Goal: Transaction & Acquisition: Purchase product/service

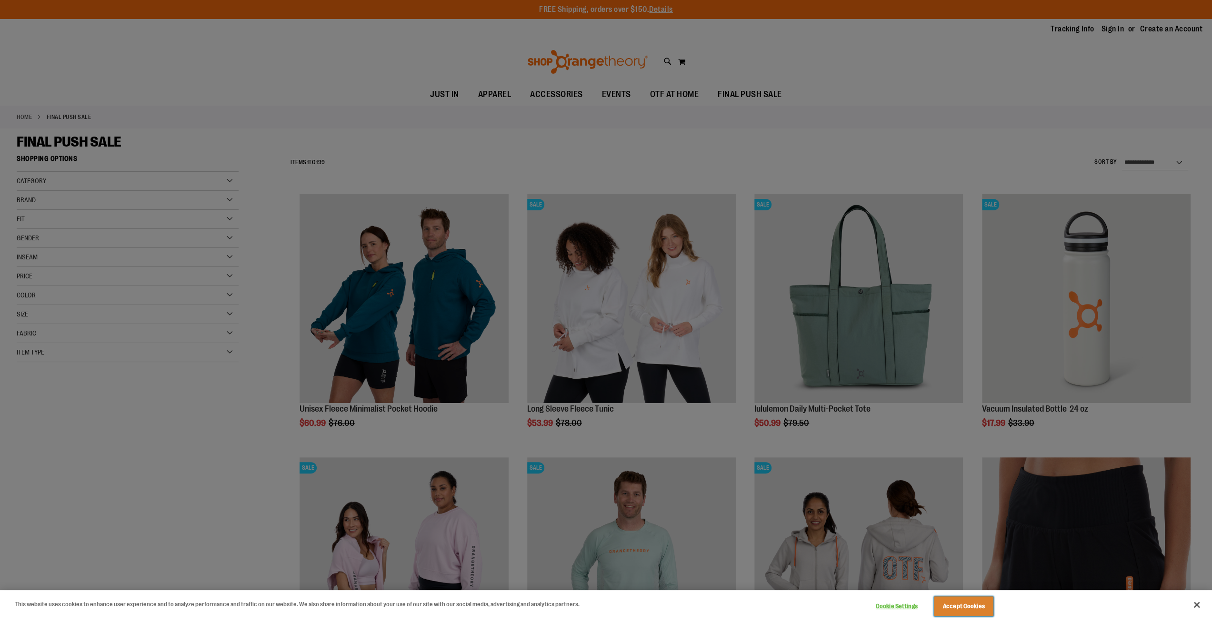
click at [967, 606] on button "Accept Cookies" at bounding box center [964, 607] width 60 height 20
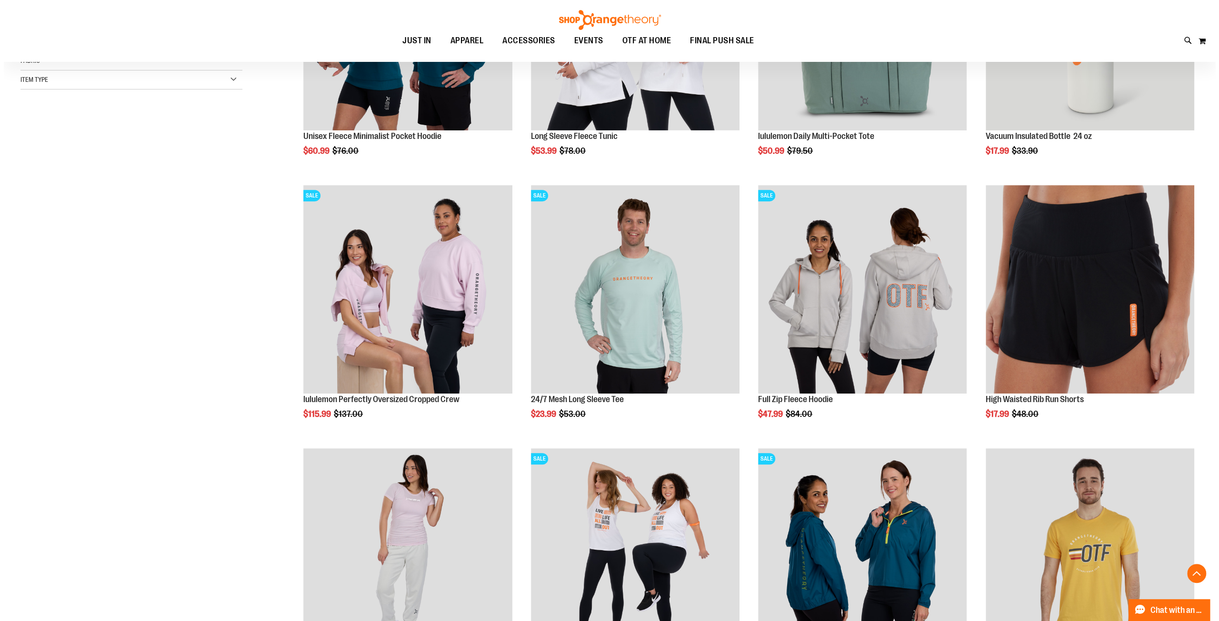
scroll to position [274, 0]
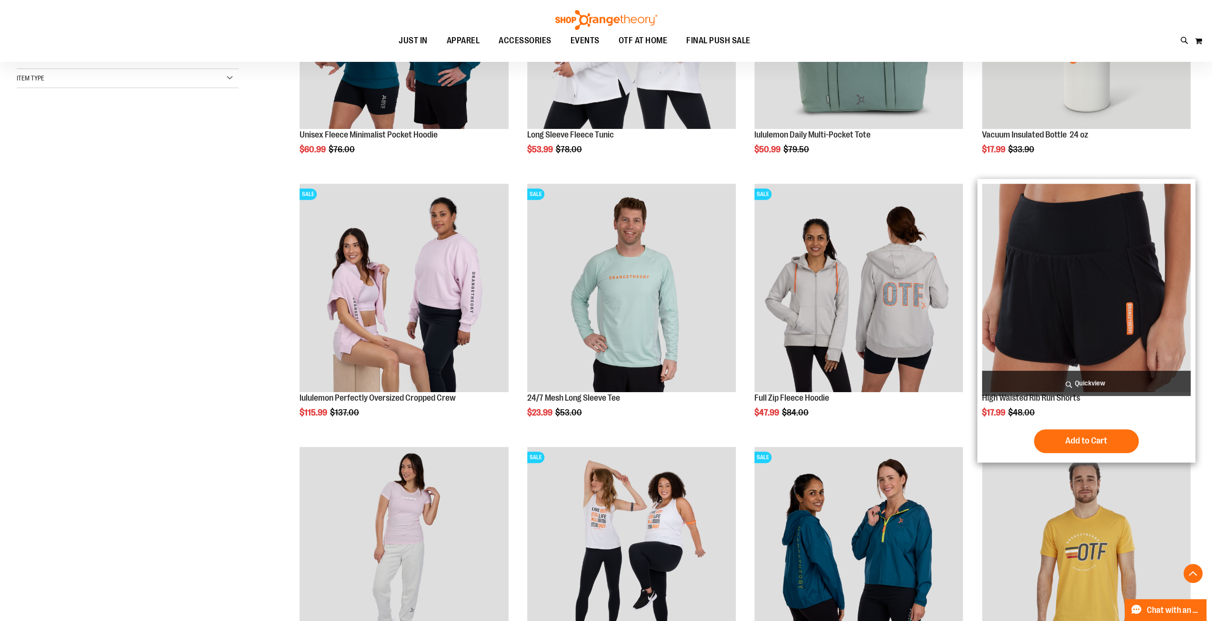
click at [1092, 374] on span "Quickview" at bounding box center [1086, 383] width 209 height 25
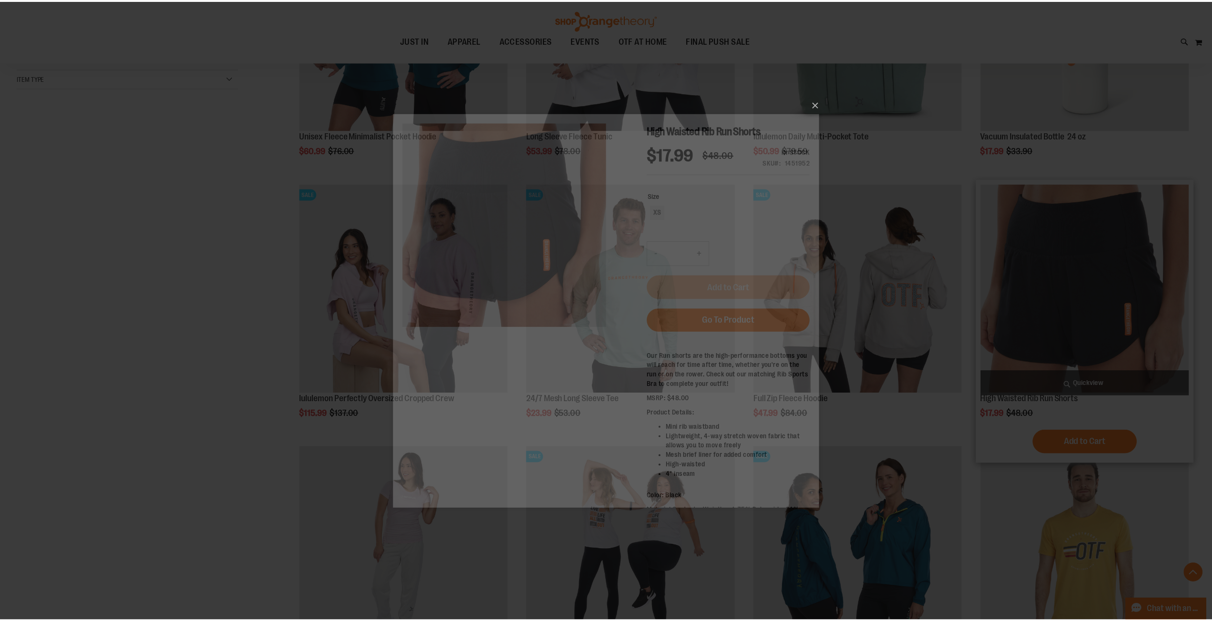
scroll to position [0, 0]
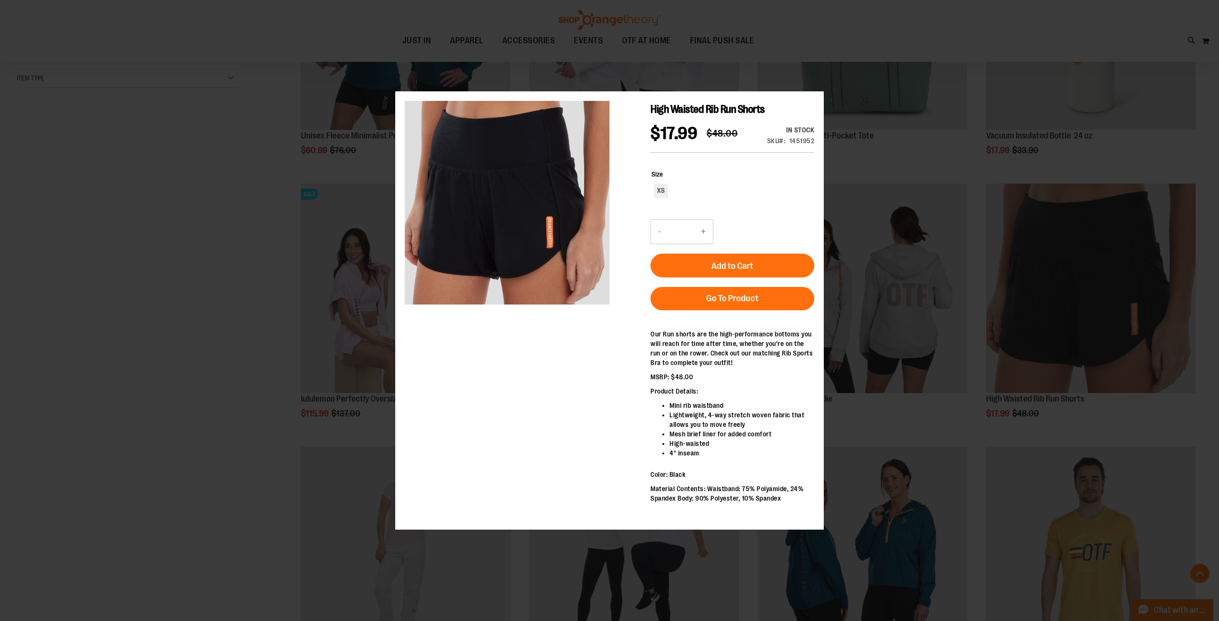
click at [221, 324] on div "×" at bounding box center [609, 310] width 1219 height 621
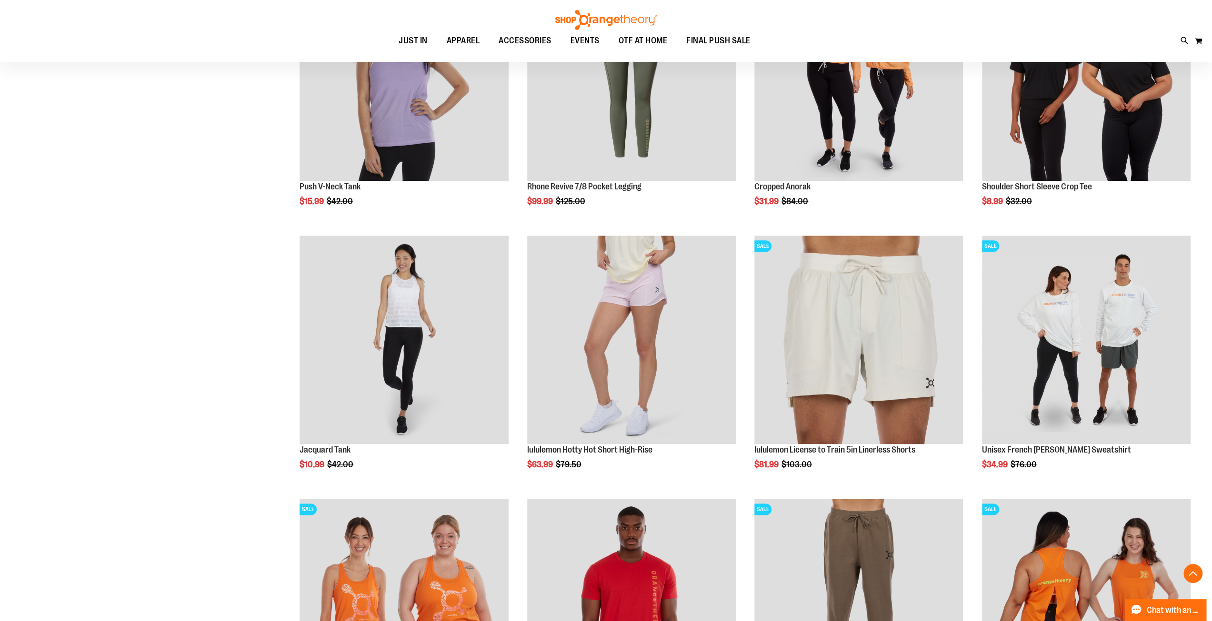
scroll to position [1000, 0]
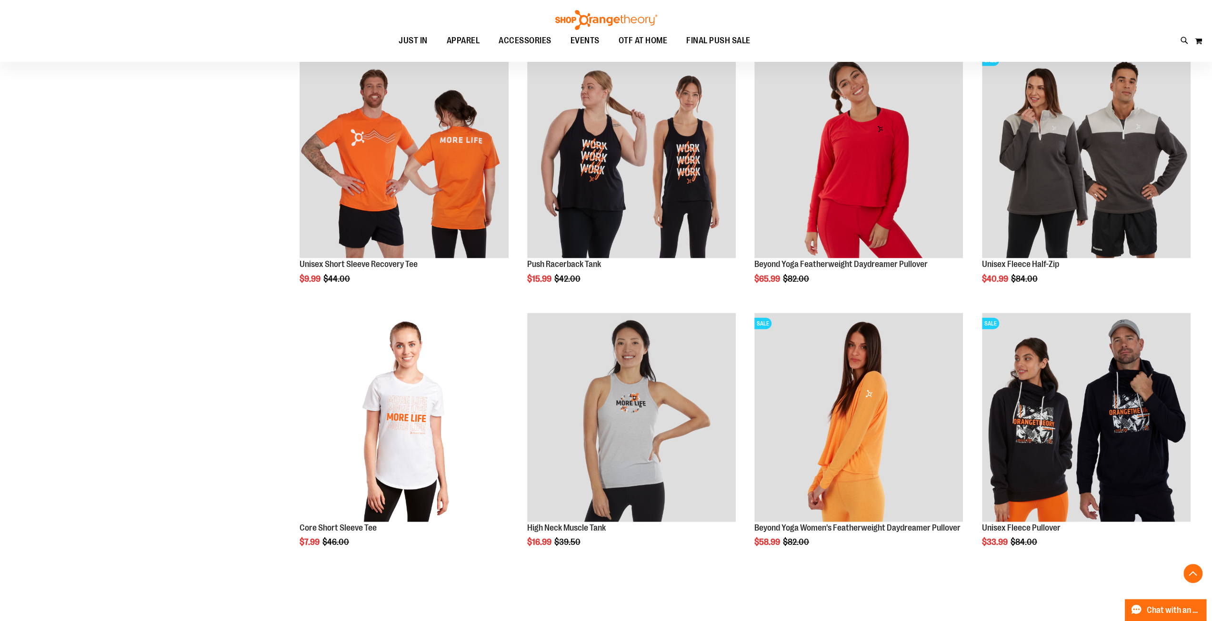
scroll to position [2048, 0]
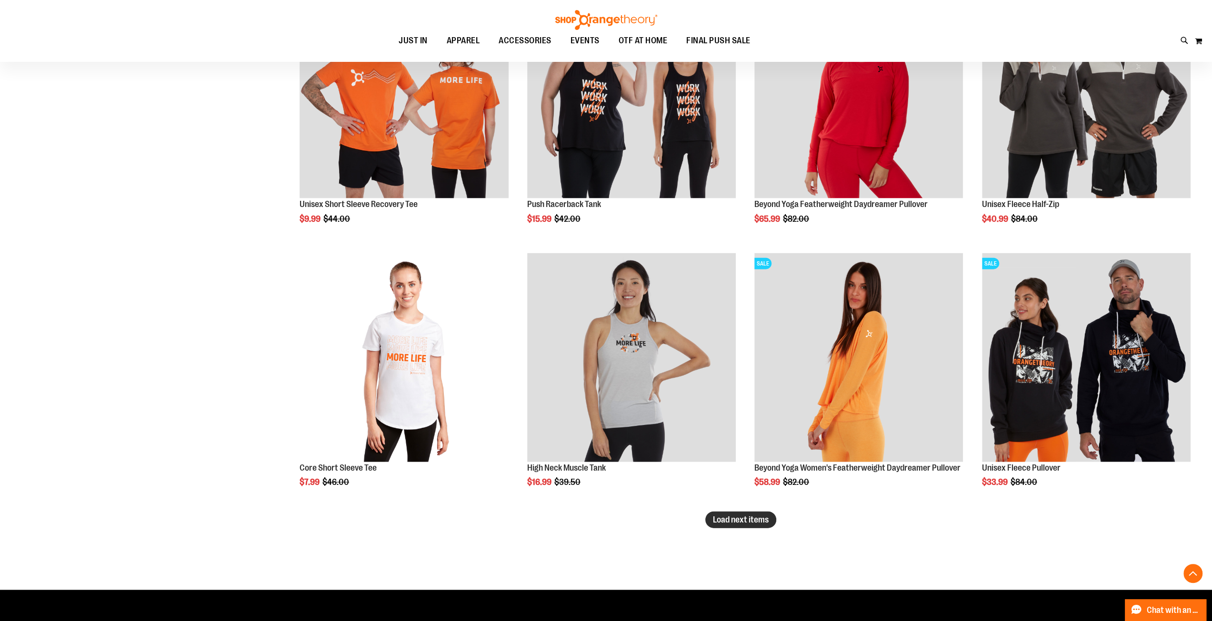
click at [717, 527] on button "Load next items" at bounding box center [740, 520] width 71 height 17
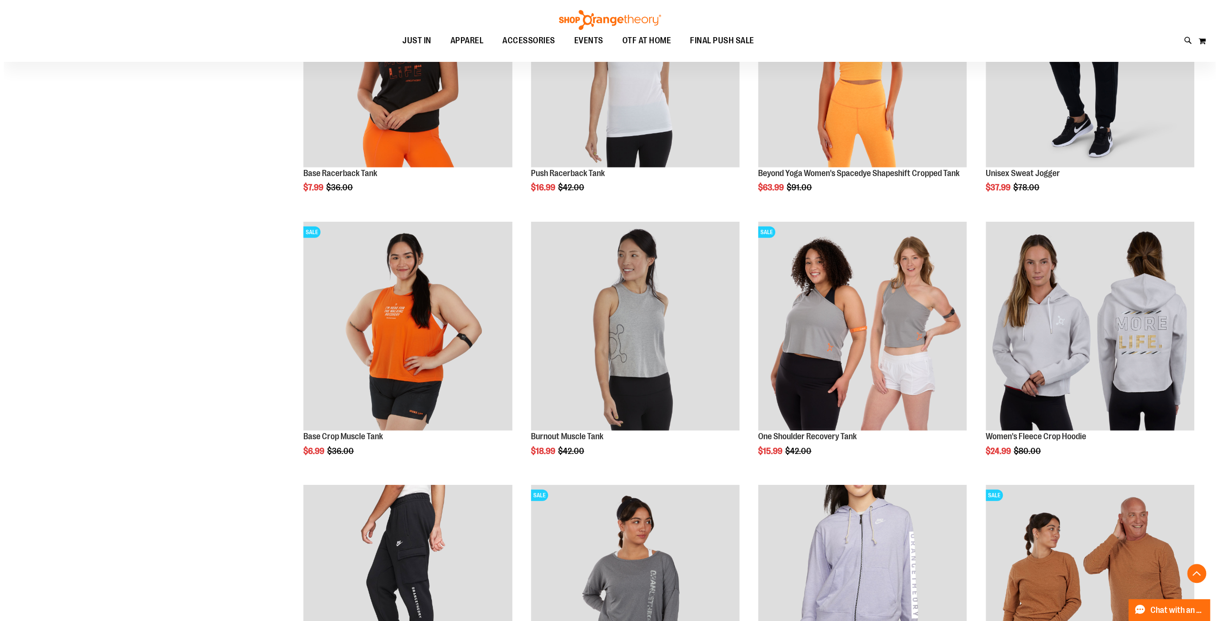
scroll to position [2607, 0]
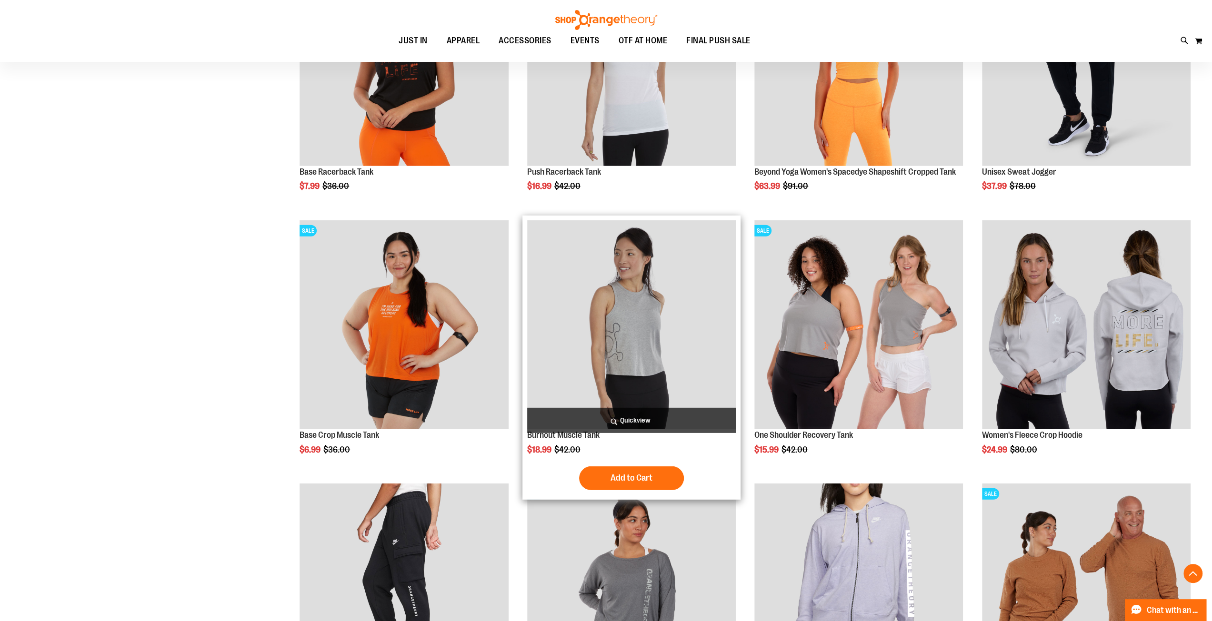
click at [644, 423] on span "Quickview" at bounding box center [631, 420] width 209 height 25
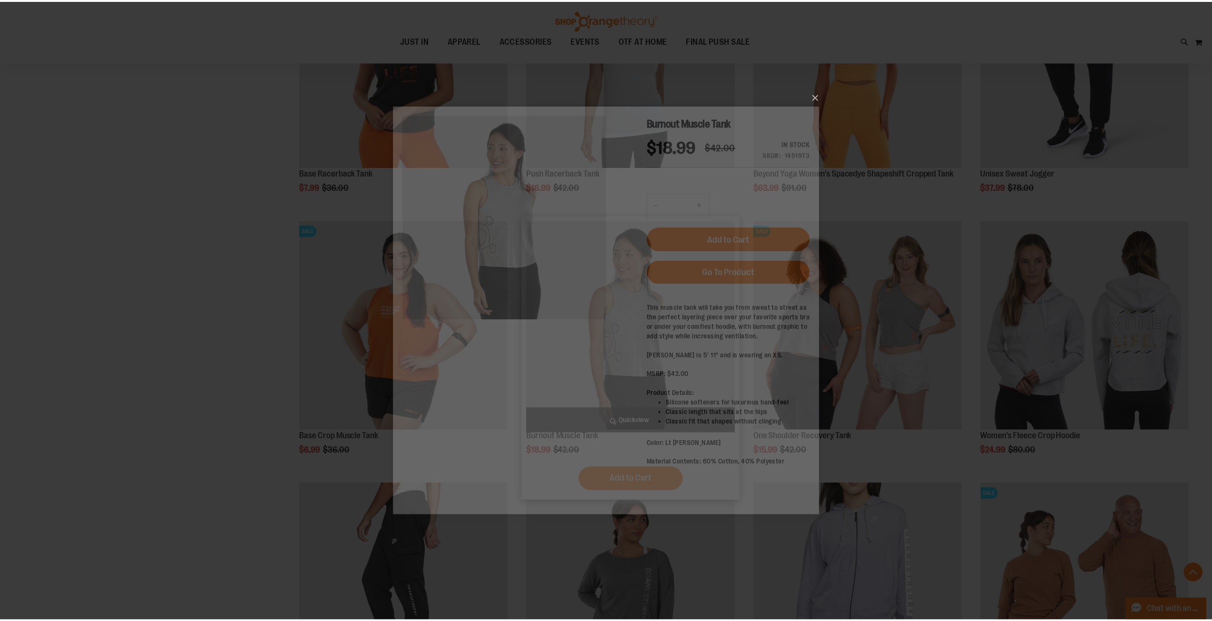
scroll to position [0, 0]
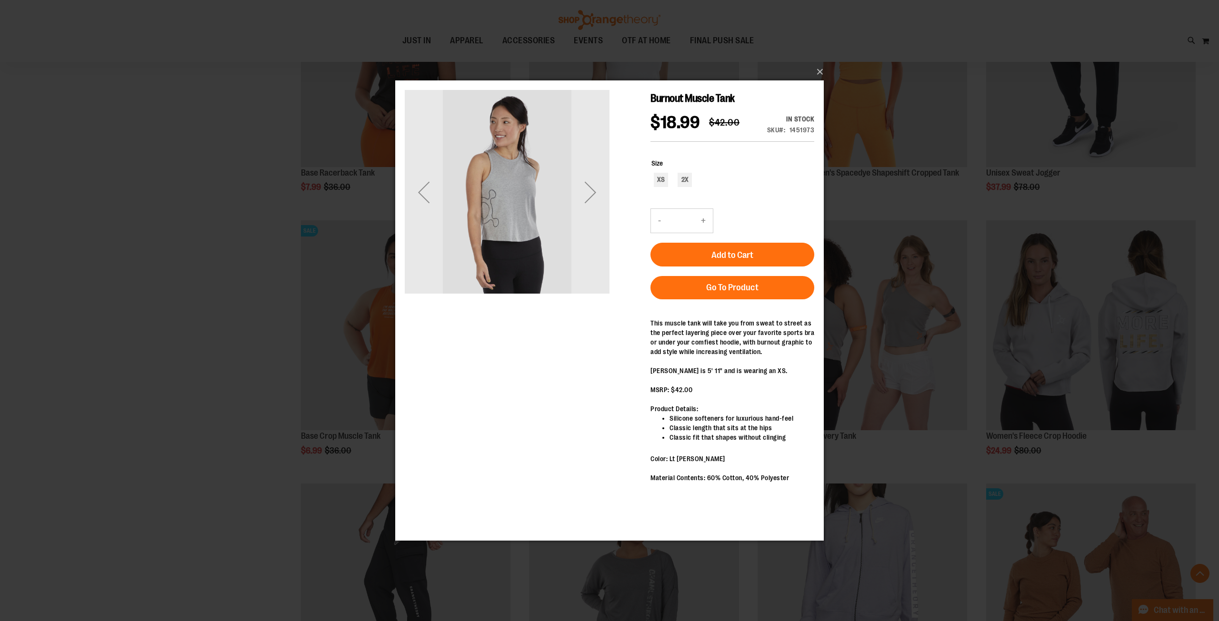
click at [200, 400] on div "×" at bounding box center [609, 310] width 1219 height 621
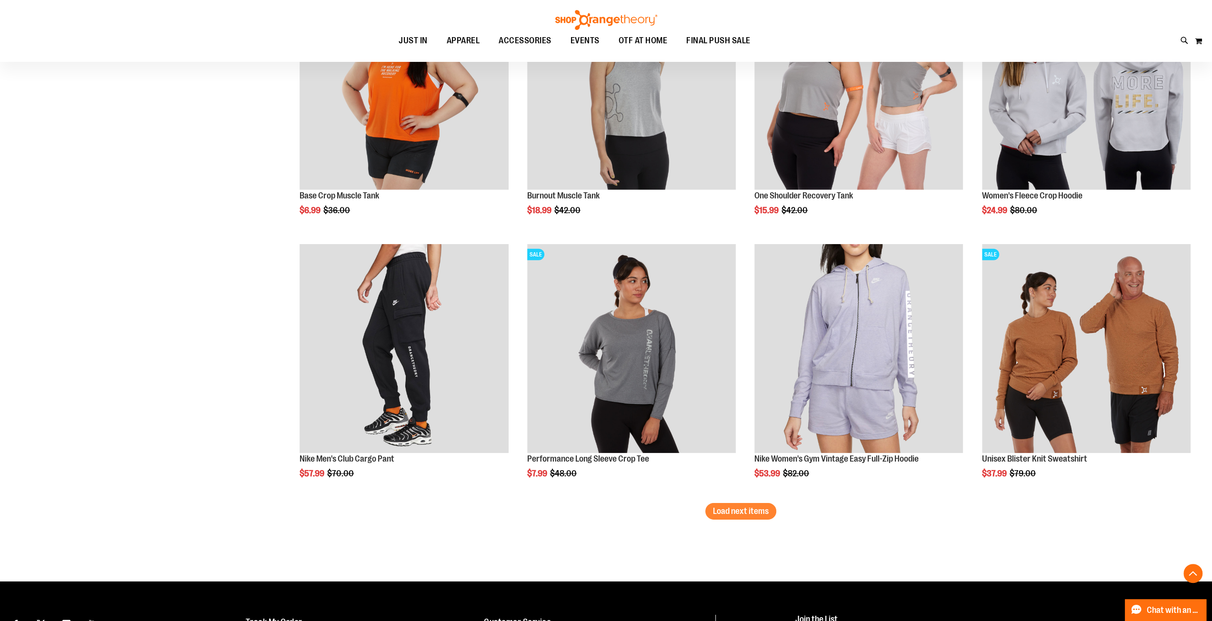
scroll to position [2845, 0]
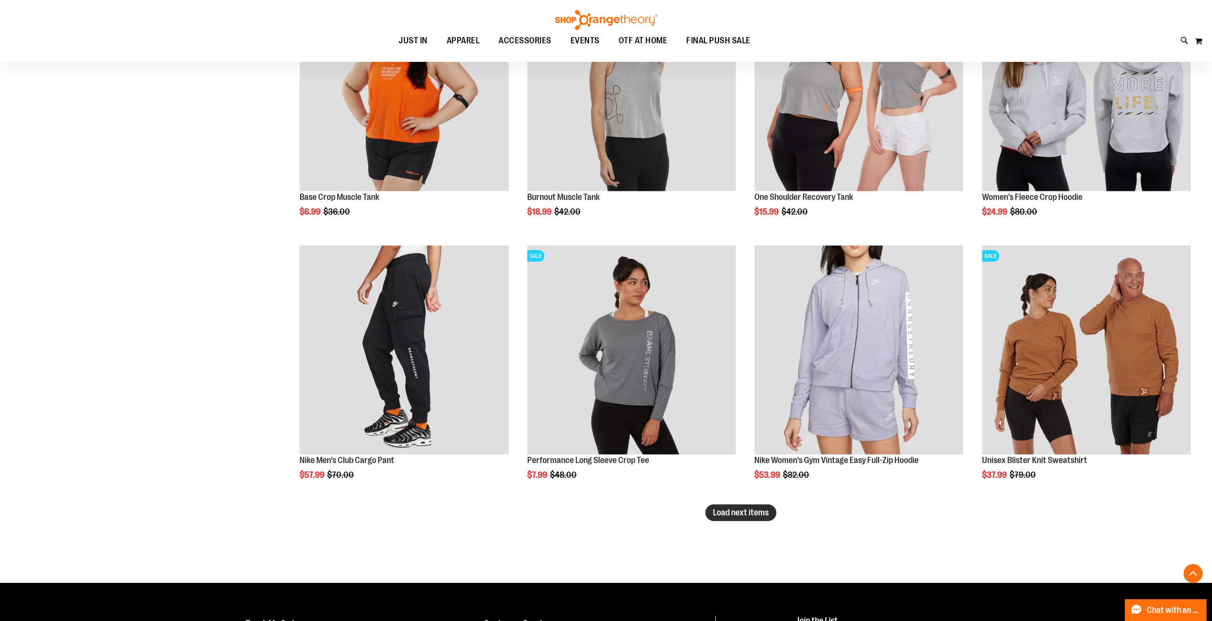
click at [747, 512] on span "Load next items" at bounding box center [741, 513] width 56 height 10
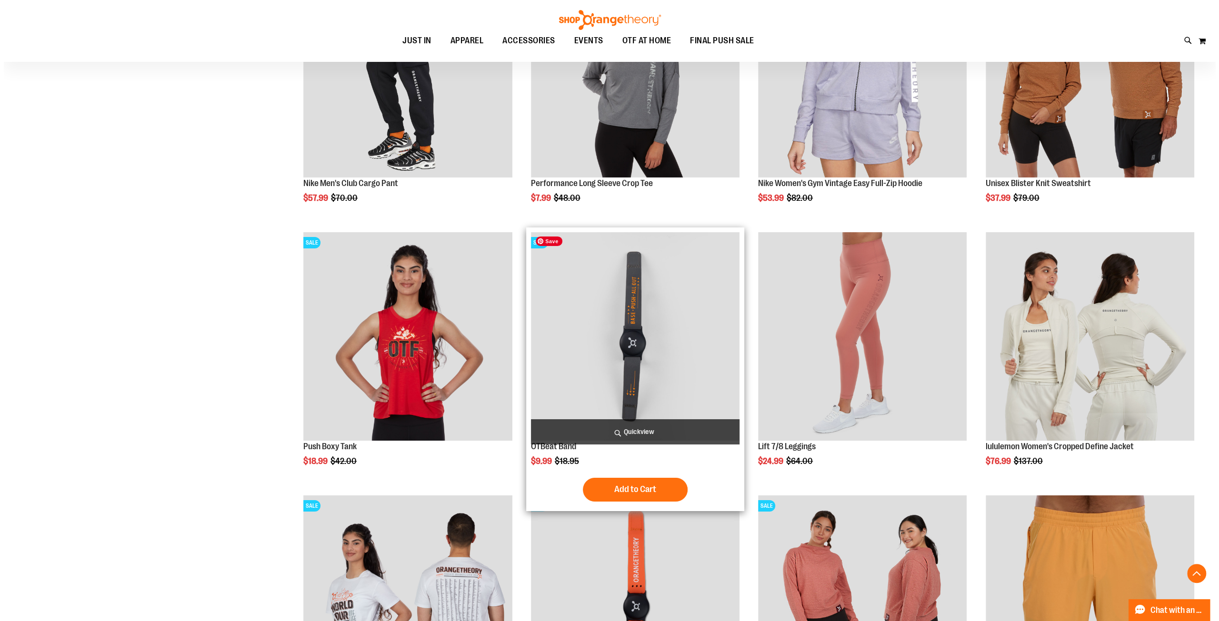
scroll to position [3119, 0]
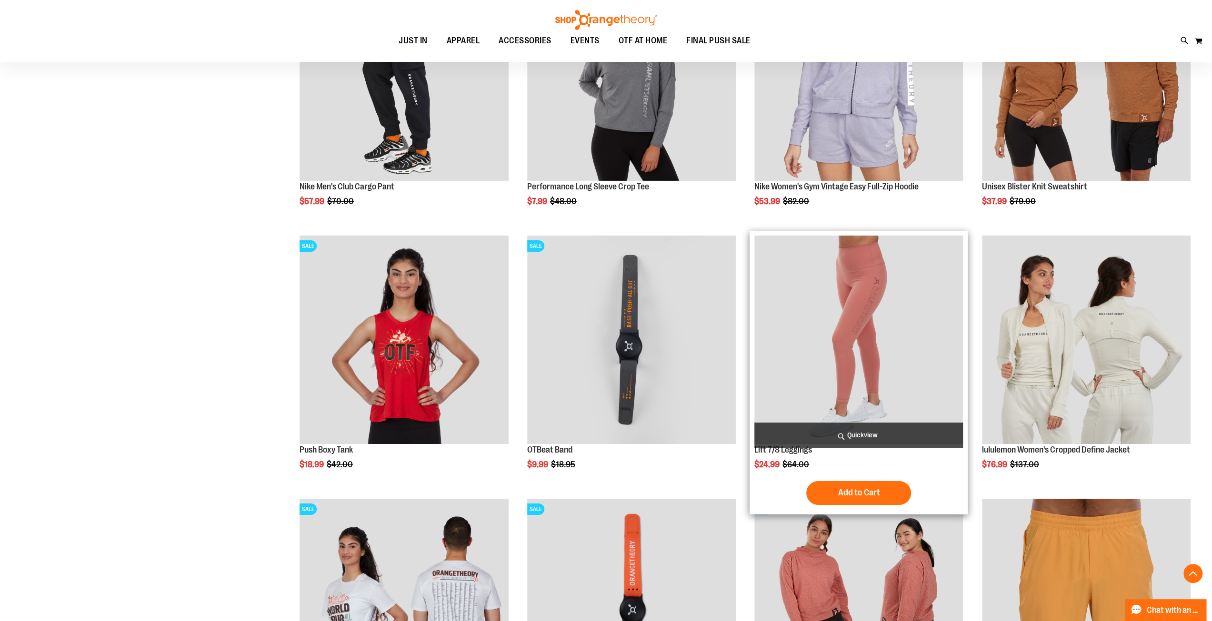
click at [869, 440] on span "Quickview" at bounding box center [858, 435] width 209 height 25
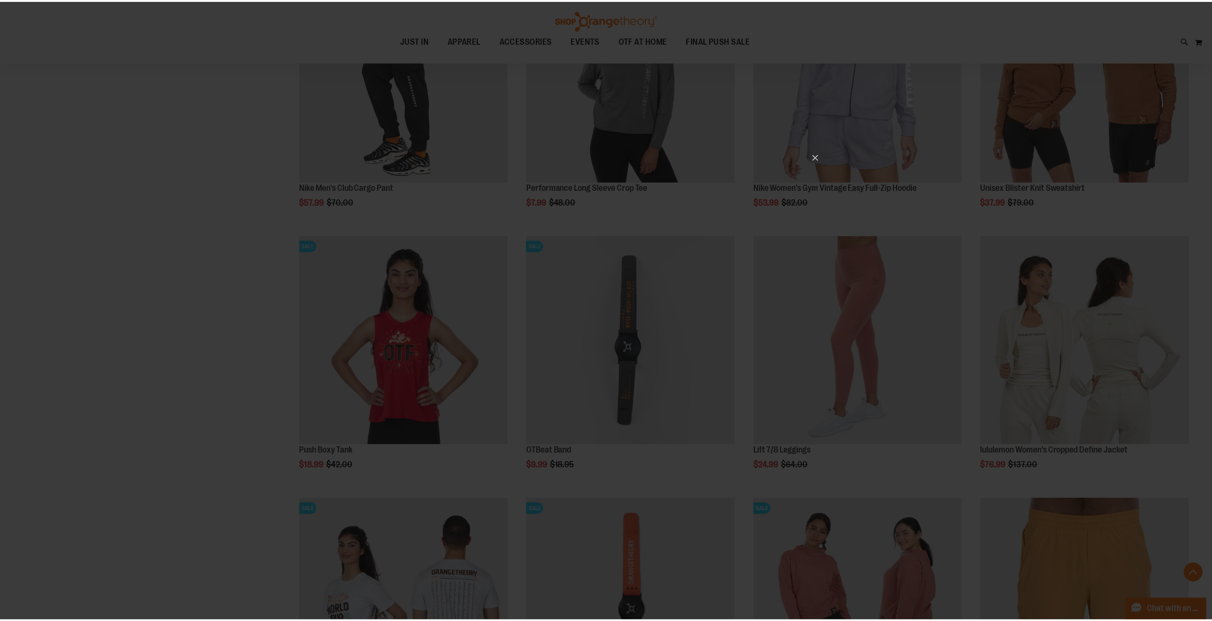
scroll to position [0, 0]
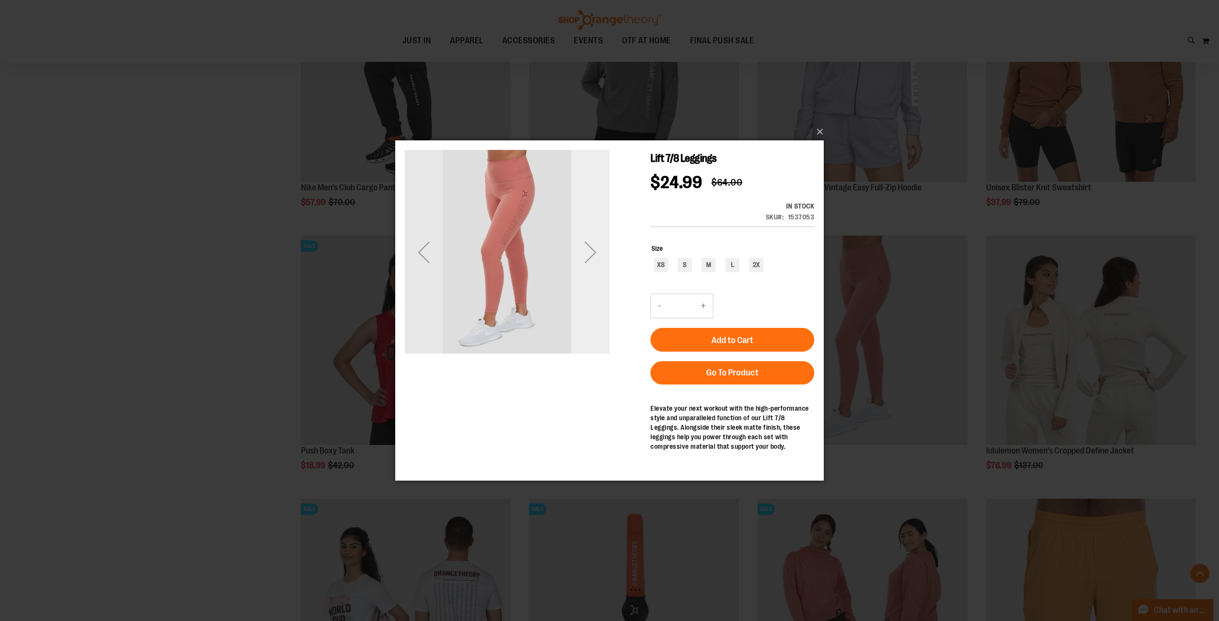
click at [590, 253] on div "Next" at bounding box center [590, 252] width 38 height 38
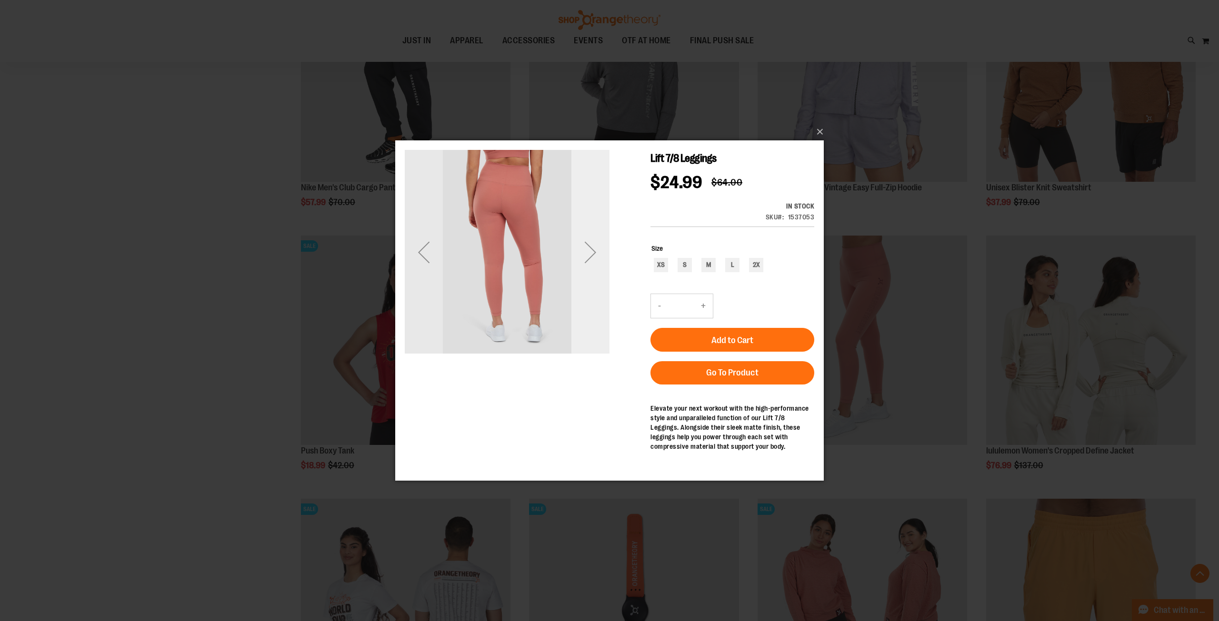
click at [590, 253] on div "Next" at bounding box center [590, 252] width 38 height 38
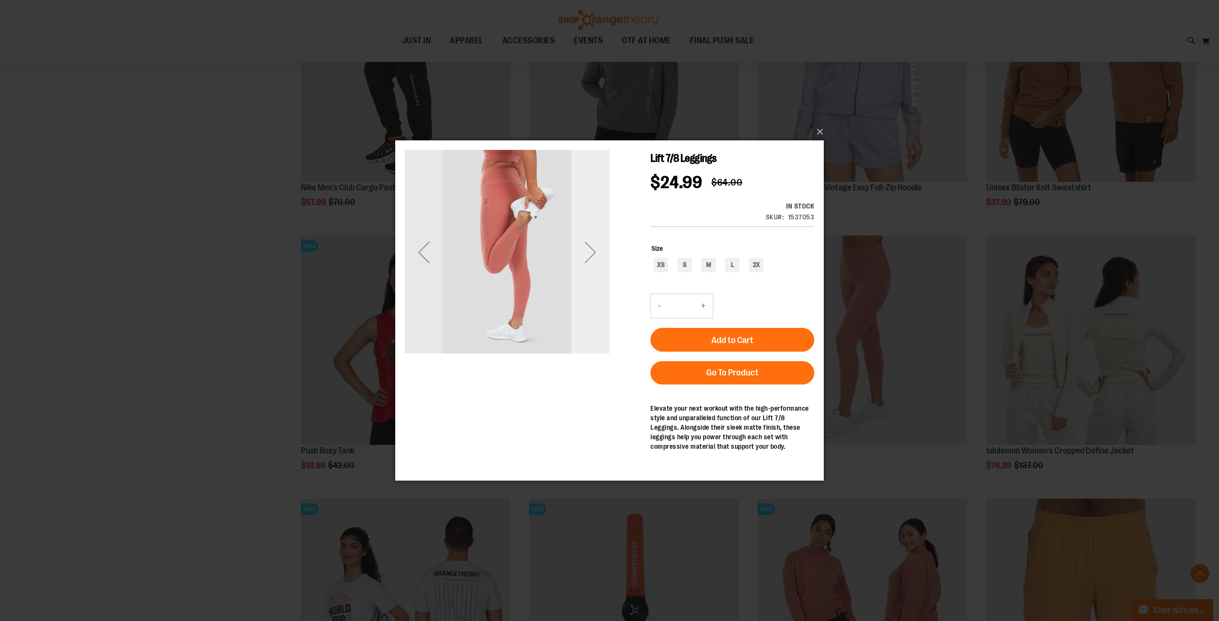
click at [590, 253] on div "Next" at bounding box center [590, 252] width 38 height 38
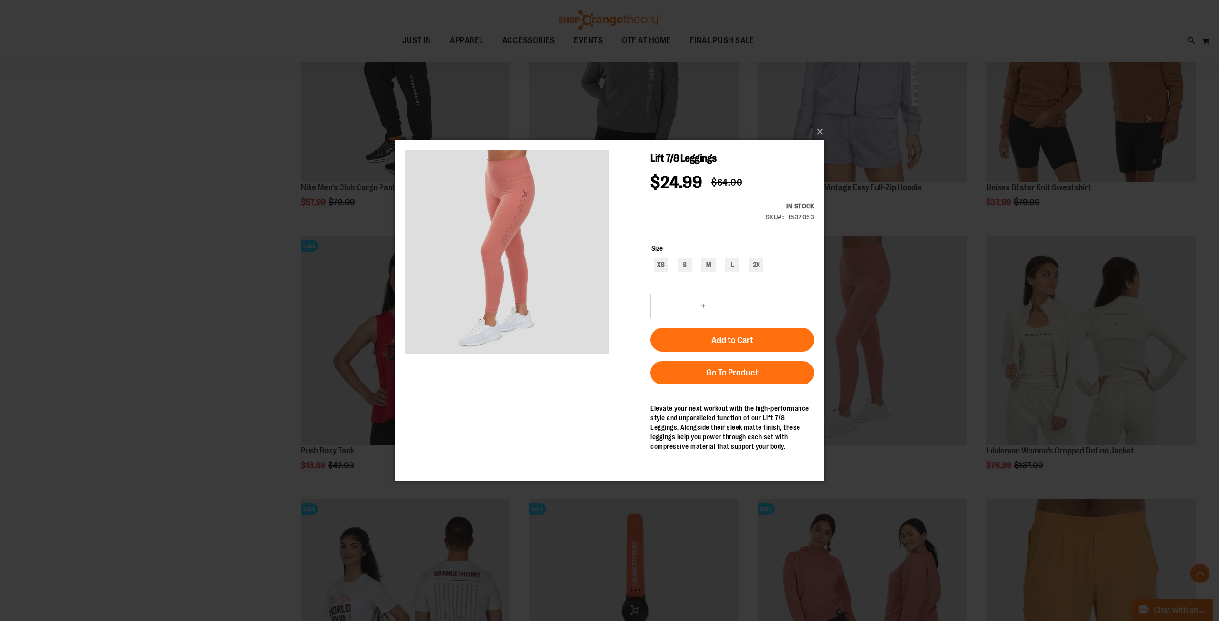
click at [164, 352] on div "×" at bounding box center [609, 310] width 1219 height 621
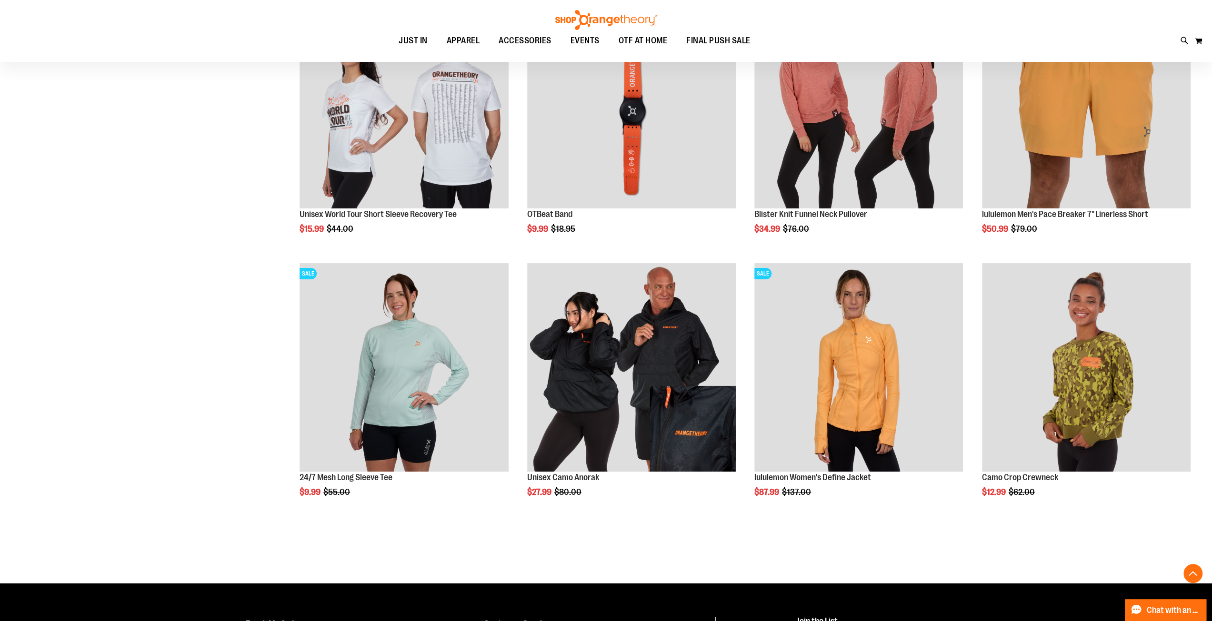
scroll to position [3619, 0]
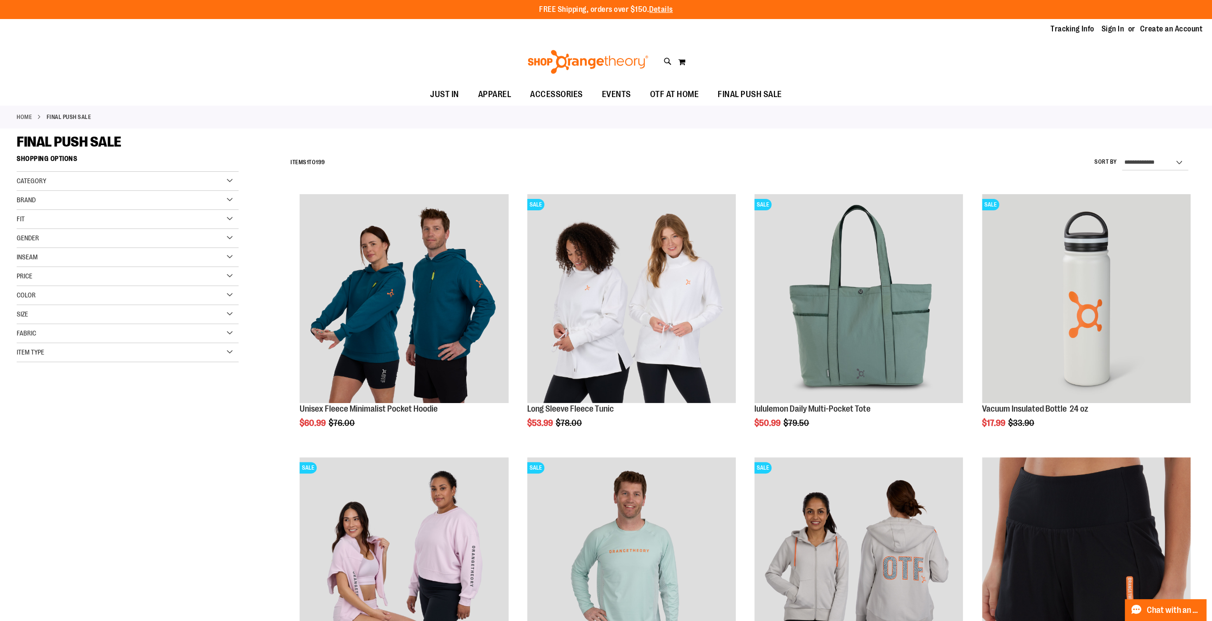
click at [78, 181] on div "Category" at bounding box center [128, 181] width 222 height 19
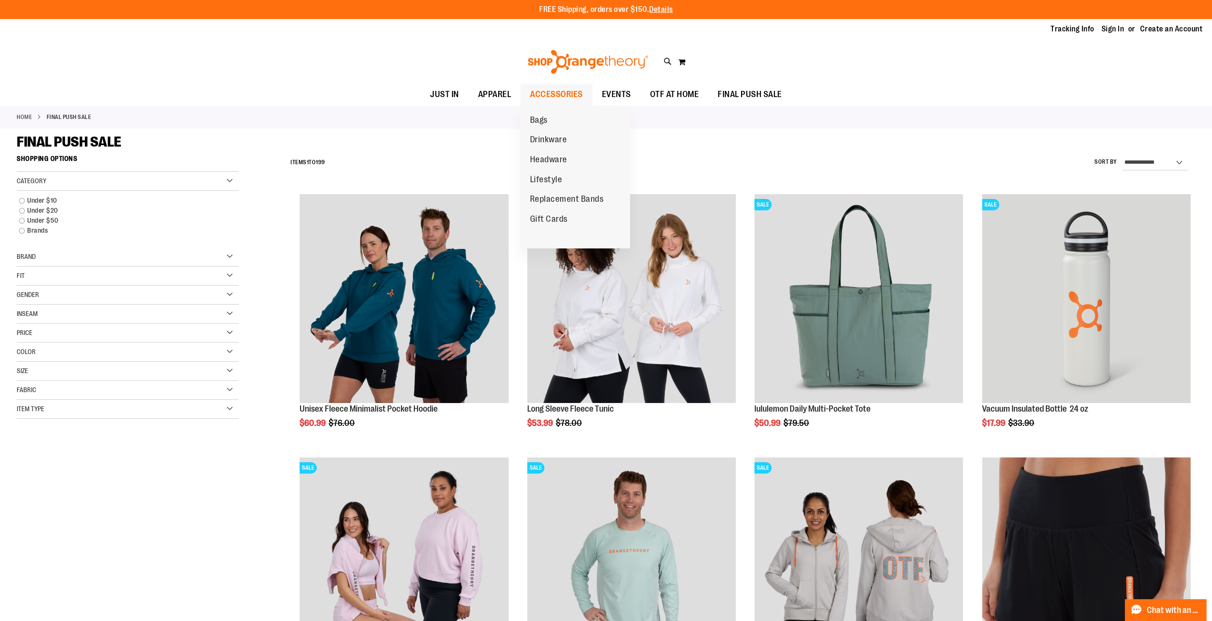
click at [562, 97] on span "ACCESSORIES" at bounding box center [556, 94] width 53 height 21
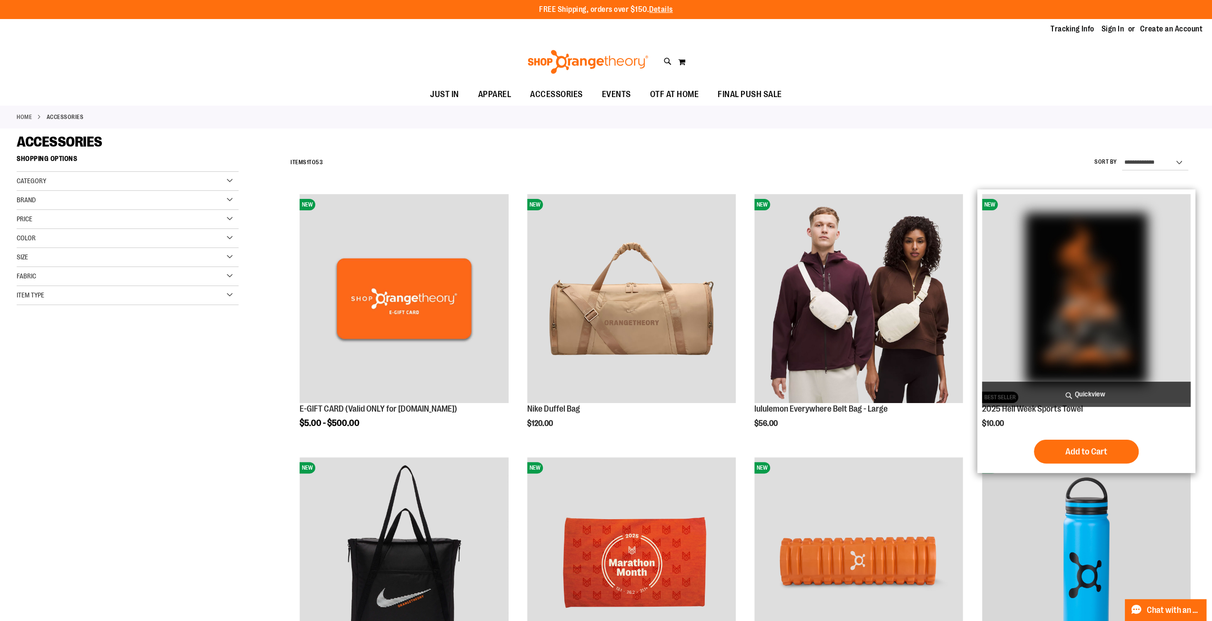
click at [1078, 393] on span "Quickview" at bounding box center [1086, 394] width 209 height 25
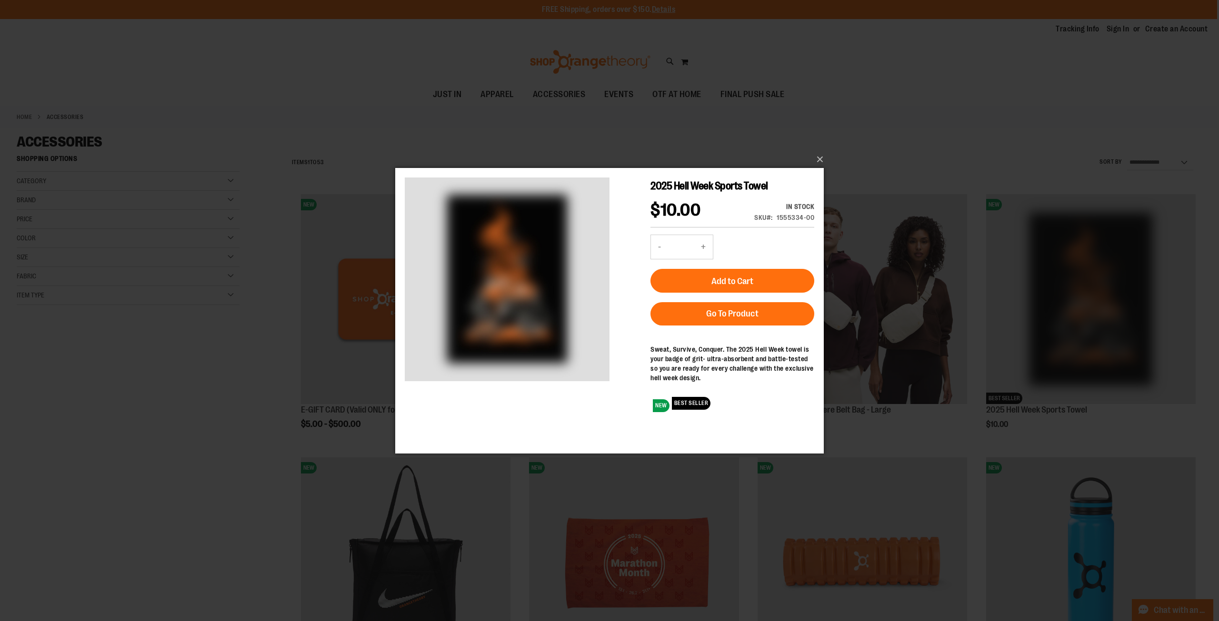
click at [159, 337] on div "×" at bounding box center [609, 310] width 1219 height 621
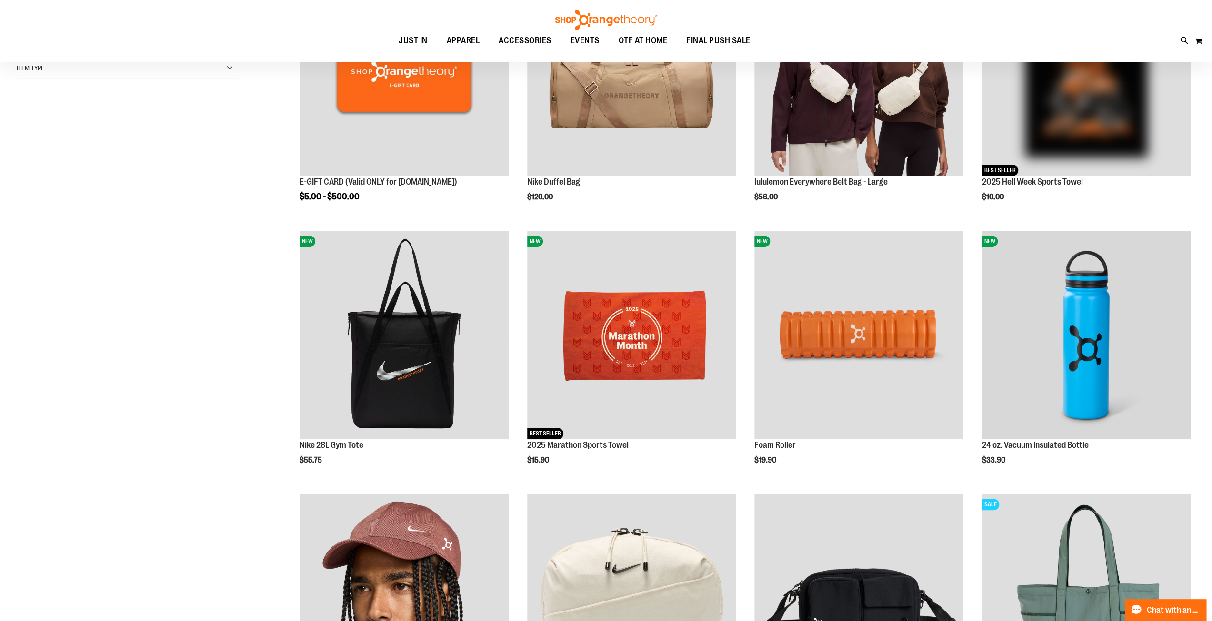
scroll to position [238, 0]
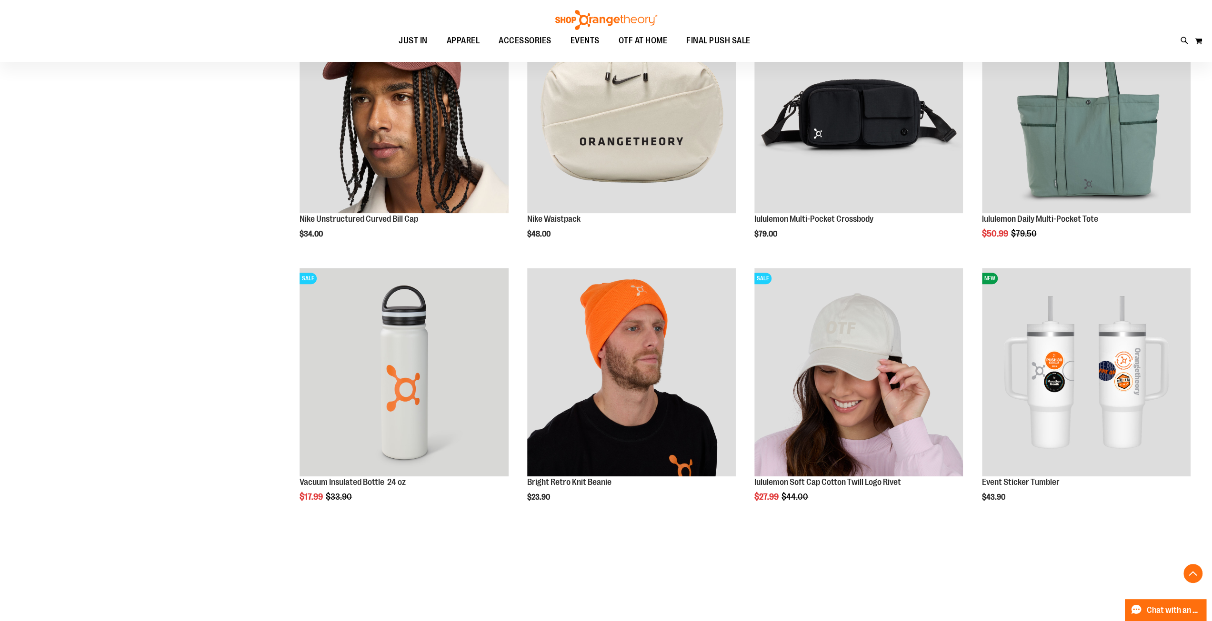
scroll to position [762, 0]
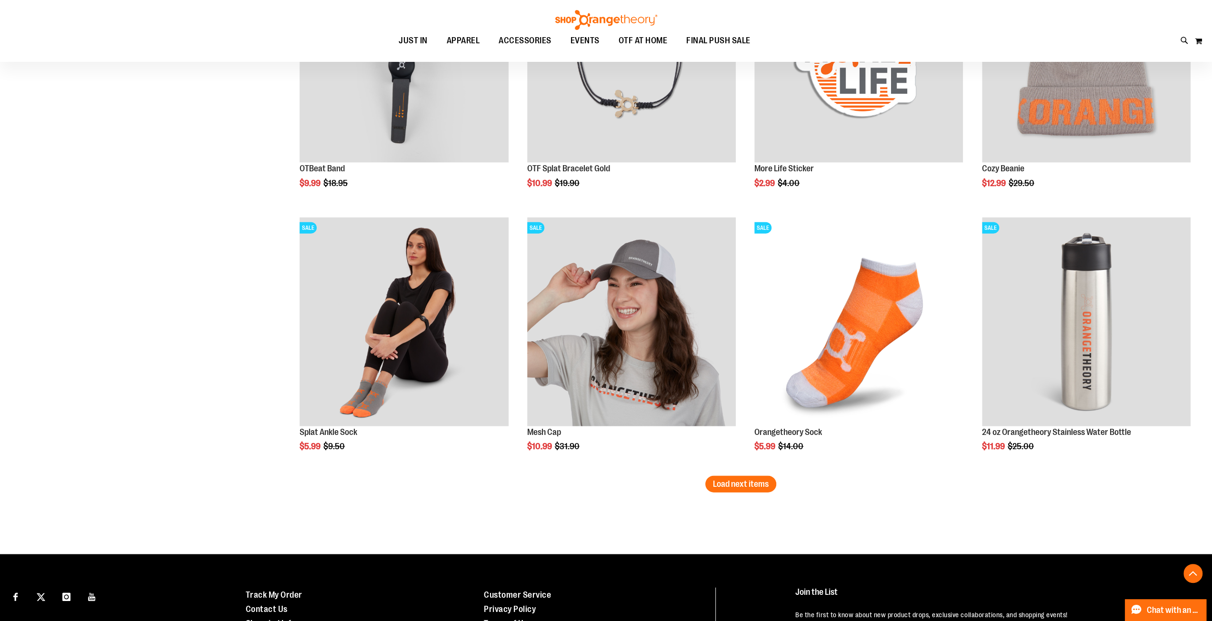
scroll to position [2095, 0]
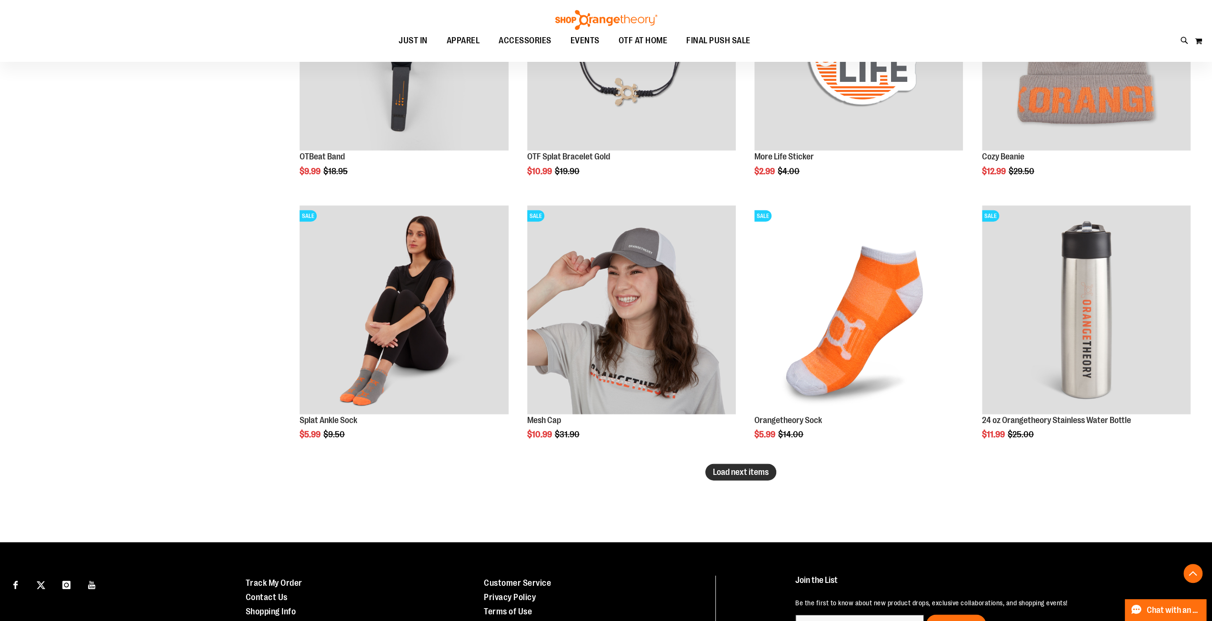
click at [761, 466] on button "Load next items" at bounding box center [740, 472] width 71 height 17
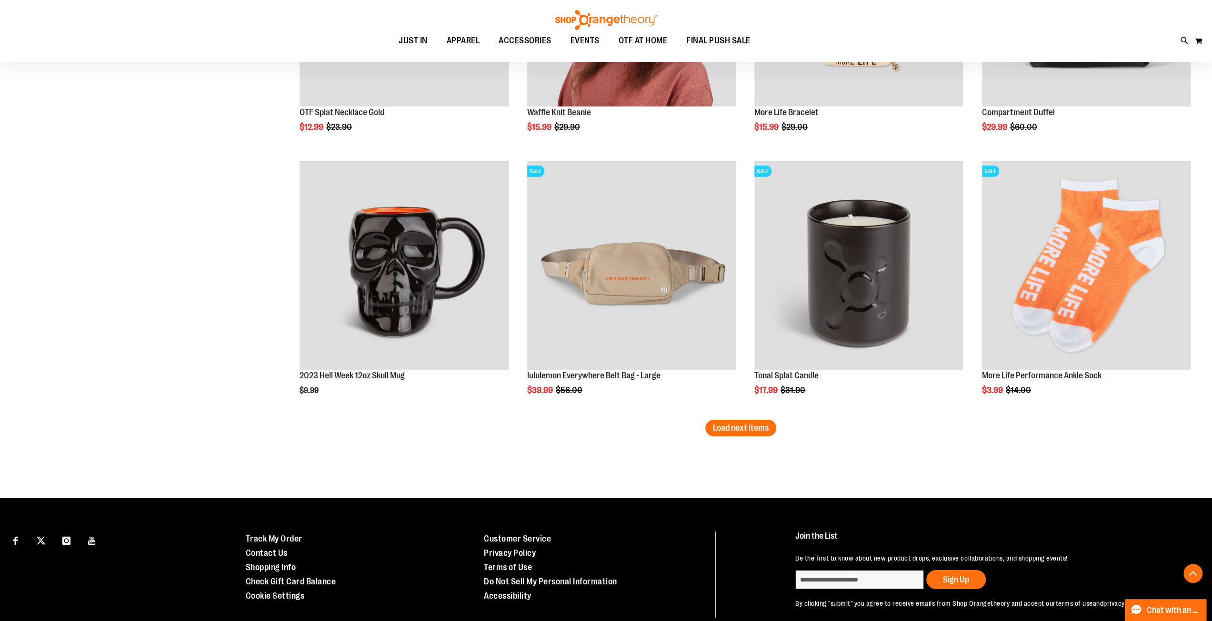
scroll to position [2928, 0]
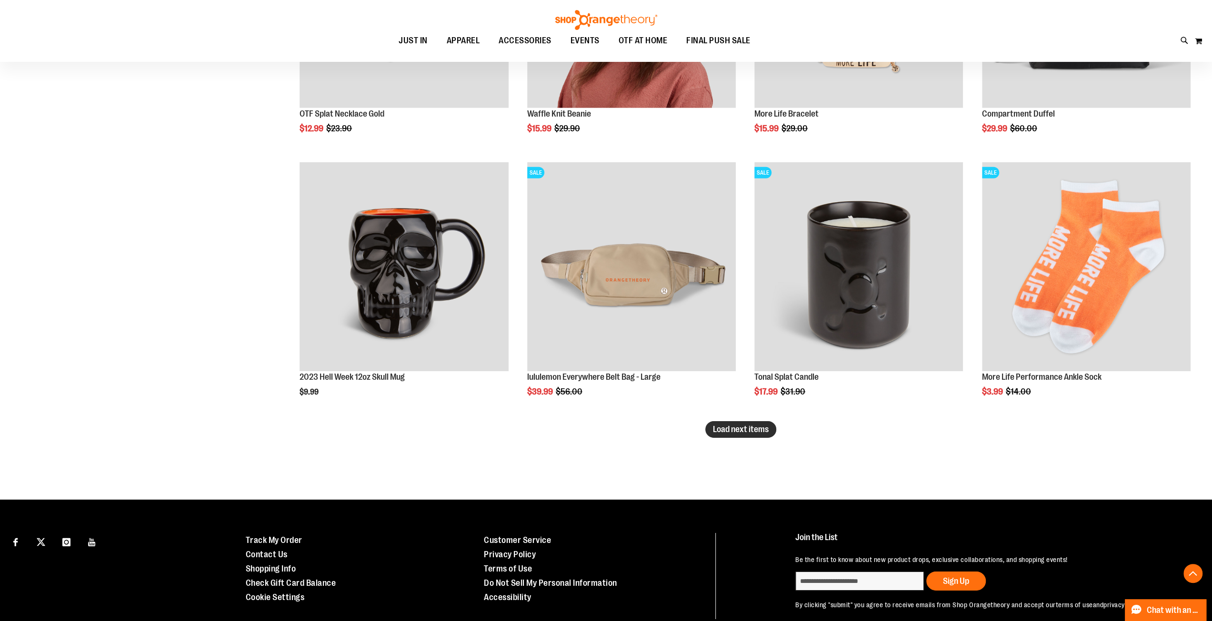
click at [754, 434] on span "Load next items" at bounding box center [741, 430] width 56 height 10
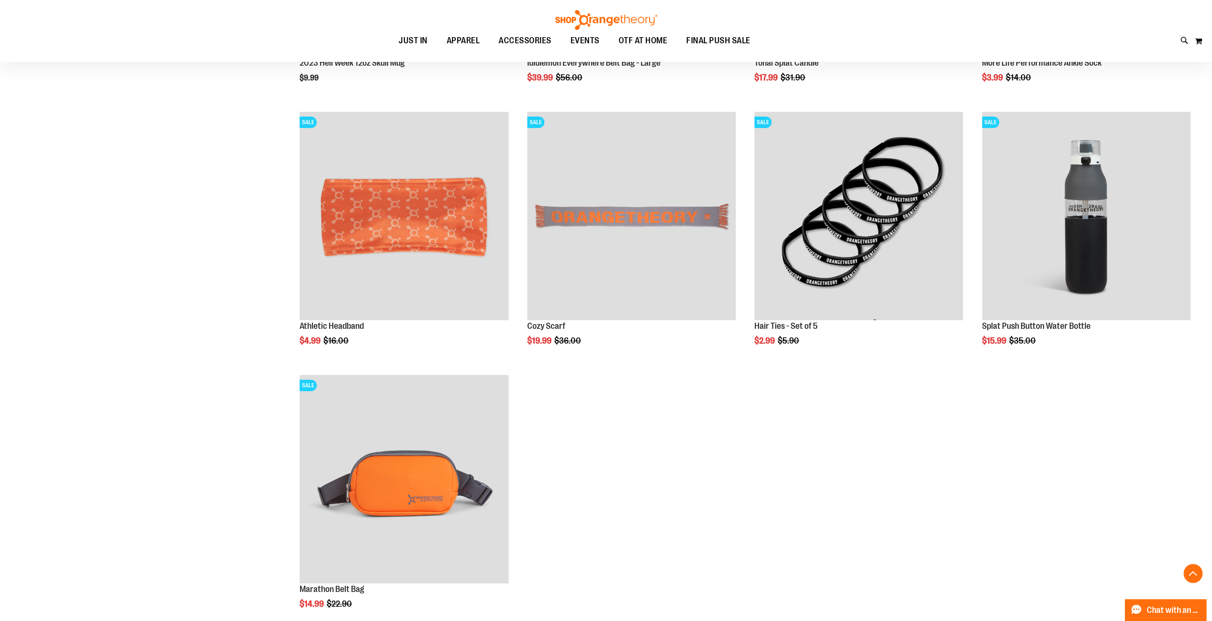
scroll to position [3274, 0]
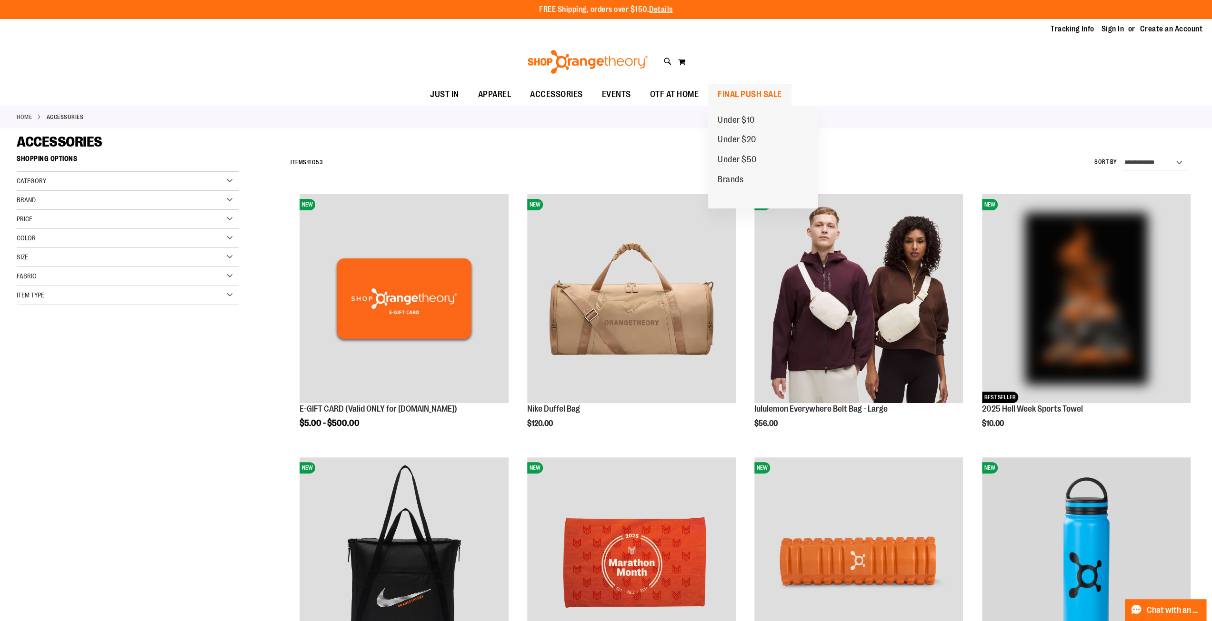
click at [734, 95] on span "FINAL PUSH SALE" at bounding box center [750, 94] width 64 height 21
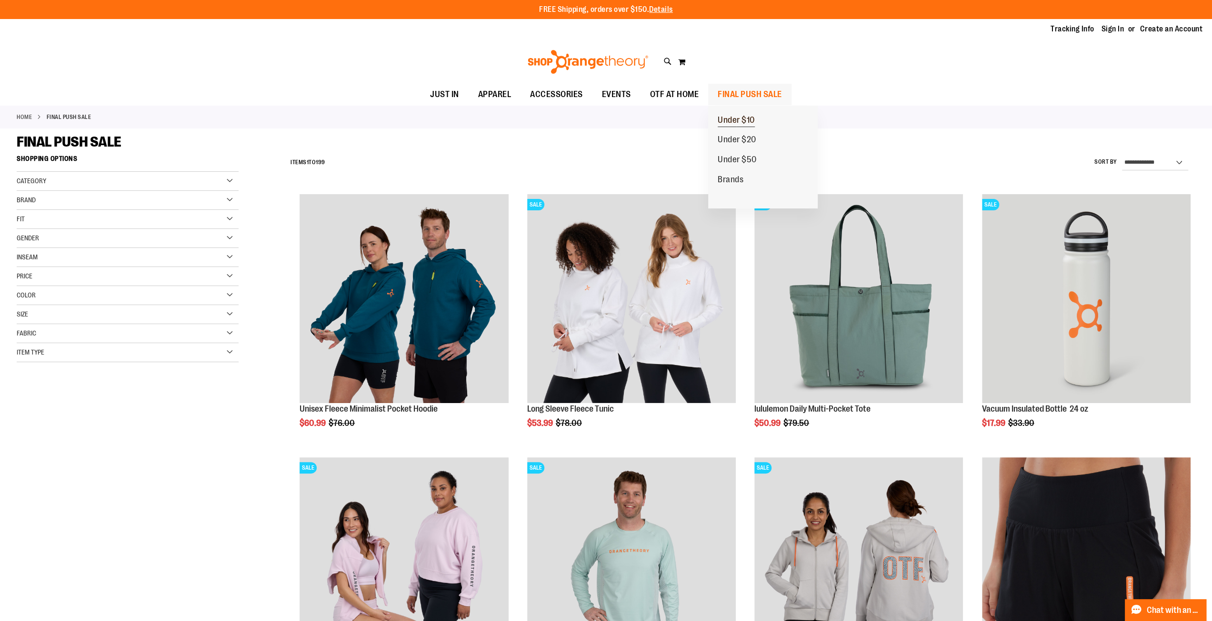
click at [754, 119] on span "Under $10" at bounding box center [736, 121] width 37 height 12
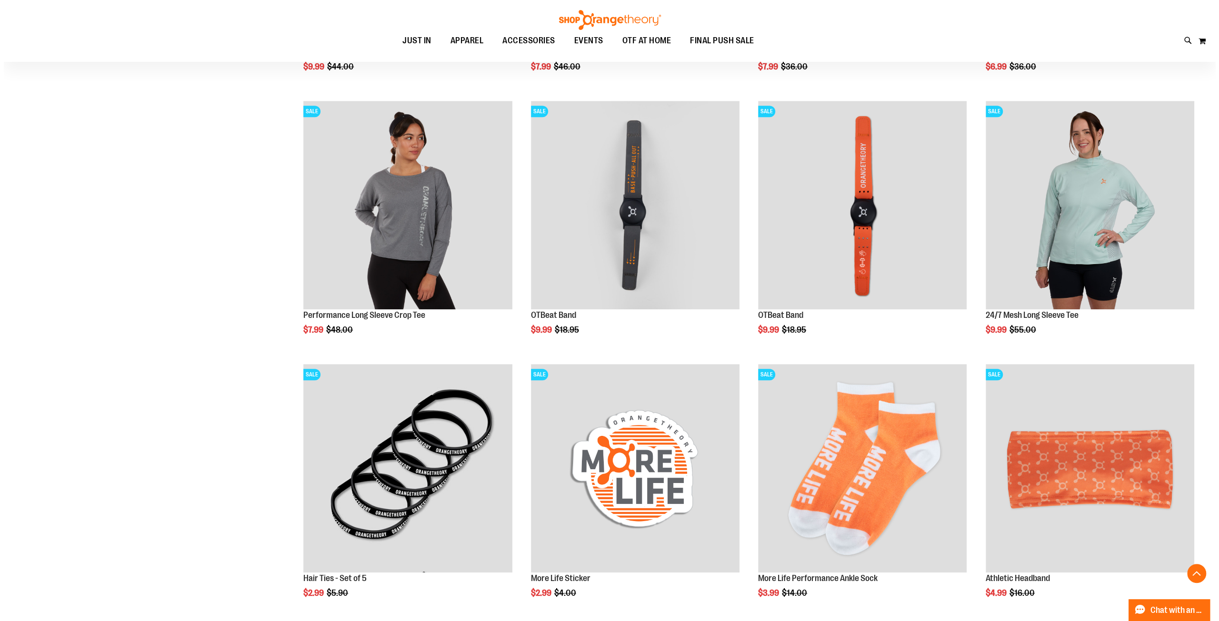
scroll to position [619, 0]
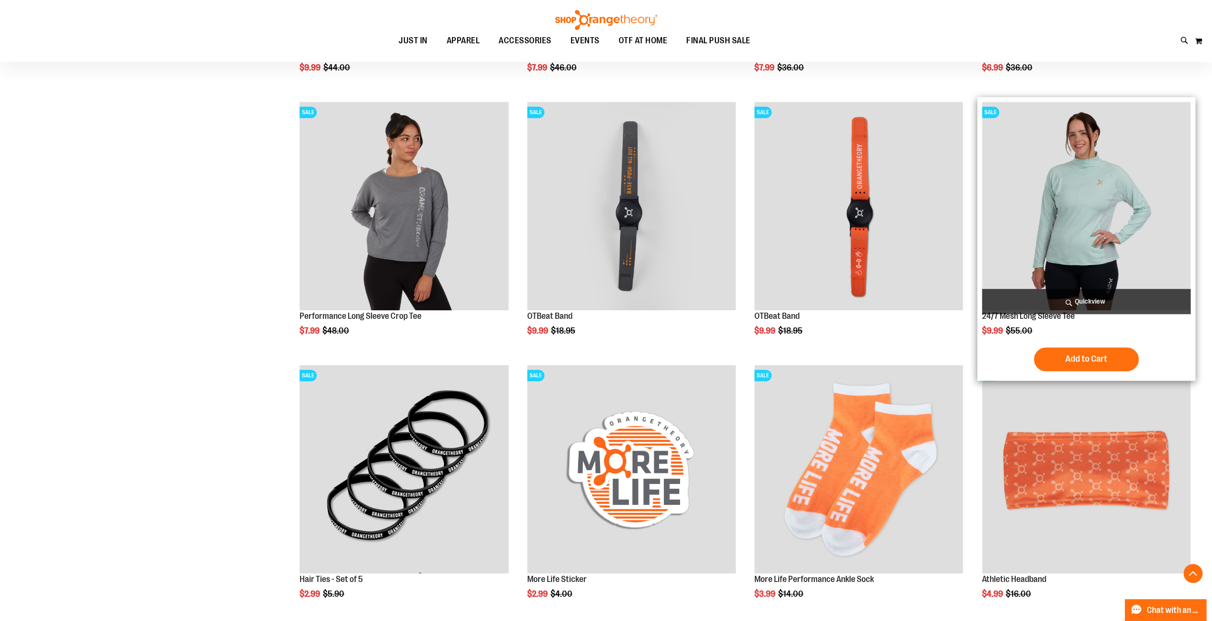
click at [1096, 304] on span "Quickview" at bounding box center [1086, 301] width 209 height 25
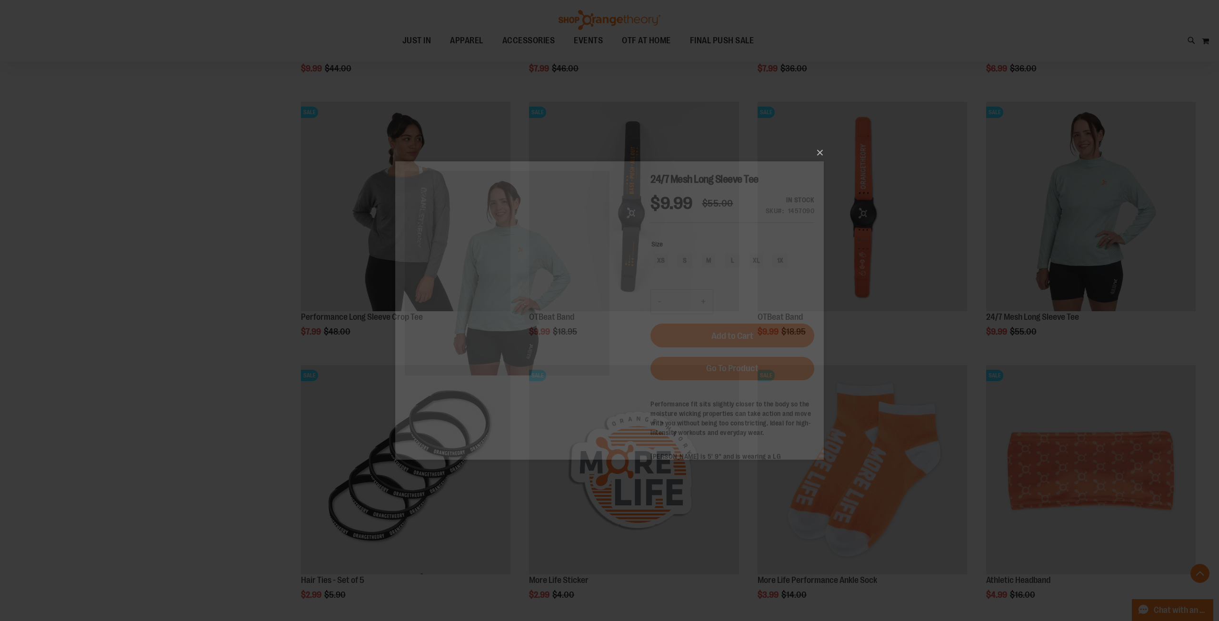
scroll to position [0, 0]
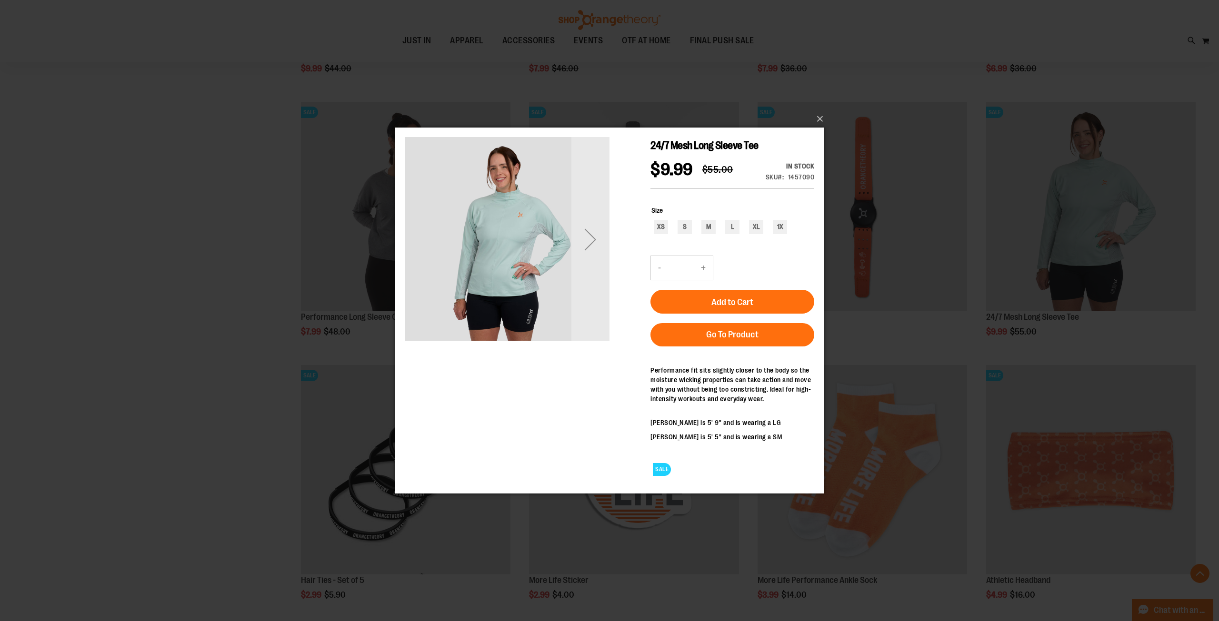
click at [202, 336] on div "×" at bounding box center [609, 310] width 1219 height 621
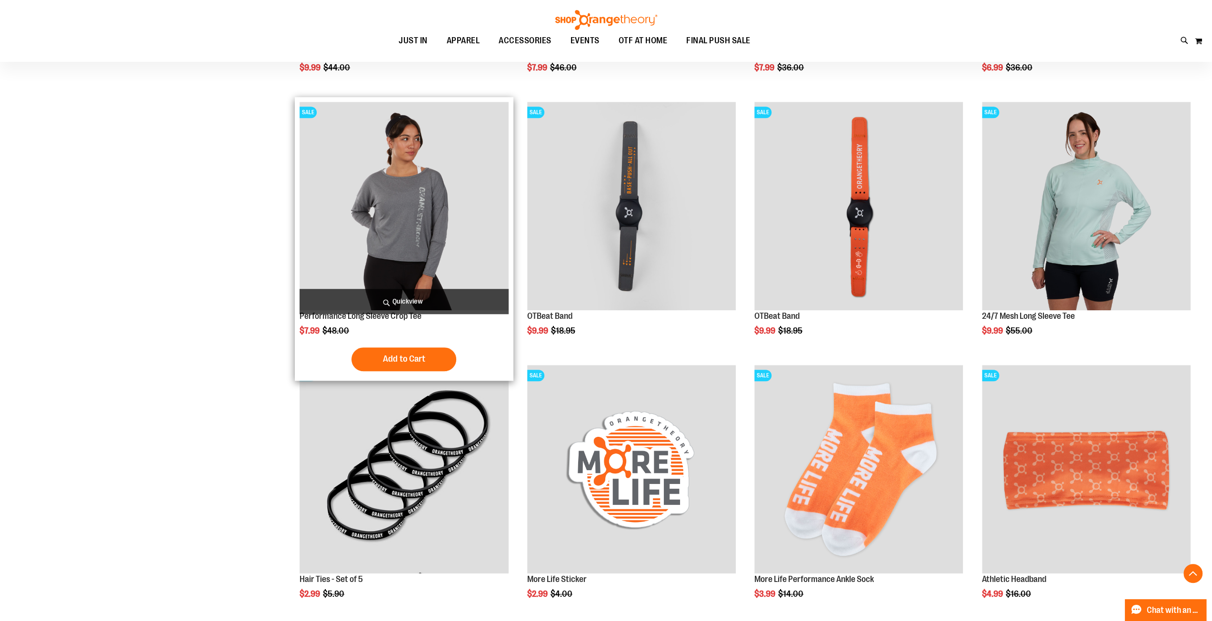
click at [395, 303] on span "Quickview" at bounding box center [404, 301] width 209 height 25
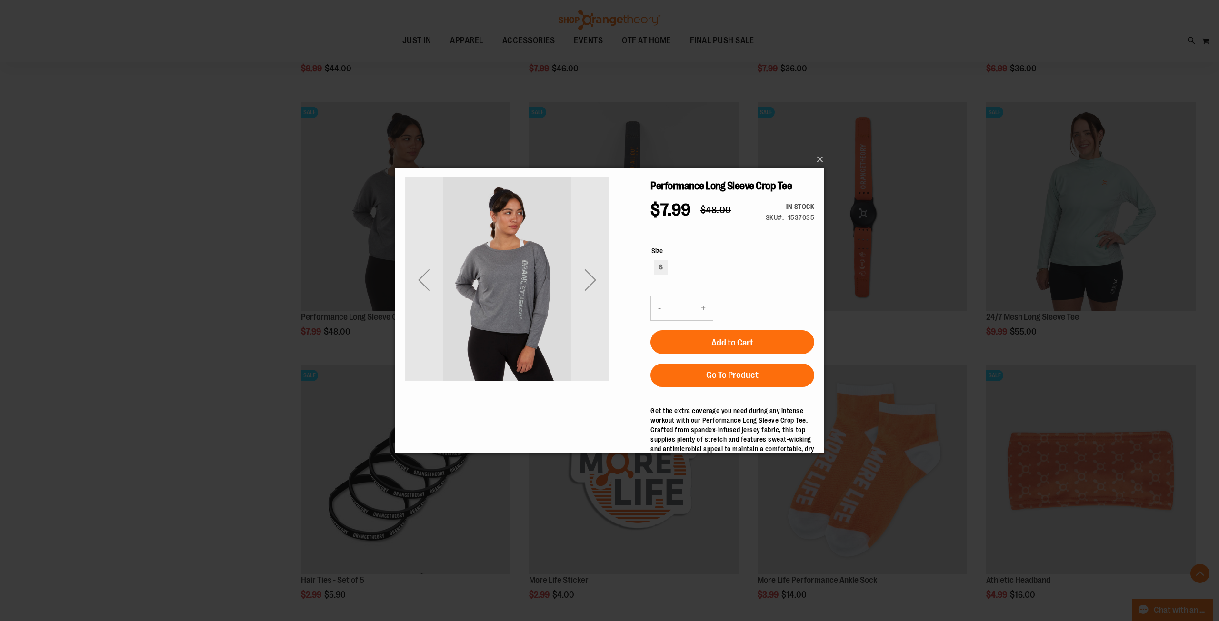
click at [218, 280] on div "×" at bounding box center [609, 310] width 1219 height 621
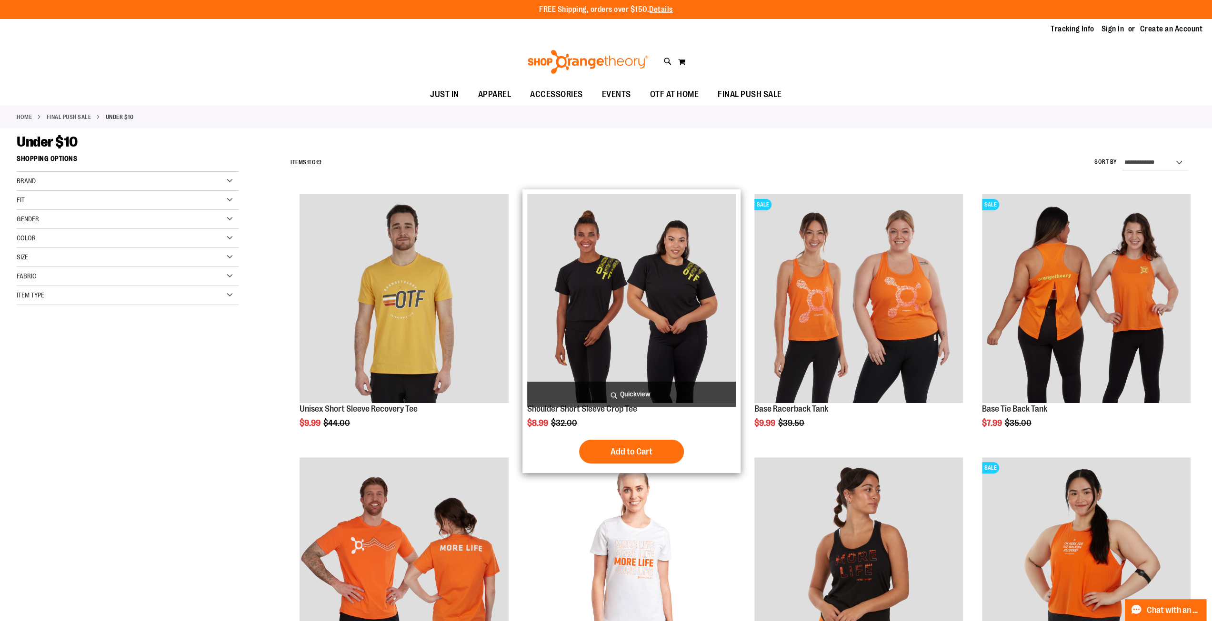
click at [581, 392] on span "Quickview" at bounding box center [631, 394] width 209 height 25
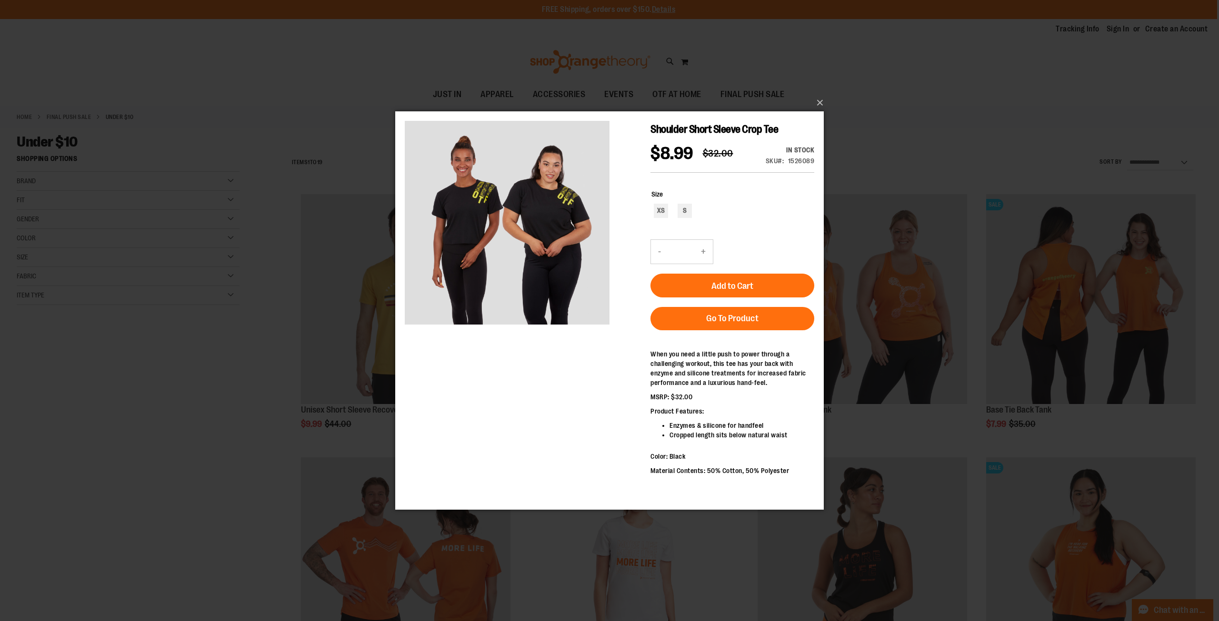
click at [162, 409] on div "×" at bounding box center [609, 310] width 1219 height 621
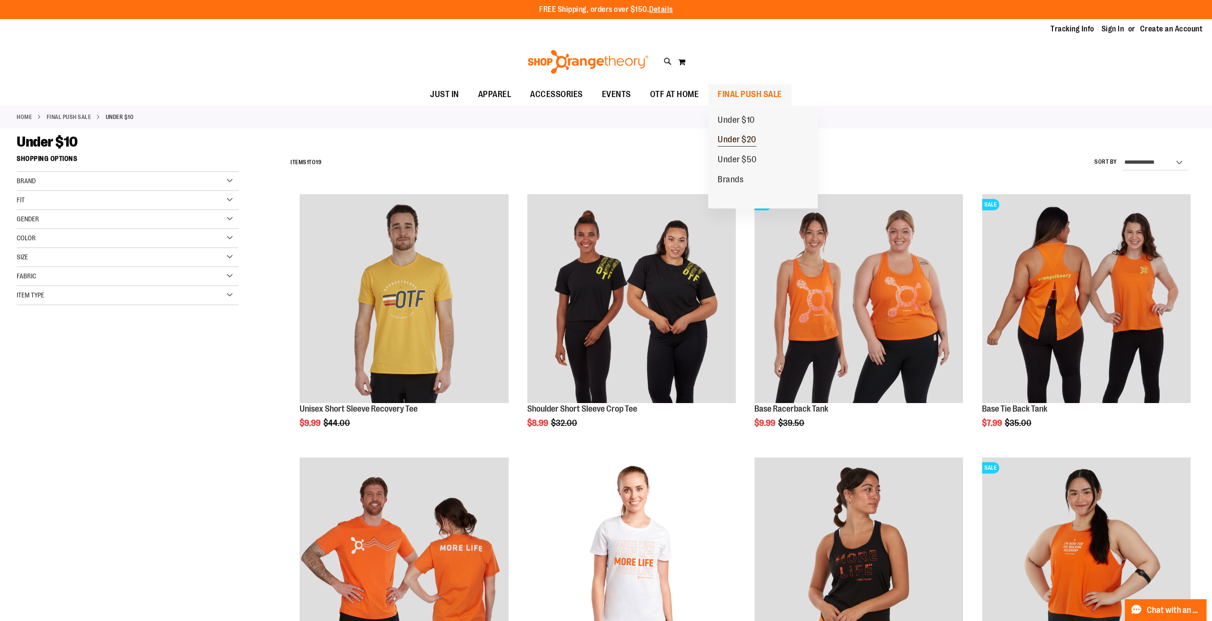
click at [742, 140] on span "Under $20" at bounding box center [737, 141] width 39 height 12
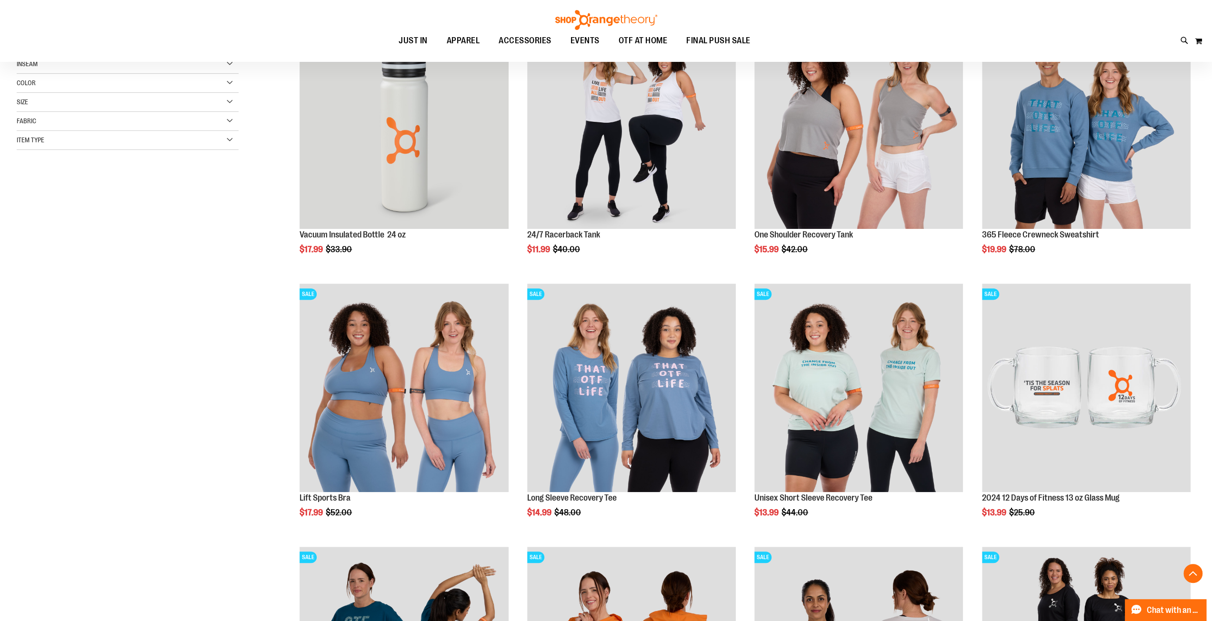
scroll to position [179, 0]
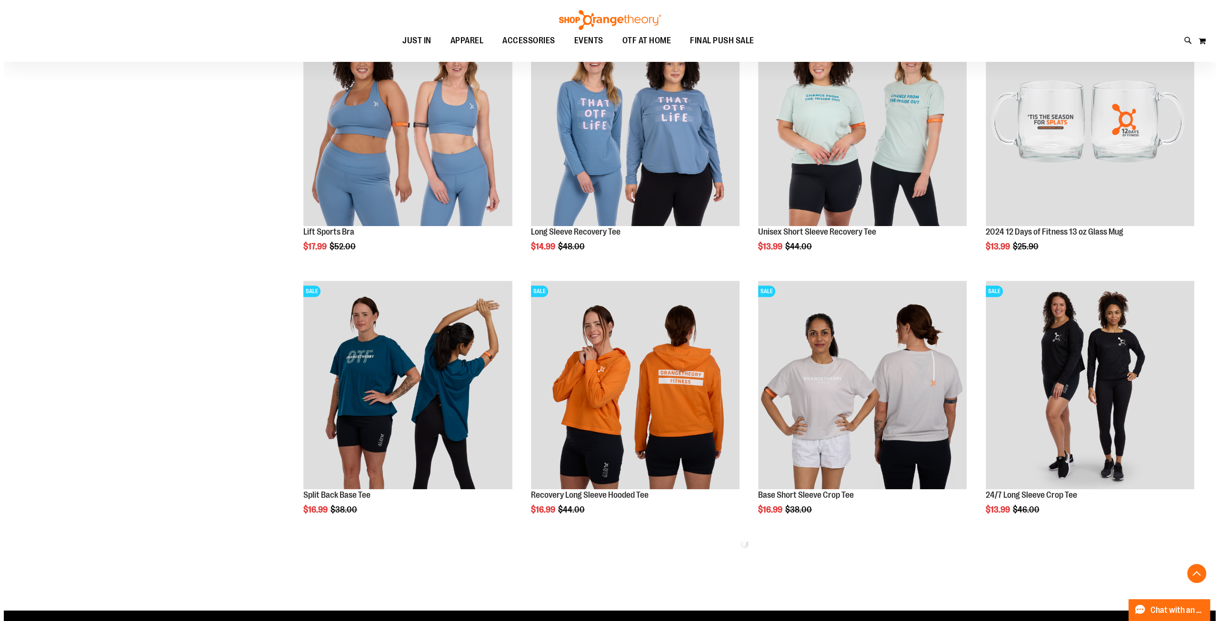
scroll to position [464, 0]
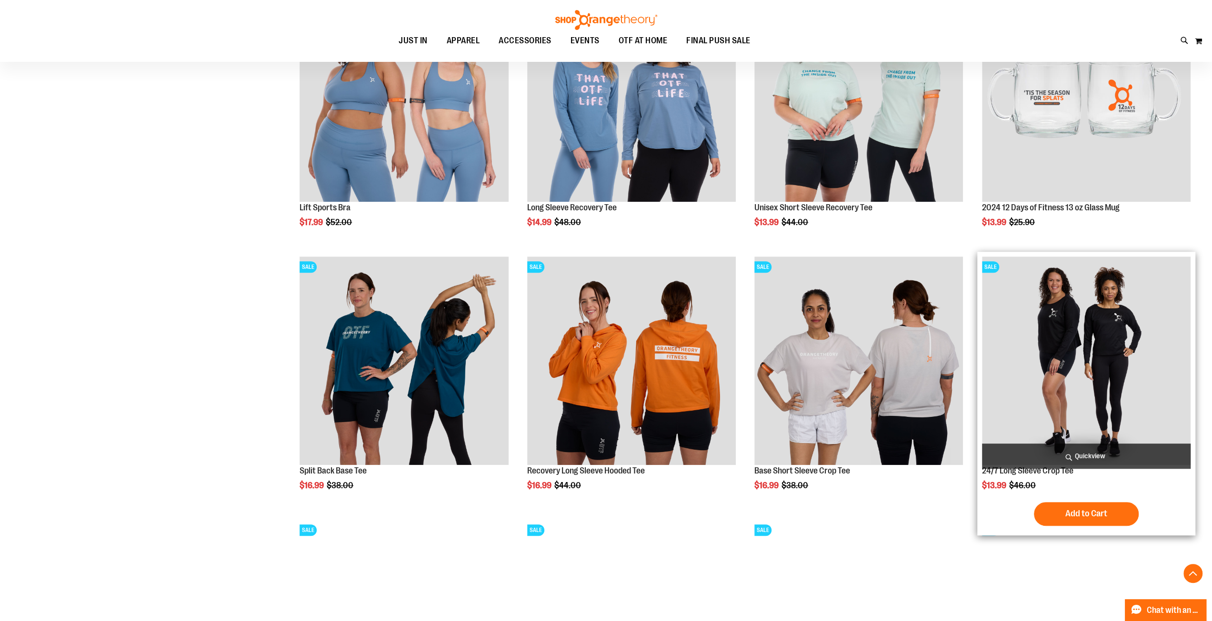
click at [1087, 458] on span "Quickview" at bounding box center [1086, 456] width 209 height 25
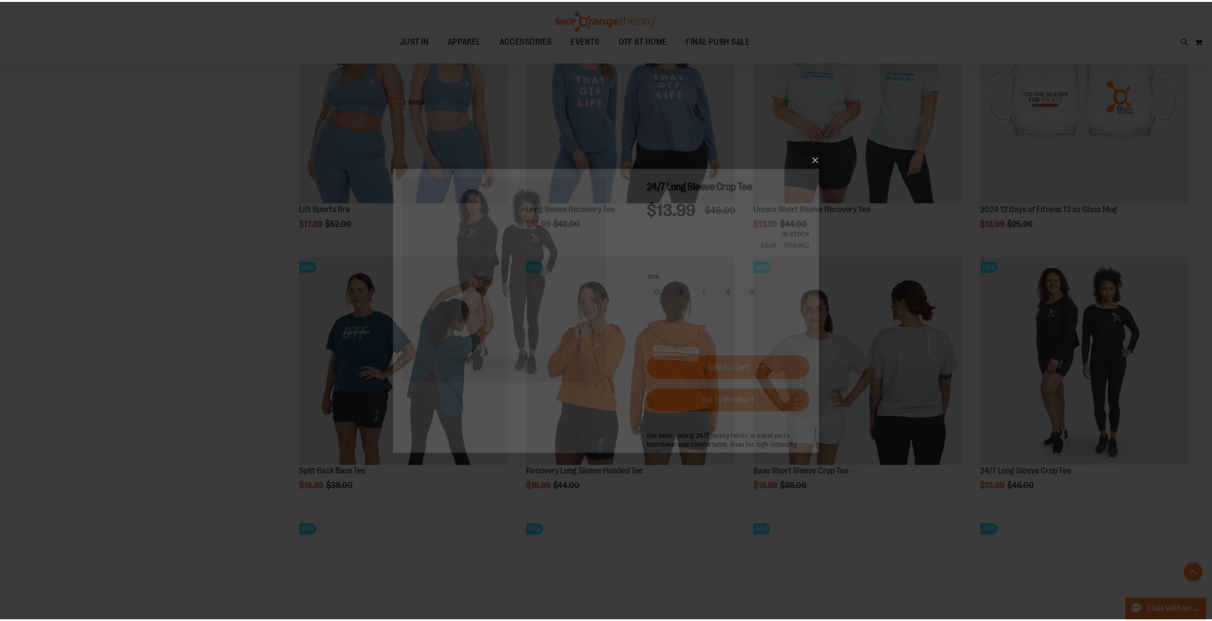
scroll to position [0, 0]
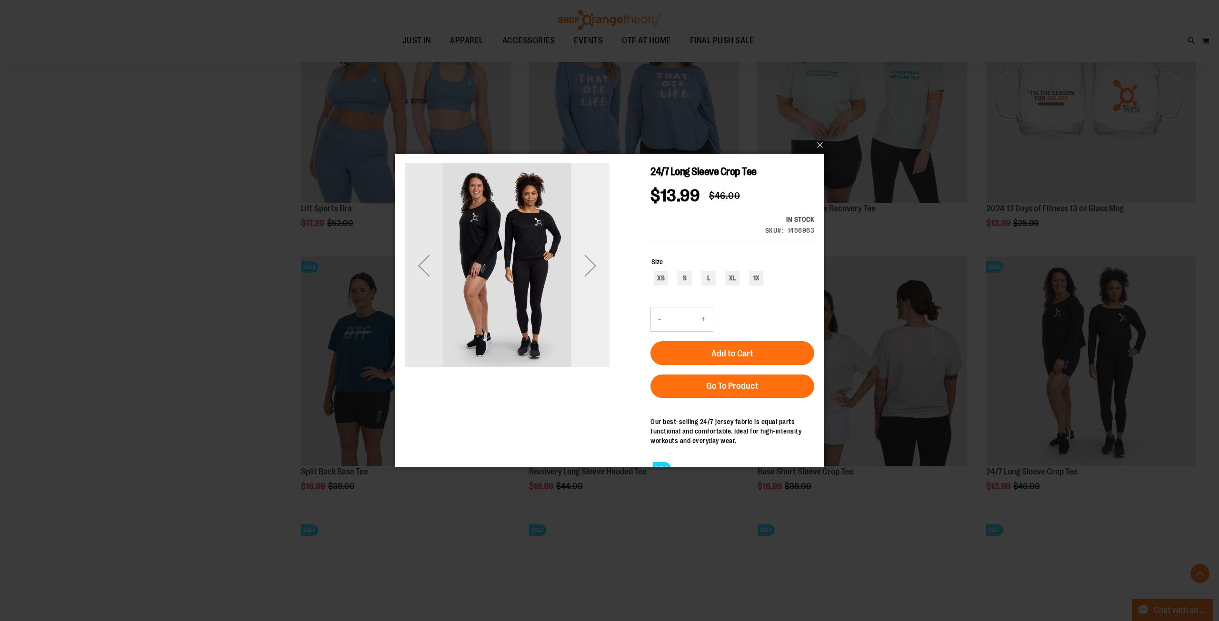
click at [592, 266] on div "Next" at bounding box center [590, 266] width 38 height 38
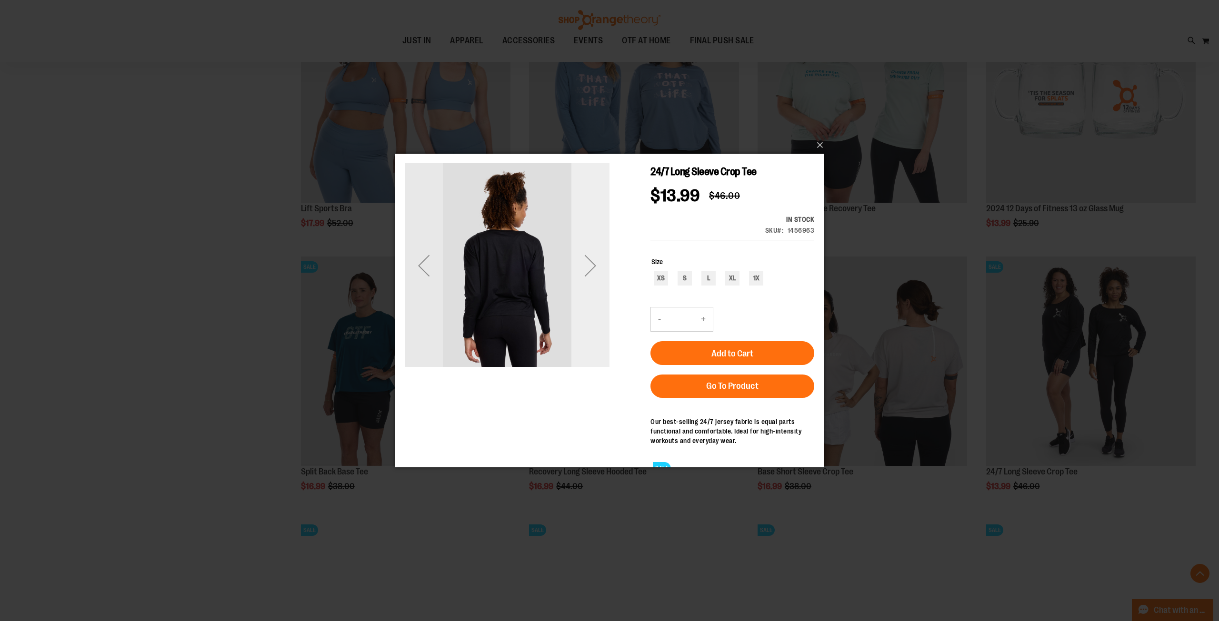
click at [592, 266] on div "Next" at bounding box center [590, 266] width 38 height 38
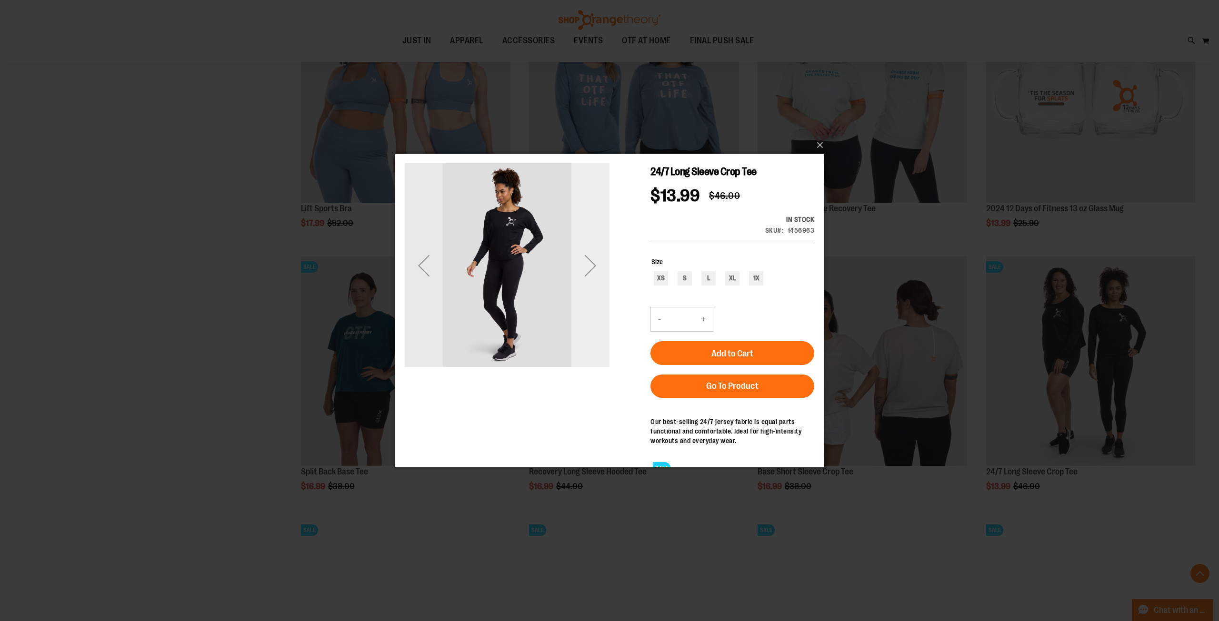
click at [592, 266] on div "Next" at bounding box center [590, 266] width 38 height 38
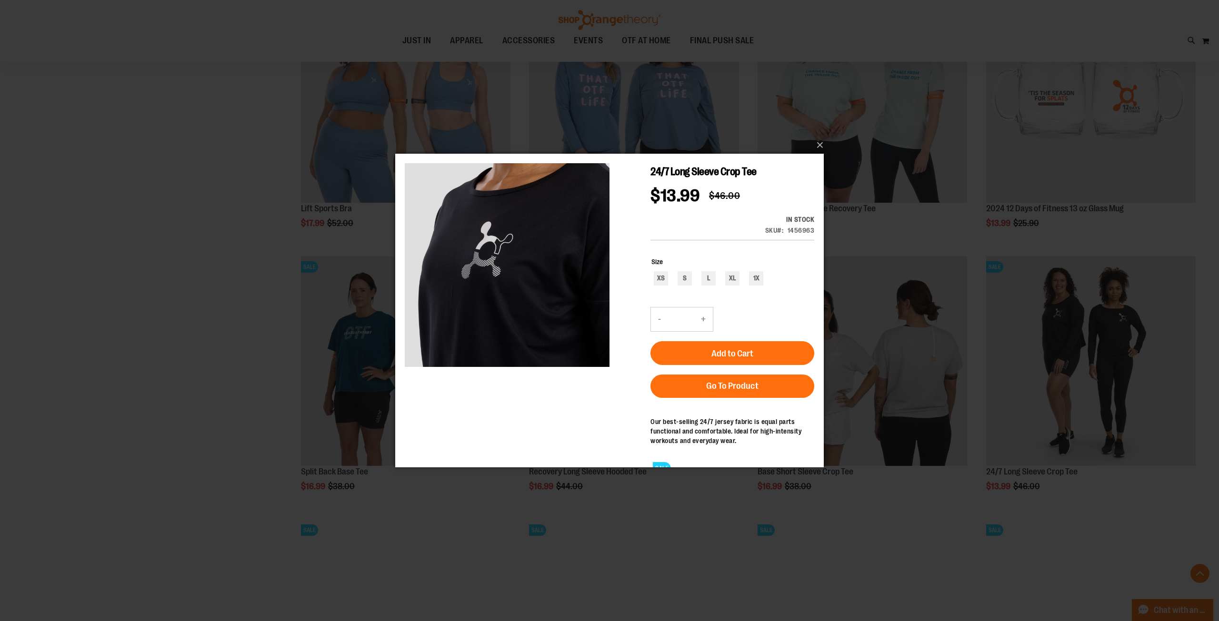
click at [144, 340] on div "×" at bounding box center [609, 310] width 1219 height 621
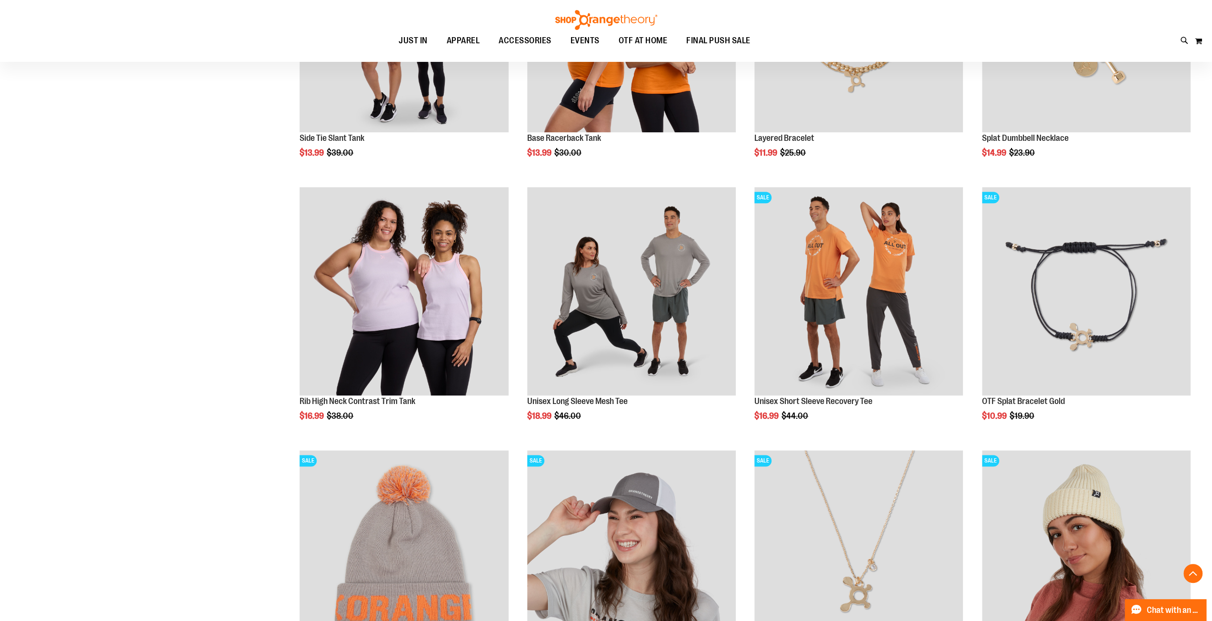
scroll to position [1059, 0]
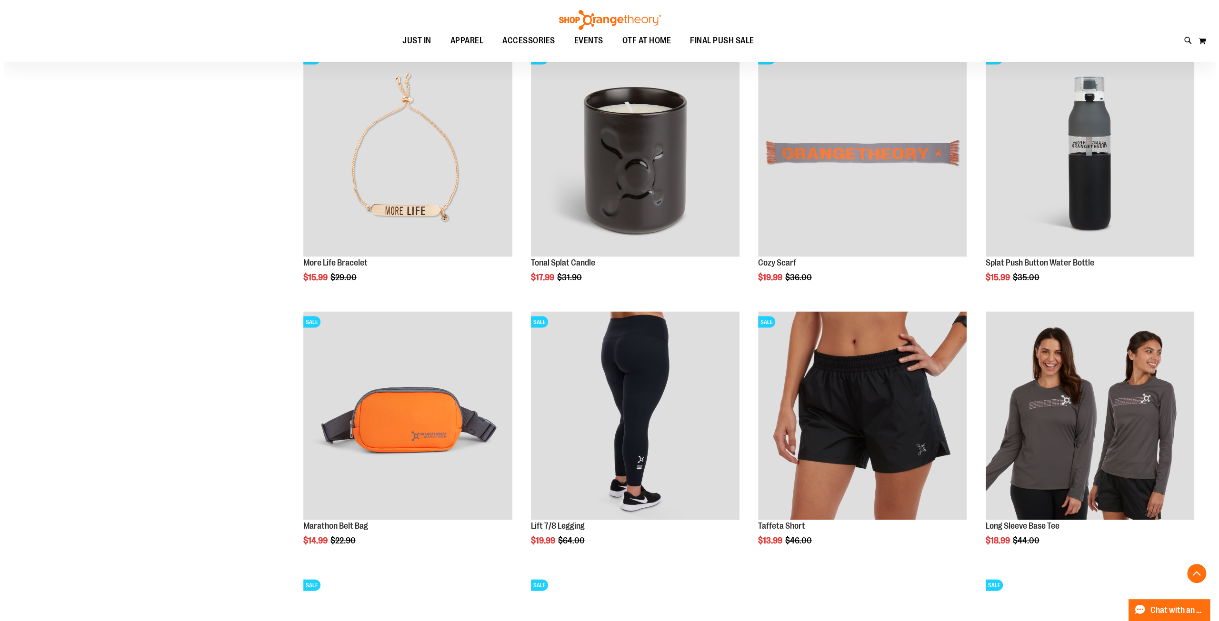
scroll to position [1750, 0]
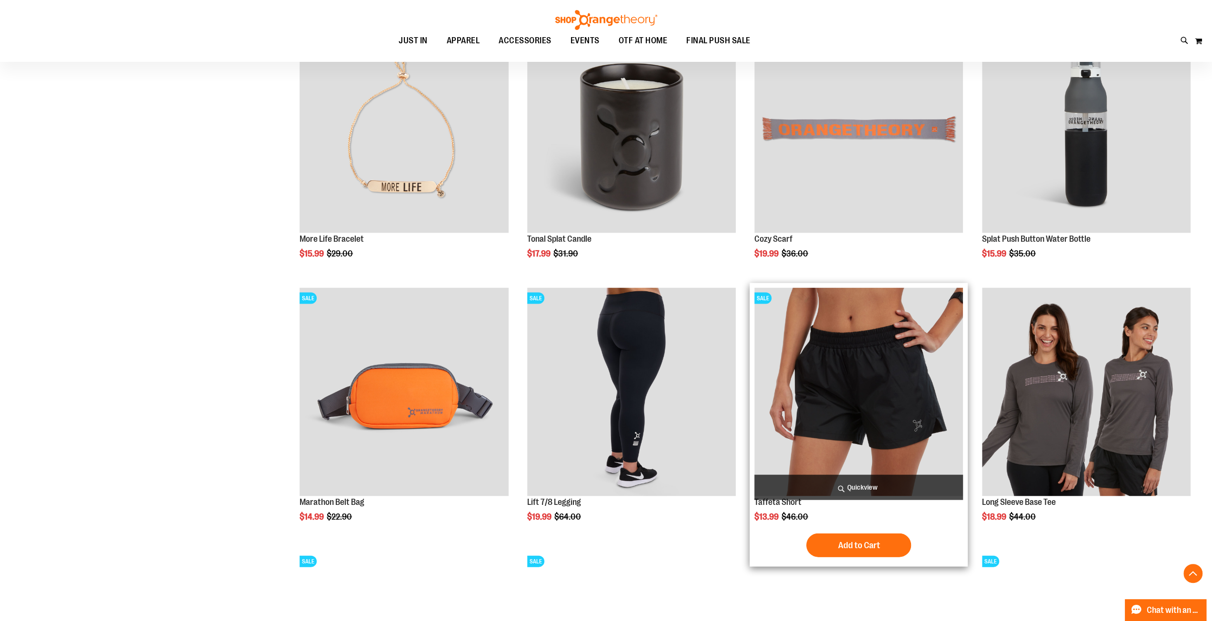
click at [852, 481] on span "Quickview" at bounding box center [858, 487] width 209 height 25
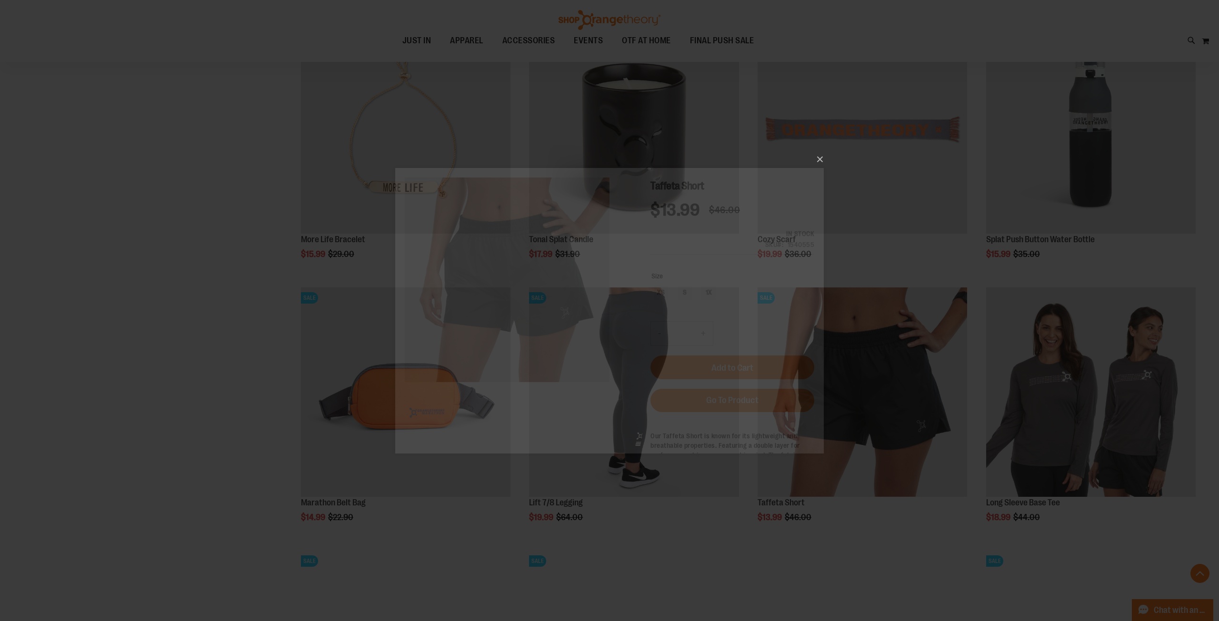
scroll to position [0, 0]
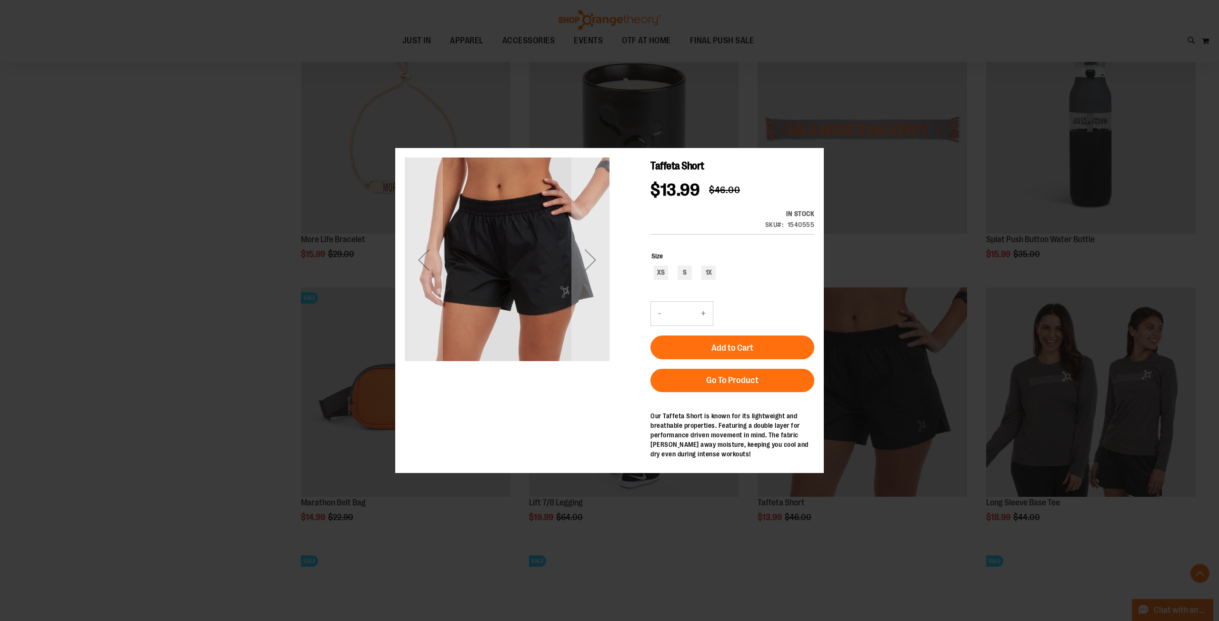
click at [205, 429] on div "×" at bounding box center [609, 310] width 1219 height 621
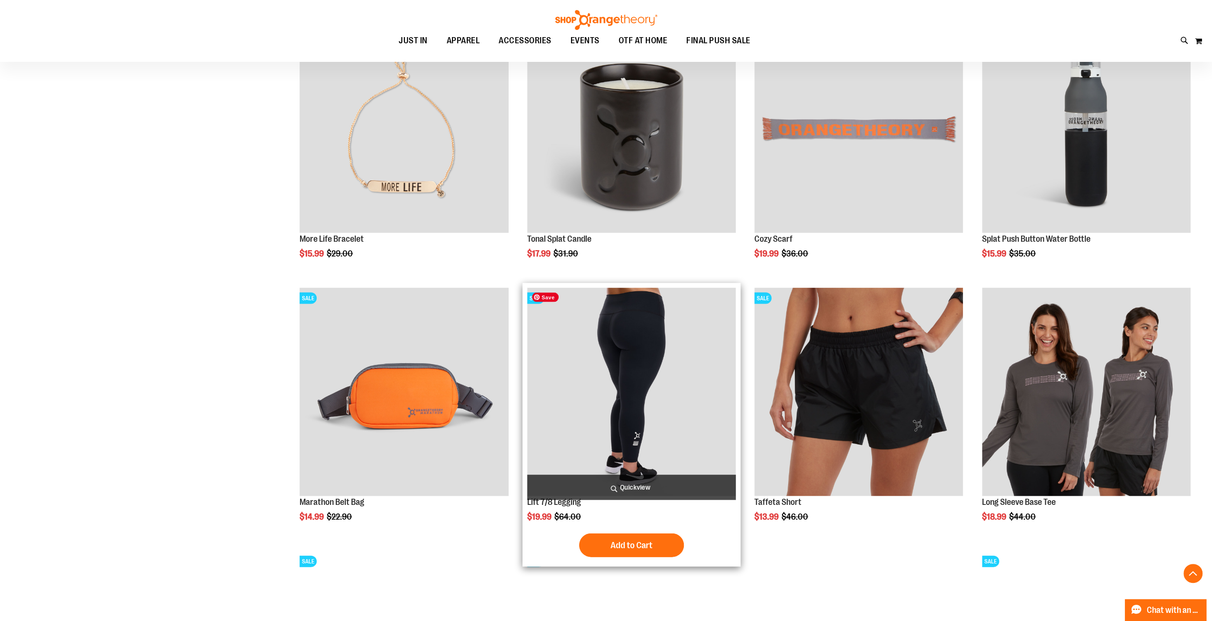
click at [640, 480] on span "Quickview" at bounding box center [631, 487] width 209 height 25
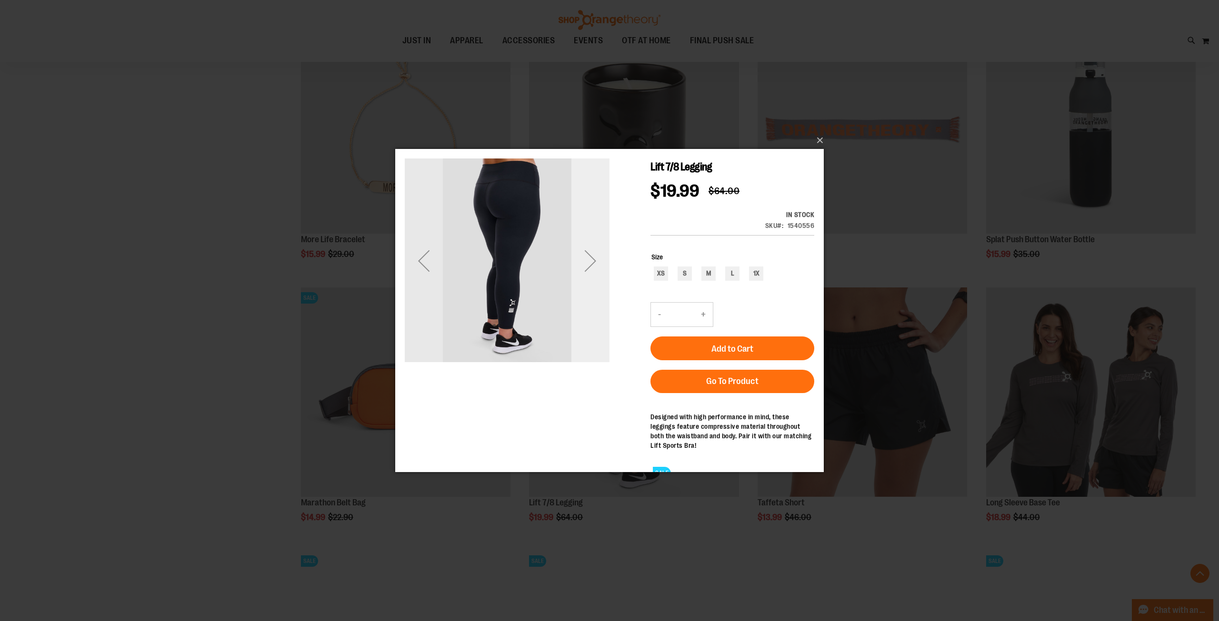
click at [587, 270] on div "Next" at bounding box center [590, 261] width 38 height 38
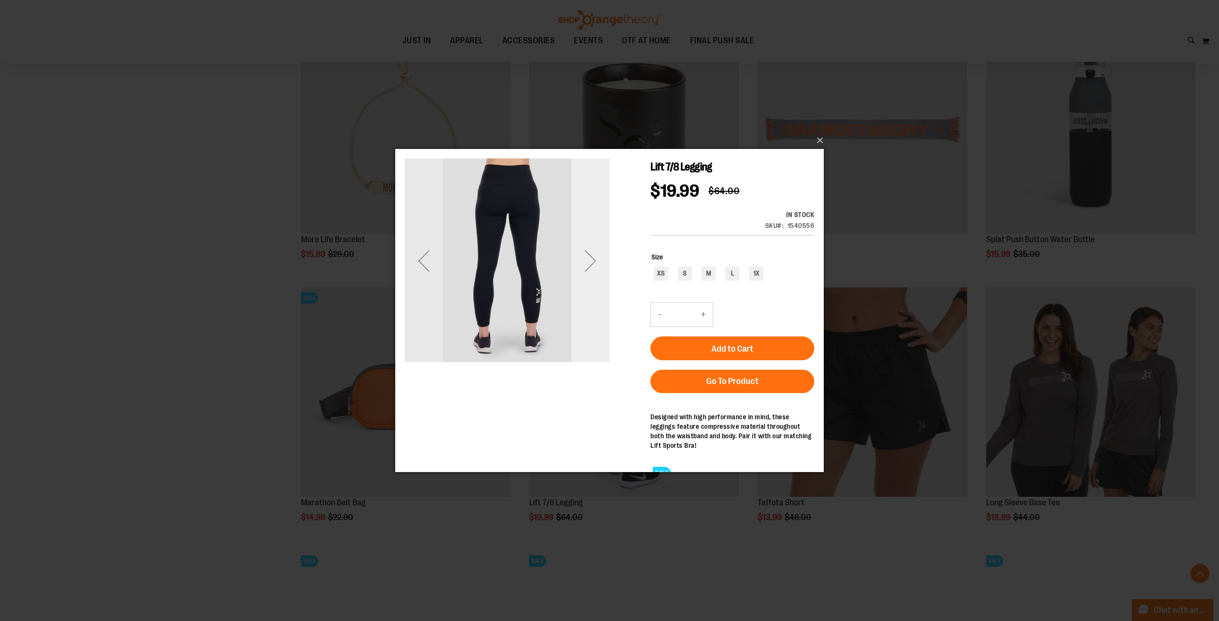
click at [589, 267] on div "Next" at bounding box center [590, 261] width 38 height 38
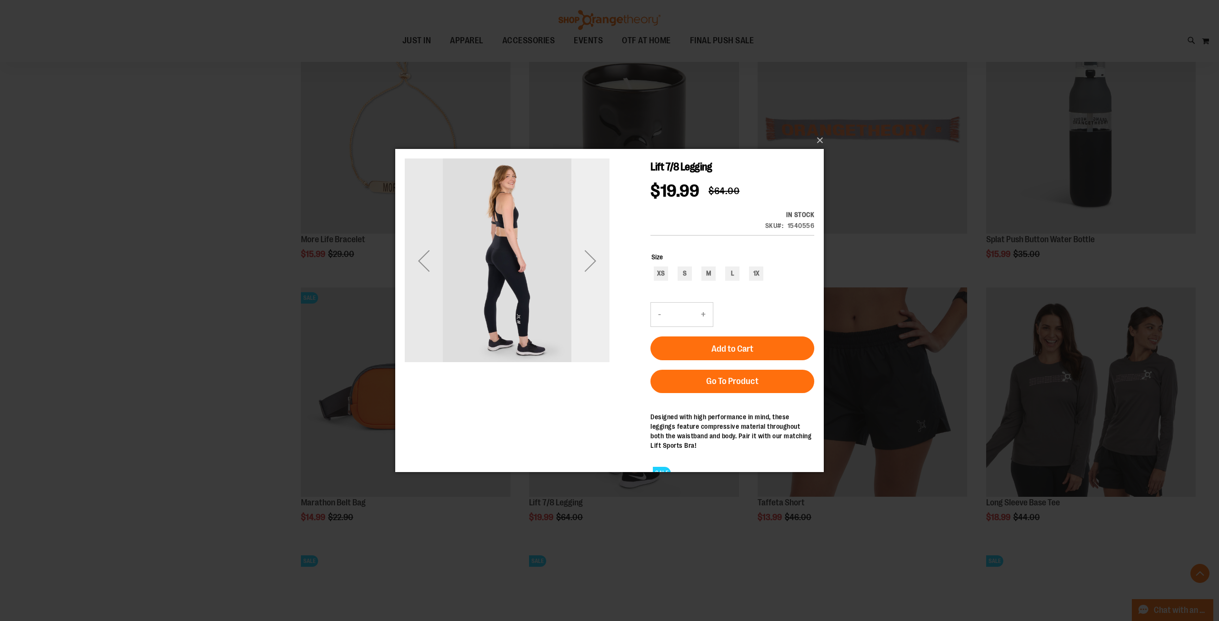
click at [589, 267] on div "Next" at bounding box center [590, 261] width 38 height 38
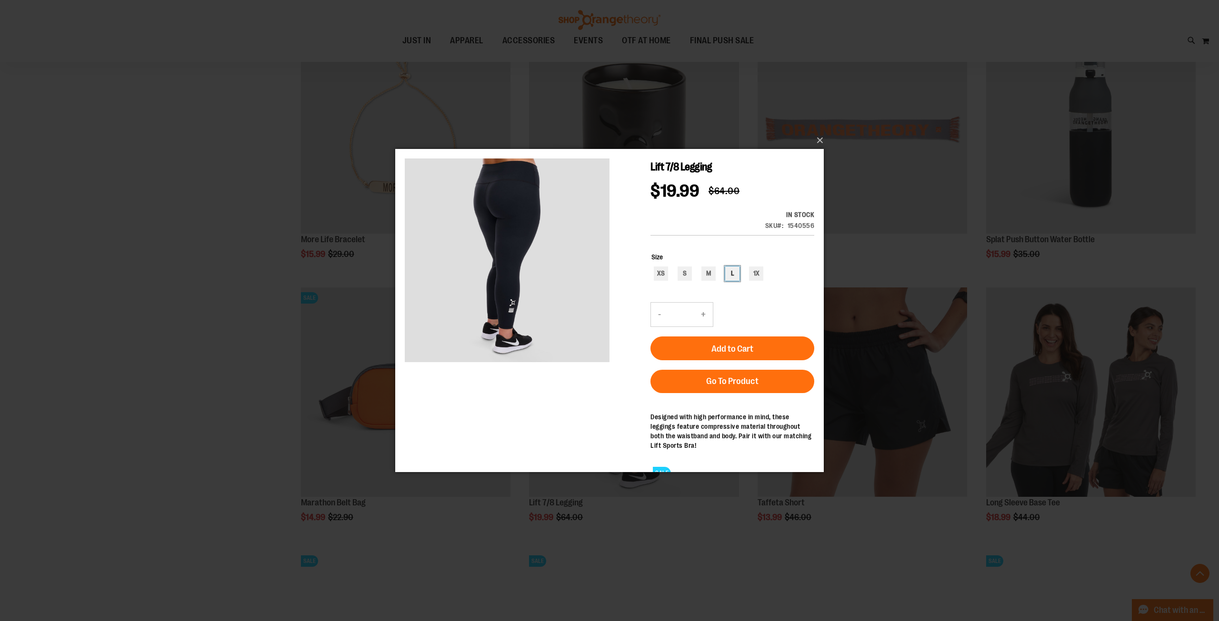
click at [729, 267] on div "L" at bounding box center [732, 274] width 14 height 14
type input "***"
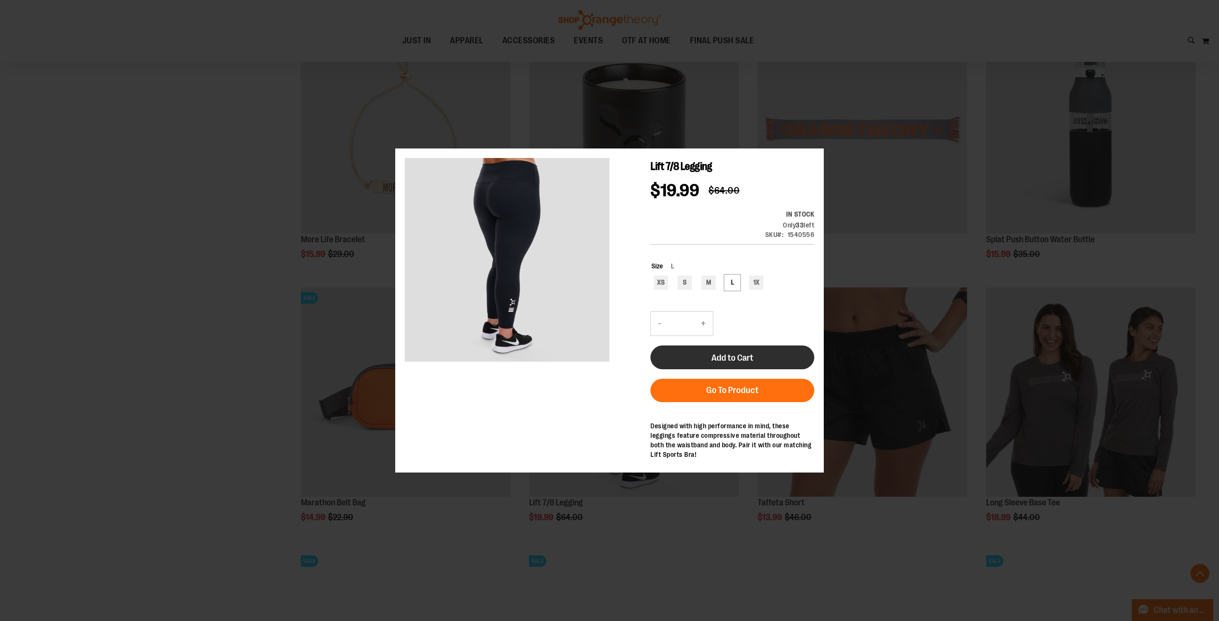
click at [740, 352] on span "Add to Cart" at bounding box center [732, 357] width 42 height 10
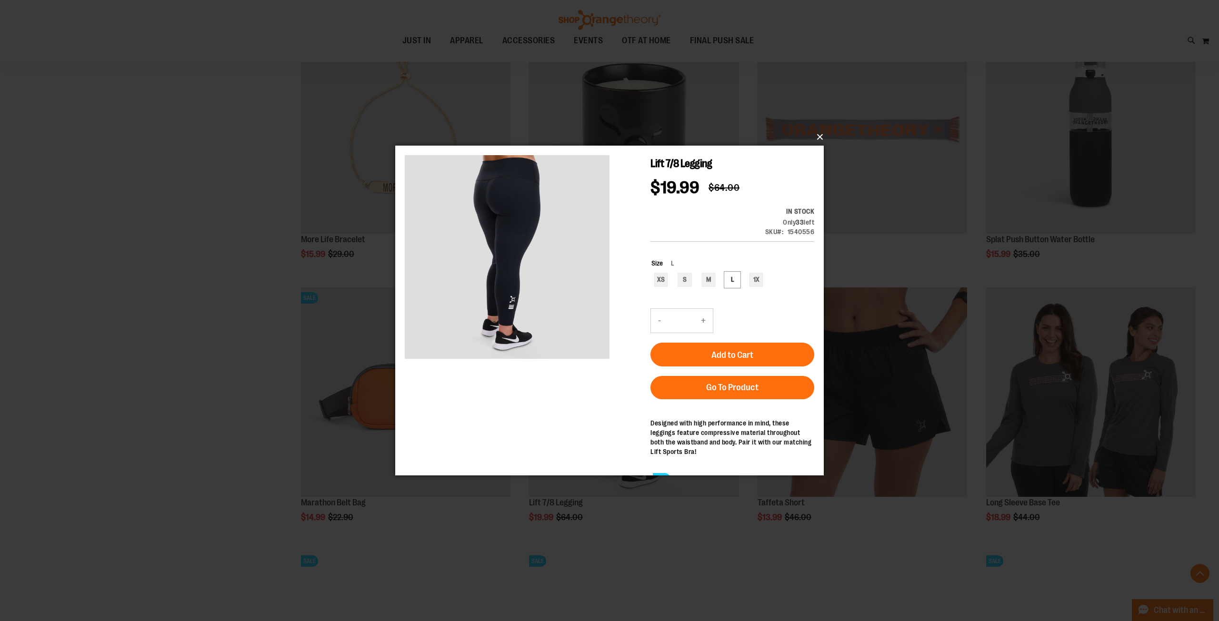
click at [821, 136] on button "×" at bounding box center [612, 137] width 429 height 21
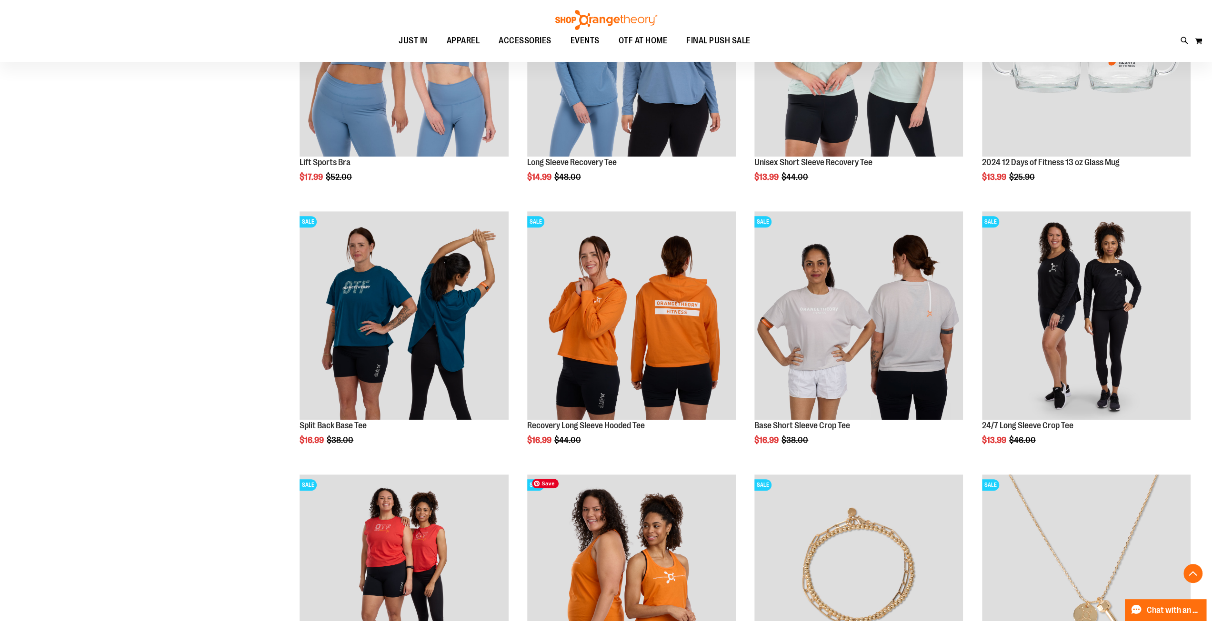
scroll to position [133, 0]
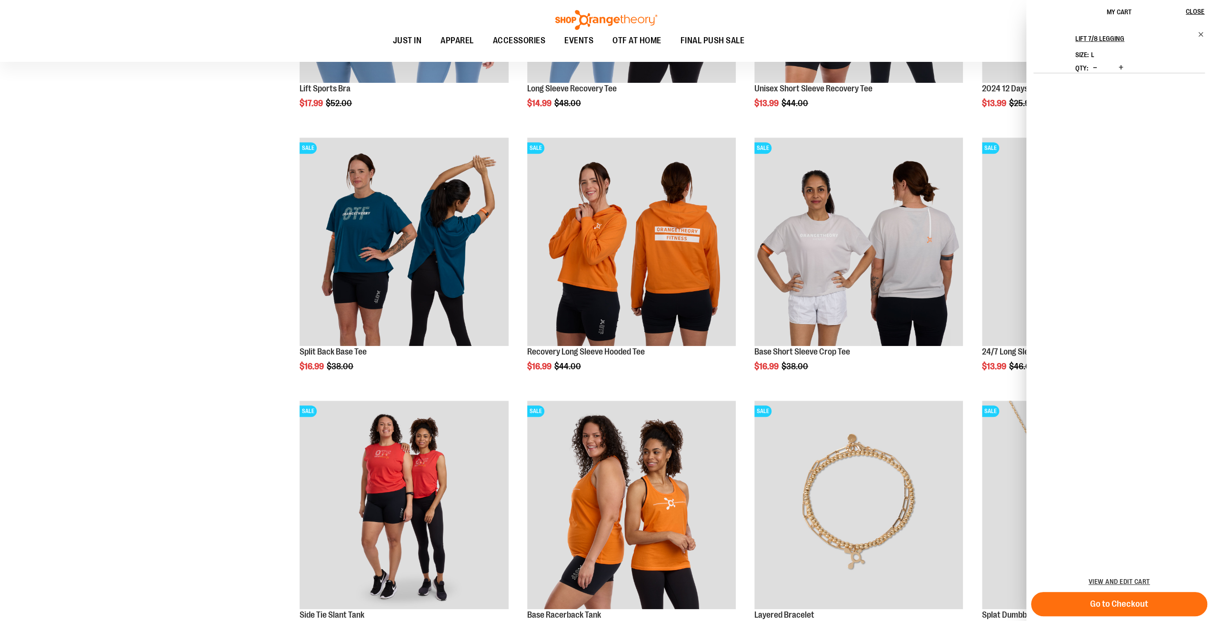
scroll to position [2193, 0]
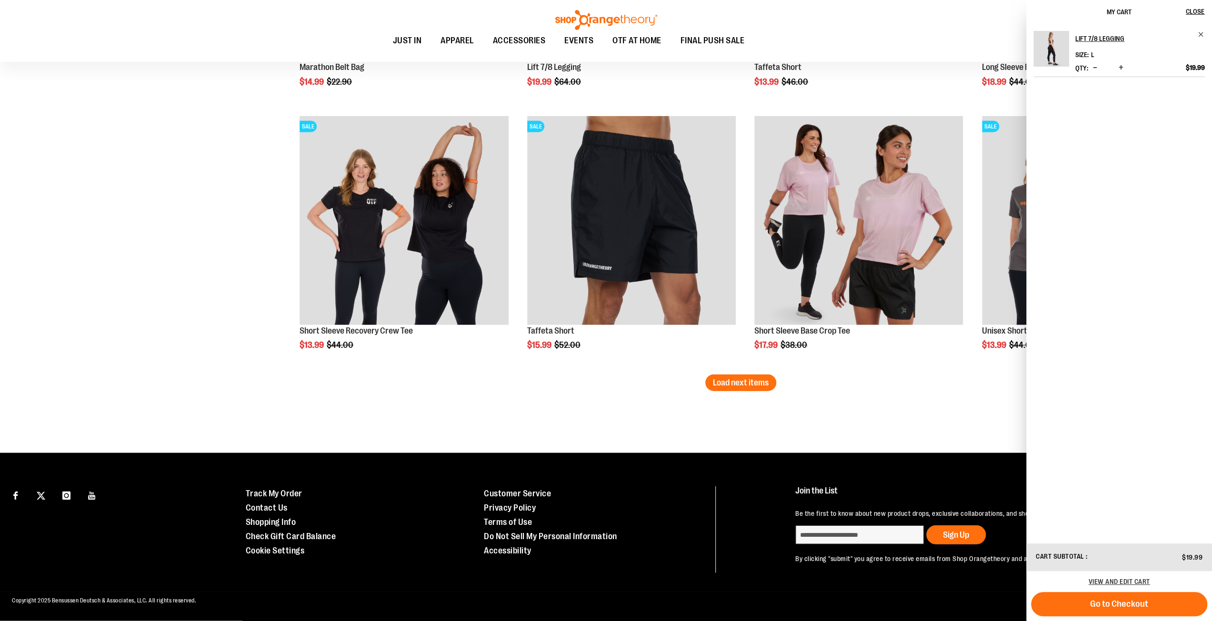
click at [1205, 33] on div "Lift 7/8 Legging Size L" at bounding box center [1119, 283] width 186 height 519
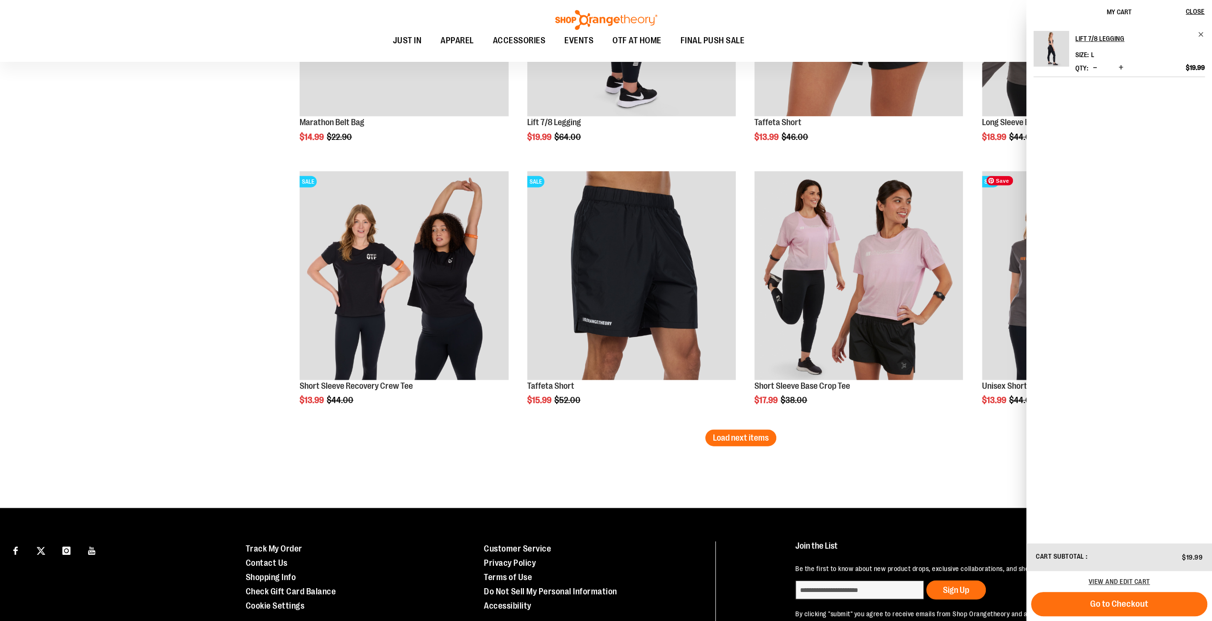
scroll to position [2122, 0]
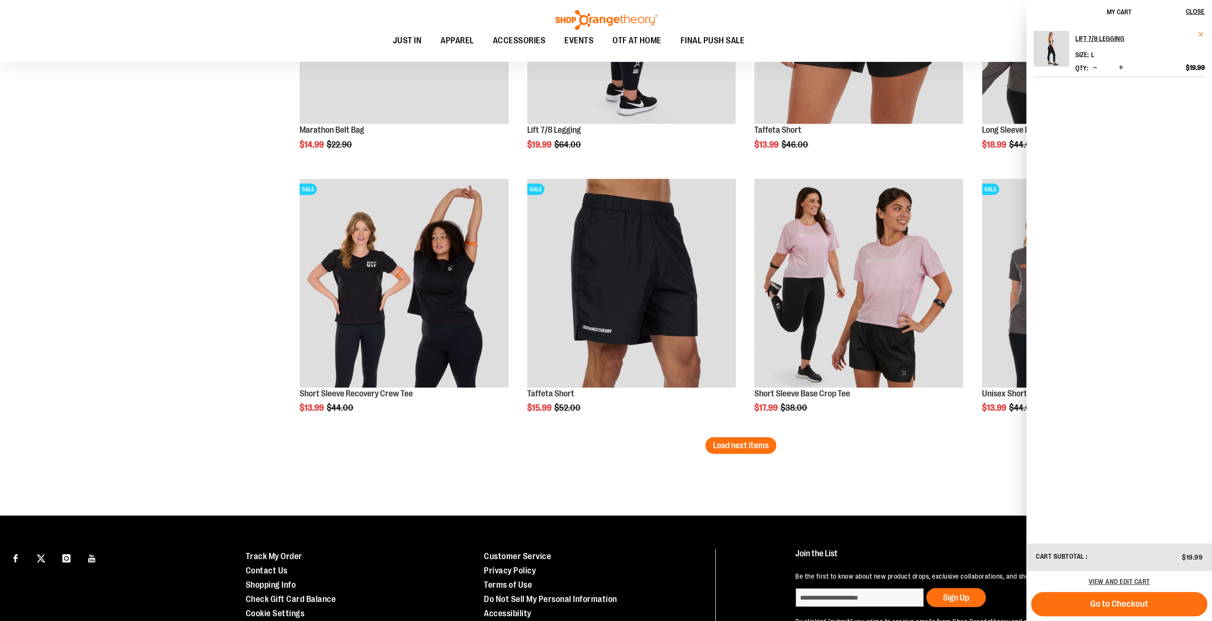
click at [1201, 33] on span "Remove item" at bounding box center [1201, 34] width 7 height 7
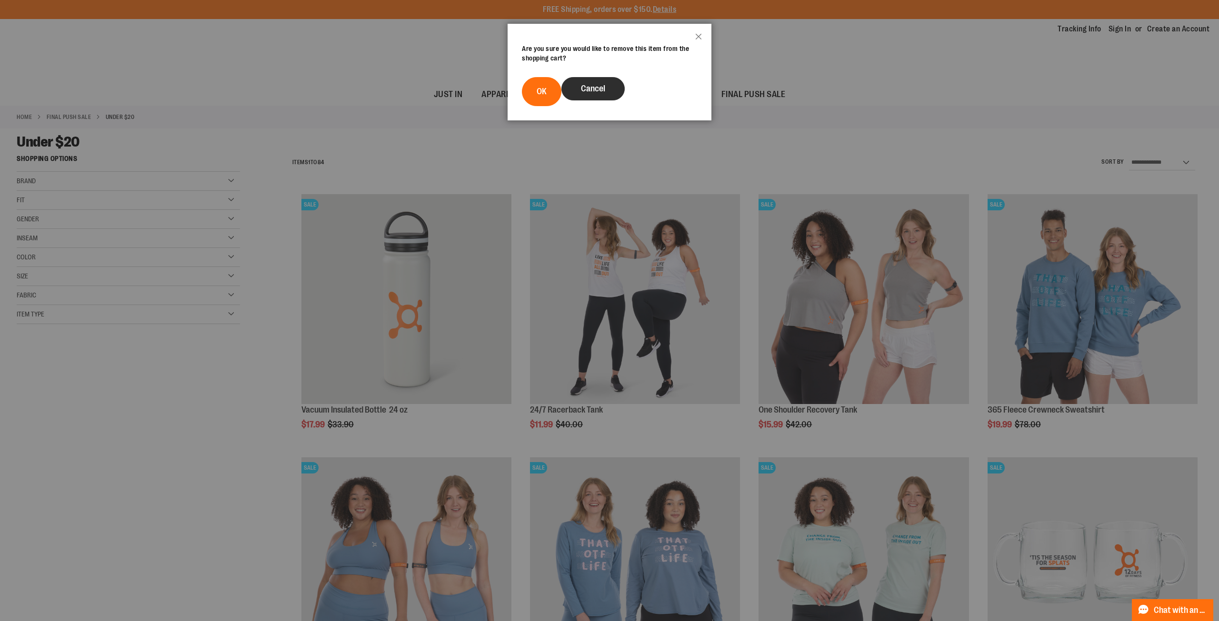
click at [589, 92] on span "Cancel" at bounding box center [593, 89] width 24 height 10
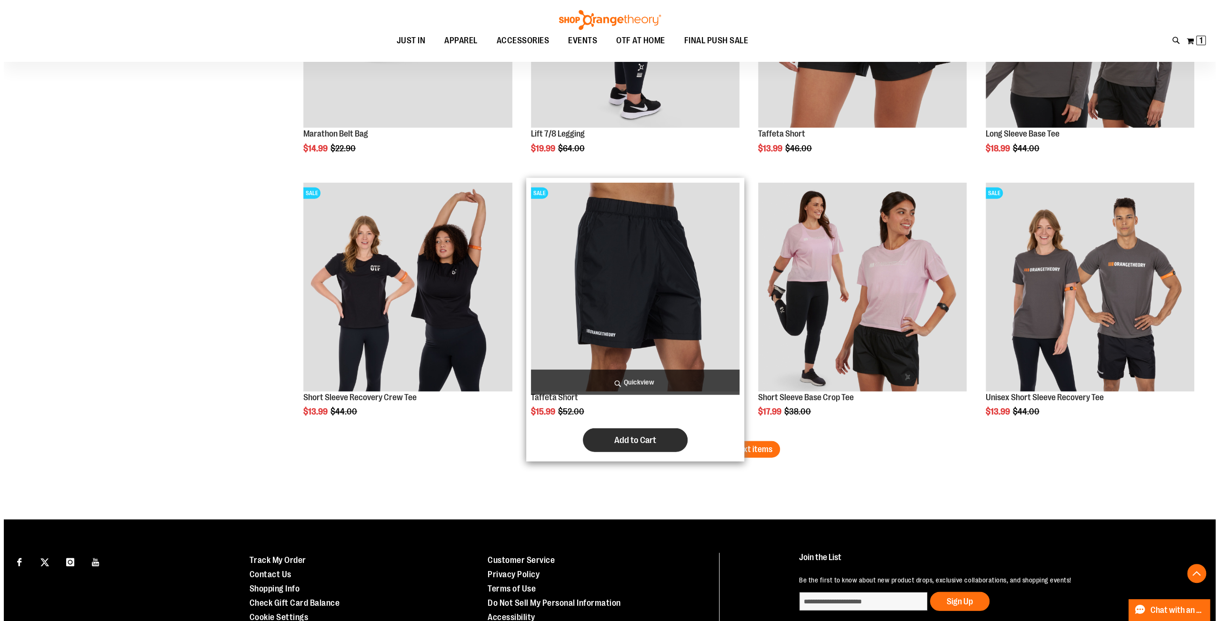
scroll to position [2119, 0]
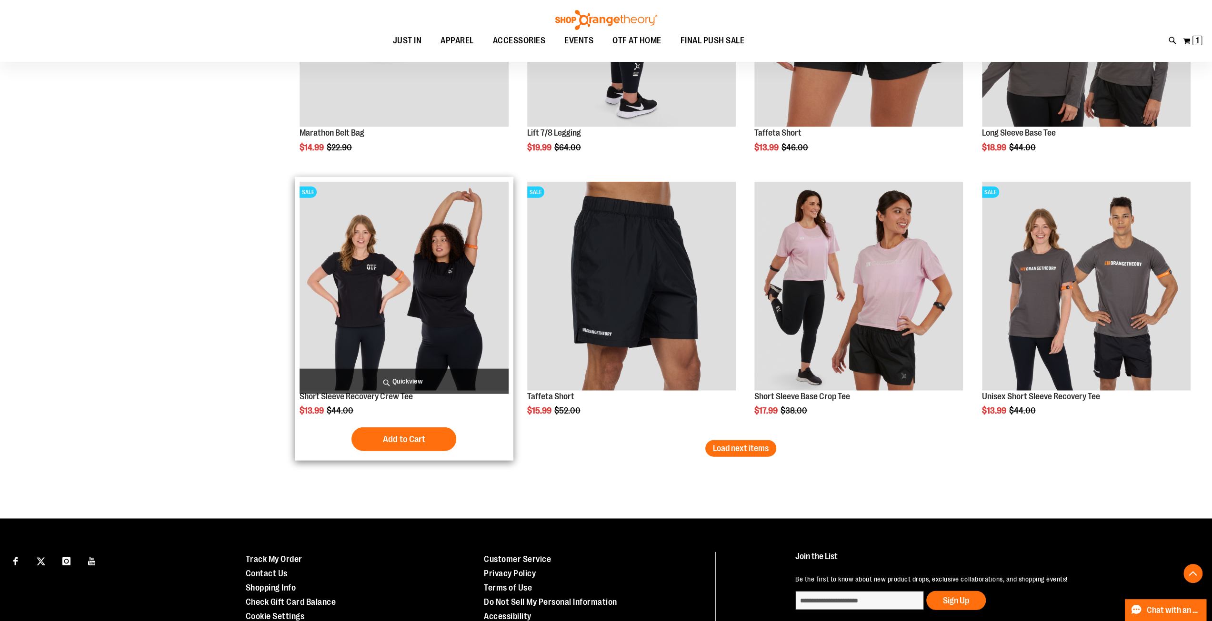
click at [406, 382] on span "Quickview" at bounding box center [404, 381] width 209 height 25
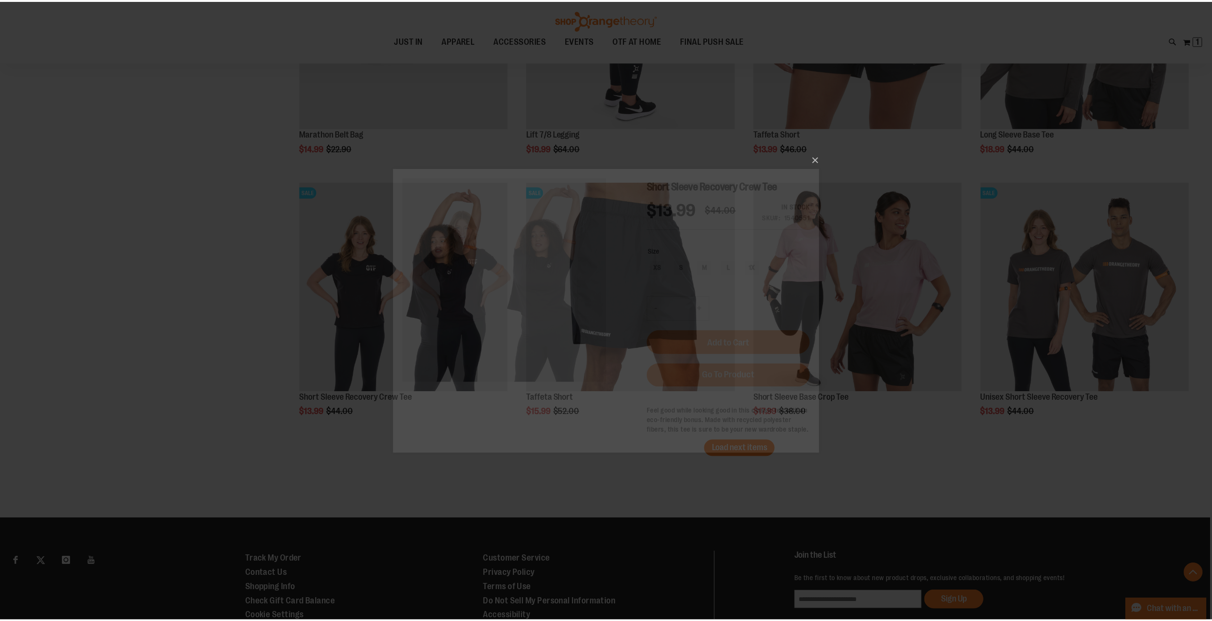
scroll to position [0, 0]
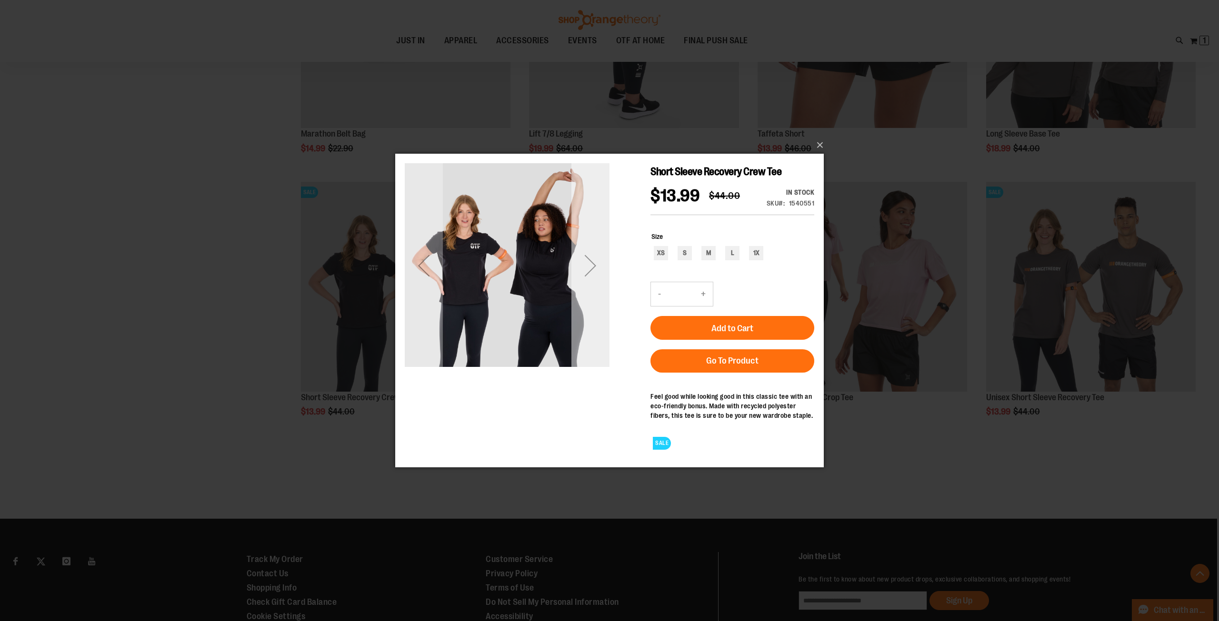
click at [597, 265] on div "Next" at bounding box center [590, 266] width 38 height 38
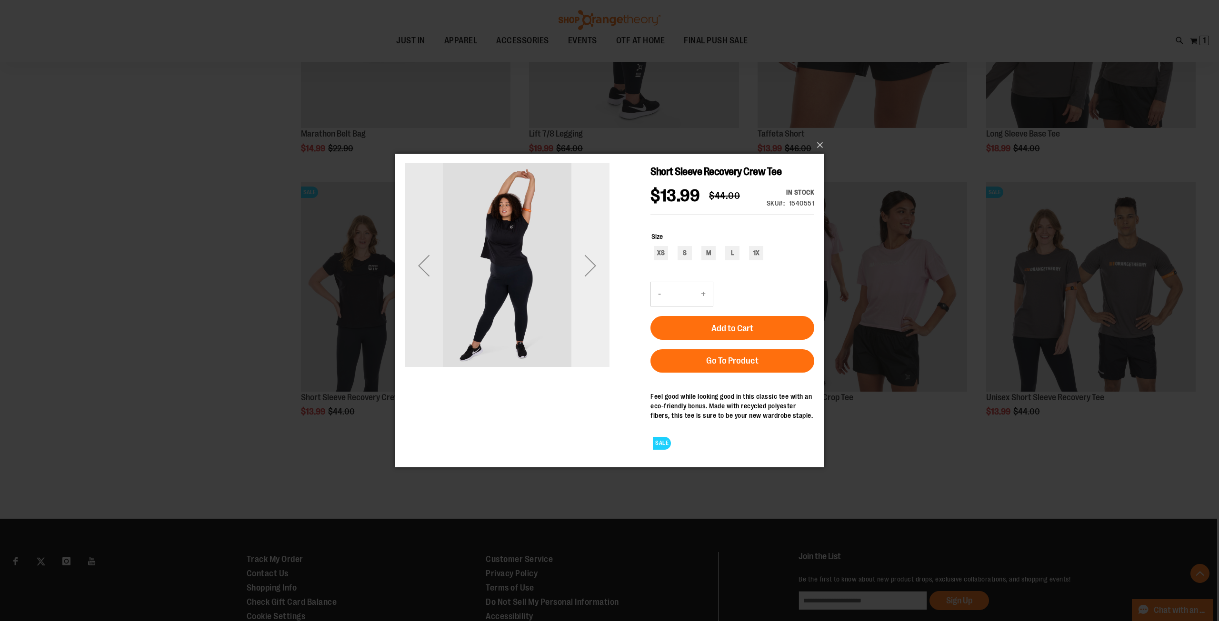
click at [597, 265] on div "Next" at bounding box center [590, 266] width 38 height 38
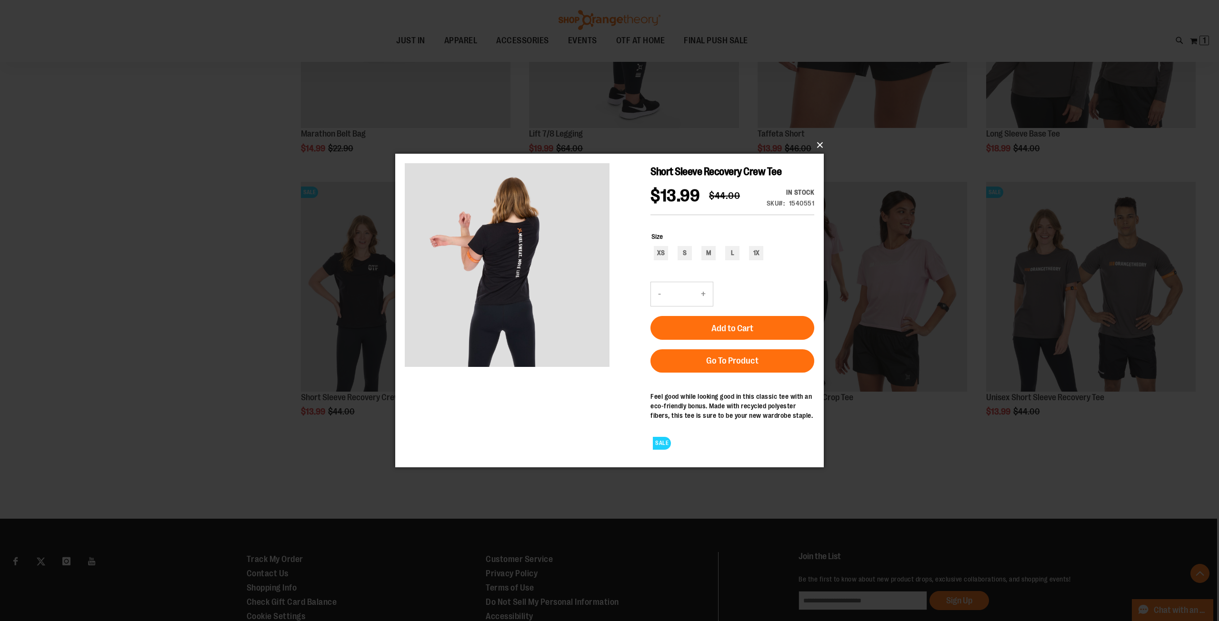
click at [821, 145] on button "×" at bounding box center [612, 145] width 429 height 21
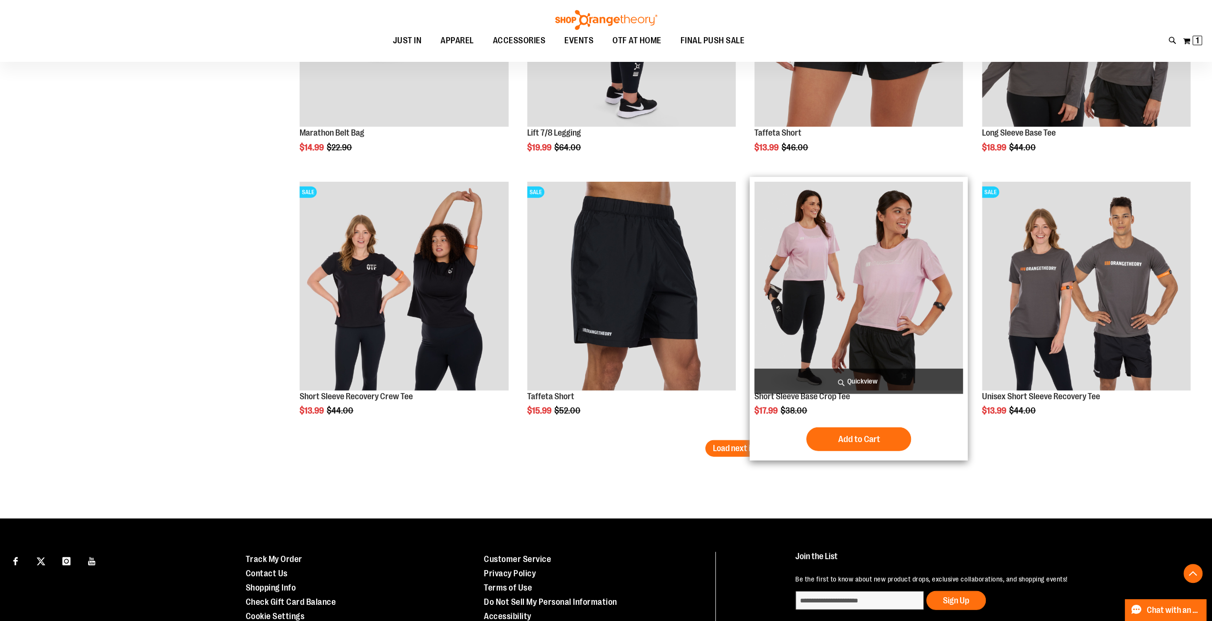
drag, startPoint x: 893, startPoint y: 444, endPoint x: 863, endPoint y: 451, distance: 31.2
click at [893, 444] on button "Add to Cart" at bounding box center [858, 440] width 105 height 24
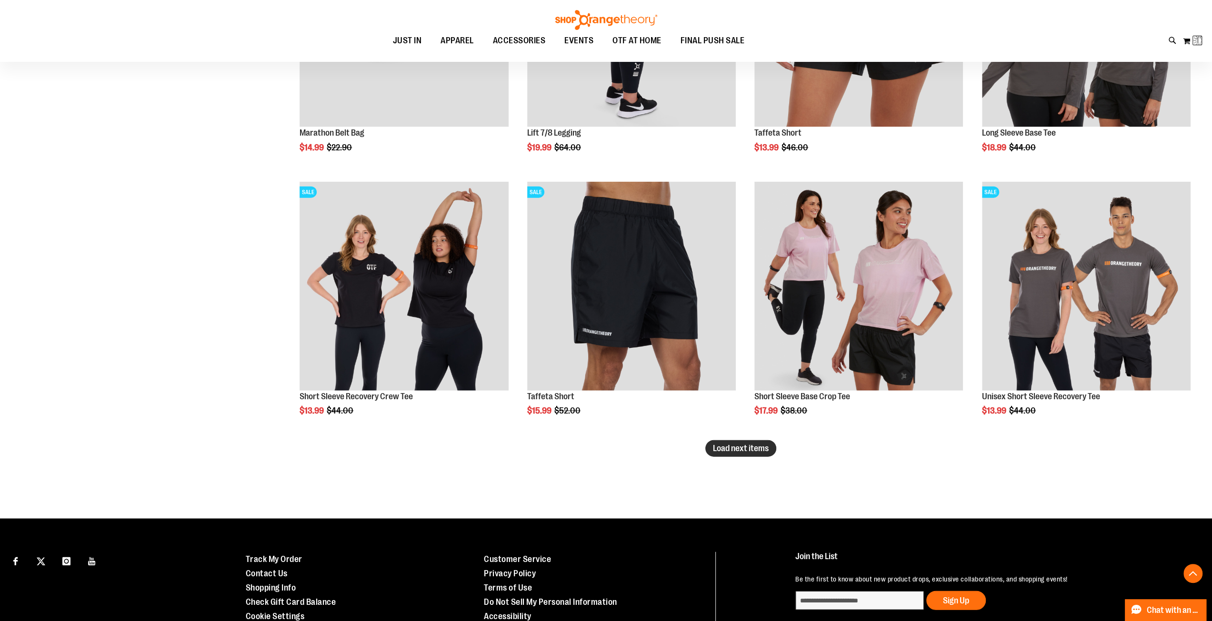
click at [750, 441] on button "Load next items" at bounding box center [740, 448] width 71 height 17
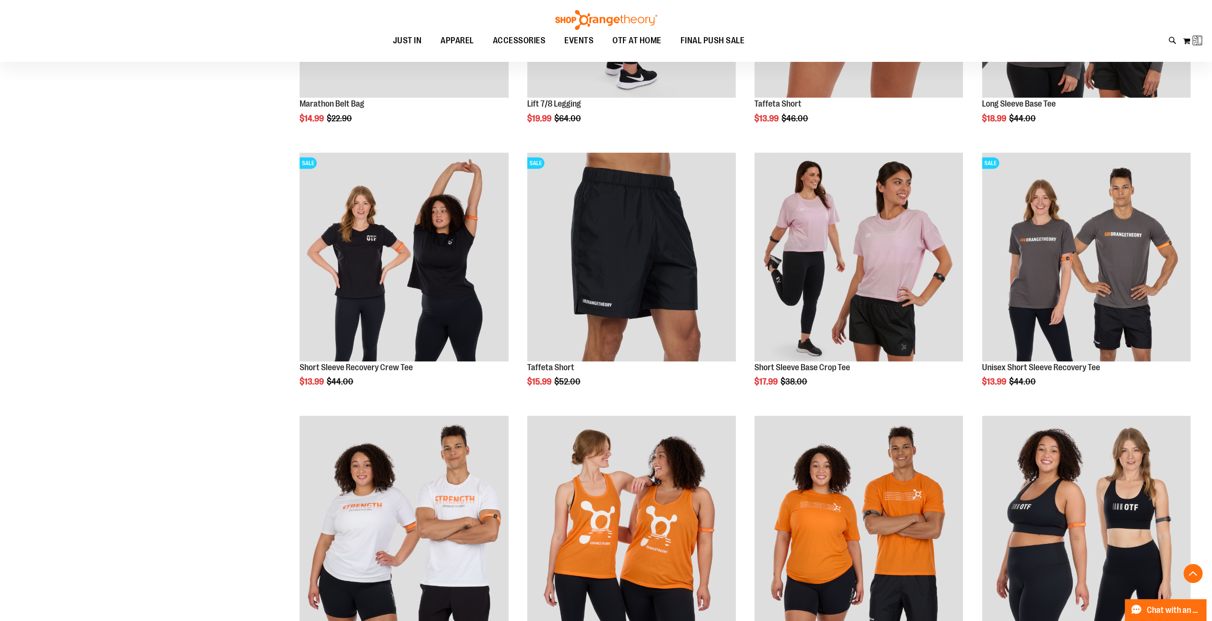
scroll to position [2345, 0]
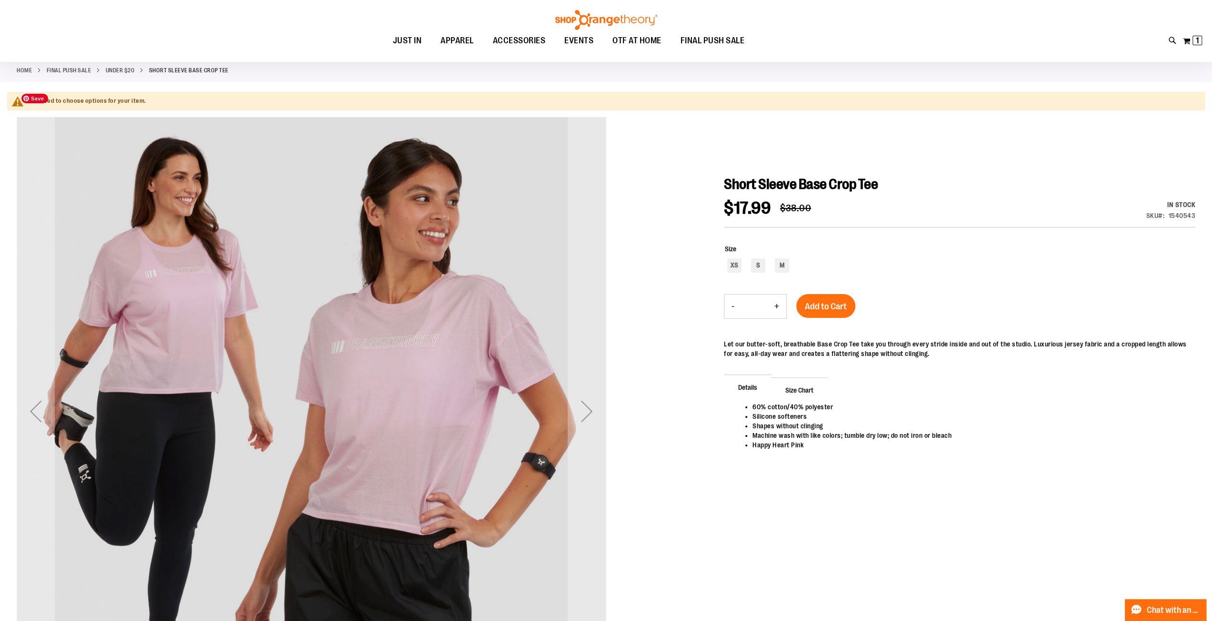
scroll to position [48, 0]
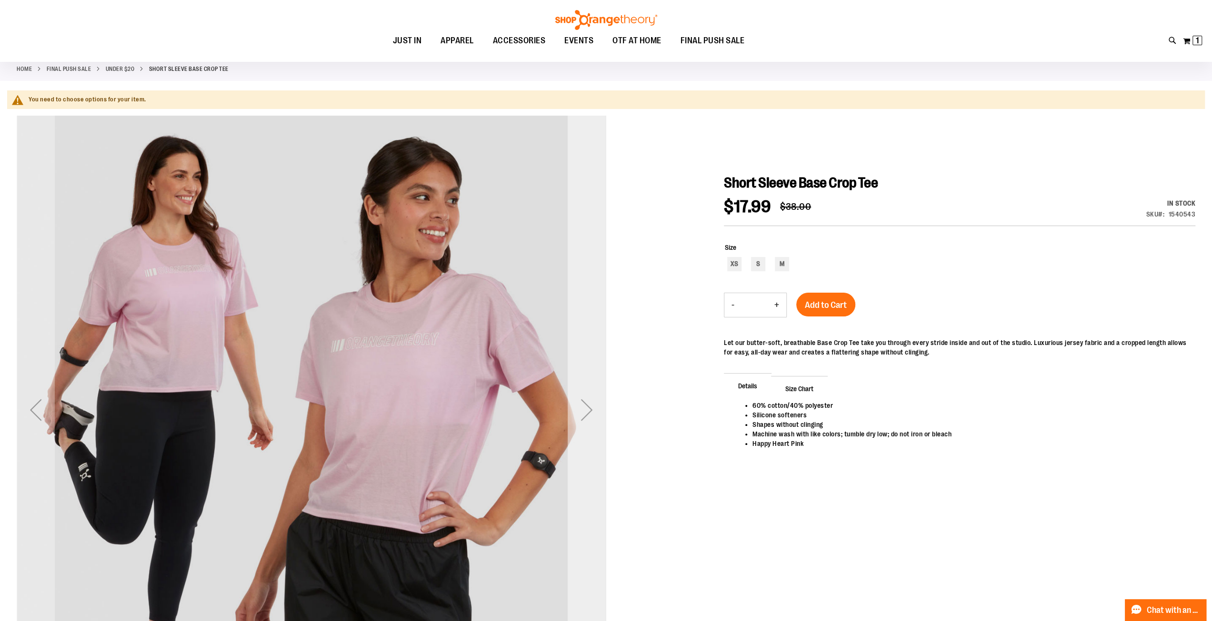
click at [589, 410] on div "Next" at bounding box center [587, 410] width 38 height 38
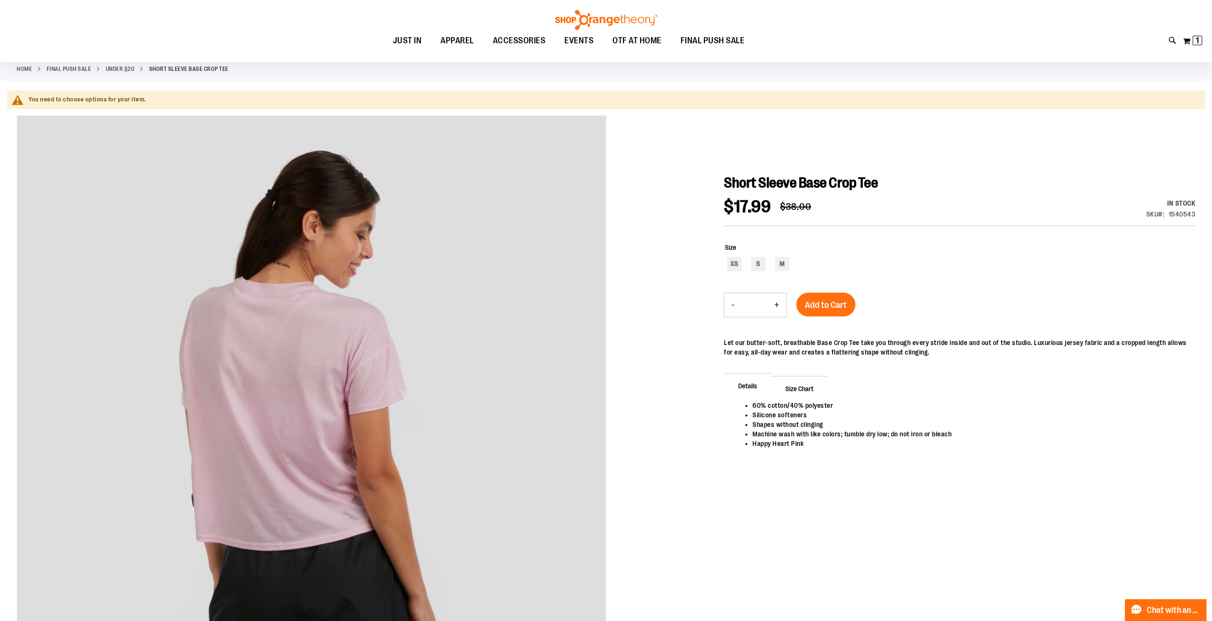
click at [115, 69] on link "Under $20" at bounding box center [120, 69] width 29 height 9
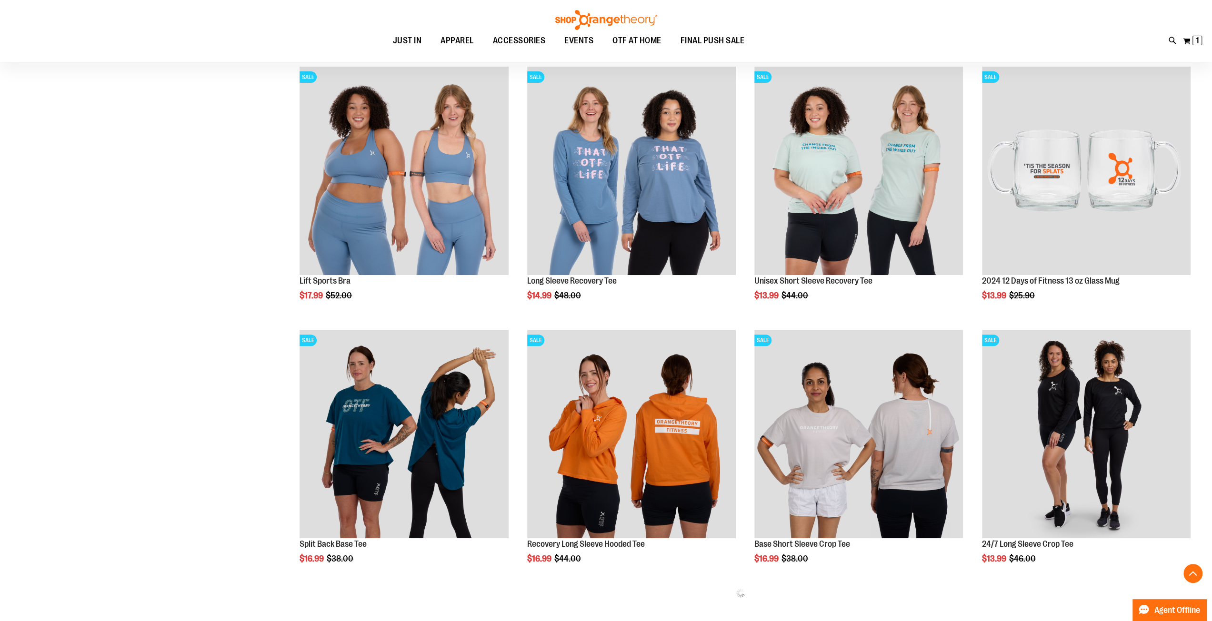
scroll to position [501, 0]
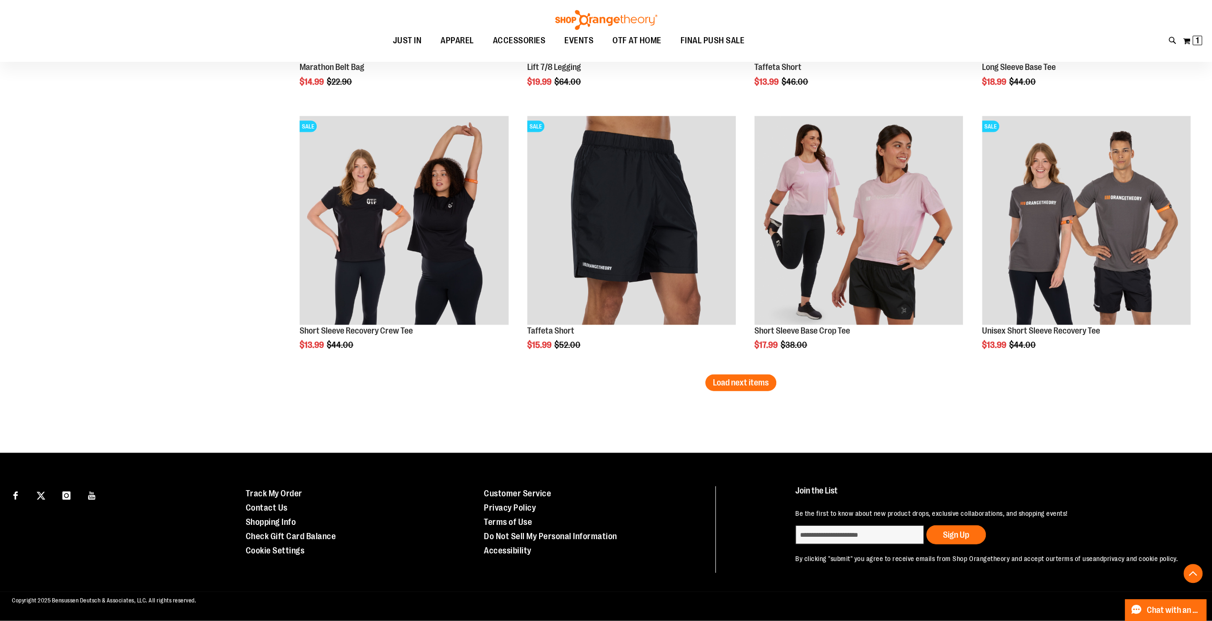
scroll to position [2077, 0]
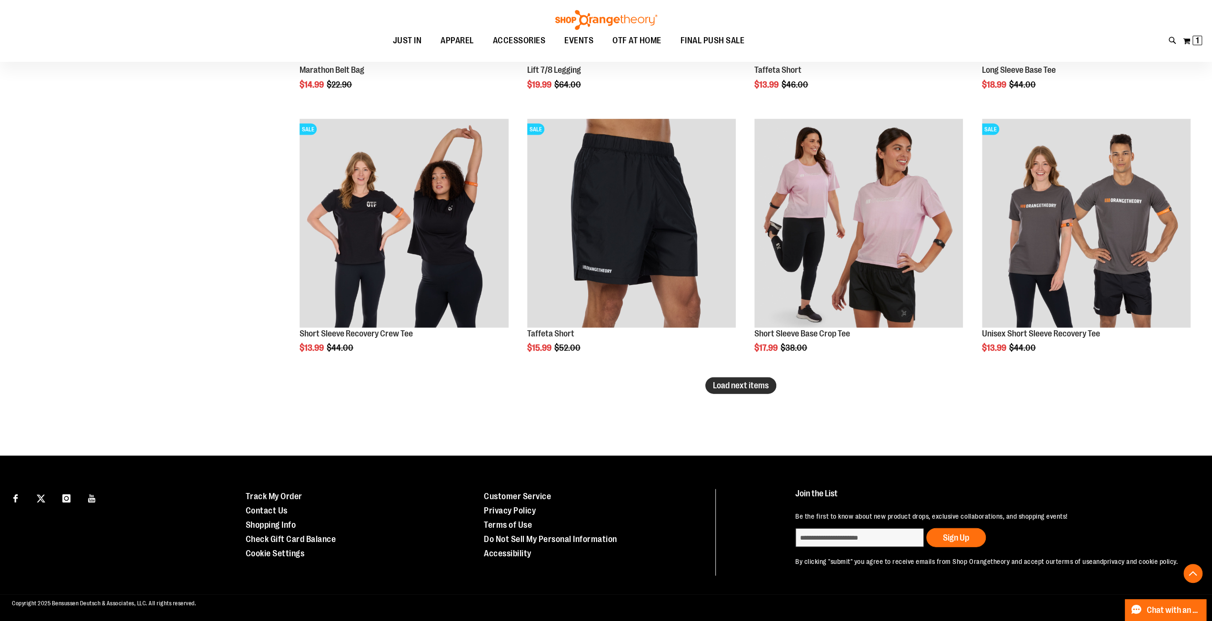
click at [724, 389] on span "Load next items" at bounding box center [741, 386] width 56 height 10
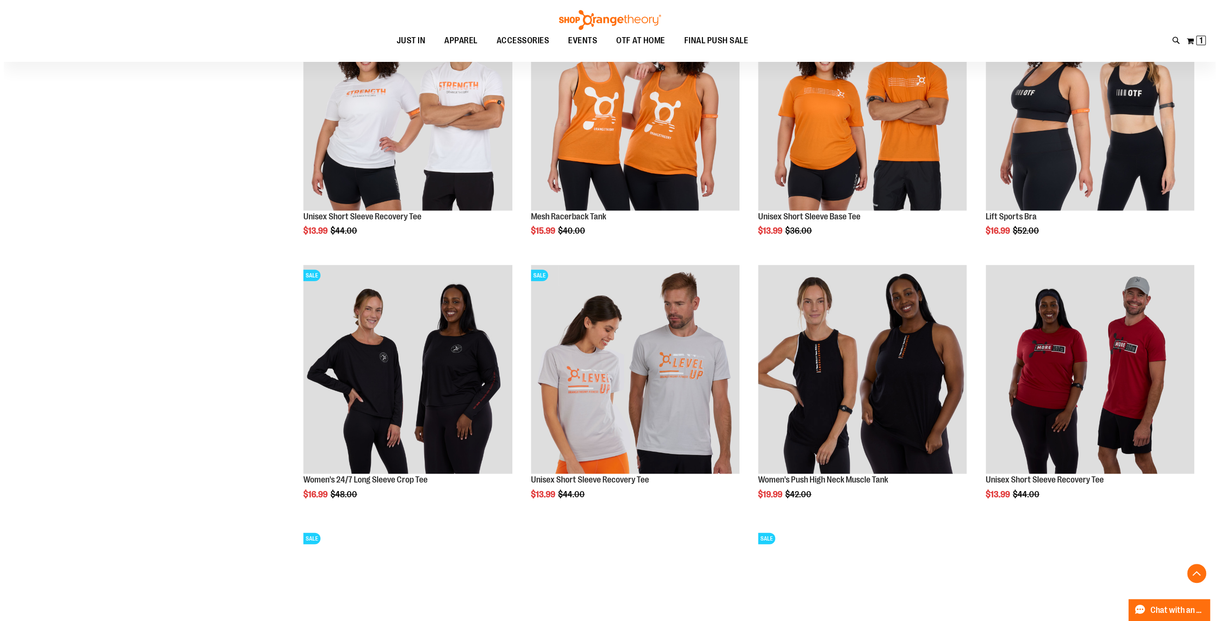
scroll to position [2362, 0]
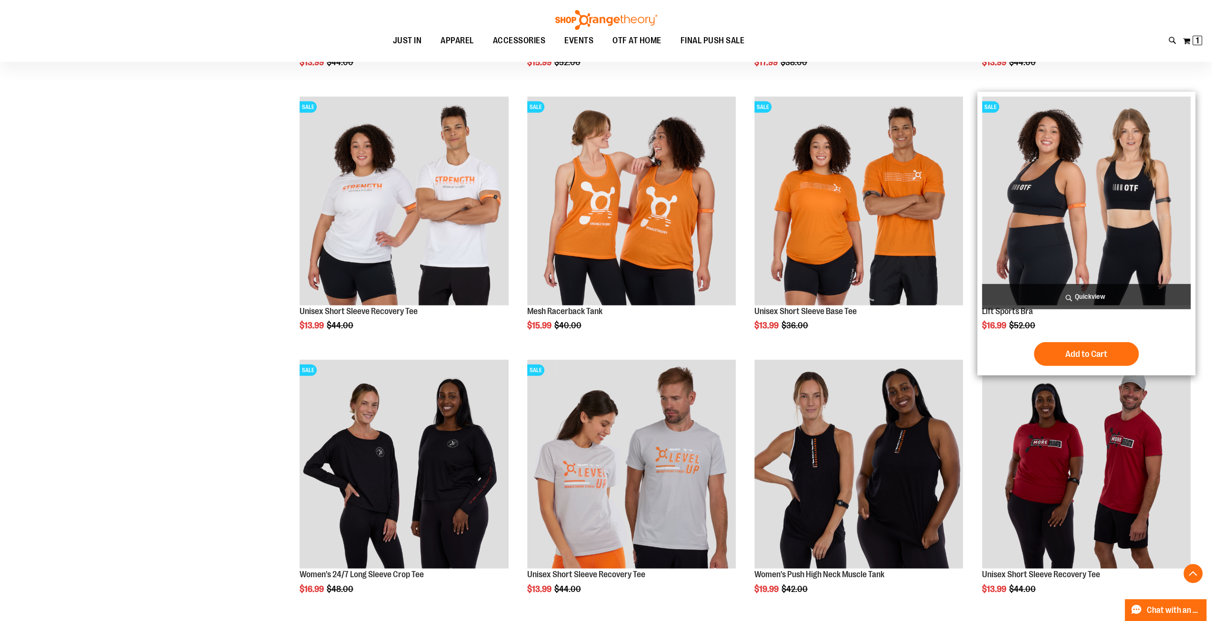
click at [1085, 299] on span "Quickview" at bounding box center [1086, 296] width 209 height 25
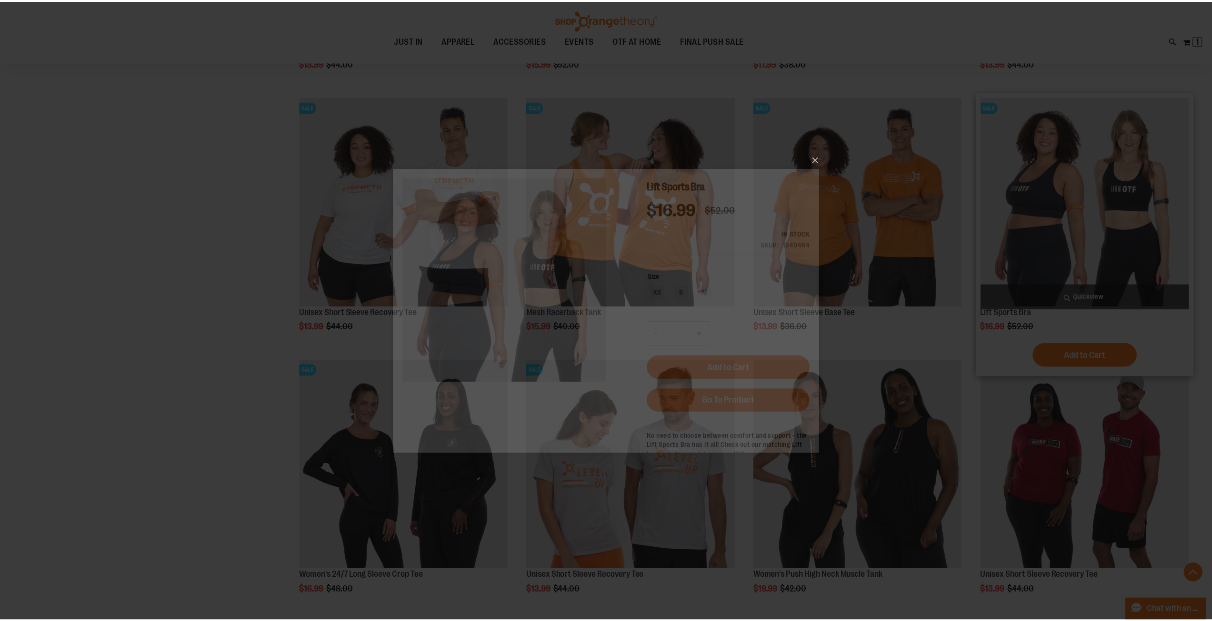
scroll to position [0, 0]
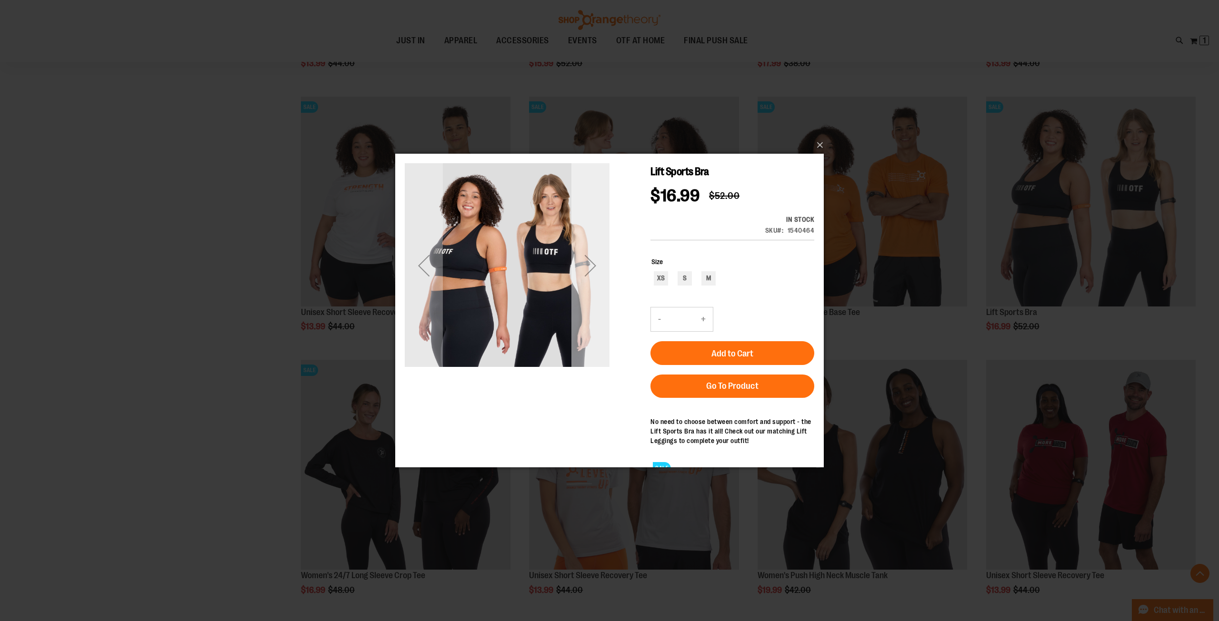
click at [586, 266] on div "Next" at bounding box center [590, 266] width 38 height 38
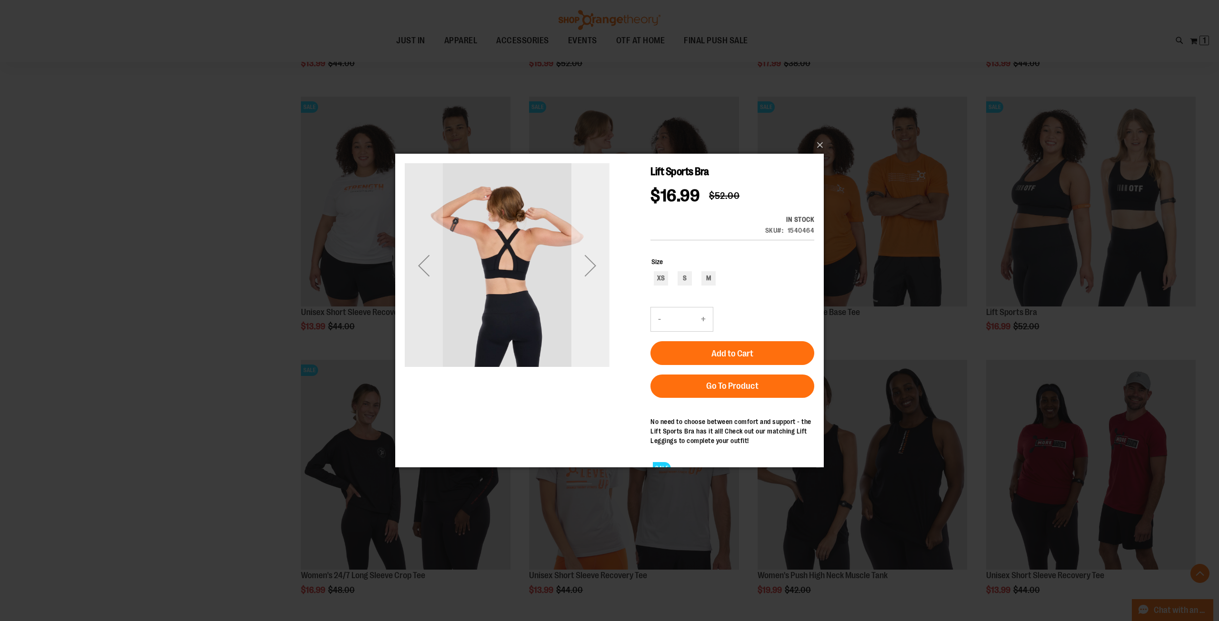
click at [590, 265] on div "Next" at bounding box center [590, 266] width 38 height 38
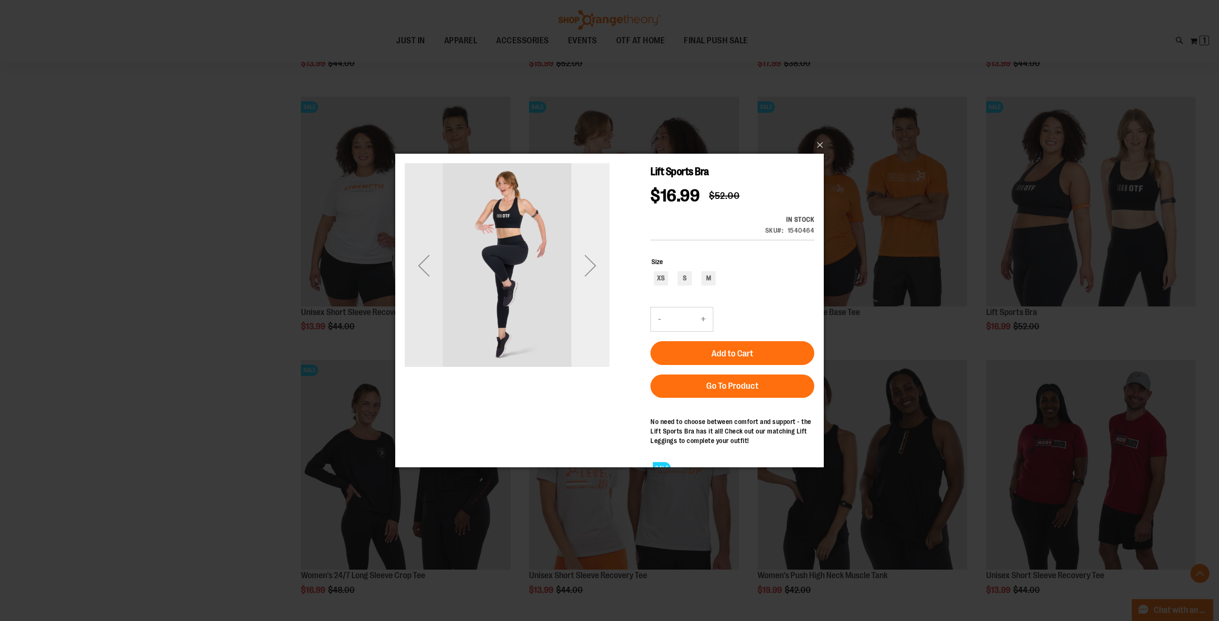
click at [590, 265] on div "Next" at bounding box center [590, 266] width 38 height 38
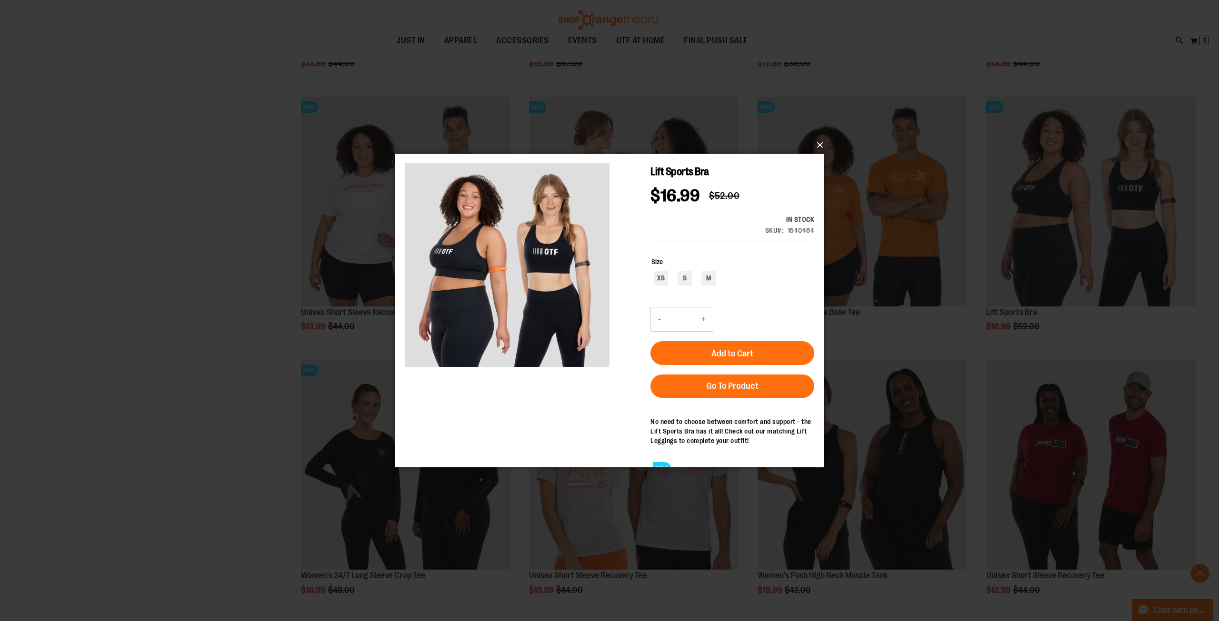
click at [818, 147] on button "×" at bounding box center [612, 145] width 429 height 21
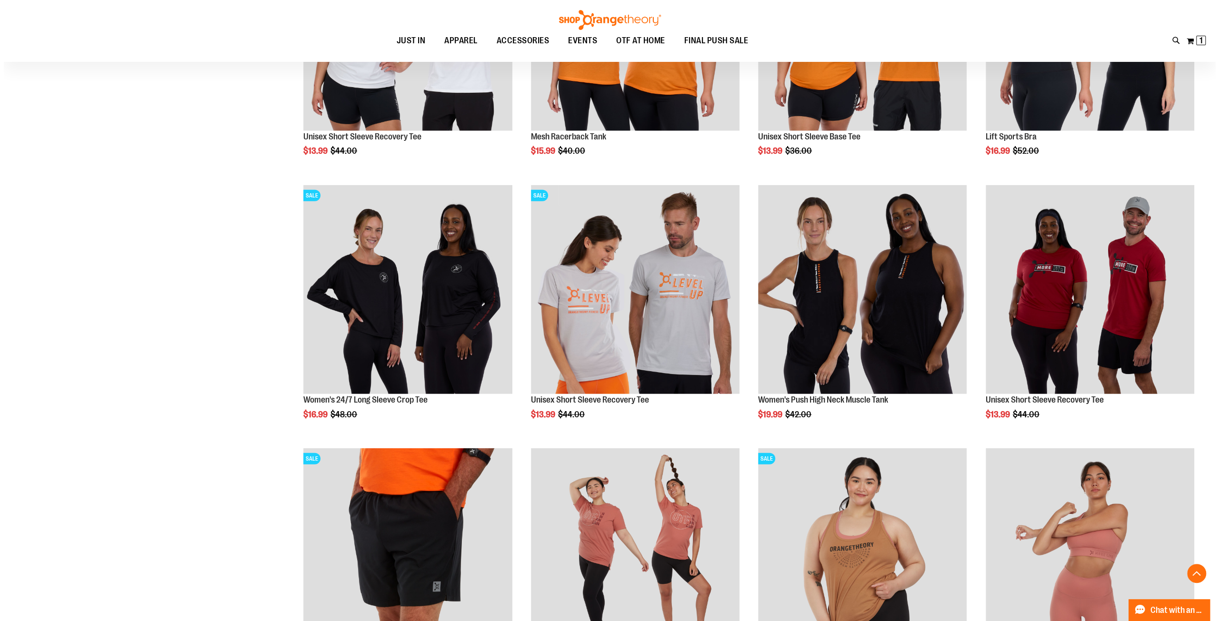
scroll to position [2541, 0]
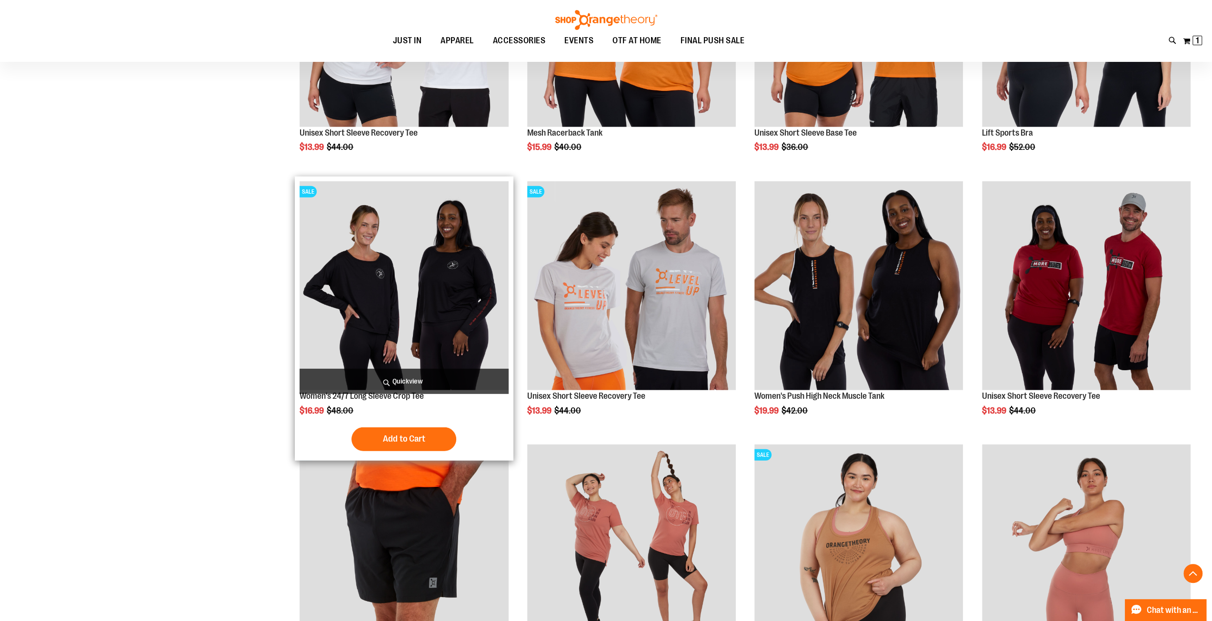
click at [427, 383] on span "Quickview" at bounding box center [404, 381] width 209 height 25
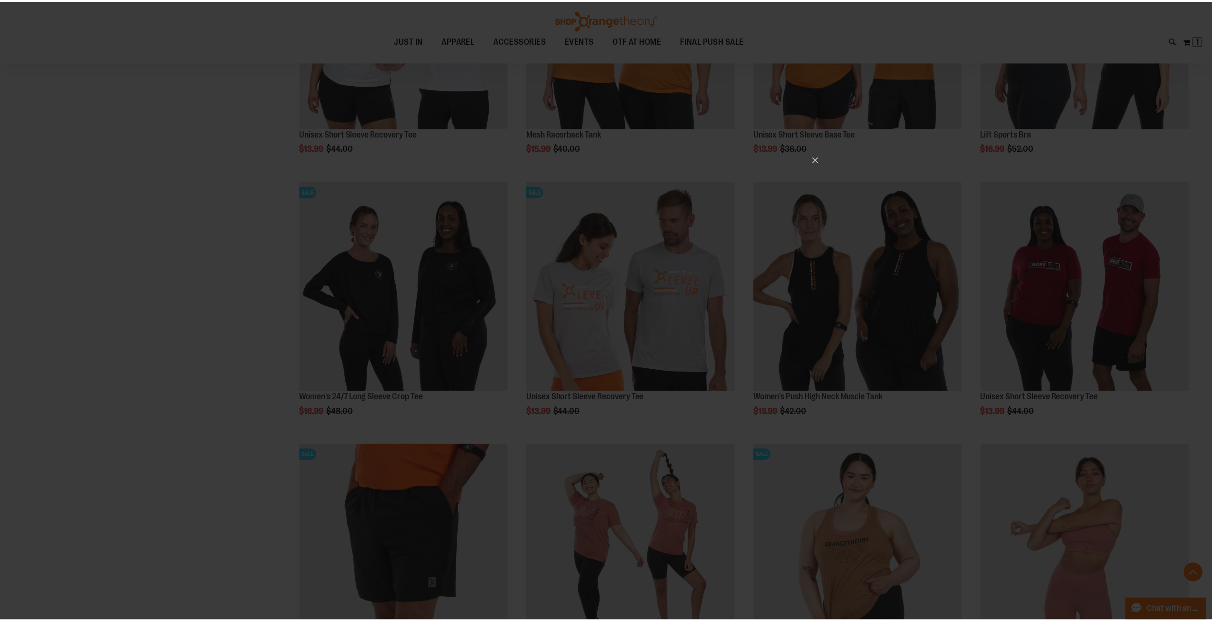
scroll to position [0, 0]
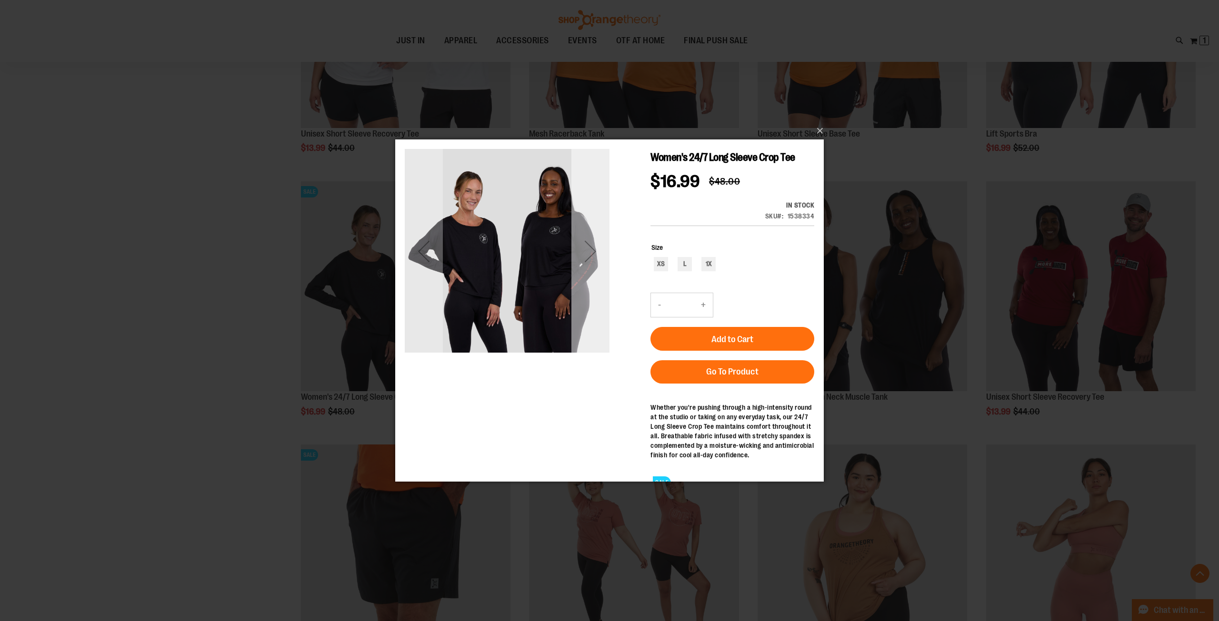
click at [596, 253] on div "Next" at bounding box center [590, 251] width 38 height 38
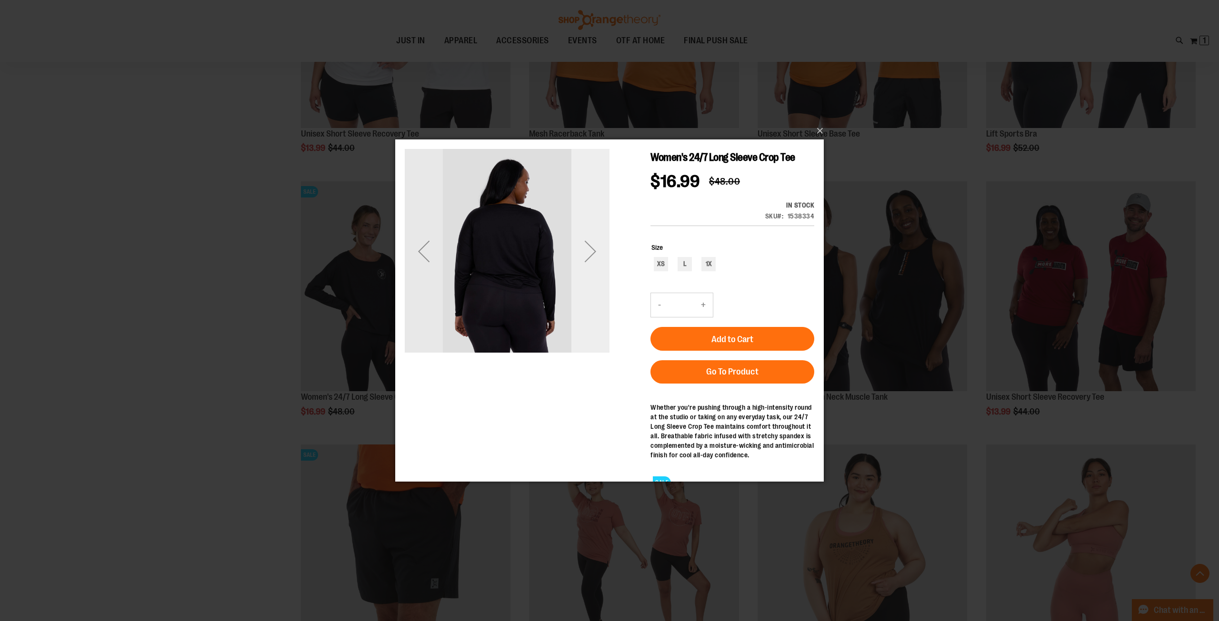
click at [596, 253] on div "Next" at bounding box center [590, 251] width 38 height 38
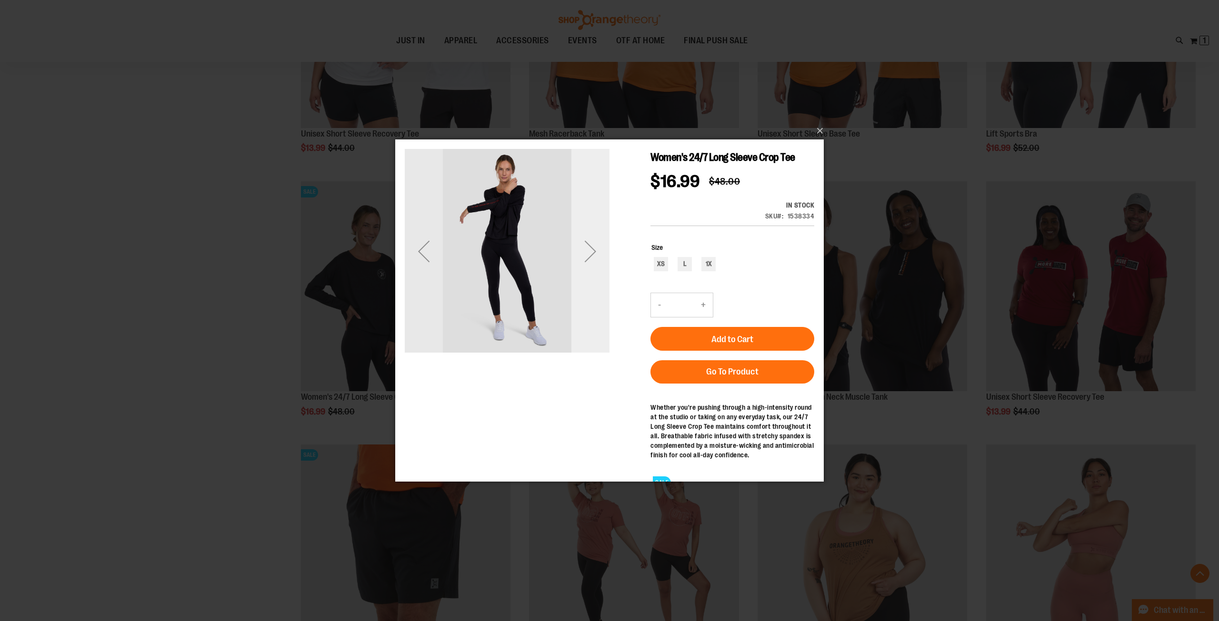
click at [596, 253] on div "Next" at bounding box center [590, 251] width 38 height 38
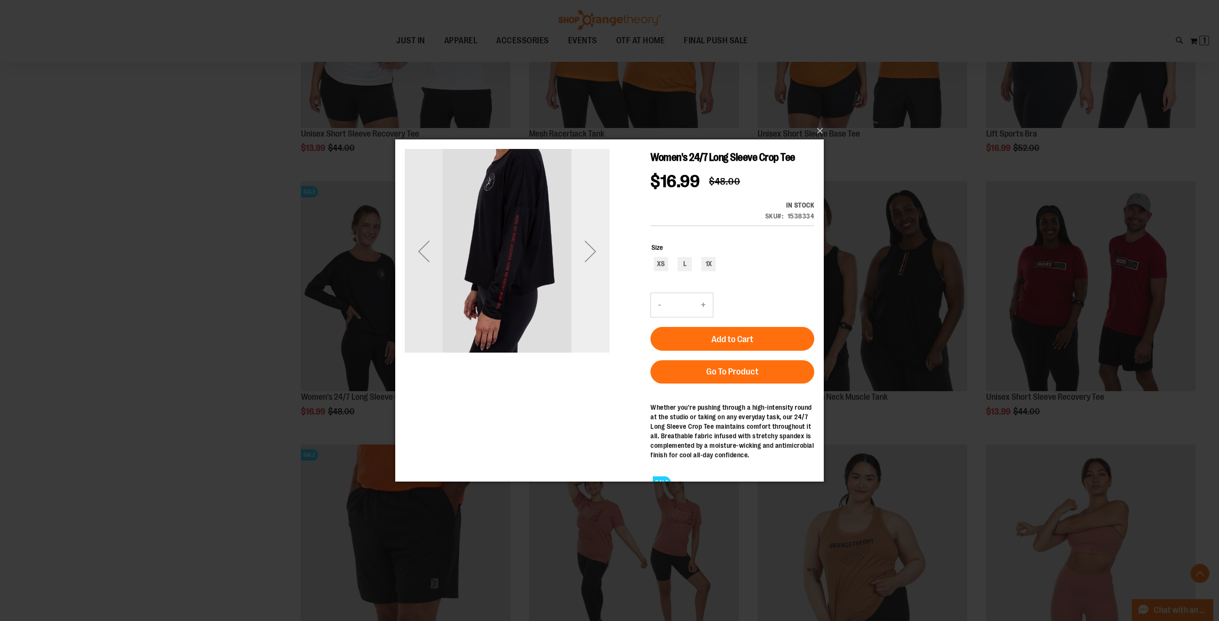
click at [596, 253] on div "Next" at bounding box center [590, 251] width 38 height 38
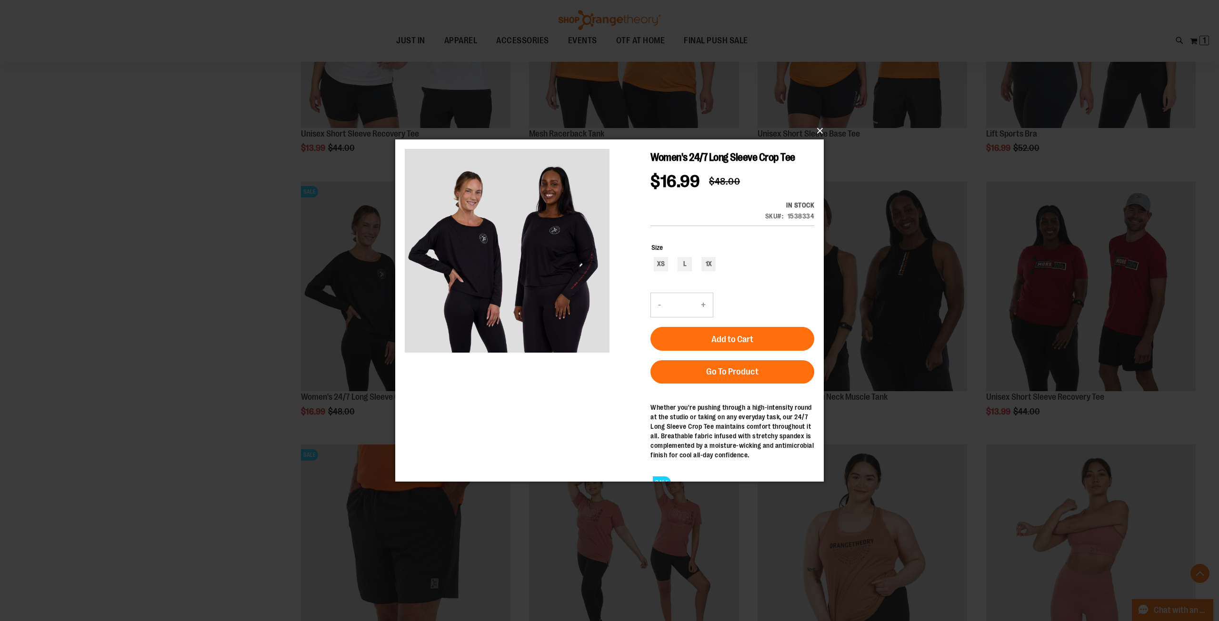
click at [817, 130] on button "×" at bounding box center [612, 130] width 429 height 21
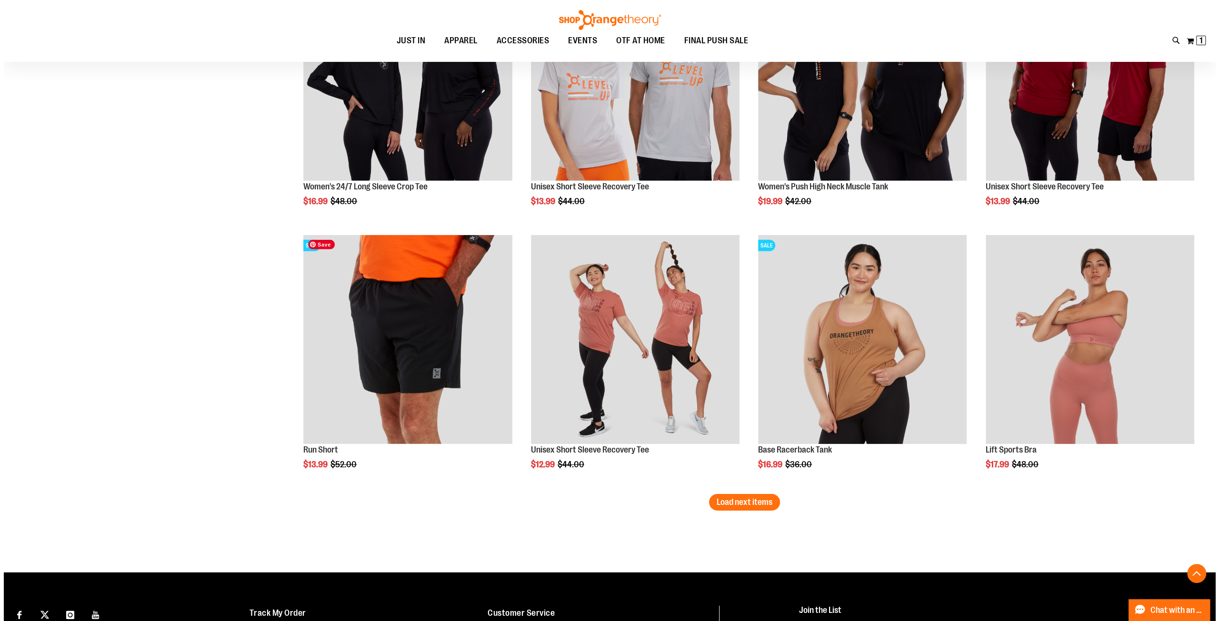
scroll to position [2779, 0]
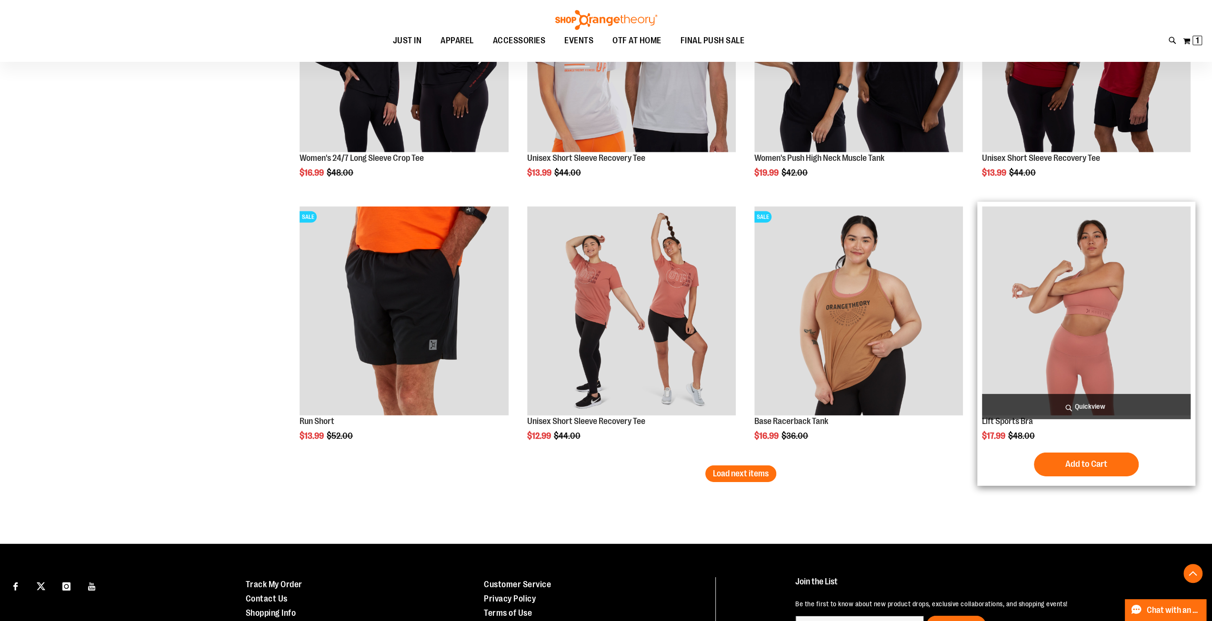
click at [1071, 407] on span "Quickview" at bounding box center [1086, 406] width 209 height 25
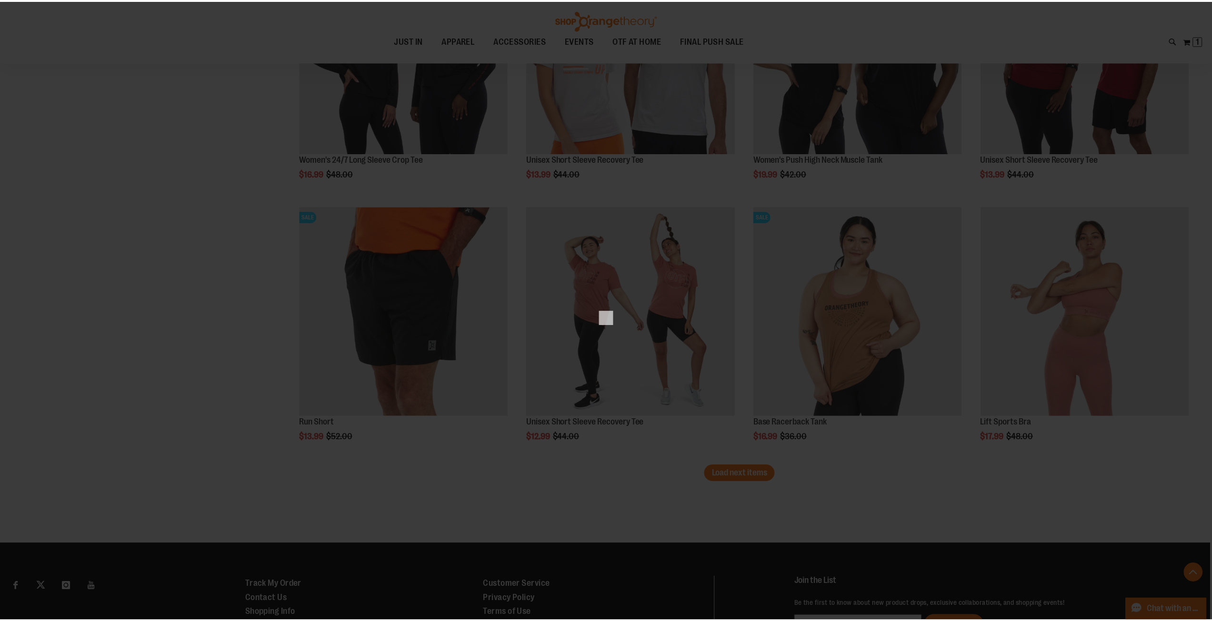
scroll to position [0, 0]
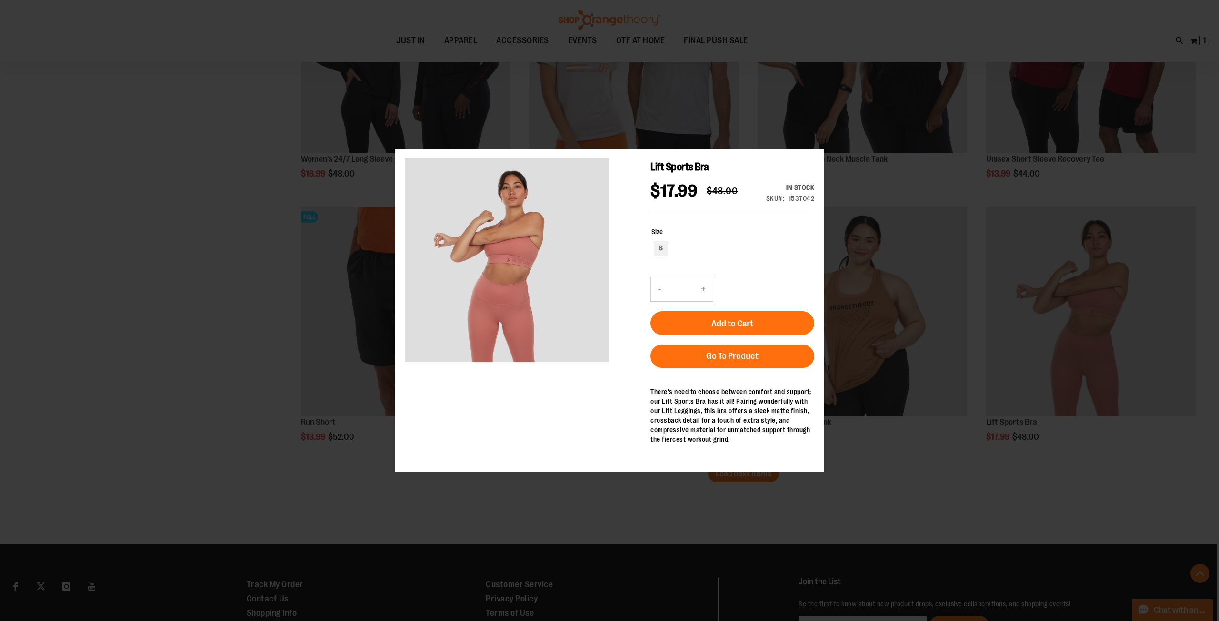
click at [215, 280] on div "×" at bounding box center [609, 310] width 1219 height 621
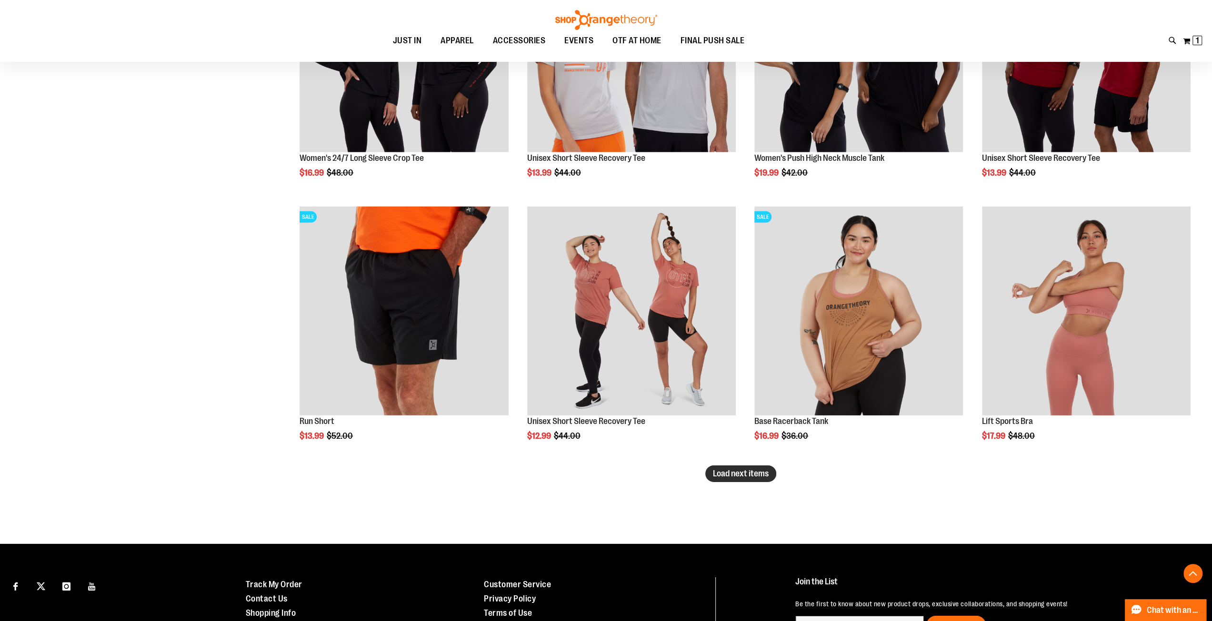
click at [756, 478] on button "Load next items" at bounding box center [740, 474] width 71 height 17
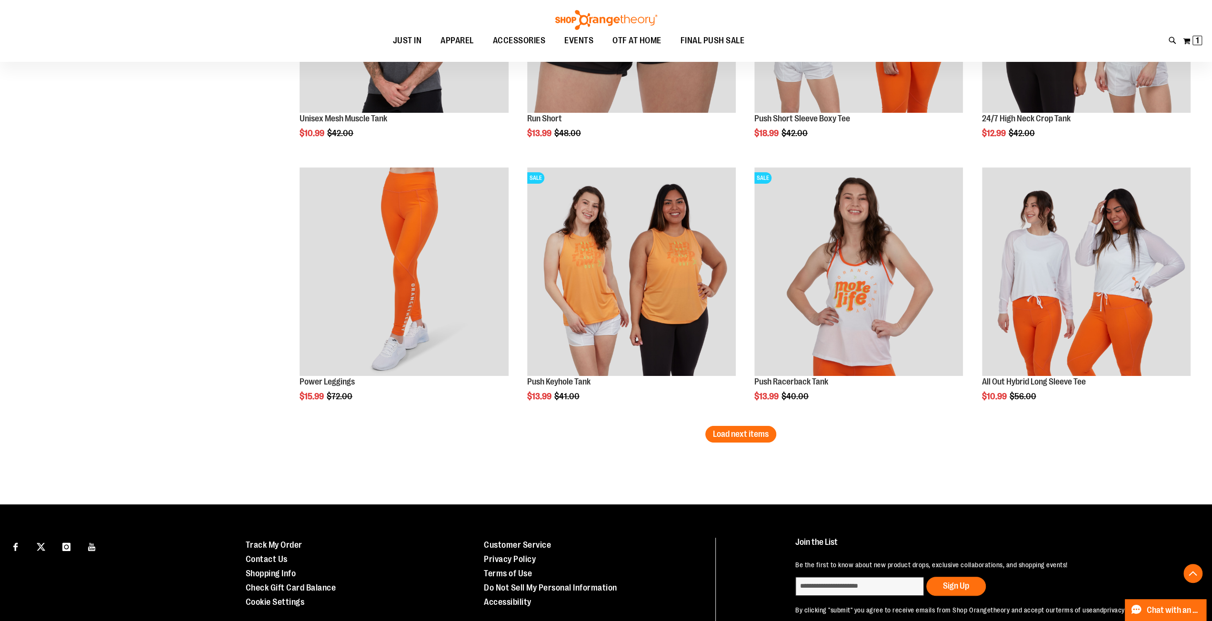
scroll to position [3624, 0]
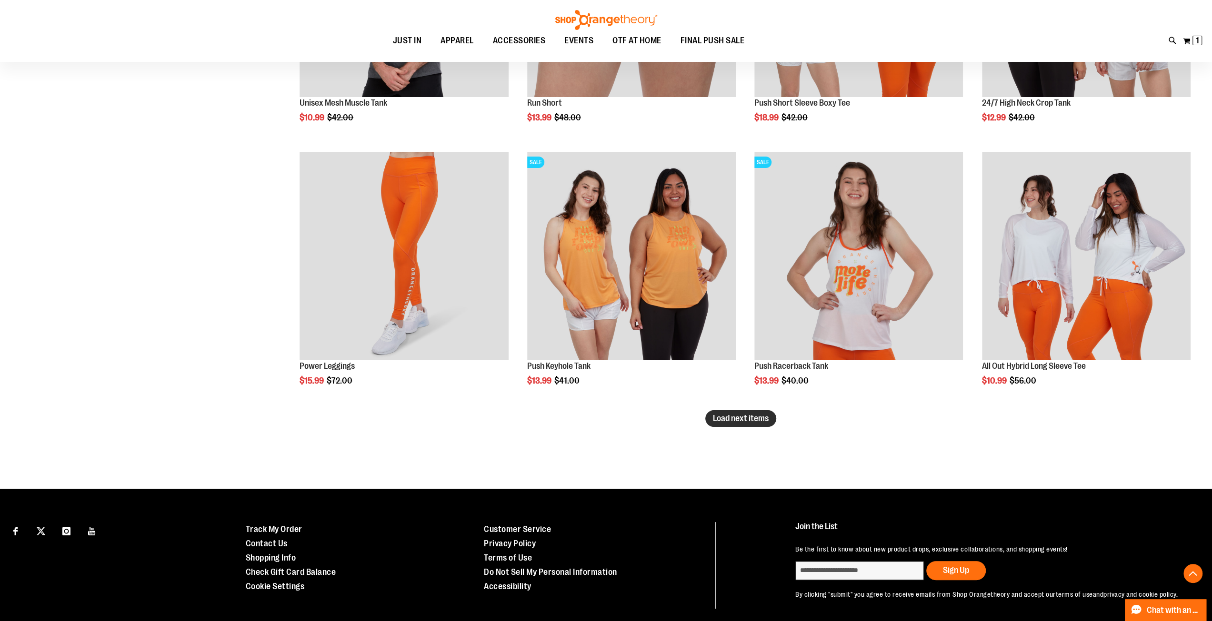
click at [725, 417] on span "Load next items" at bounding box center [741, 419] width 56 height 10
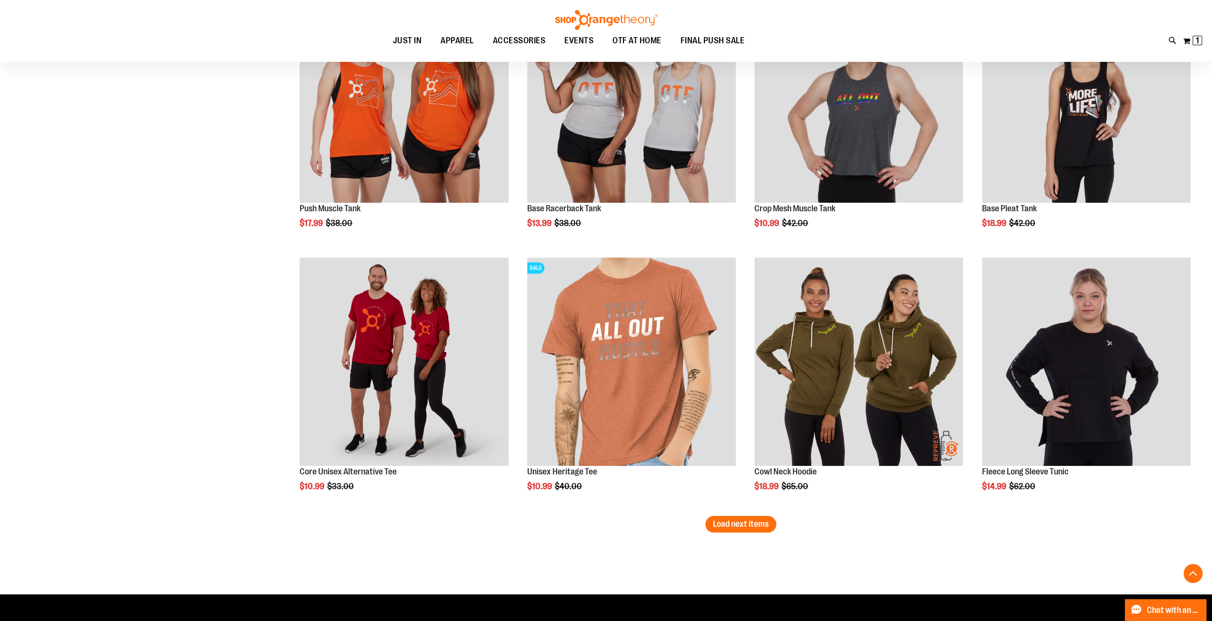
scroll to position [4315, 0]
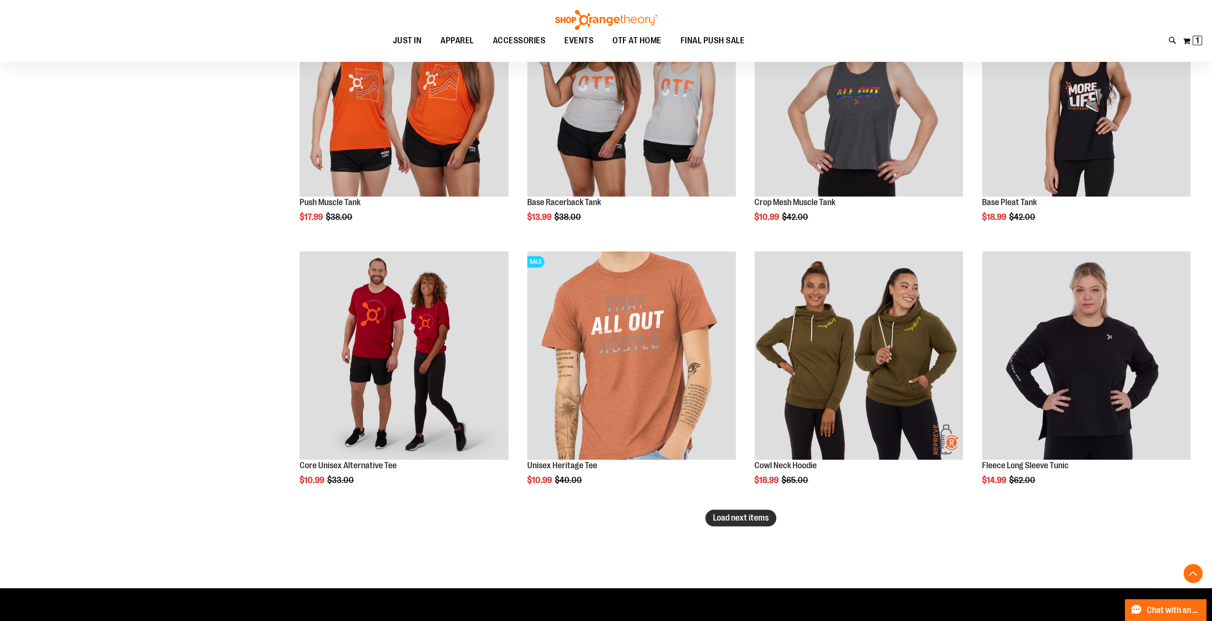
click at [737, 518] on span "Load next items" at bounding box center [741, 518] width 56 height 10
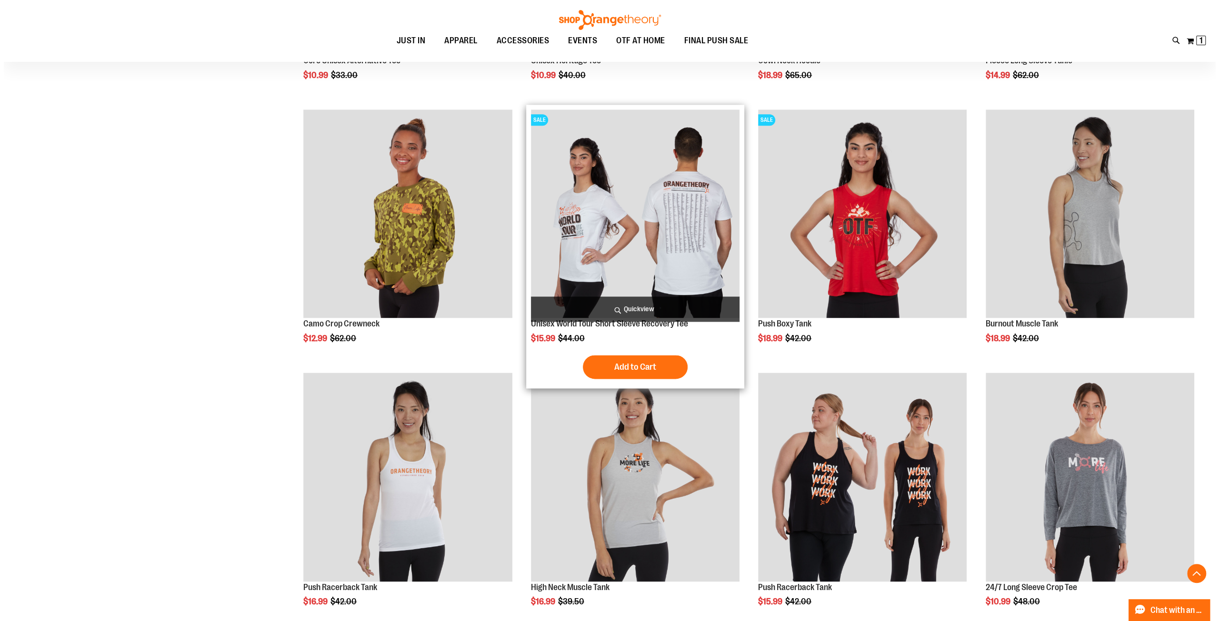
scroll to position [4719, 0]
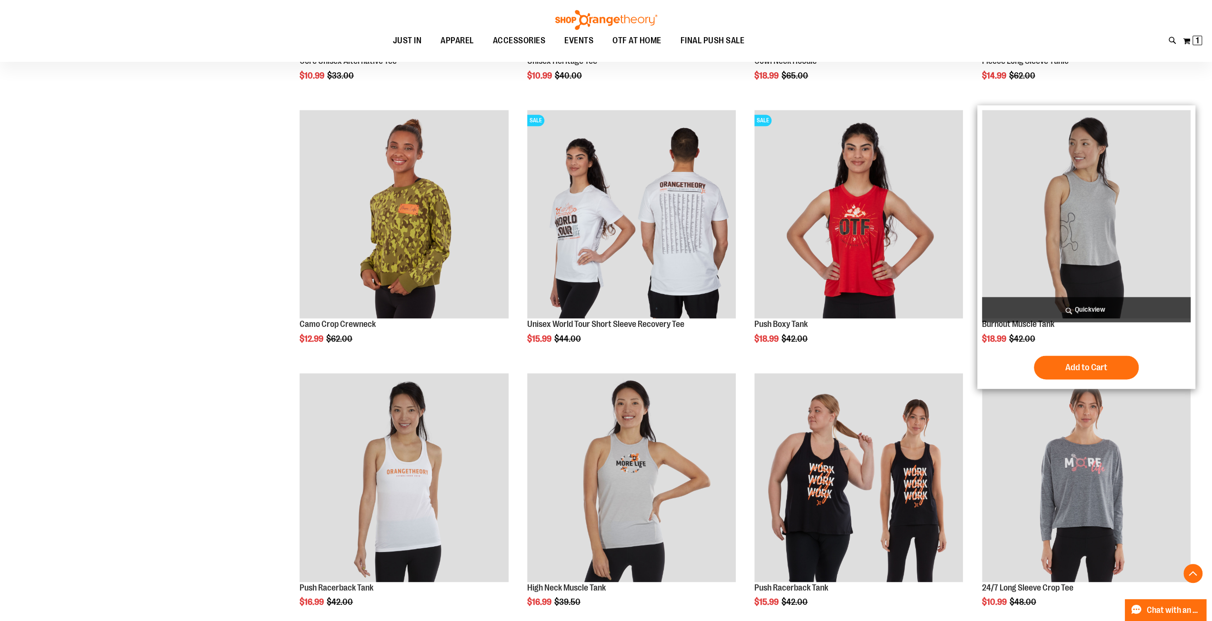
click at [1082, 309] on span "Quickview" at bounding box center [1086, 309] width 209 height 25
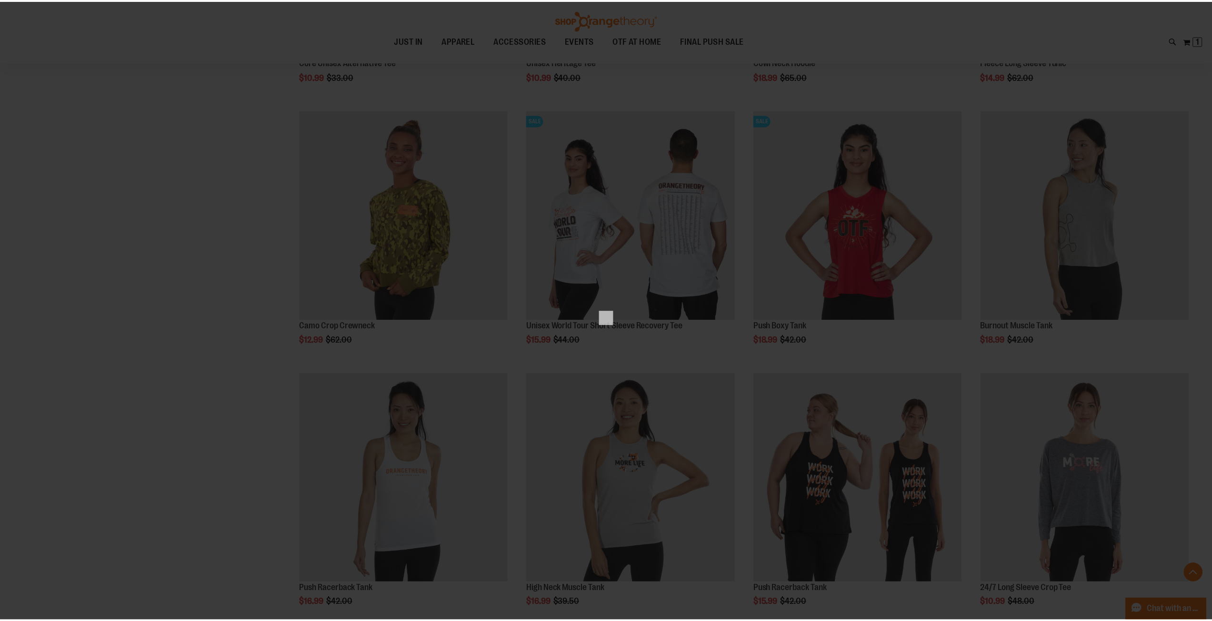
scroll to position [0, 0]
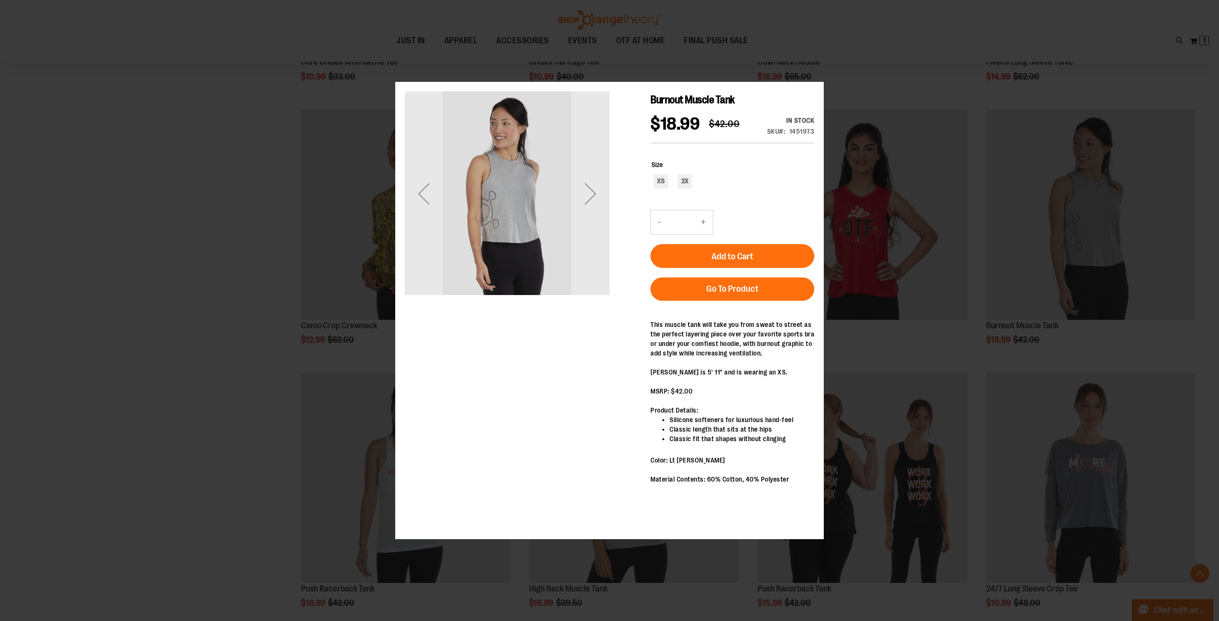
click at [134, 333] on div "×" at bounding box center [609, 310] width 1219 height 621
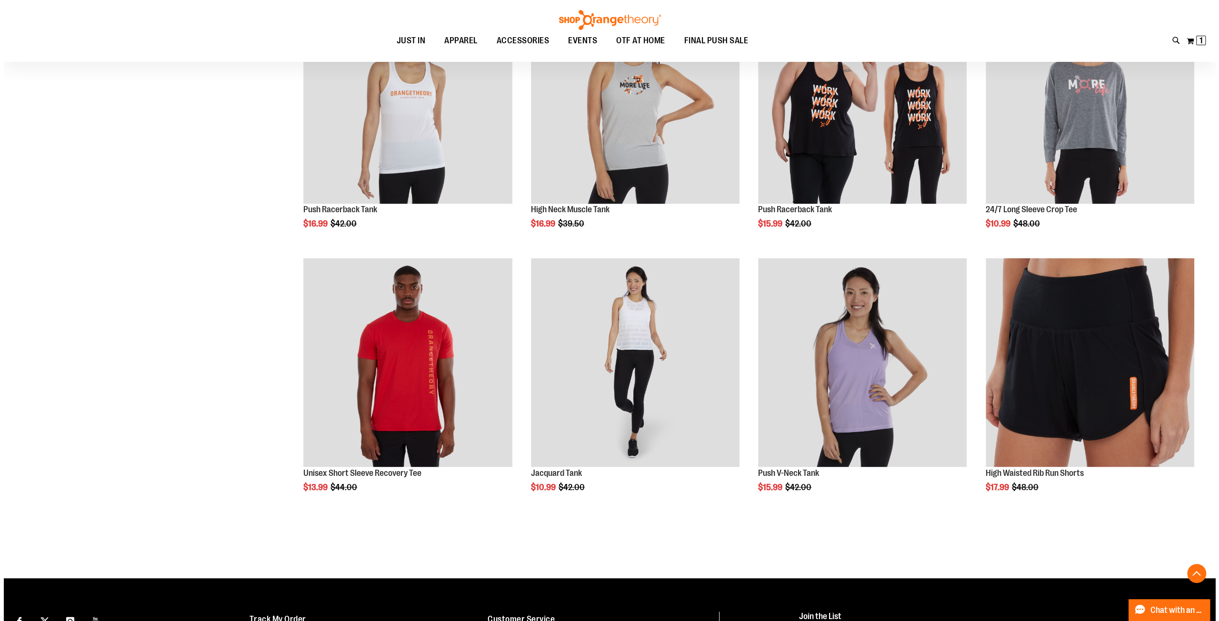
scroll to position [5100, 0]
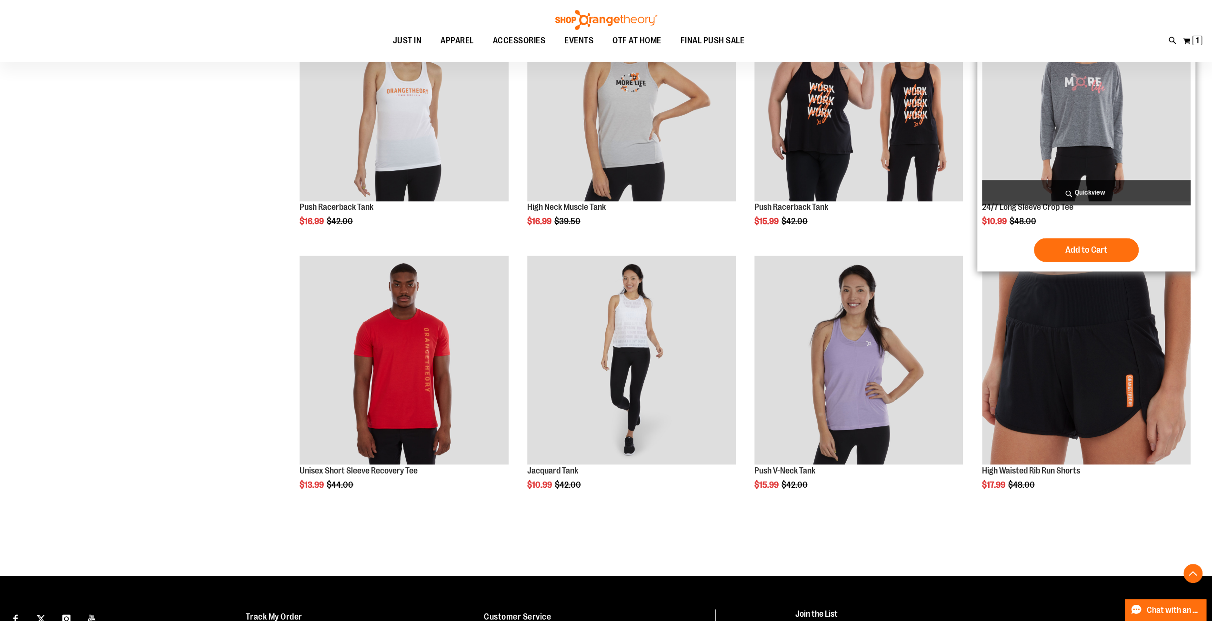
click at [1085, 192] on span "Quickview" at bounding box center [1086, 192] width 209 height 25
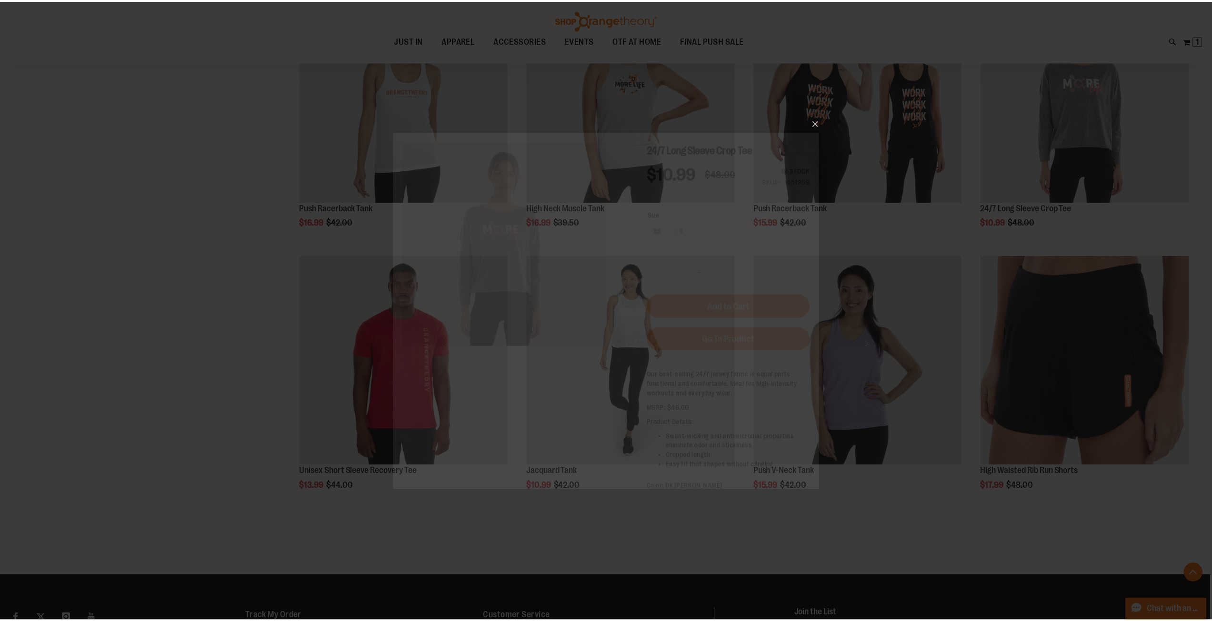
scroll to position [0, 0]
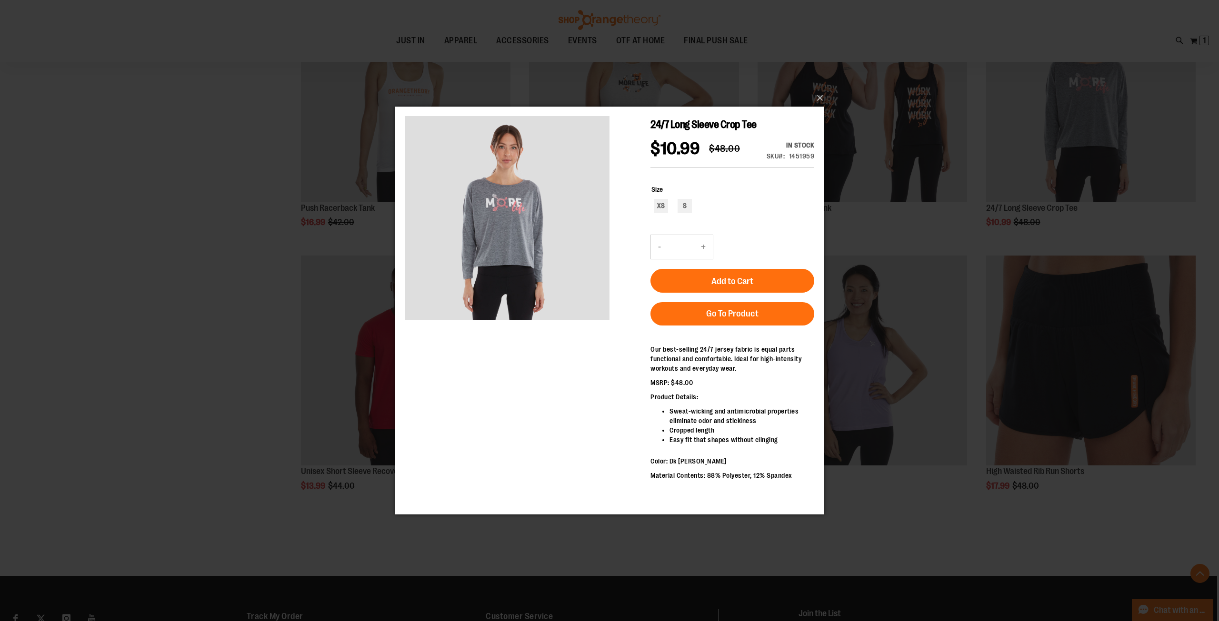
click at [129, 334] on div "×" at bounding box center [609, 310] width 1219 height 621
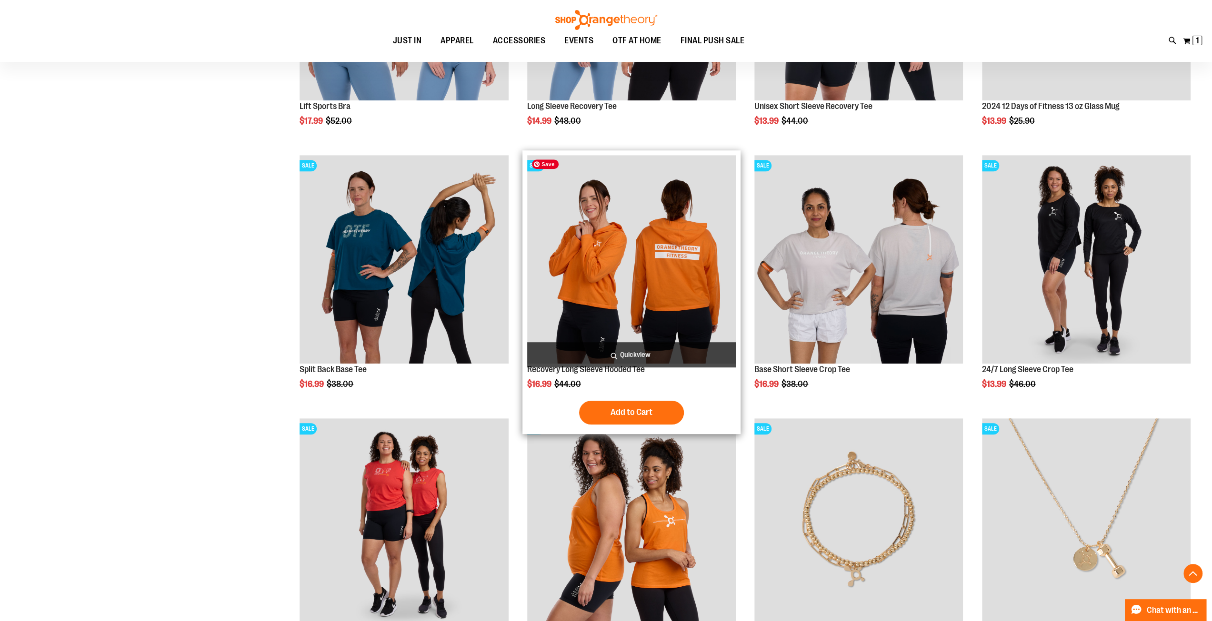
scroll to position [333, 0]
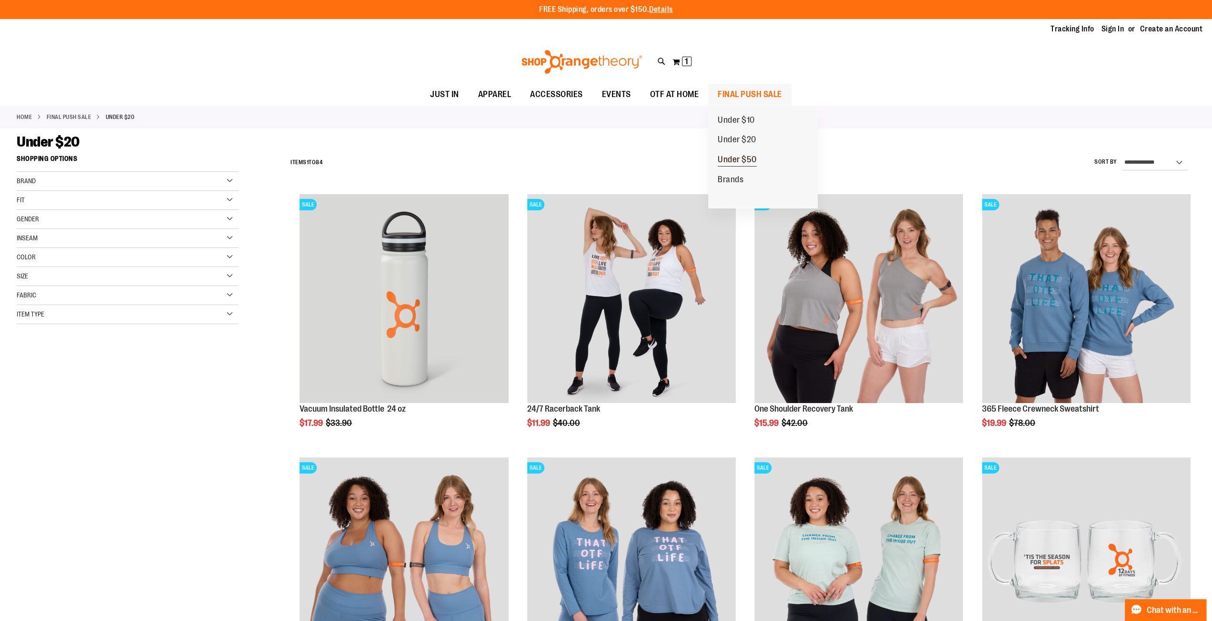
click at [748, 158] on span "Under $50" at bounding box center [737, 161] width 39 height 12
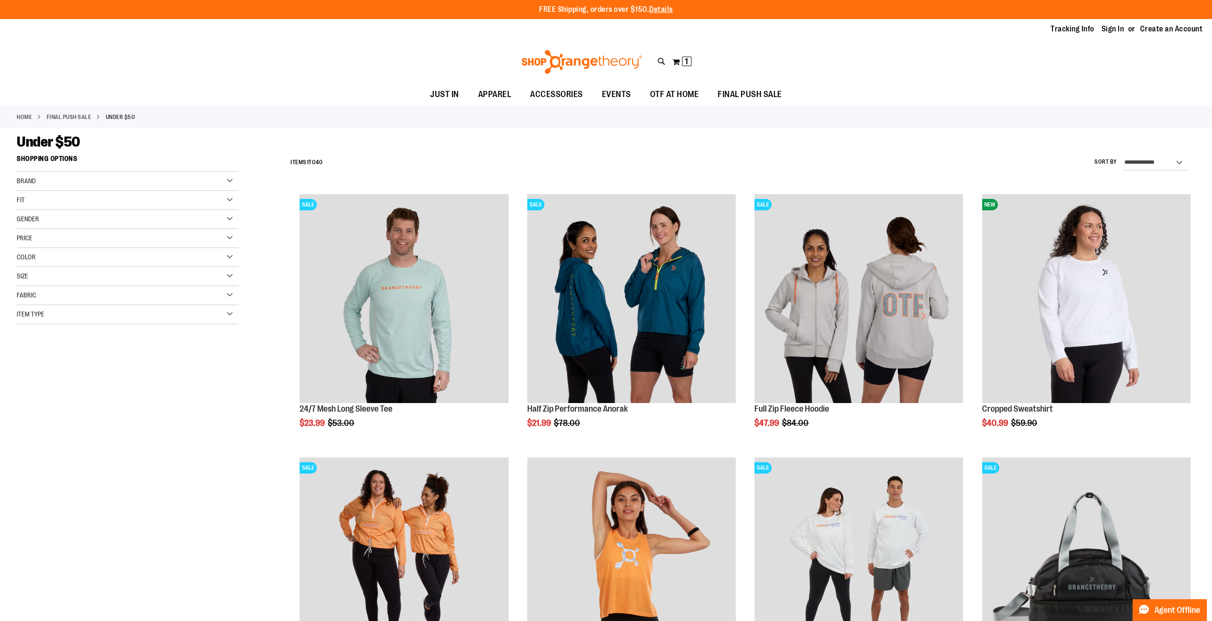
click at [118, 215] on div "Gender" at bounding box center [128, 219] width 222 height 19
click at [50, 247] on span "19 items" at bounding box center [57, 249] width 16 height 10
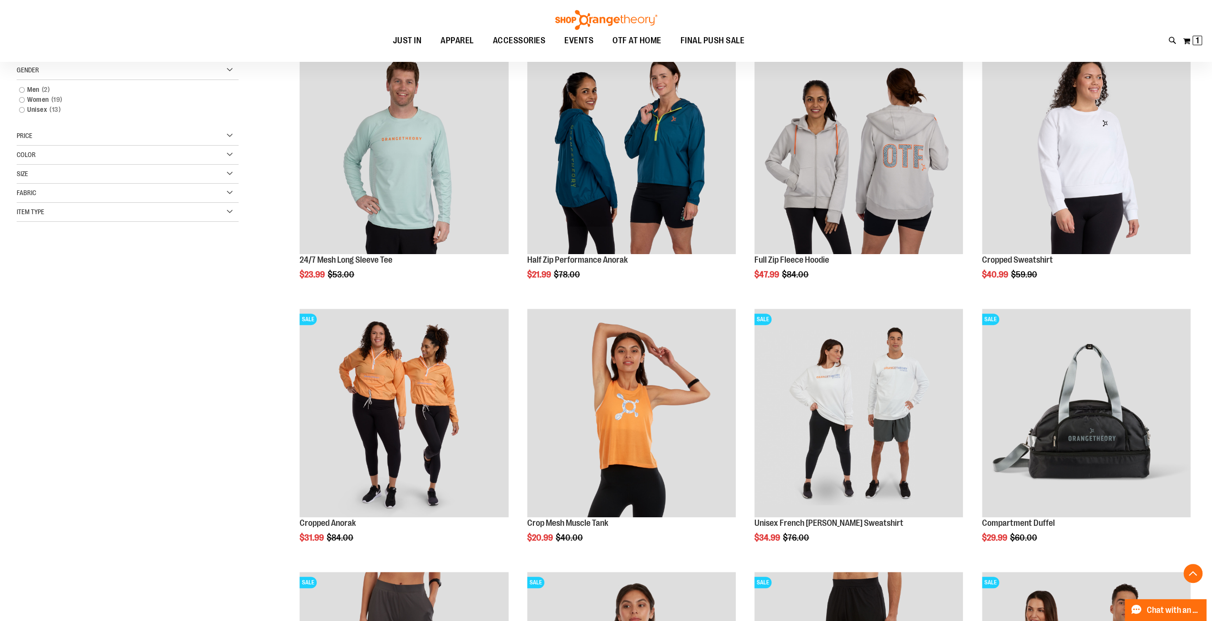
scroll to position [150, 0]
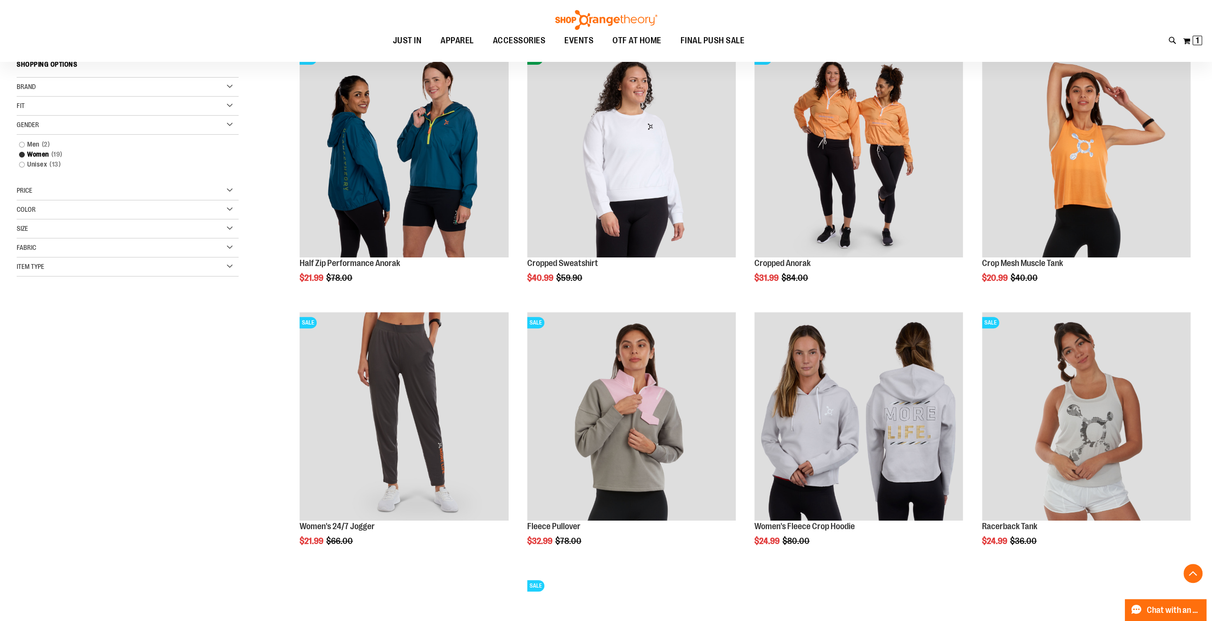
scroll to position [190, 0]
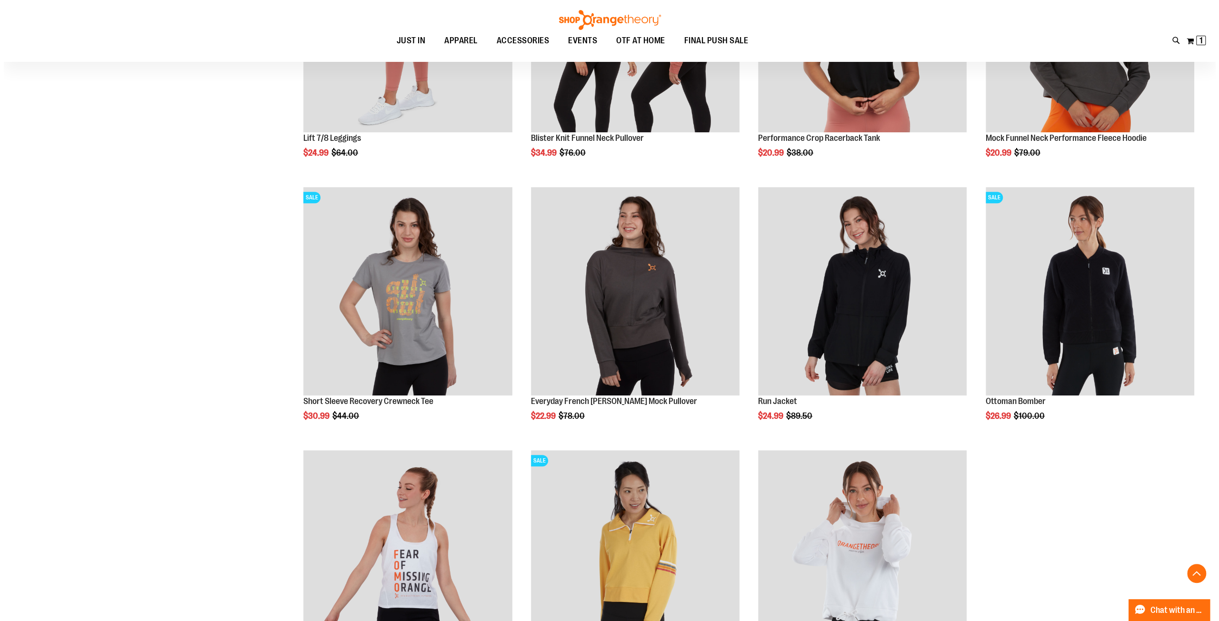
scroll to position [798, 0]
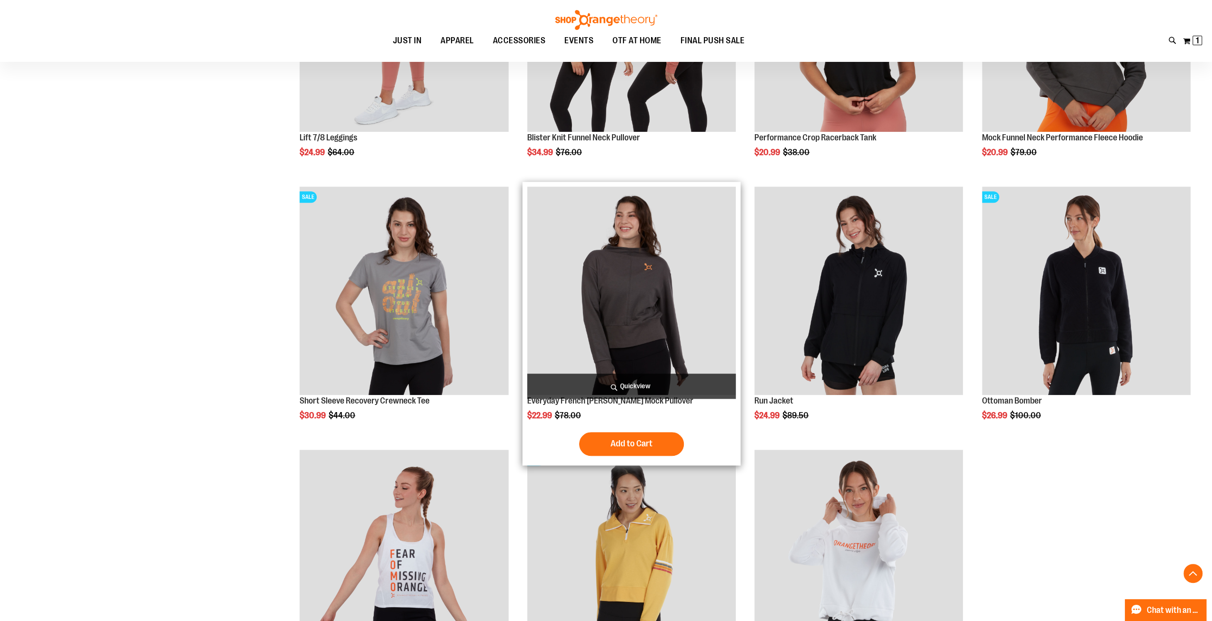
click at [635, 388] on span "Quickview" at bounding box center [631, 386] width 209 height 25
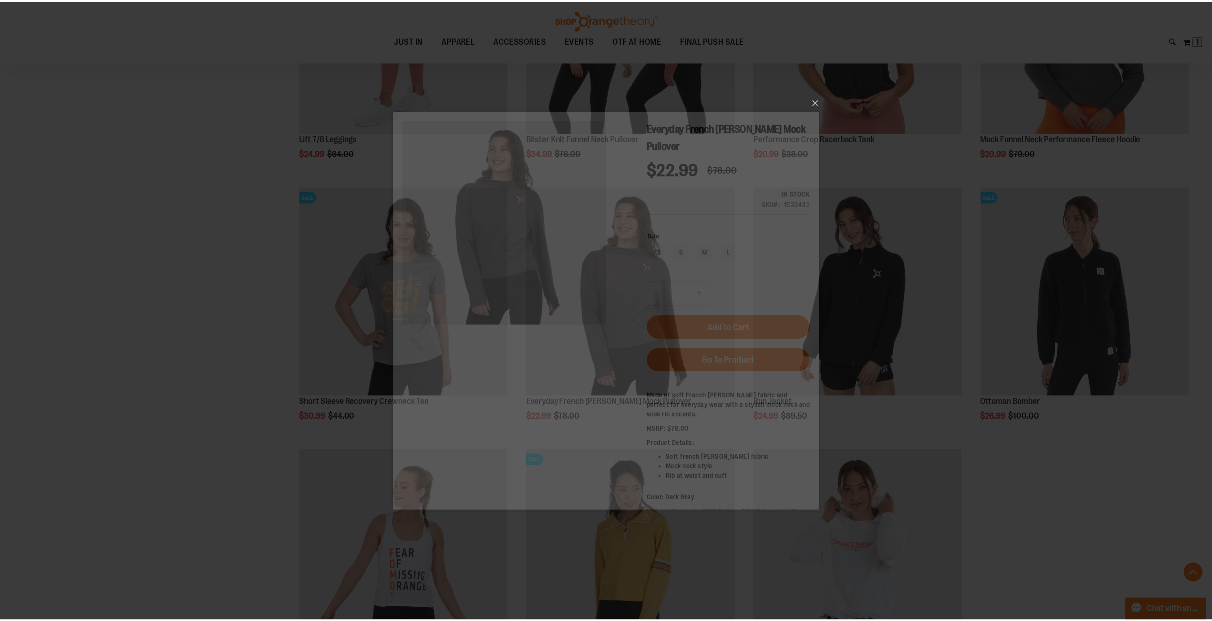
scroll to position [0, 0]
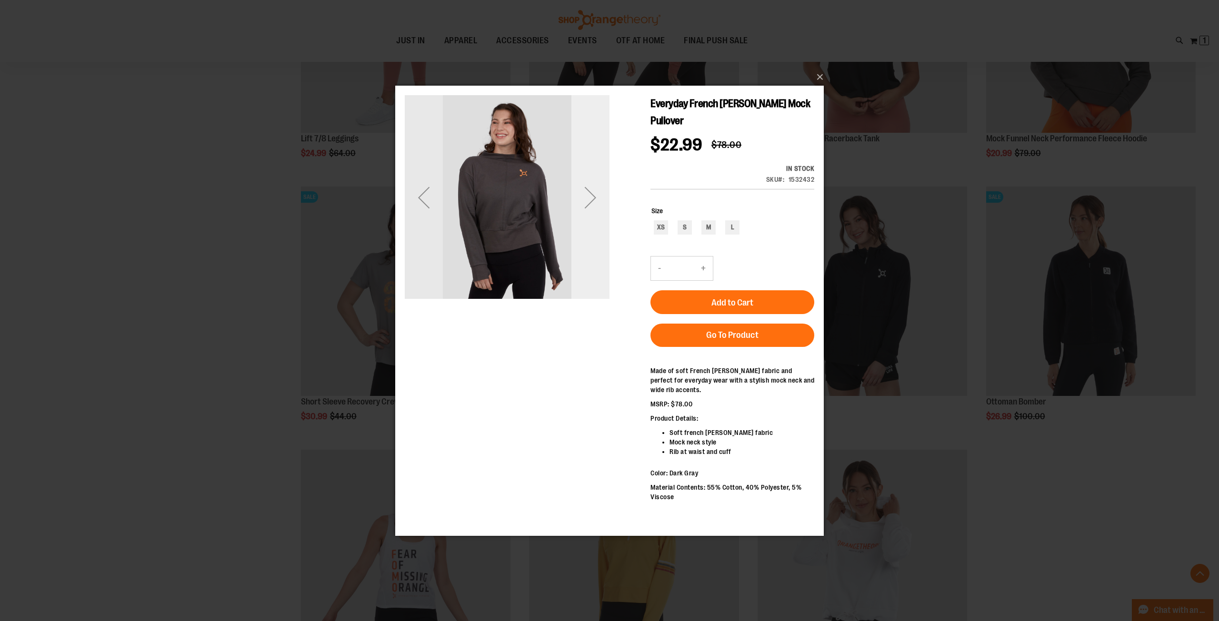
click at [594, 200] on div "Next" at bounding box center [590, 197] width 38 height 38
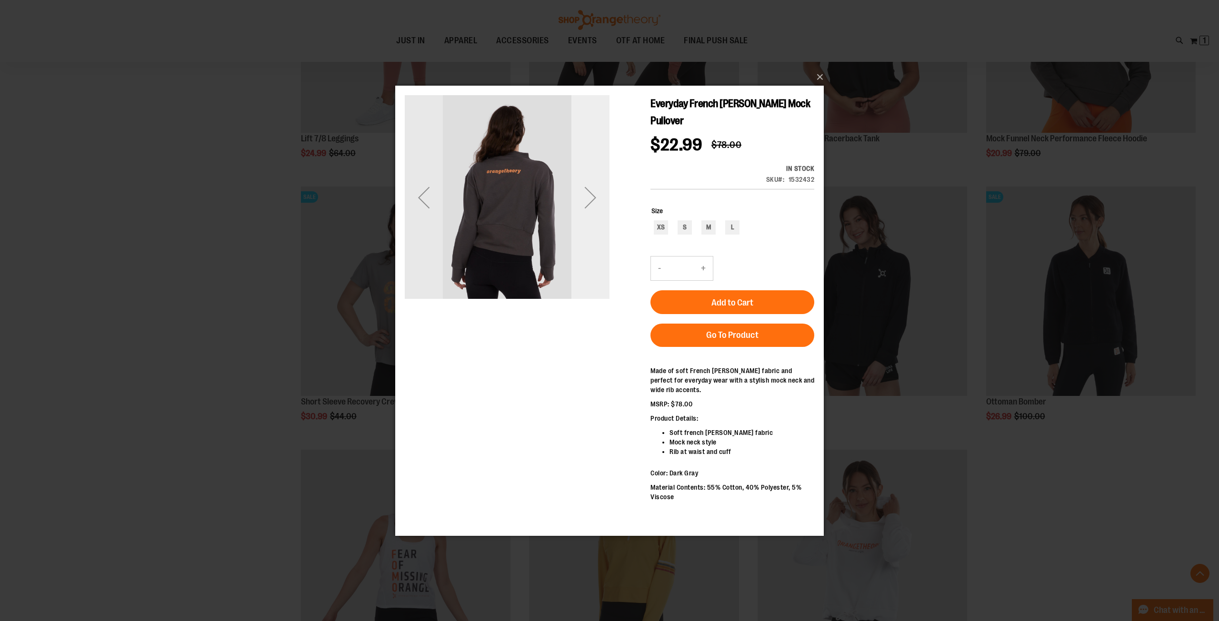
click at [594, 200] on div "Next" at bounding box center [590, 197] width 38 height 38
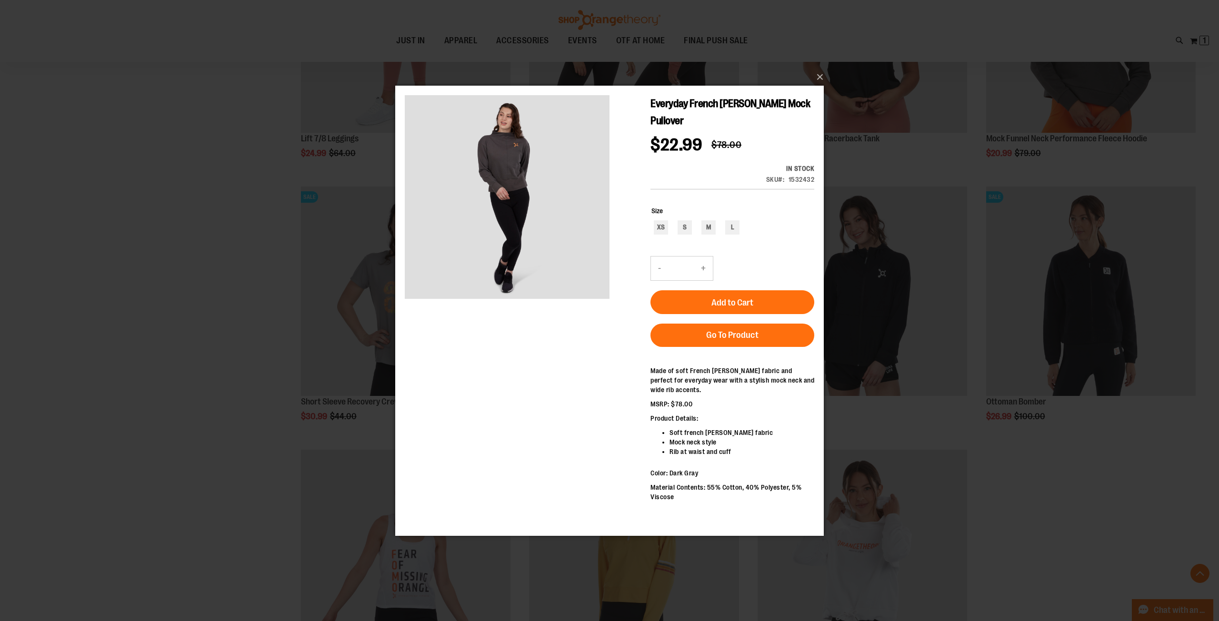
click at [159, 302] on div "×" at bounding box center [609, 310] width 1219 height 621
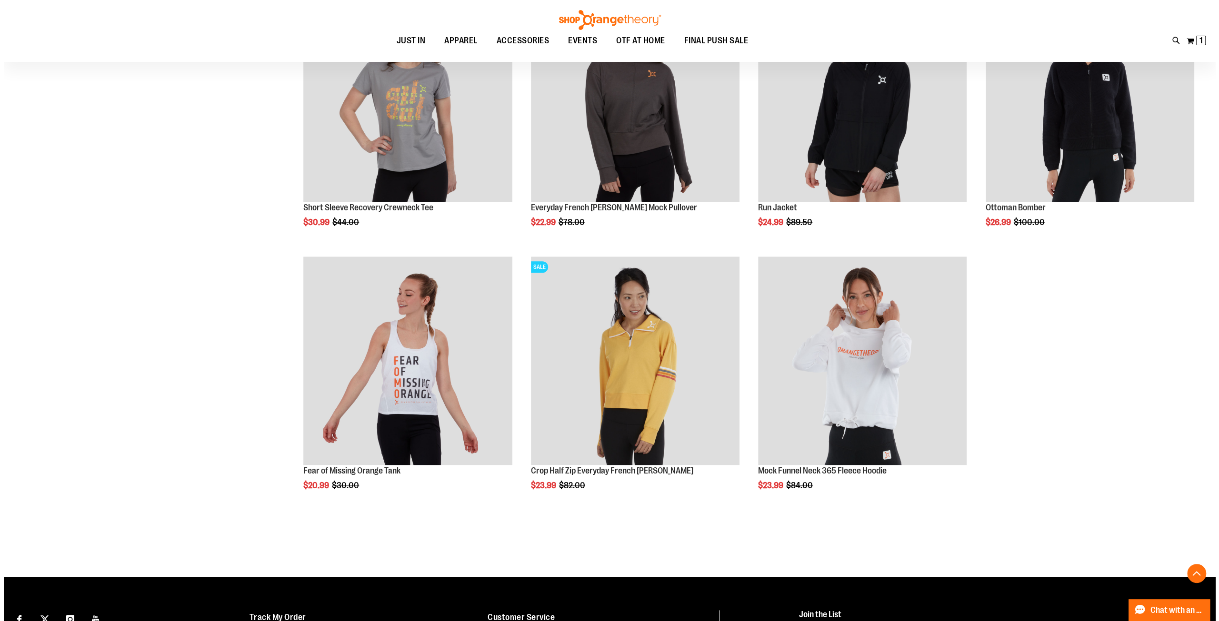
scroll to position [1000, 0]
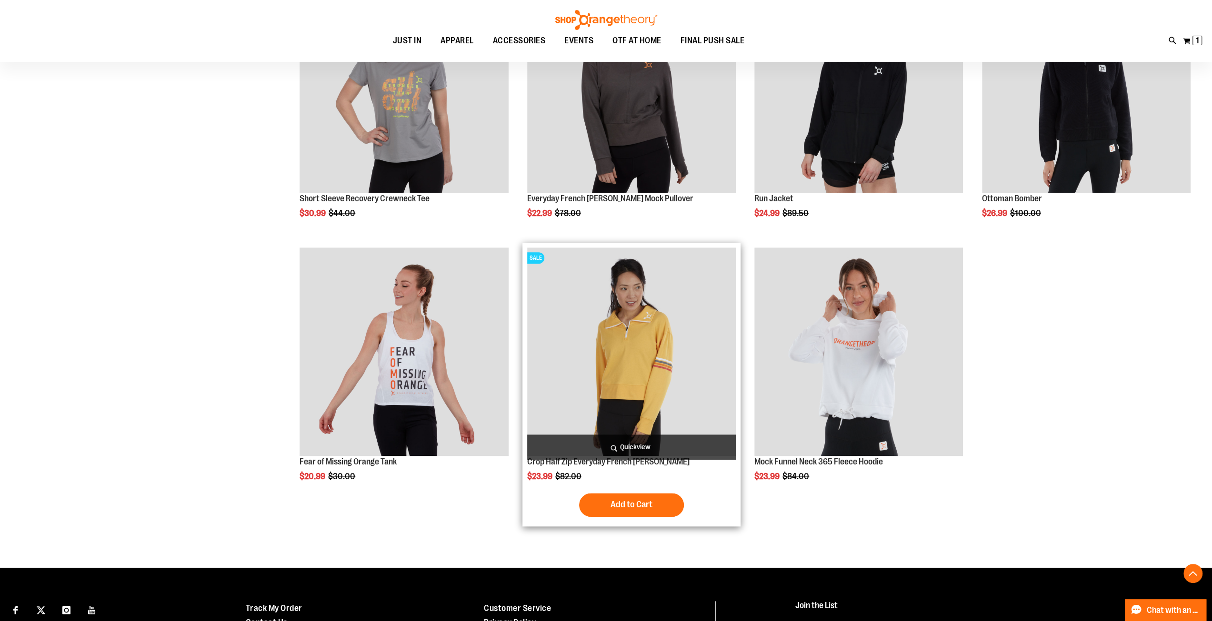
click at [652, 443] on span "Quickview" at bounding box center [631, 447] width 209 height 25
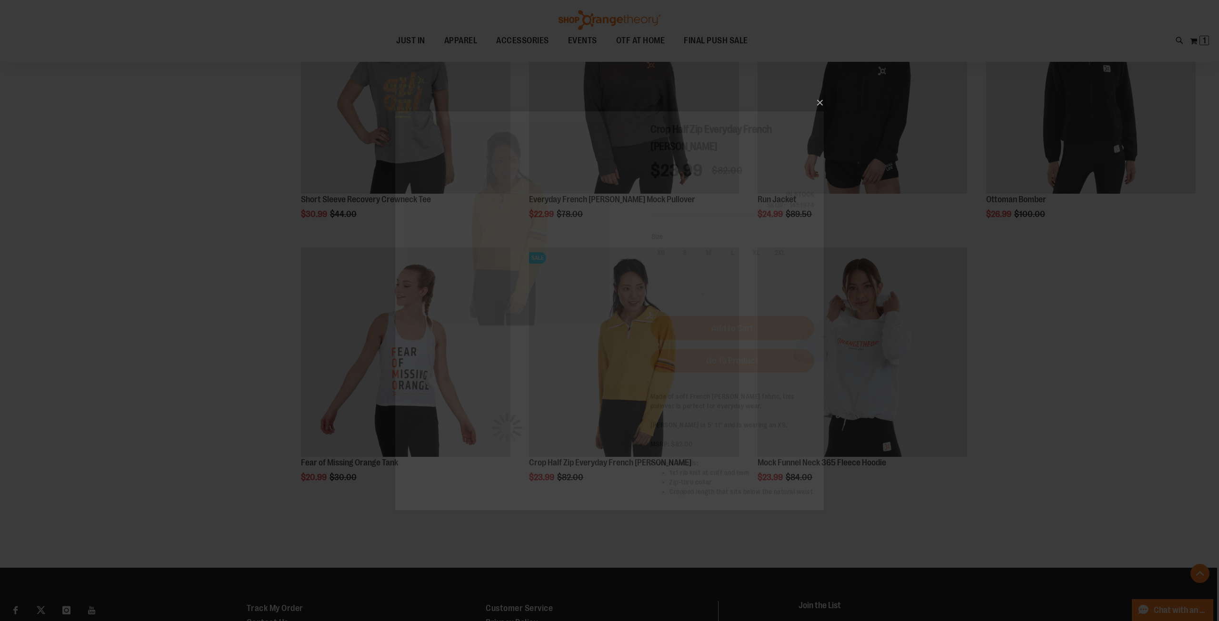
scroll to position [0, 0]
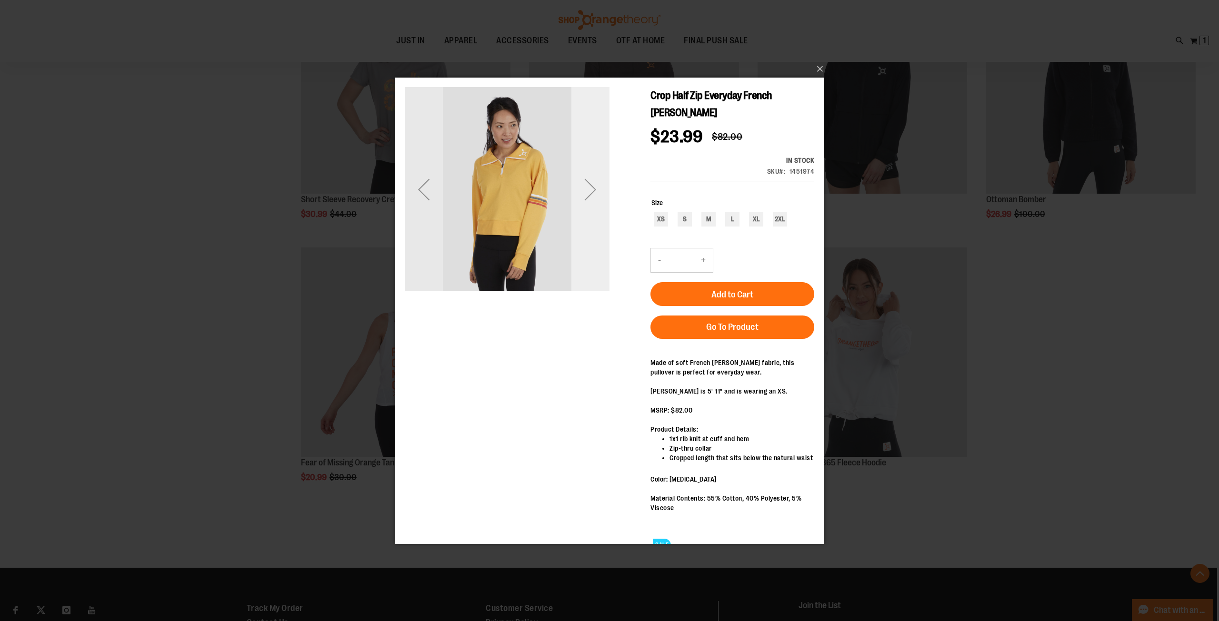
click at [593, 198] on div "Next" at bounding box center [590, 189] width 38 height 38
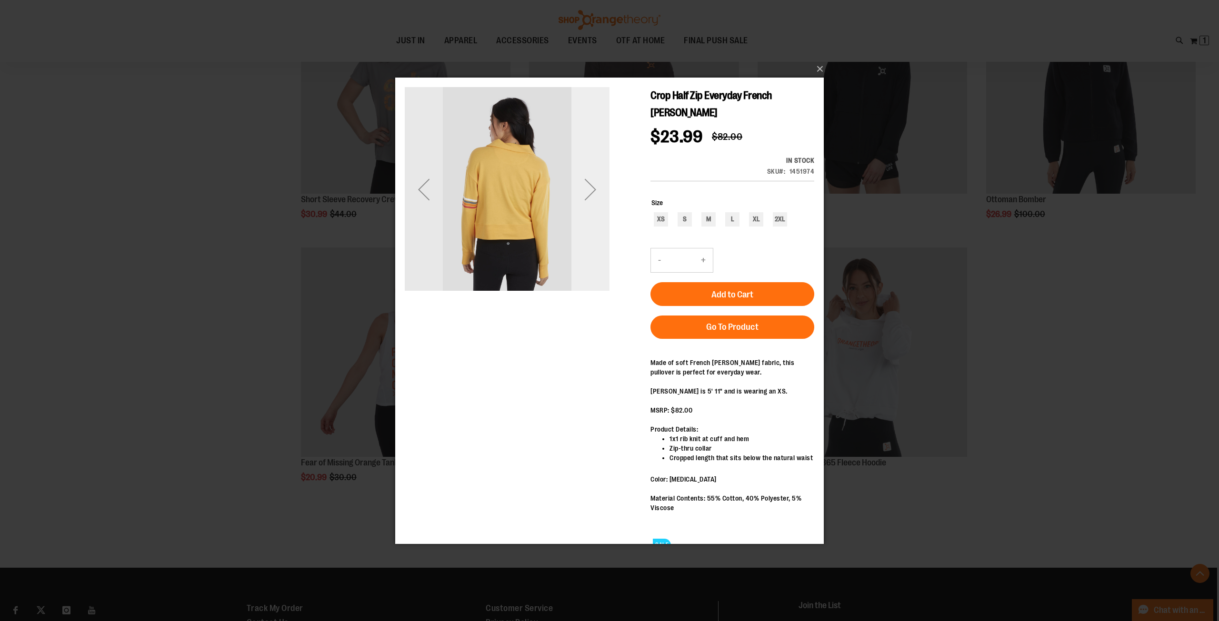
click at [591, 198] on div "Next" at bounding box center [590, 189] width 38 height 38
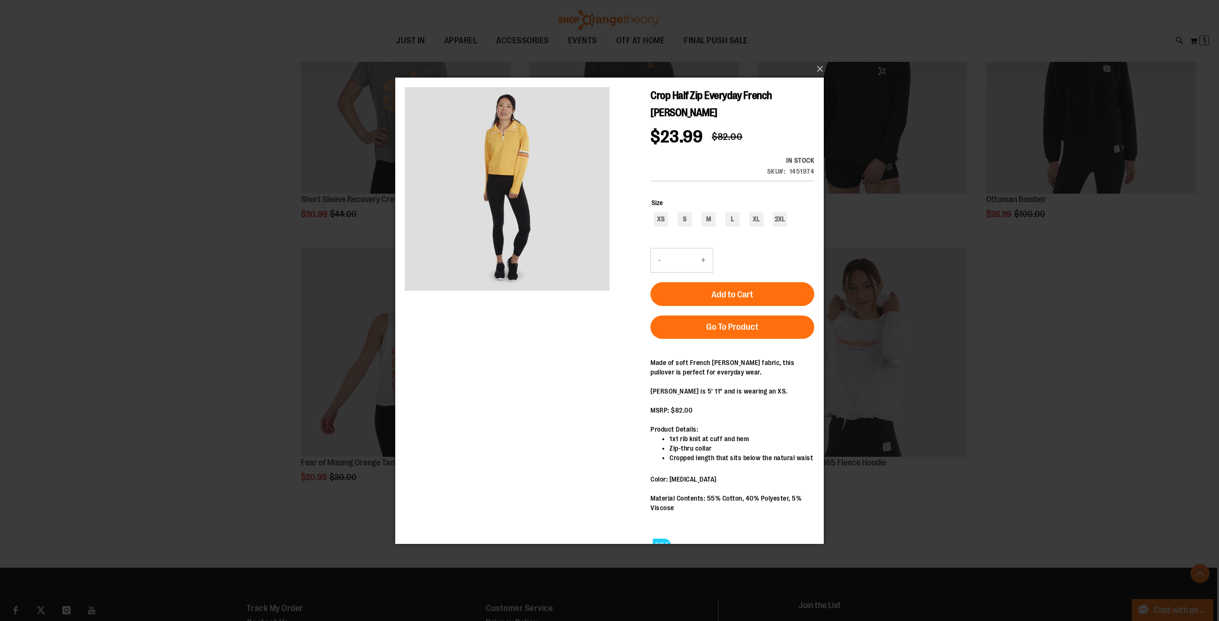
click at [214, 317] on div "×" at bounding box center [609, 310] width 1219 height 621
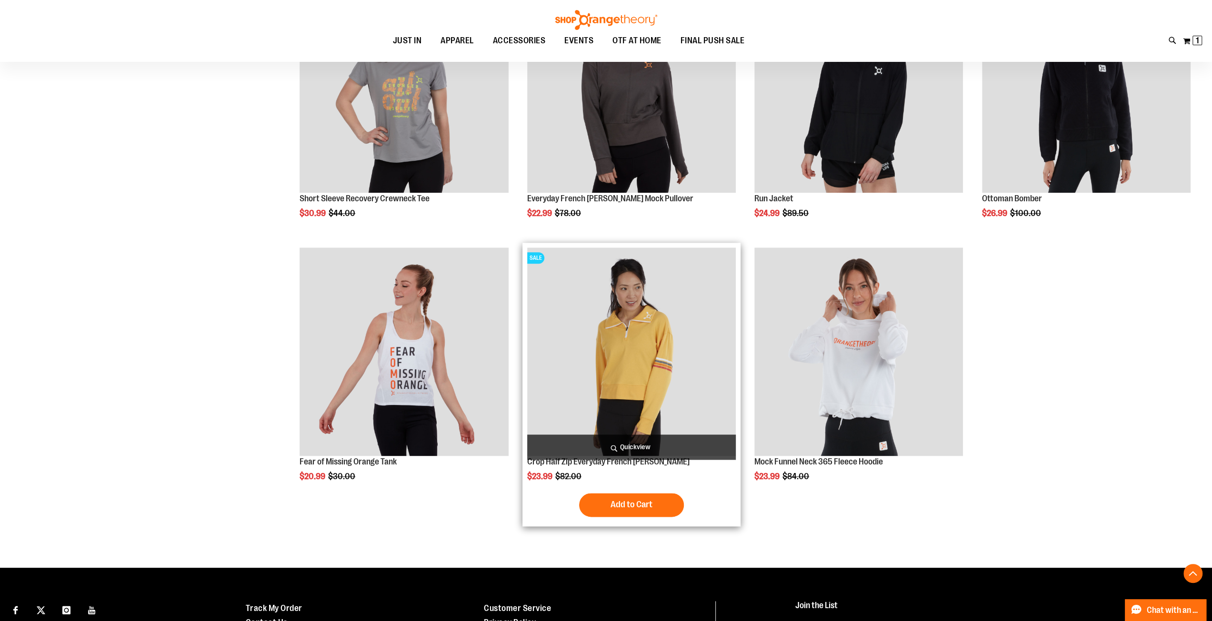
click at [626, 440] on span "Quickview" at bounding box center [631, 447] width 209 height 25
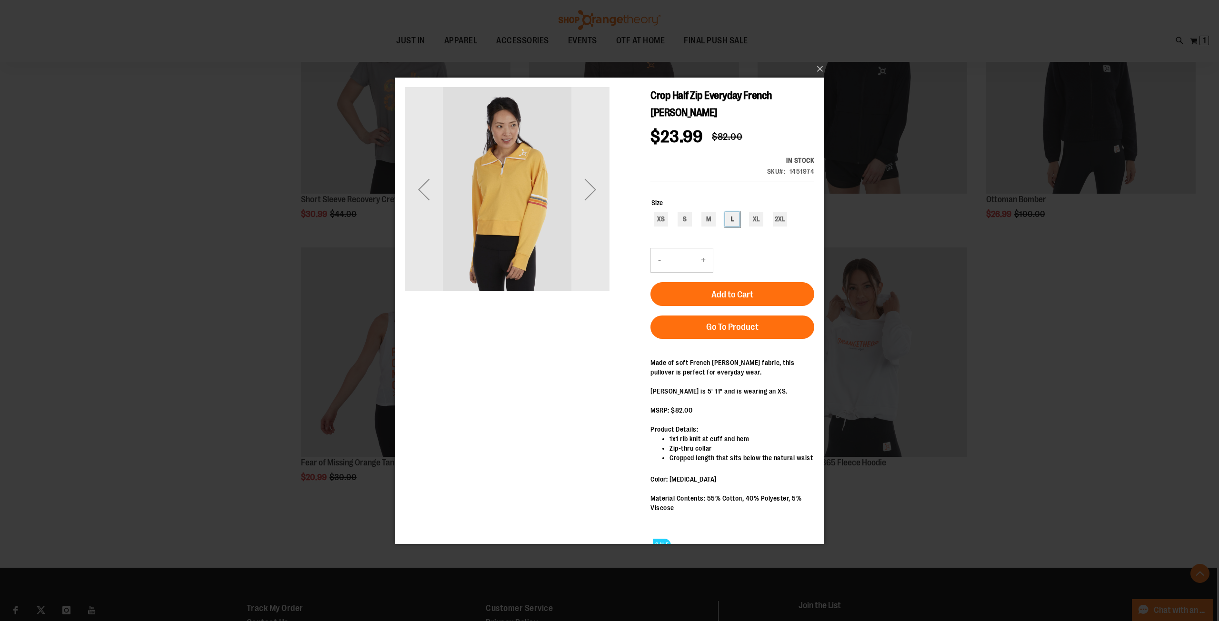
click at [735, 212] on div "L" at bounding box center [732, 219] width 14 height 14
type input "***"
click at [713, 289] on span "Add to Cart" at bounding box center [732, 294] width 42 height 10
click at [1028, 428] on div "×" at bounding box center [609, 310] width 1219 height 621
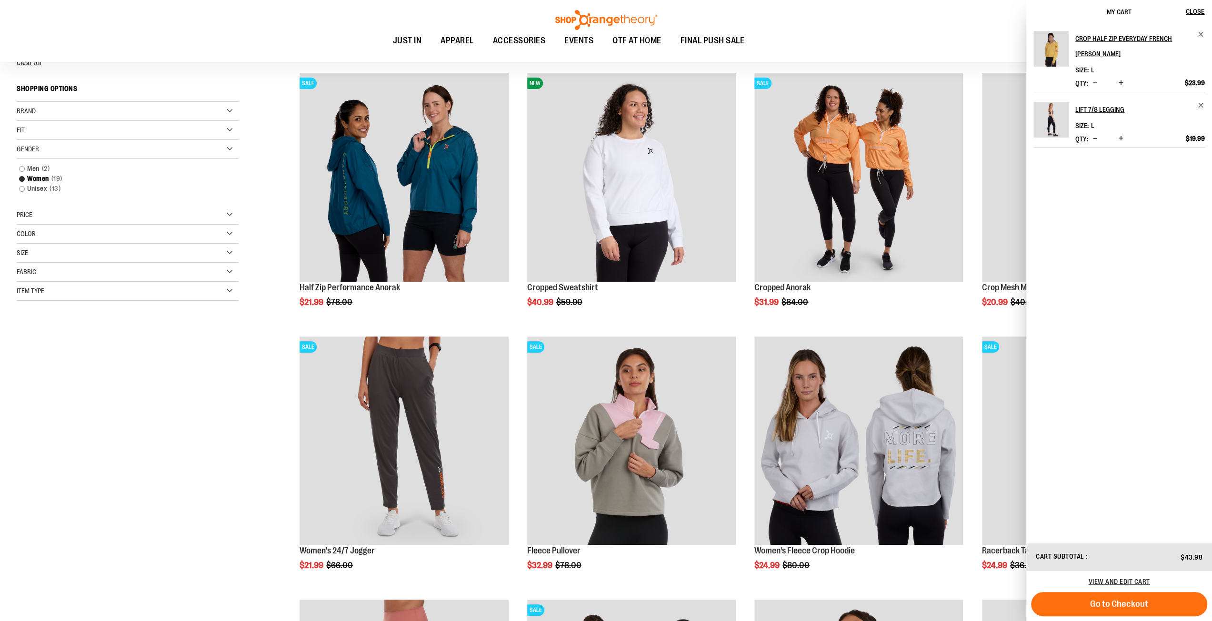
scroll to position [155, 0]
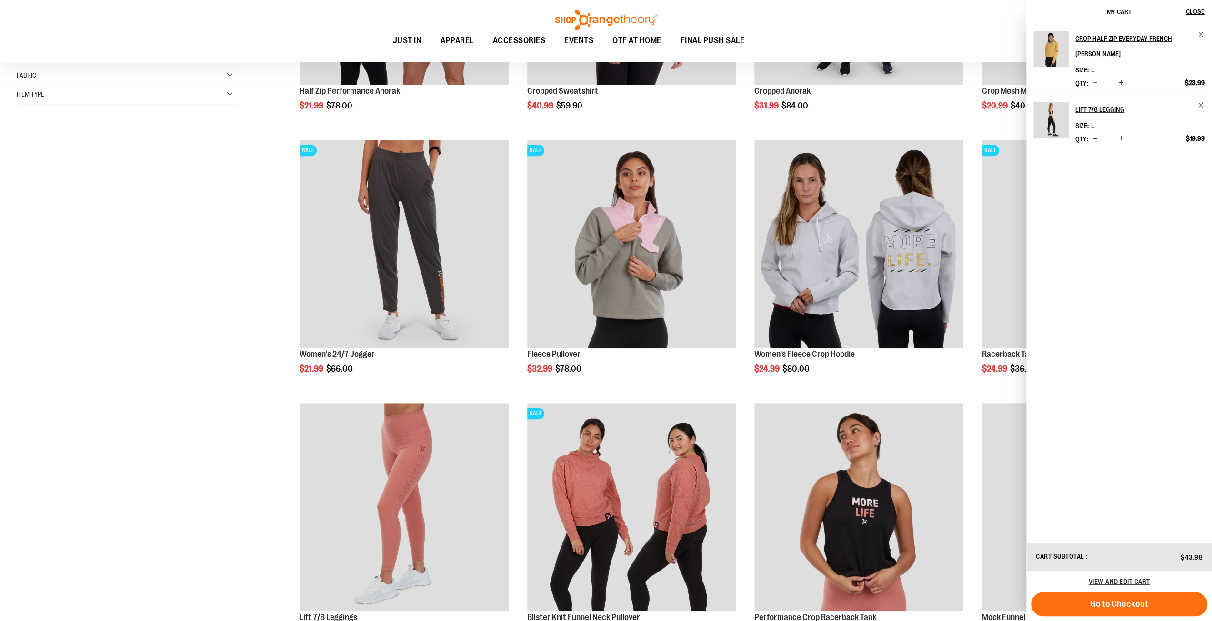
scroll to position [536, 0]
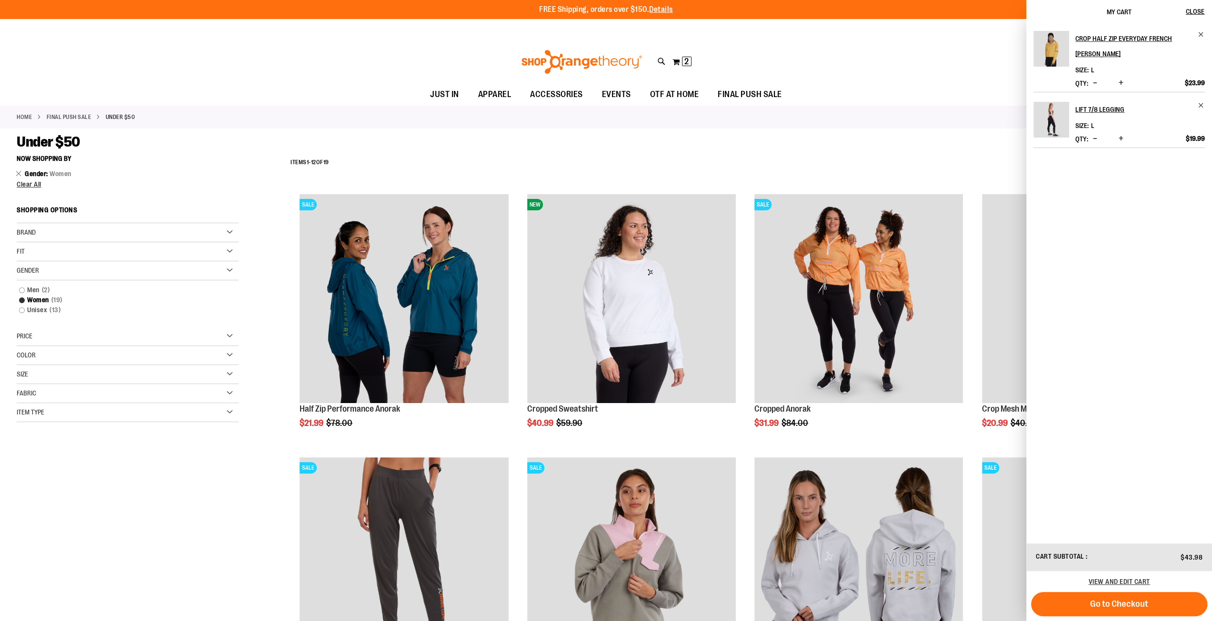
click at [77, 412] on div "Item Type" at bounding box center [128, 412] width 222 height 19
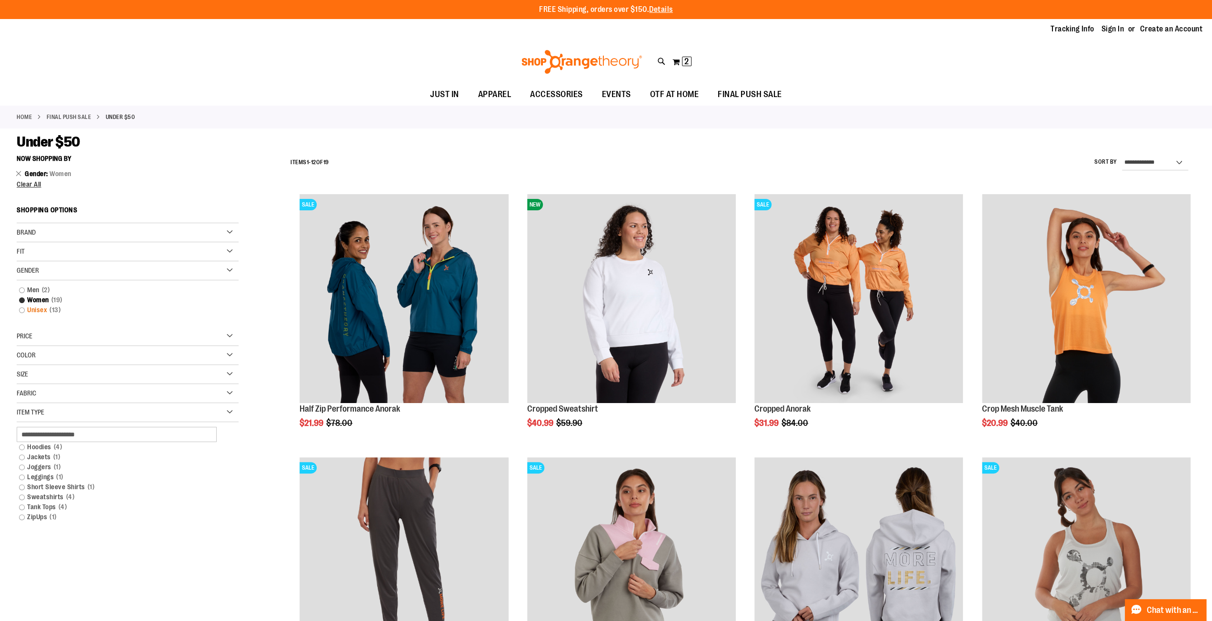
click at [24, 307] on link "Unisex 13 items" at bounding box center [120, 310] width 213 height 10
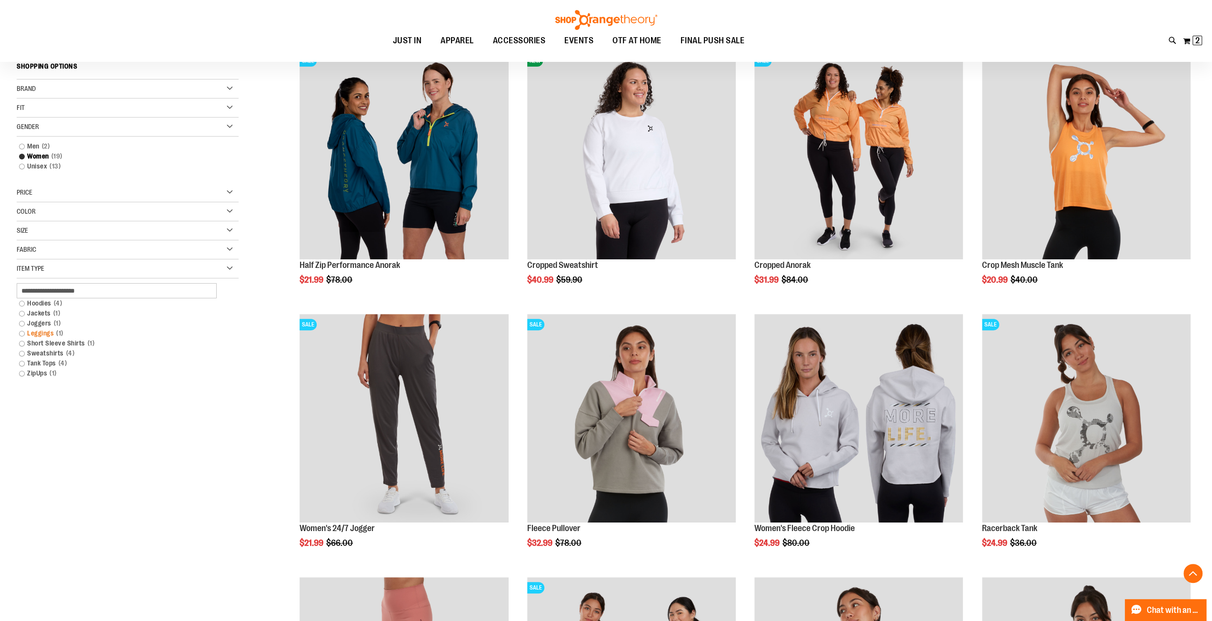
scroll to position [150, 0]
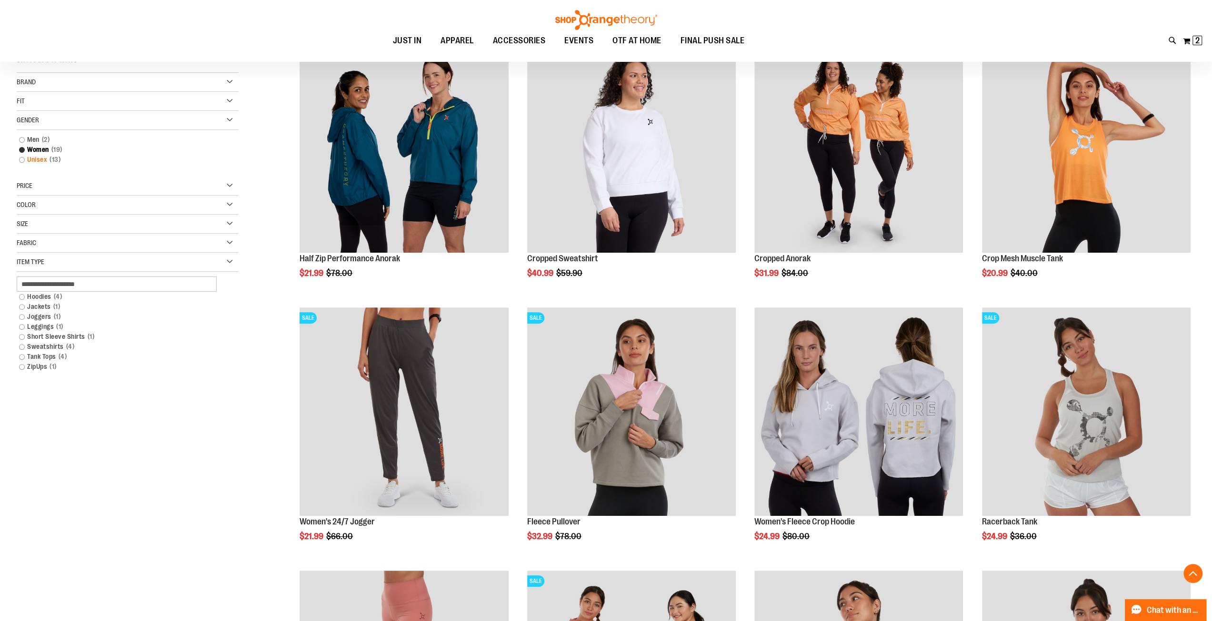
click at [43, 160] on link "Unisex 13 items" at bounding box center [120, 160] width 213 height 10
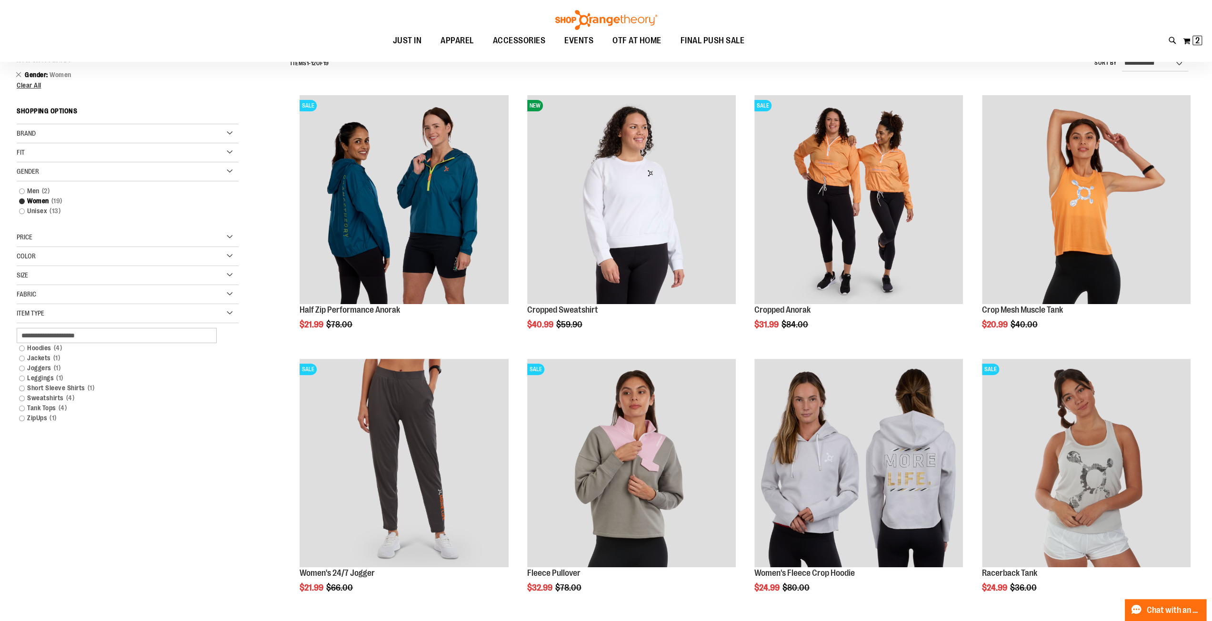
scroll to position [89, 0]
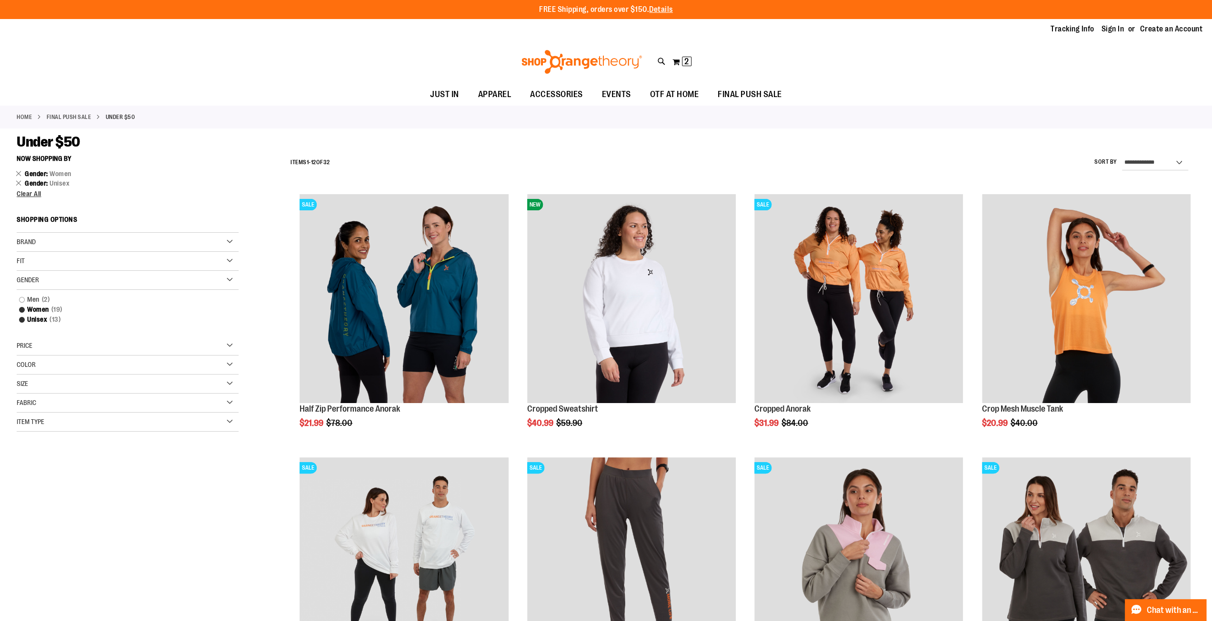
click at [88, 422] on div "Item Type" at bounding box center [128, 422] width 222 height 19
click at [21, 484] on link "Leggings 1 item" at bounding box center [120, 487] width 213 height 10
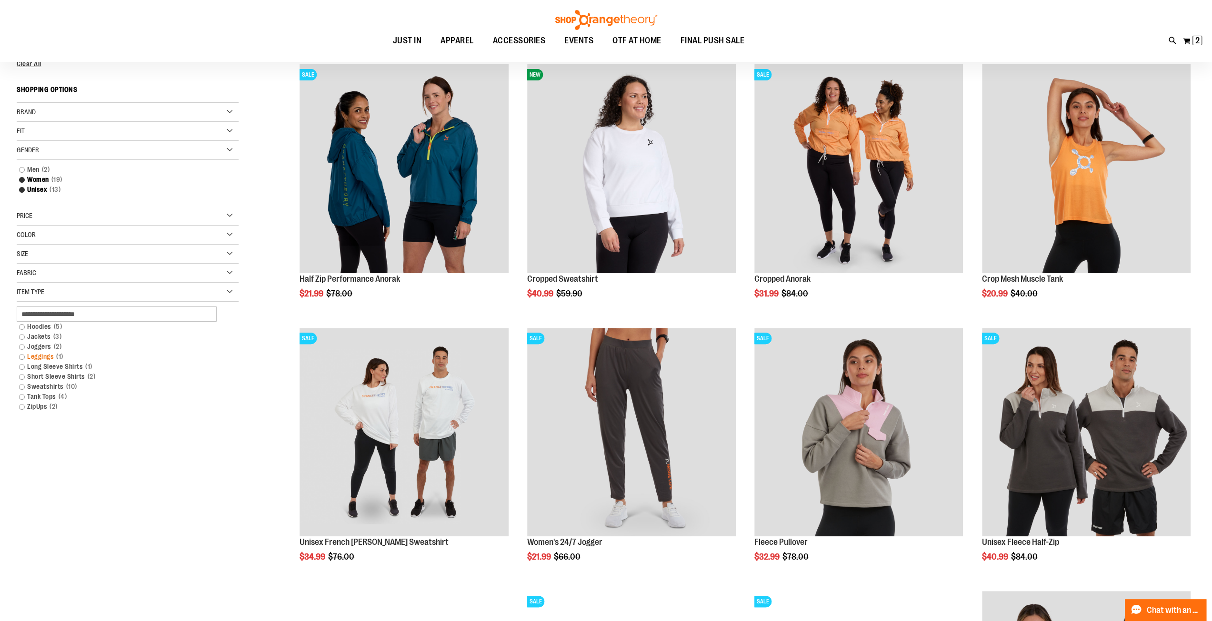
scroll to position [150, 0]
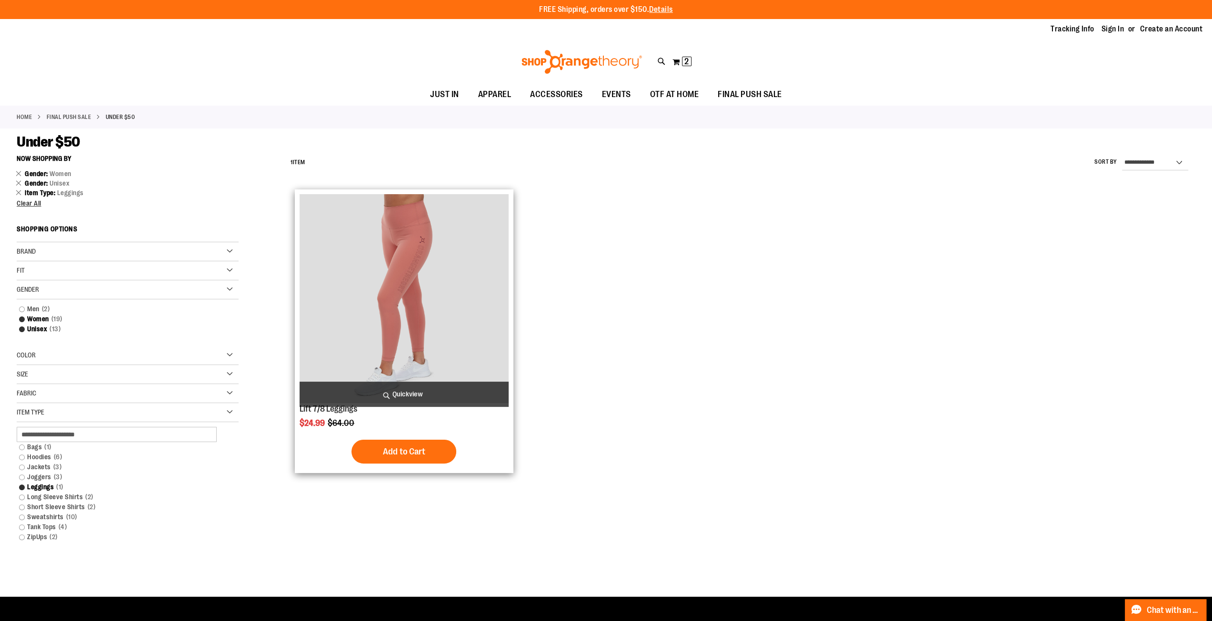
click at [390, 392] on span "Quickview" at bounding box center [404, 394] width 209 height 25
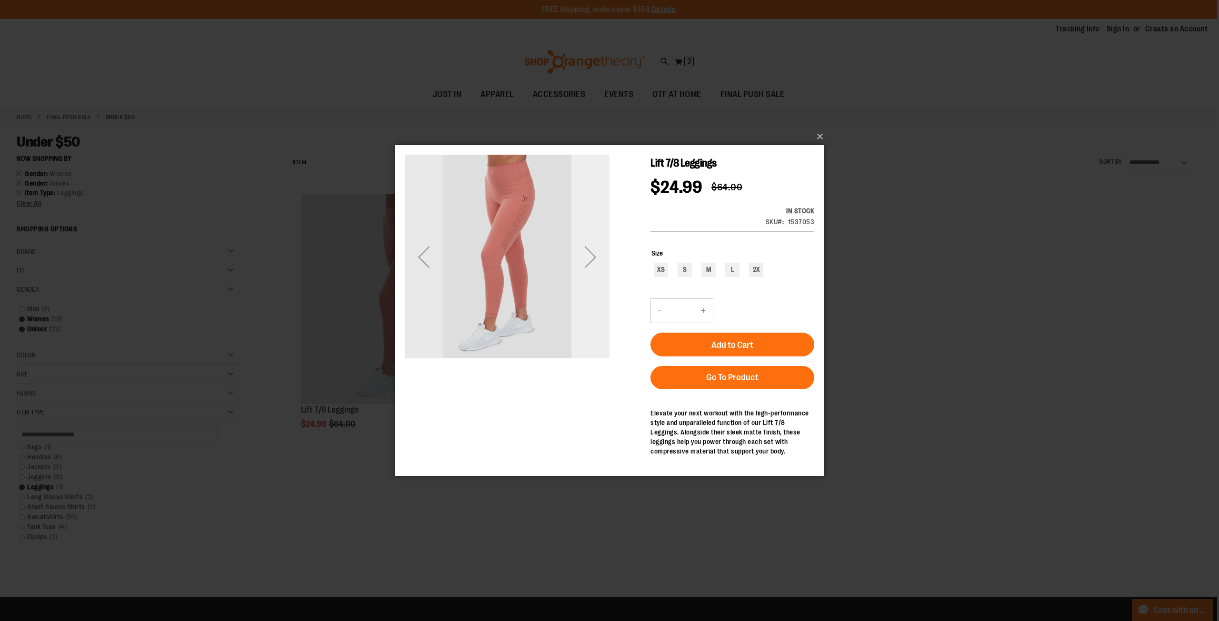
click at [598, 259] on div "Next" at bounding box center [590, 257] width 38 height 38
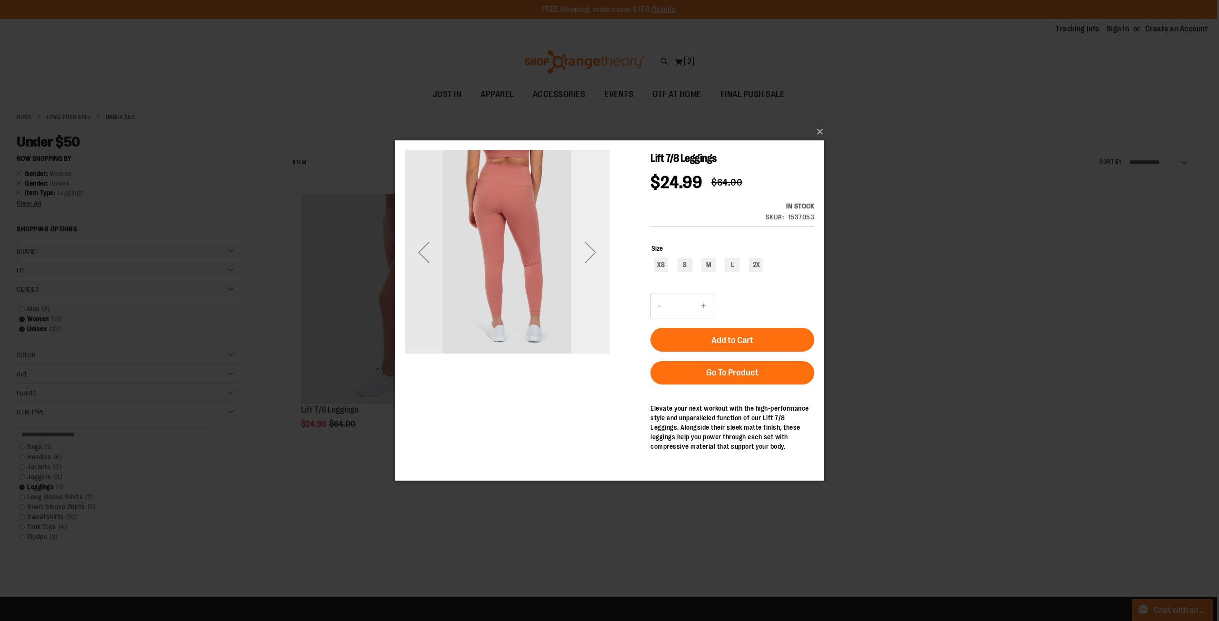
click at [594, 259] on div "Next" at bounding box center [590, 252] width 38 height 38
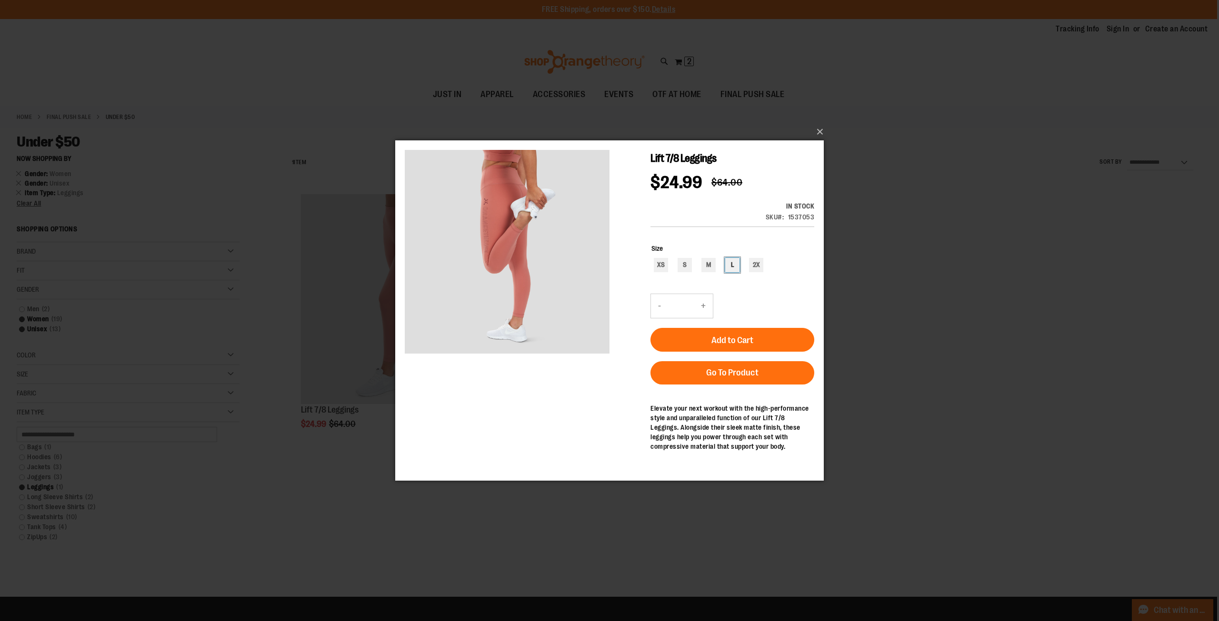
click at [735, 267] on div "L" at bounding box center [732, 265] width 14 height 14
type input "***"
click at [723, 340] on span "Add to Cart" at bounding box center [732, 340] width 42 height 10
click at [820, 133] on button "×" at bounding box center [612, 131] width 429 height 21
click at [819, 129] on button "×" at bounding box center [612, 131] width 429 height 21
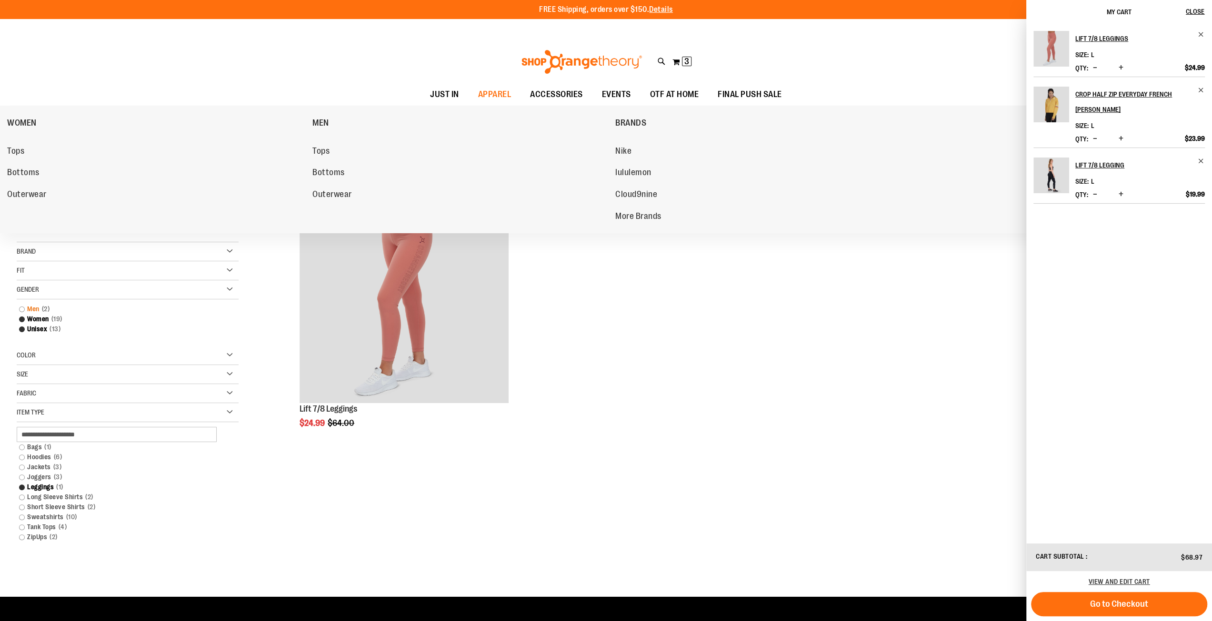
drag, startPoint x: 12, startPoint y: 151, endPoint x: 21, endPoint y: 154, distance: 9.0
click at [12, 151] on span "Tops" at bounding box center [15, 152] width 17 height 12
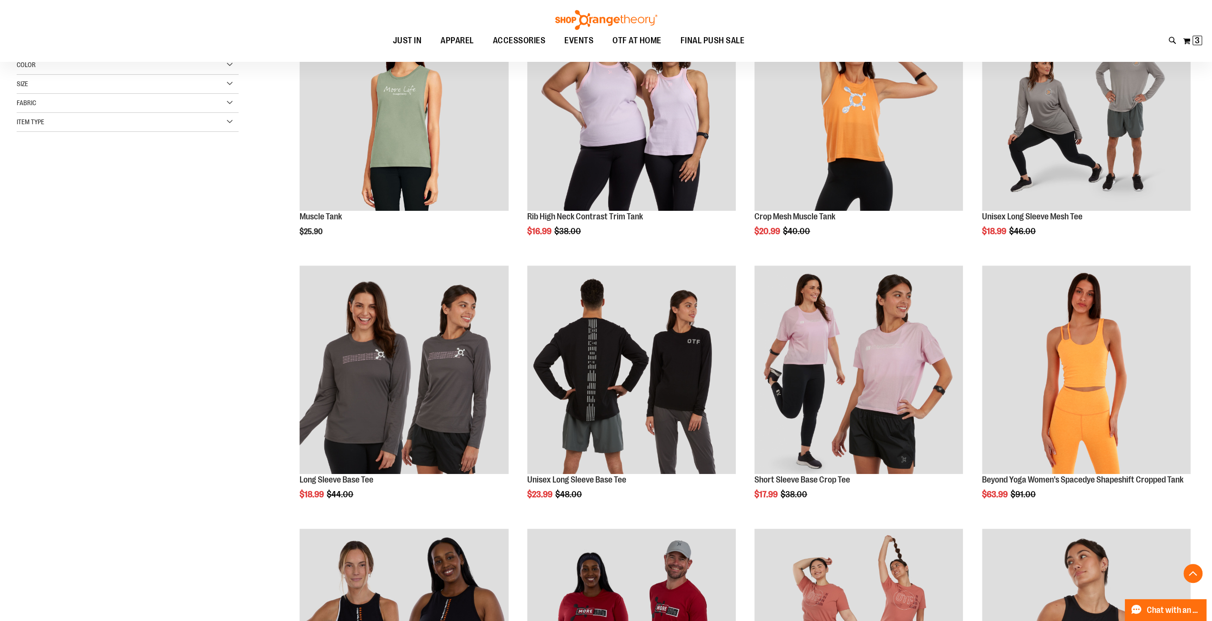
scroll to position [202, 0]
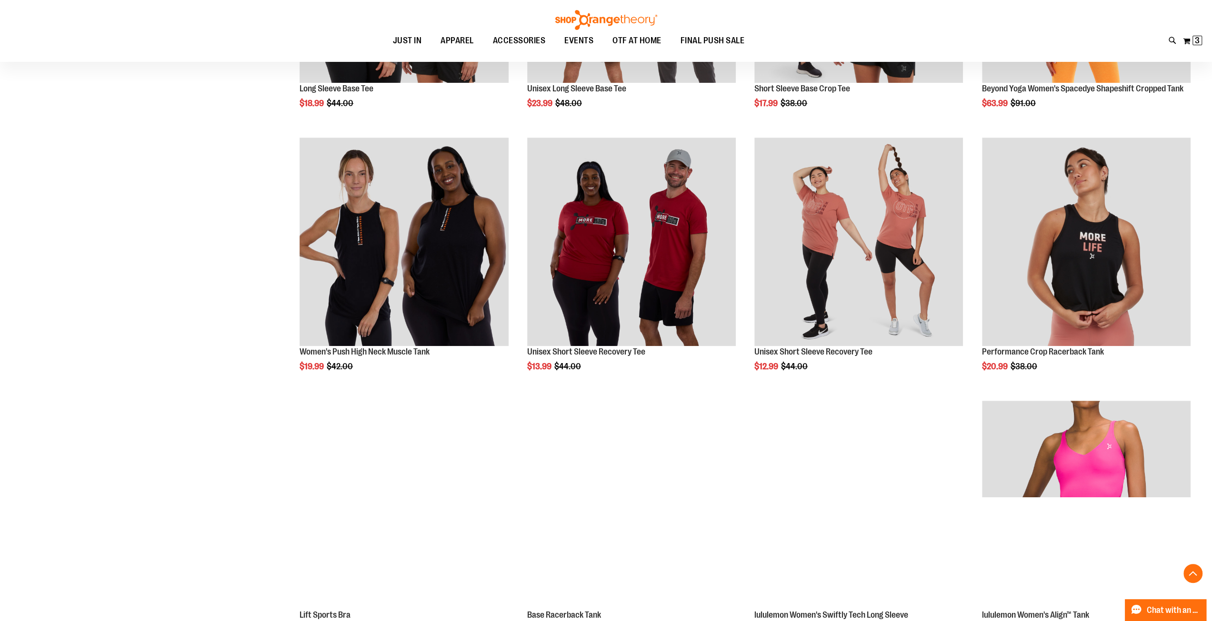
scroll to position [857, 0]
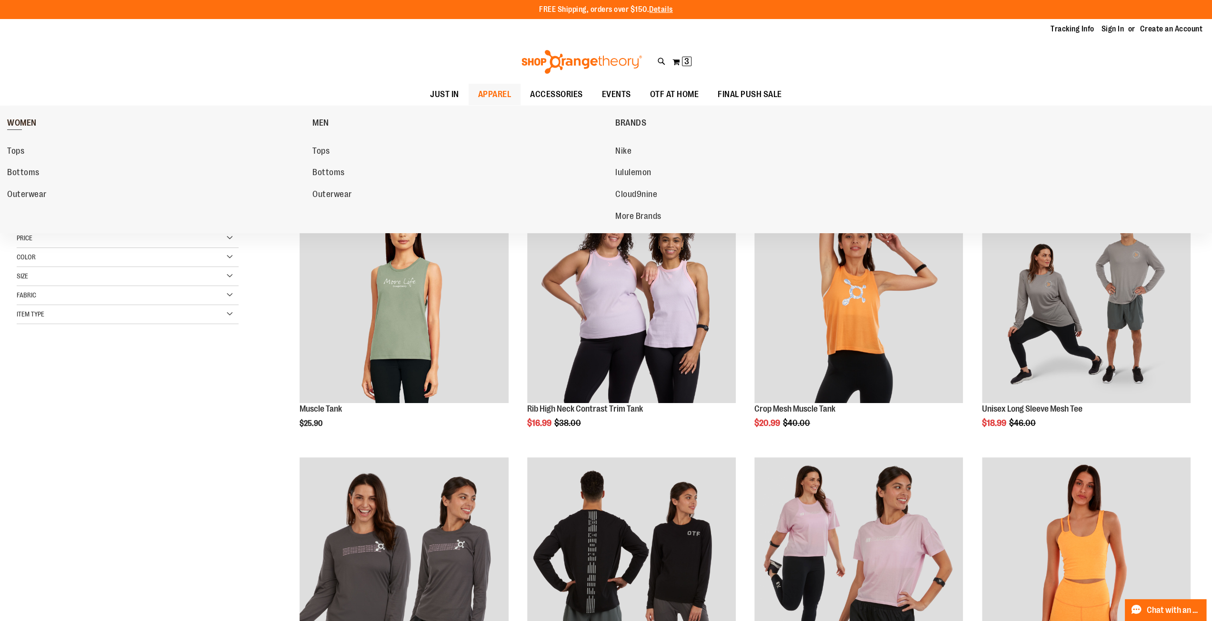
click at [29, 120] on span "WOMEN" at bounding box center [22, 124] width 30 height 12
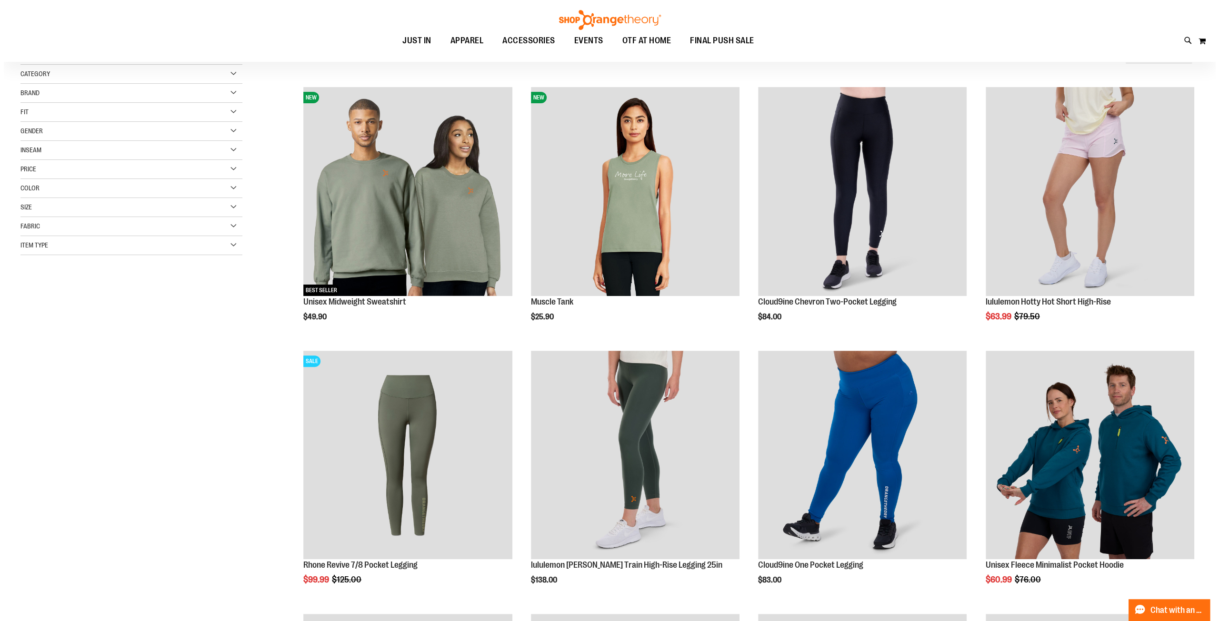
scroll to position [107, 0]
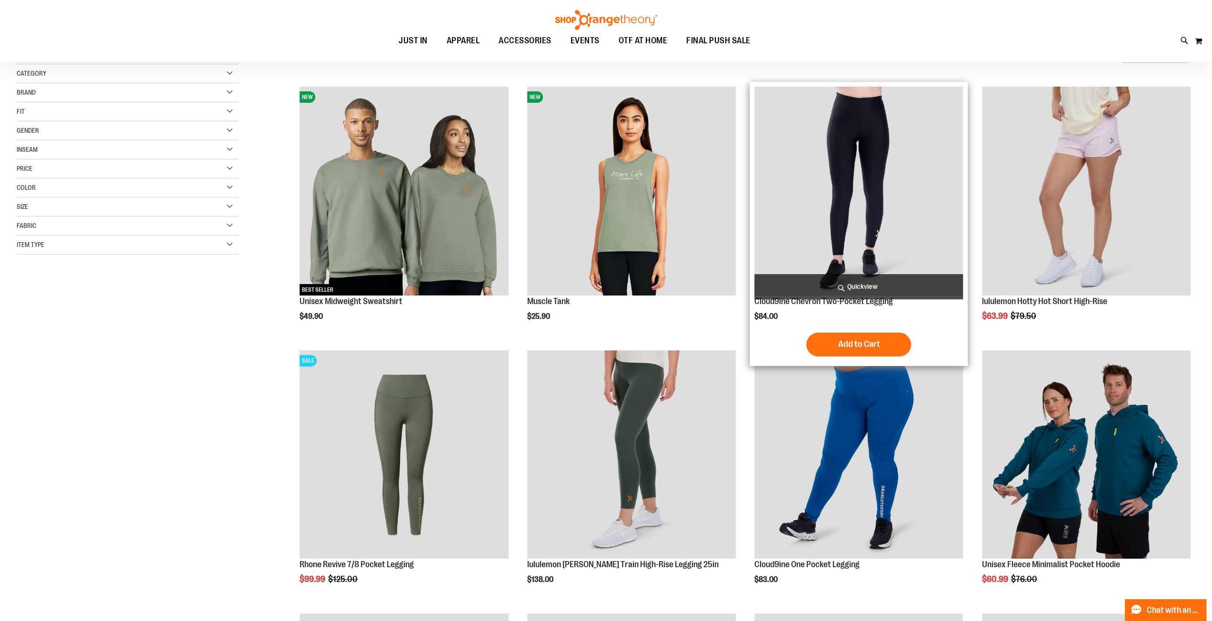
click at [860, 283] on span "Quickview" at bounding box center [858, 286] width 209 height 25
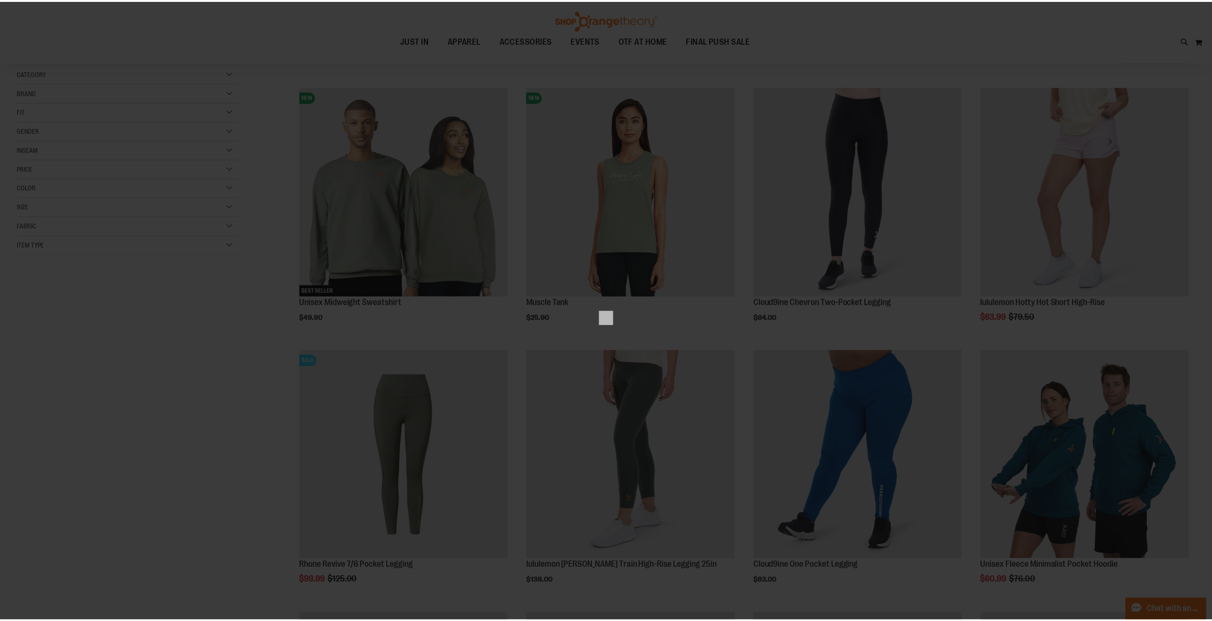
scroll to position [0, 0]
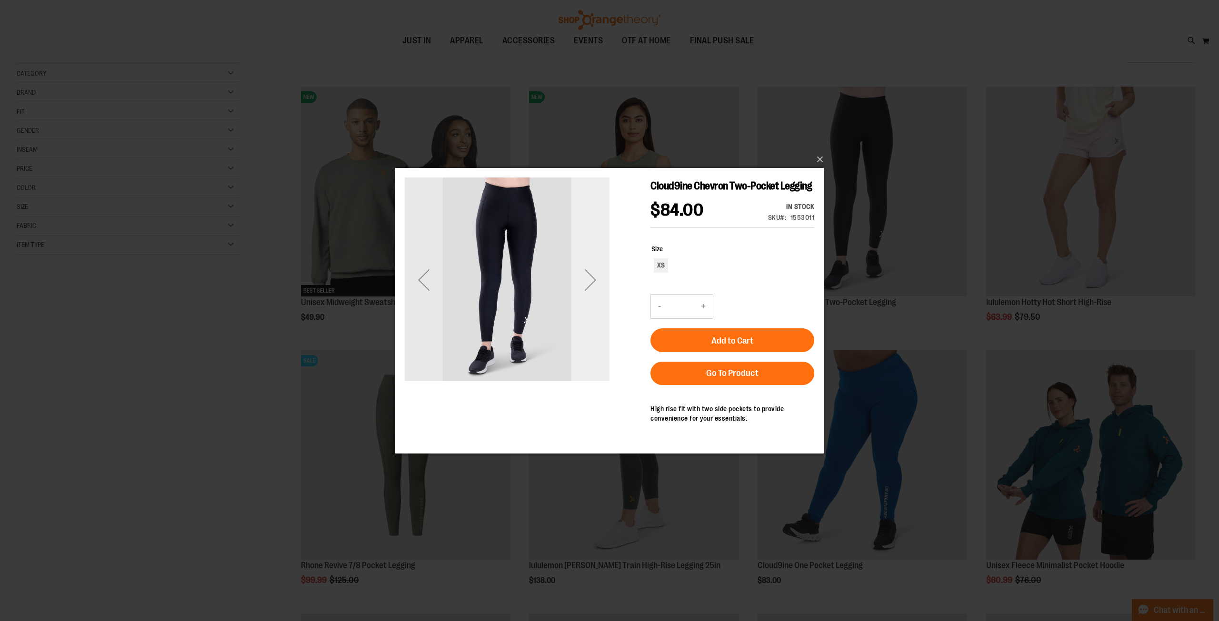
click at [588, 278] on div "Next" at bounding box center [590, 279] width 38 height 38
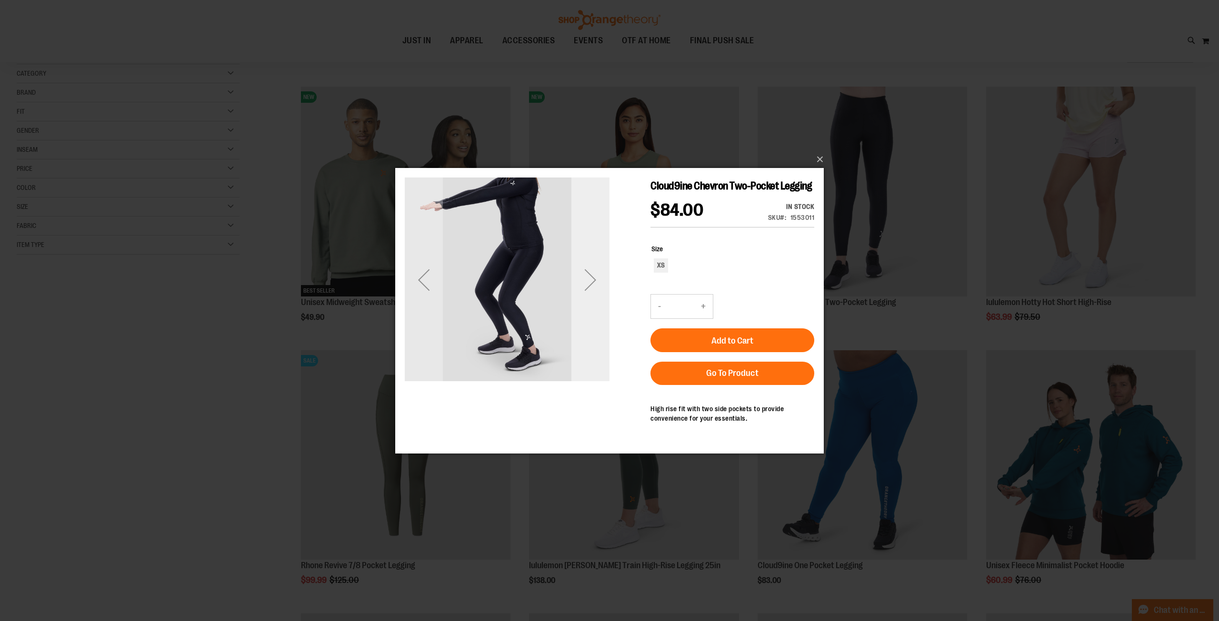
click at [588, 278] on div "Next" at bounding box center [590, 279] width 38 height 38
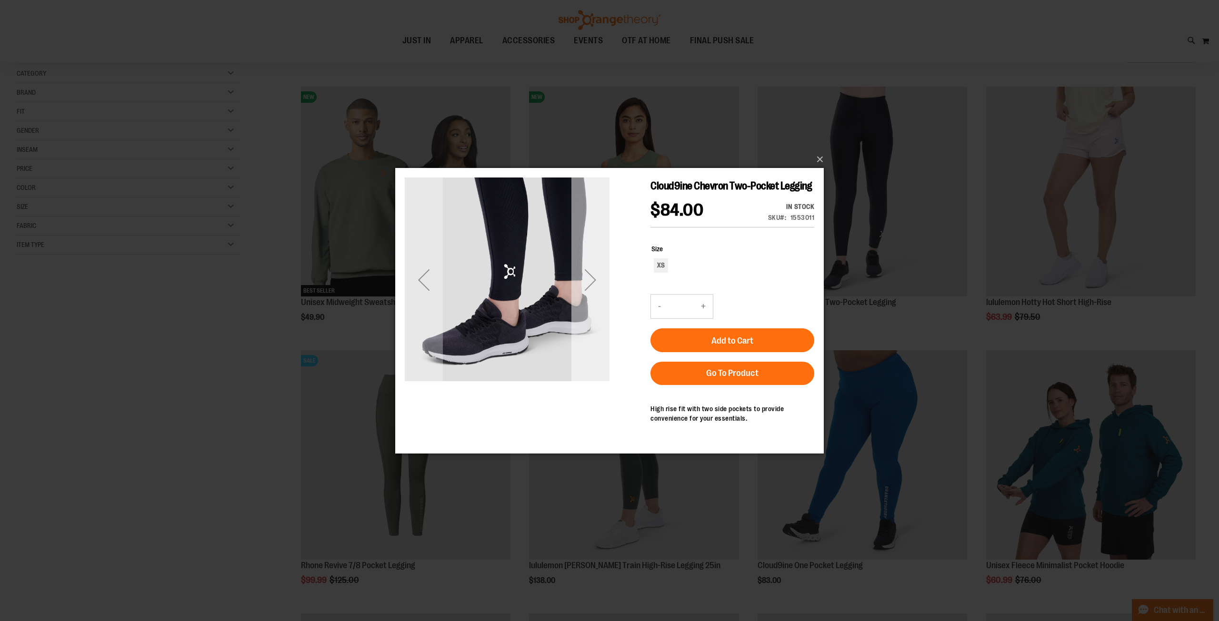
click at [588, 278] on div "Next" at bounding box center [590, 279] width 38 height 38
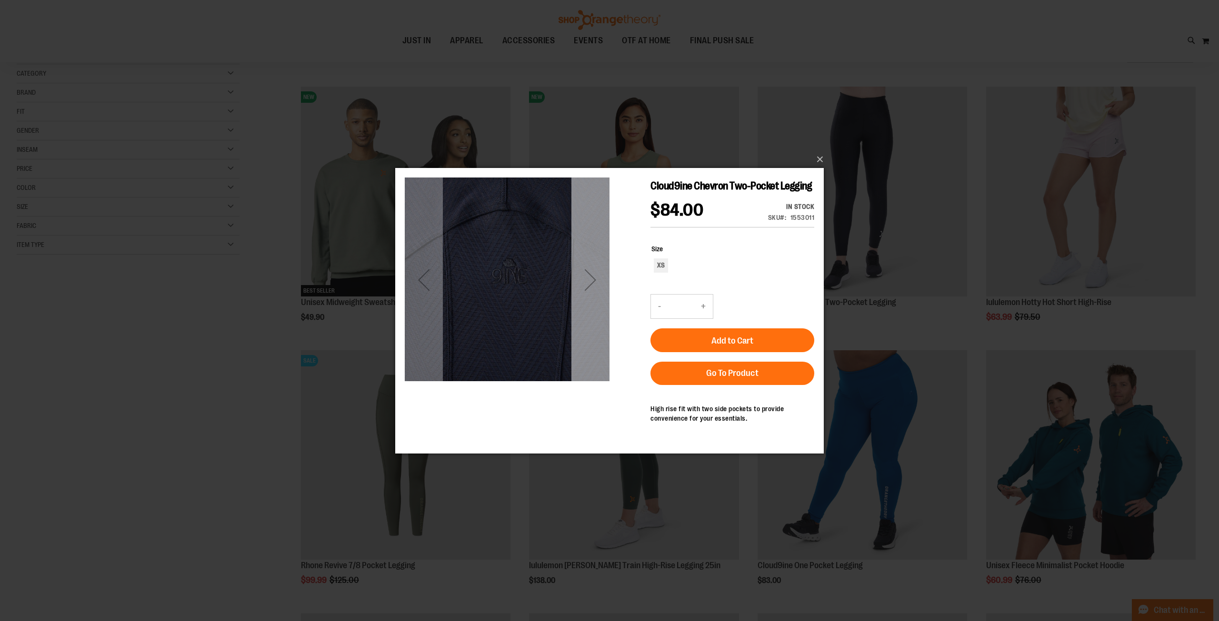
click at [588, 278] on div "Next" at bounding box center [590, 279] width 38 height 38
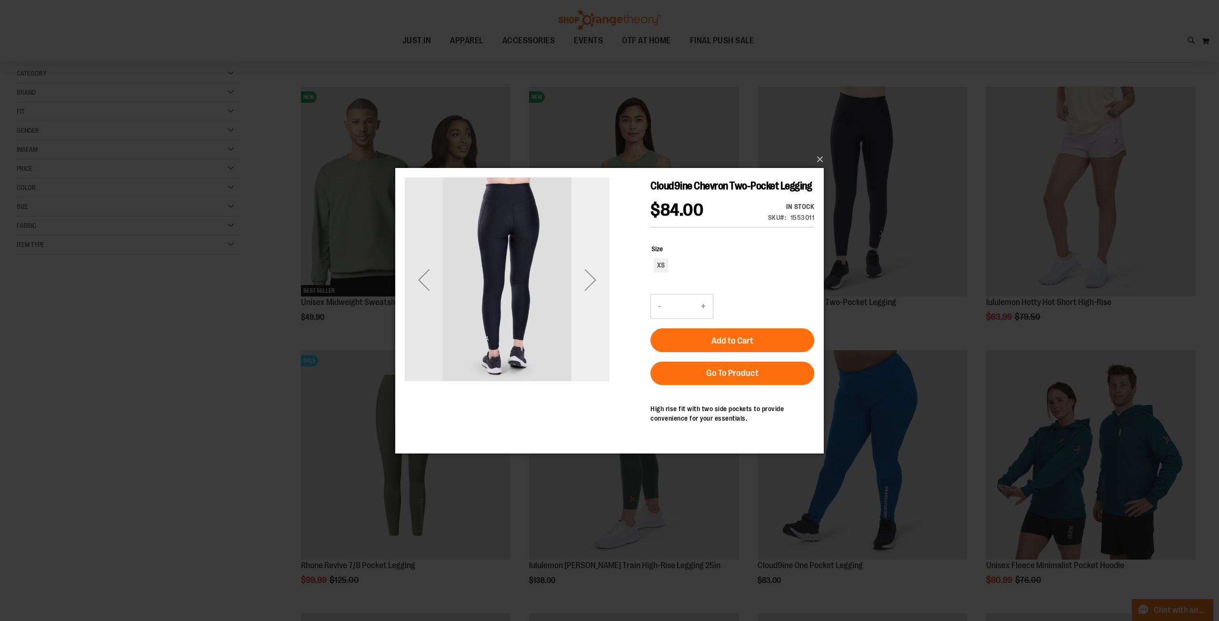
click at [588, 278] on div "Next" at bounding box center [590, 279] width 38 height 38
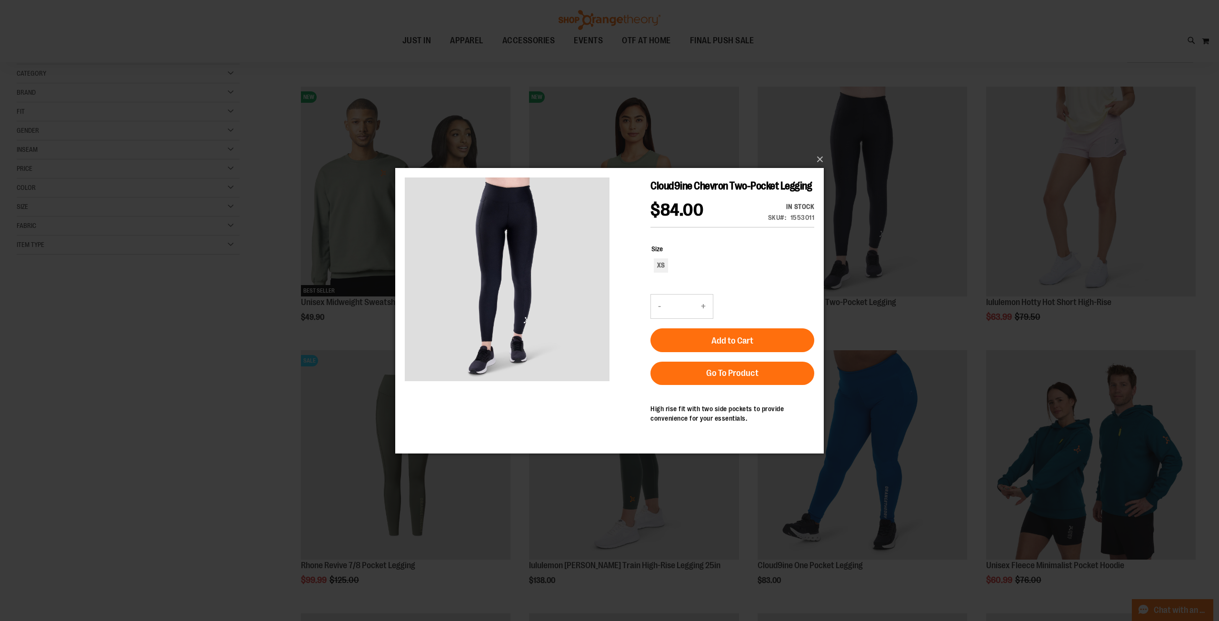
click at [120, 316] on div "×" at bounding box center [609, 310] width 1219 height 621
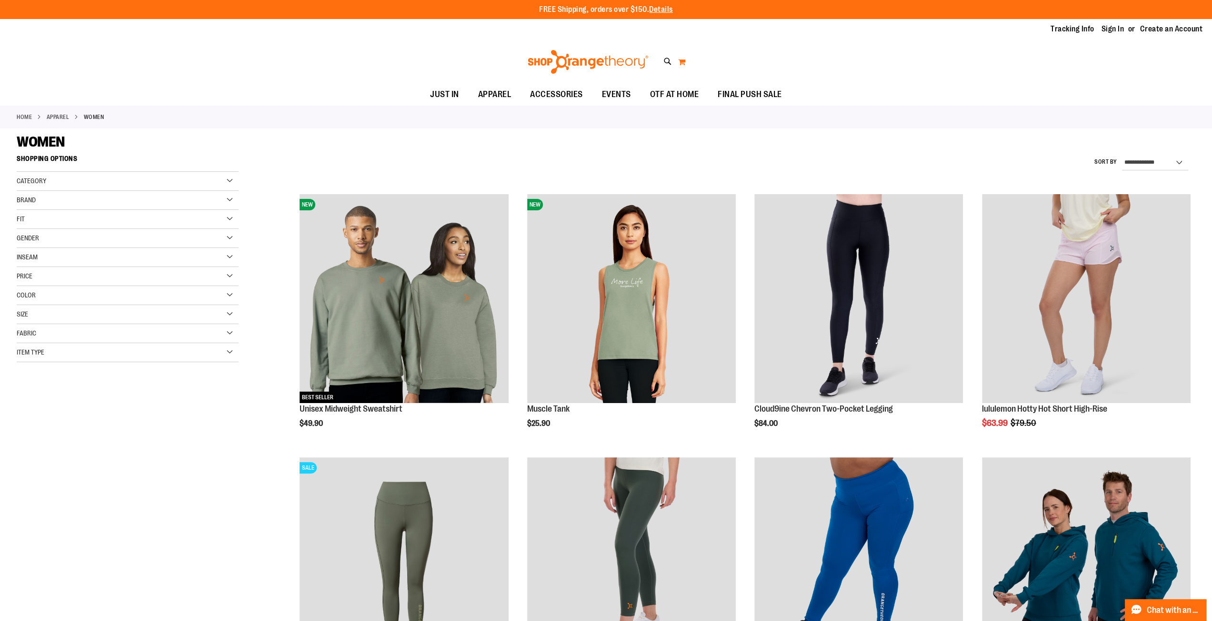
click at [682, 60] on button "My Cart" at bounding box center [682, 61] width 8 height 15
click at [683, 63] on button "My Cart" at bounding box center [682, 61] width 8 height 15
click at [1114, 30] on link "Sign In" at bounding box center [1112, 29] width 23 height 10
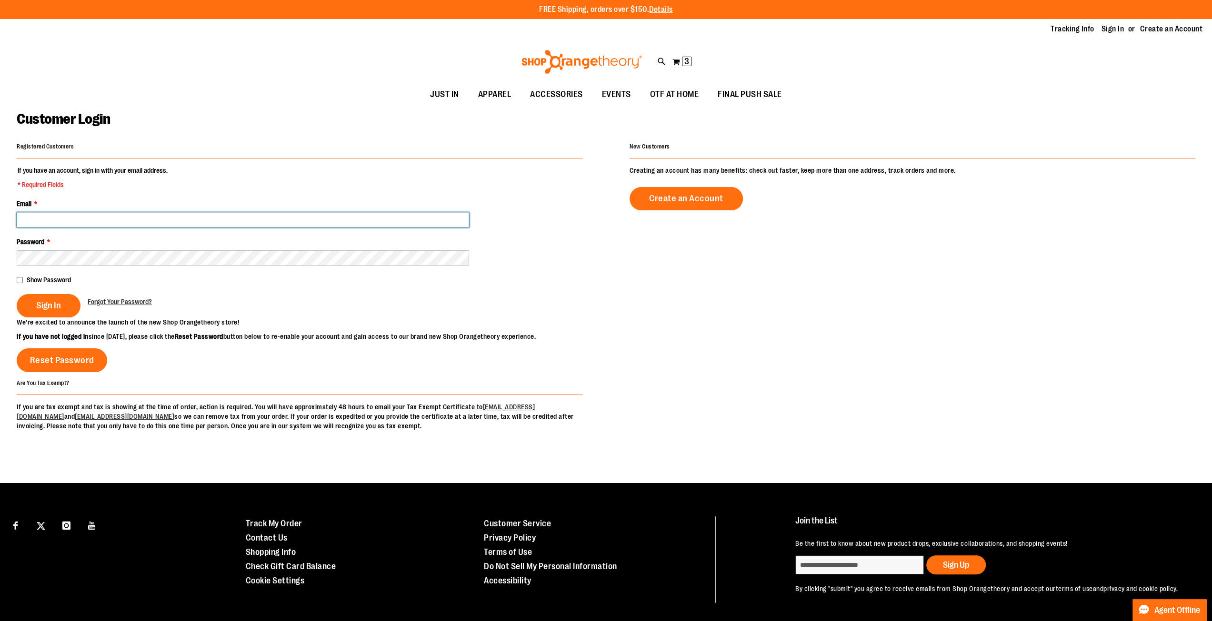
click at [127, 222] on input "Email *" at bounding box center [243, 219] width 452 height 15
type input "**********"
click at [43, 282] on span "Show Password" at bounding box center [49, 280] width 44 height 8
click at [38, 301] on span "Sign In" at bounding box center [48, 305] width 25 height 10
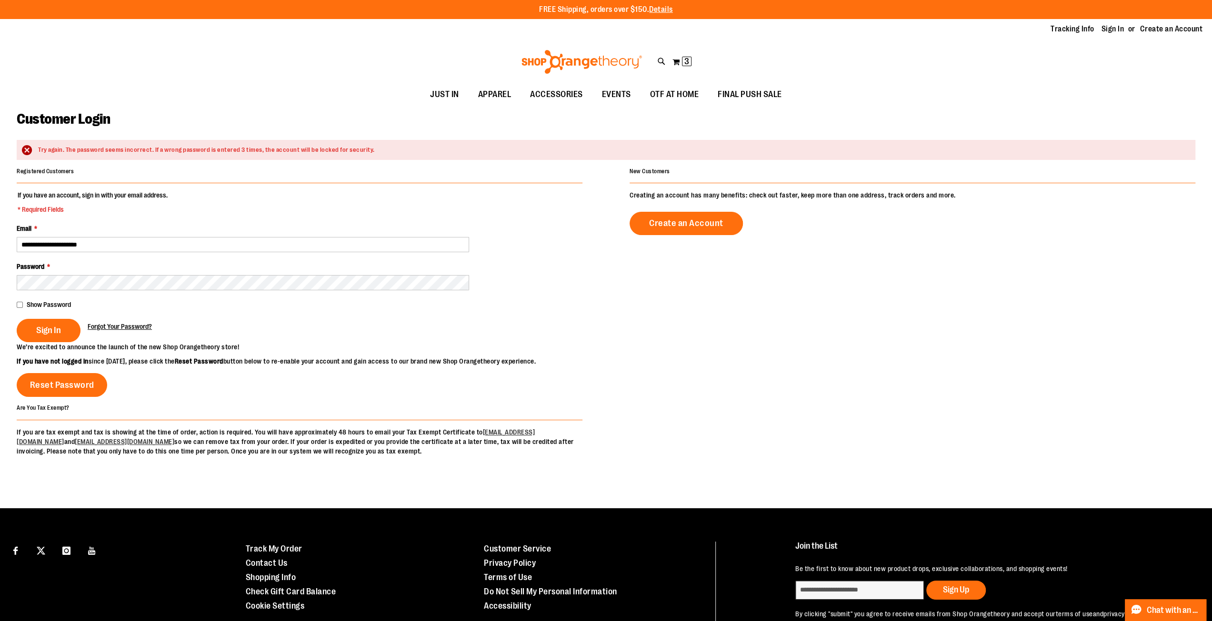
click at [95, 329] on span "Forgot Your Password?" at bounding box center [120, 327] width 64 height 8
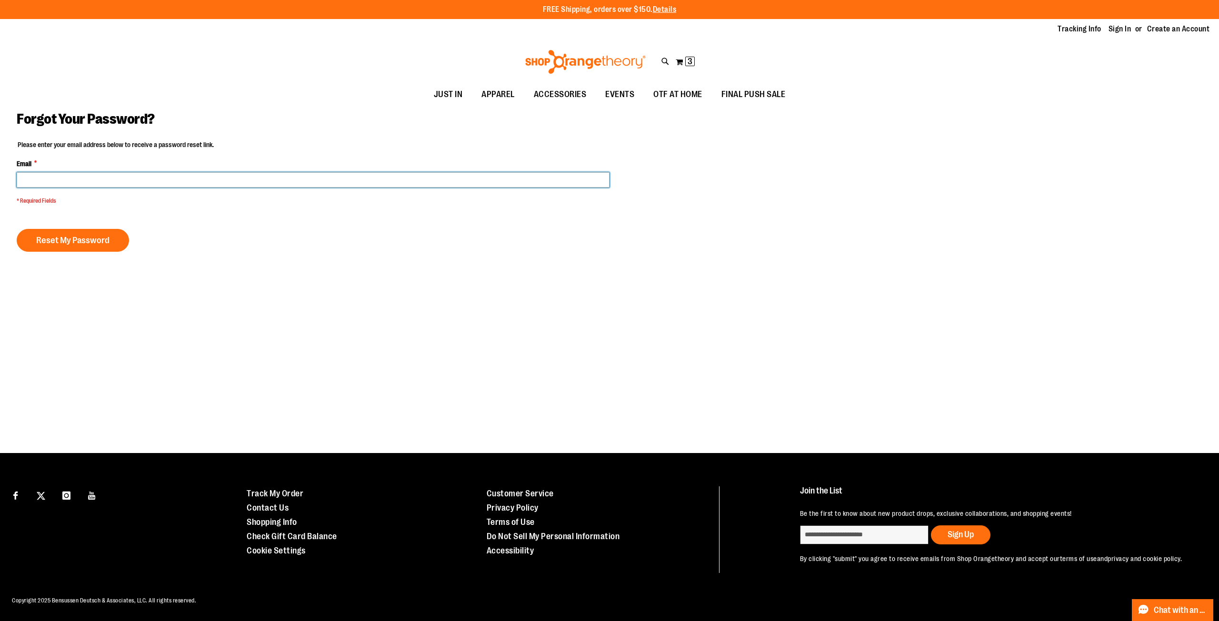
click at [49, 173] on input "Email *" at bounding box center [313, 179] width 593 height 15
type input "**********"
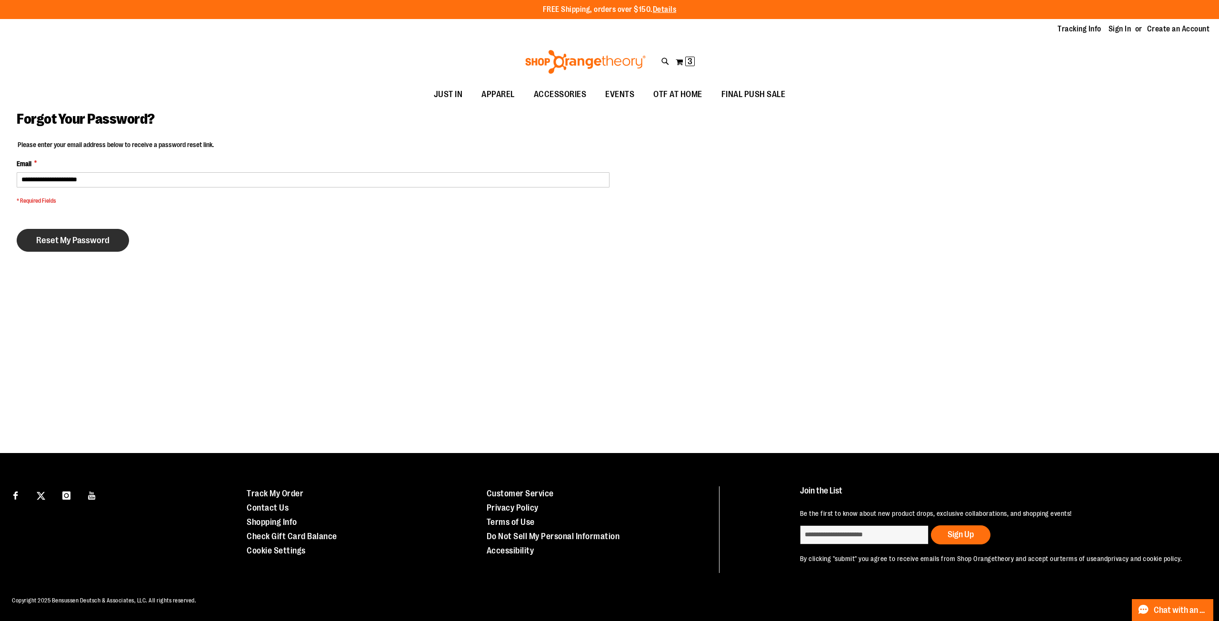
click at [78, 241] on span "Reset My Password" at bounding box center [72, 240] width 73 height 10
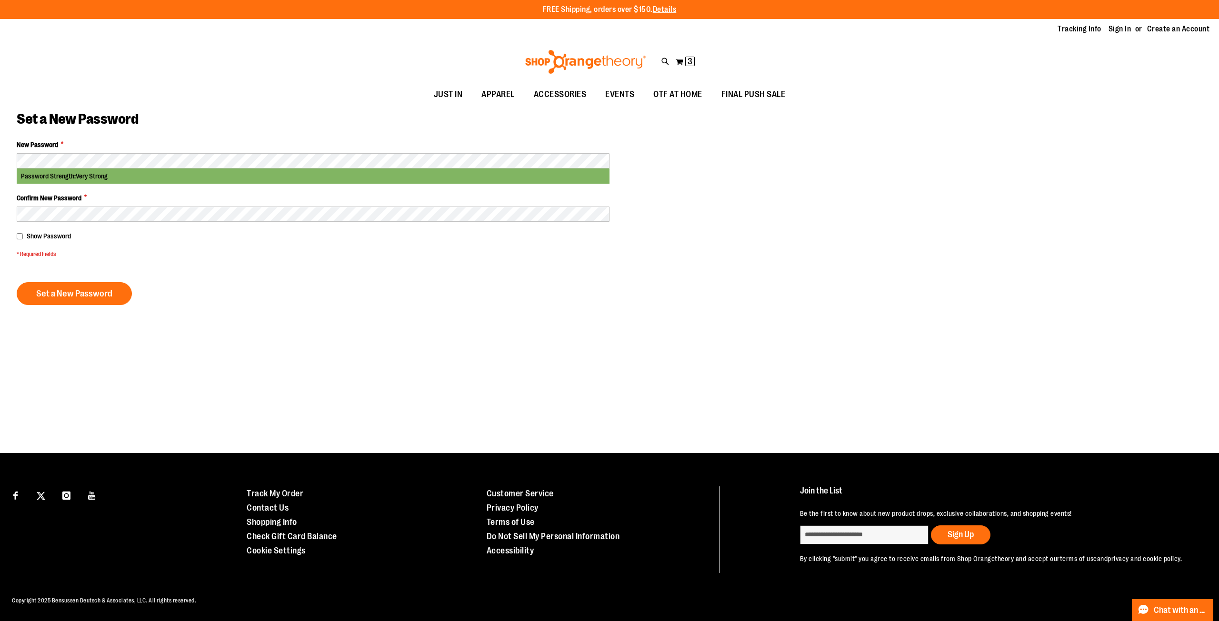
click at [51, 236] on span "Show Password" at bounding box center [49, 236] width 44 height 8
click at [60, 291] on span "Set a New Password" at bounding box center [74, 294] width 76 height 10
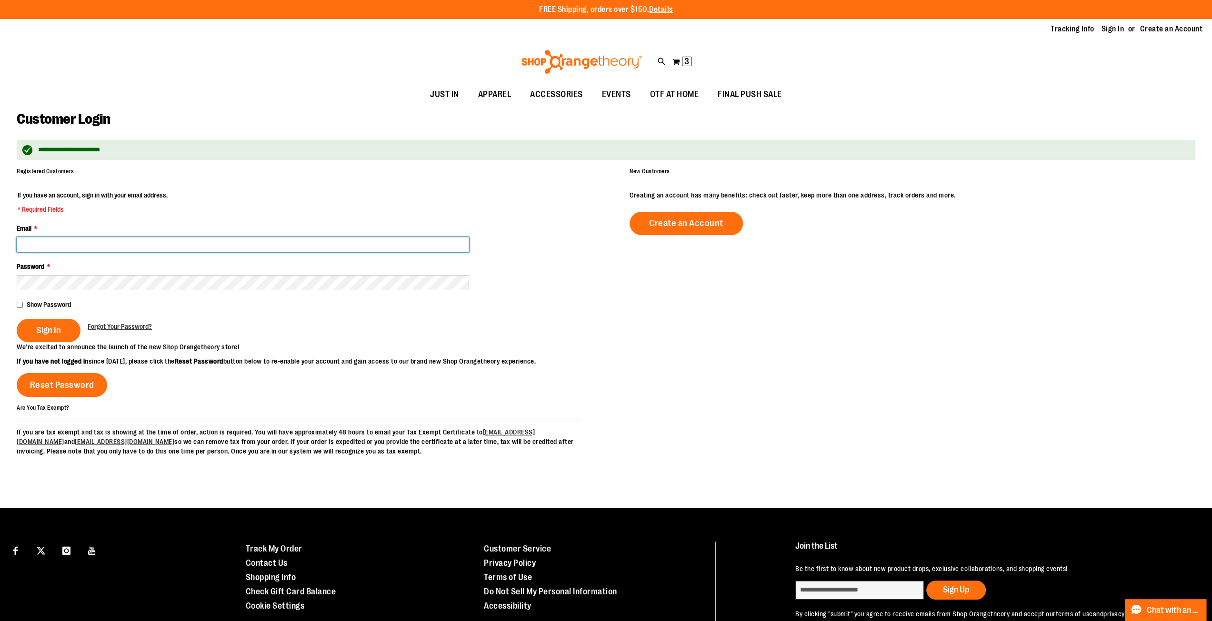
drag, startPoint x: 122, startPoint y: 245, endPoint x: 124, endPoint y: 237, distance: 8.4
click at [122, 245] on input "Email *" at bounding box center [243, 244] width 452 height 15
type input "**********"
click at [48, 304] on span "Show Password" at bounding box center [49, 305] width 44 height 8
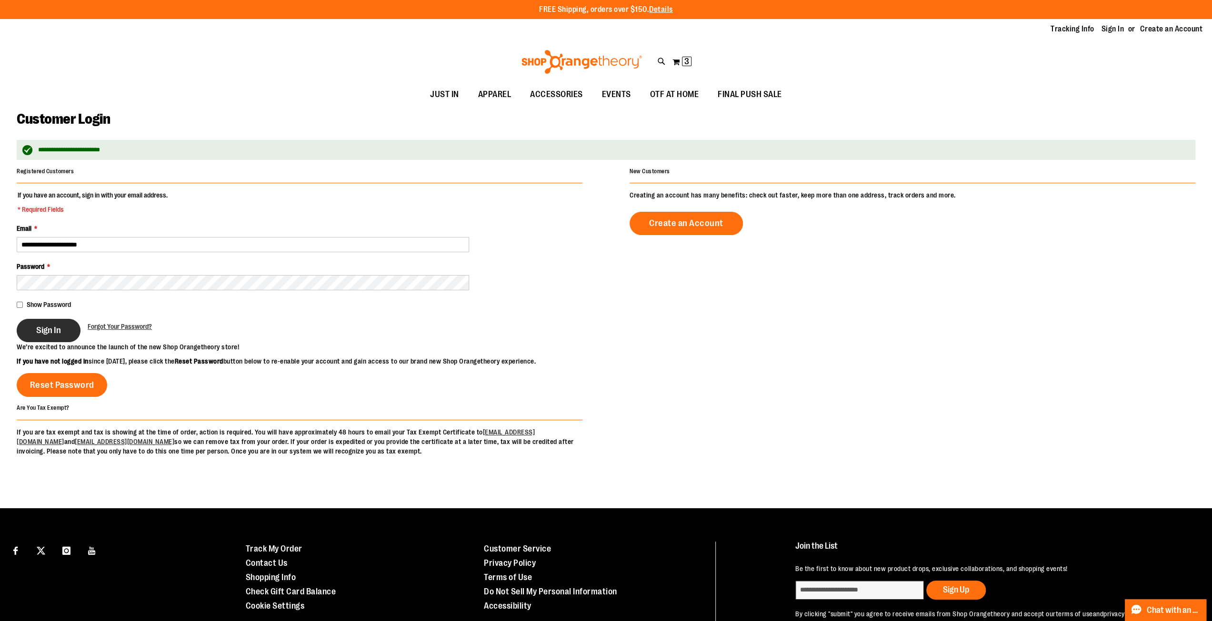
click at [43, 334] on span "Sign In" at bounding box center [48, 330] width 25 height 10
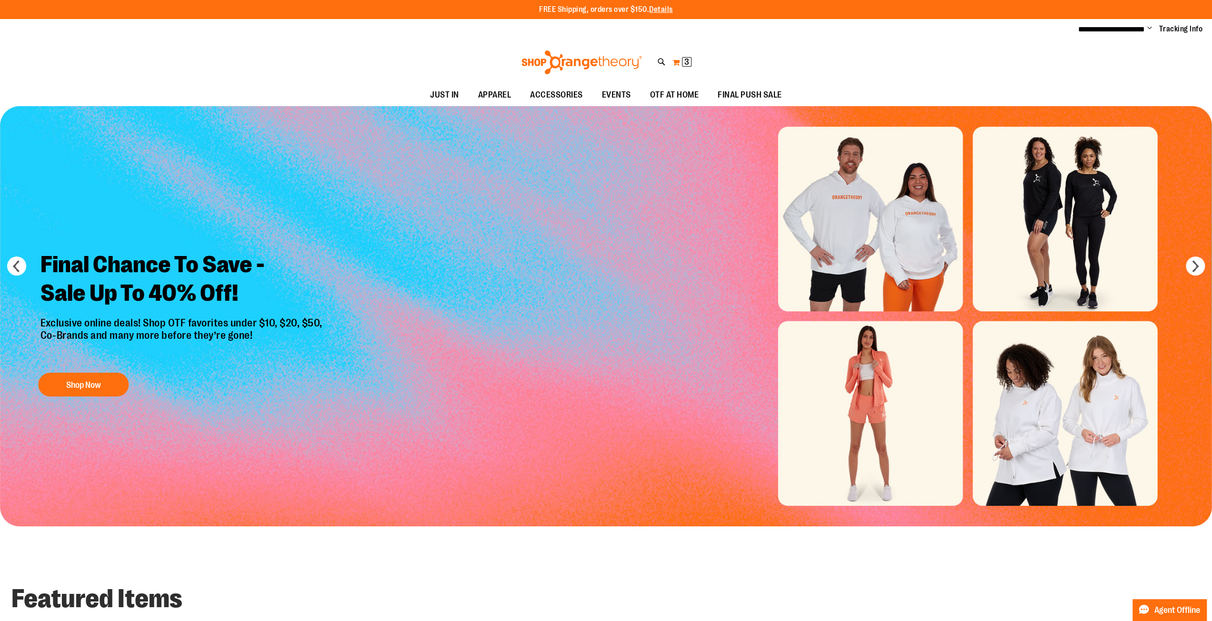
type input "**********"
drag, startPoint x: 672, startPoint y: 63, endPoint x: 675, endPoint y: 68, distance: 4.9
click at [672, 63] on button "My Cart 3 3 items" at bounding box center [682, 62] width 20 height 15
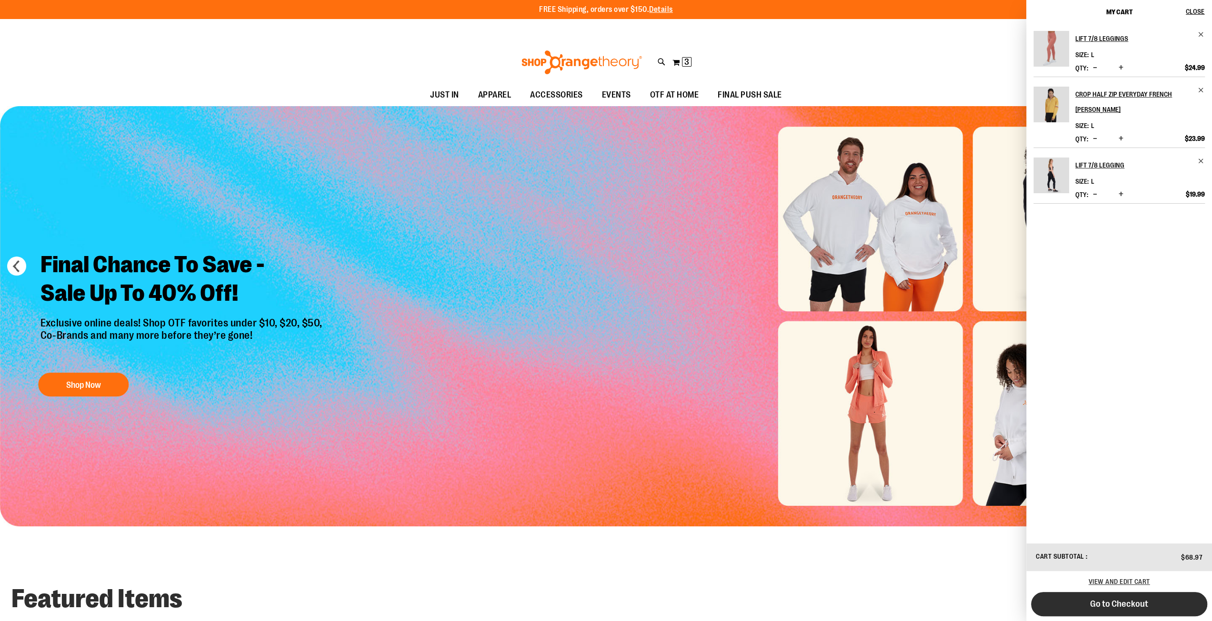
click at [1123, 603] on span "Go to Checkout" at bounding box center [1119, 604] width 58 height 10
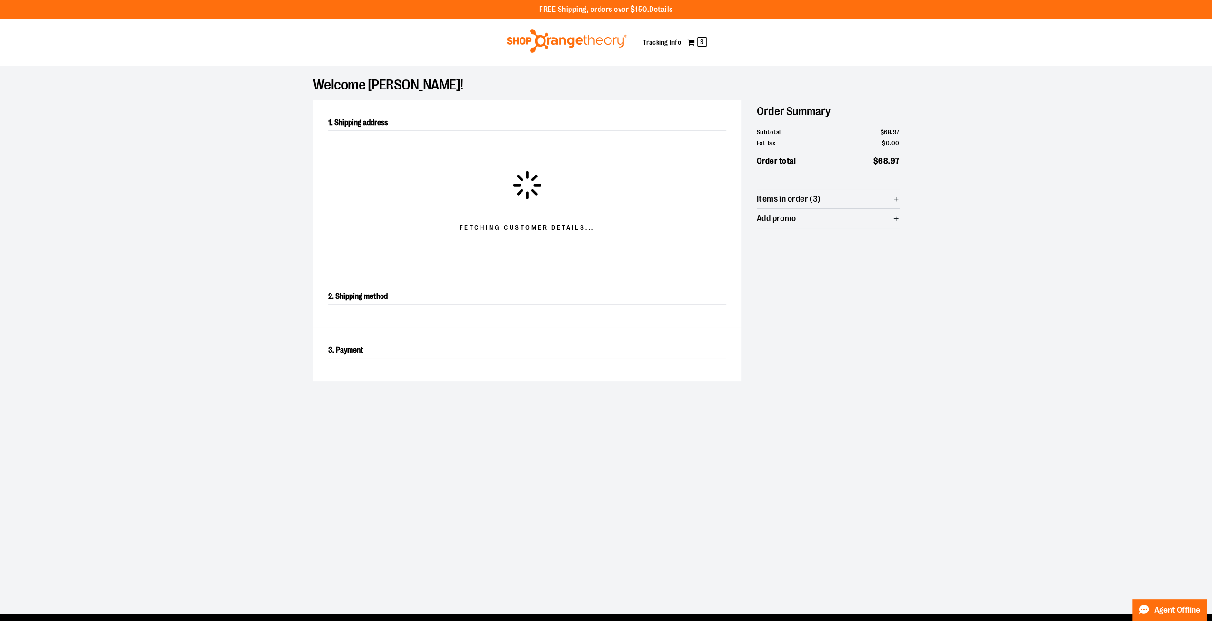
select select "**"
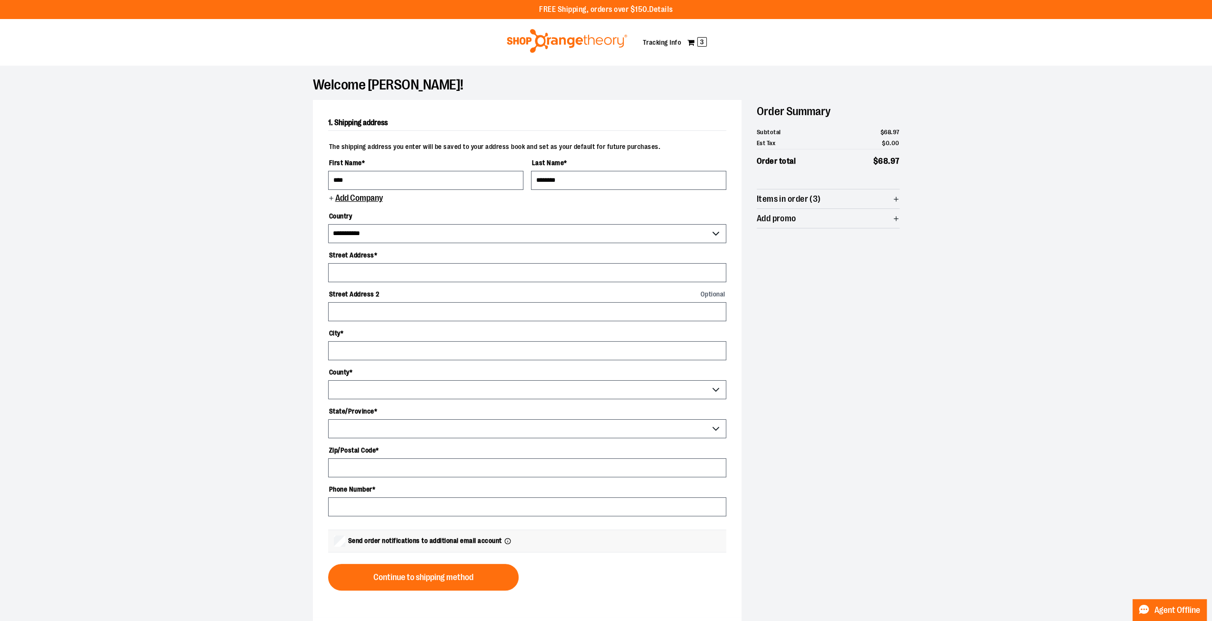
click at [1132, 621] on div at bounding box center [606, 621] width 1212 height 0
click at [729, 621] on div at bounding box center [606, 621] width 1212 height 0
click at [348, 276] on input "Street Address *" at bounding box center [527, 272] width 398 height 19
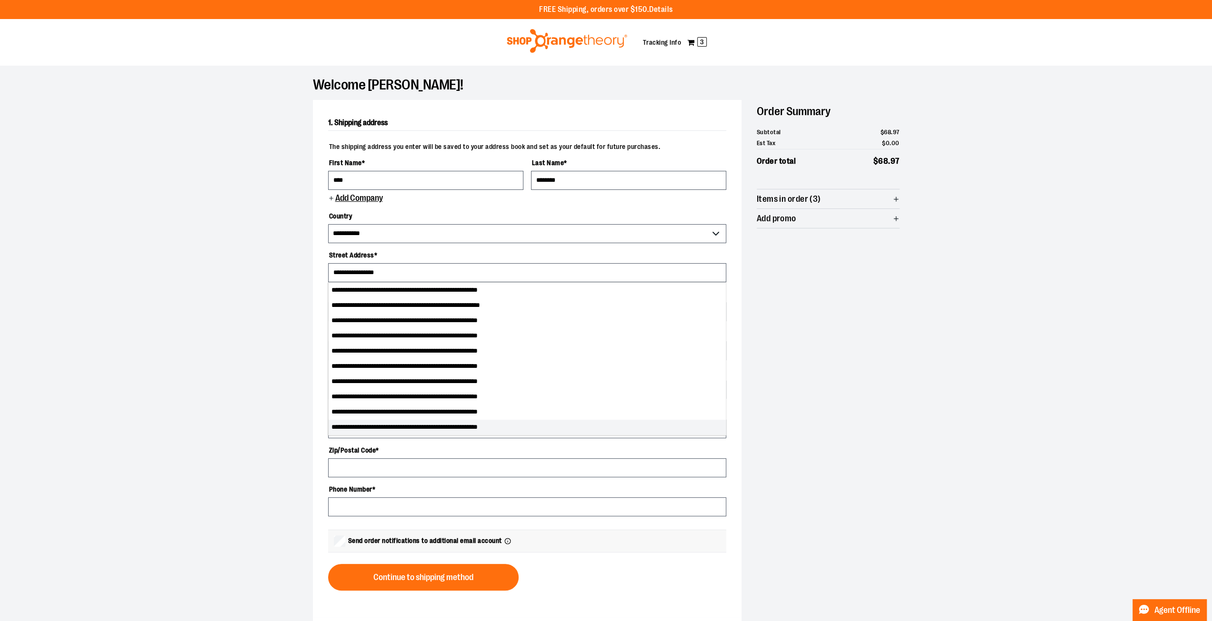
click at [434, 427] on li "**********" at bounding box center [528, 427] width 398 height 15
type input "**********"
type input "*******"
select select "**"
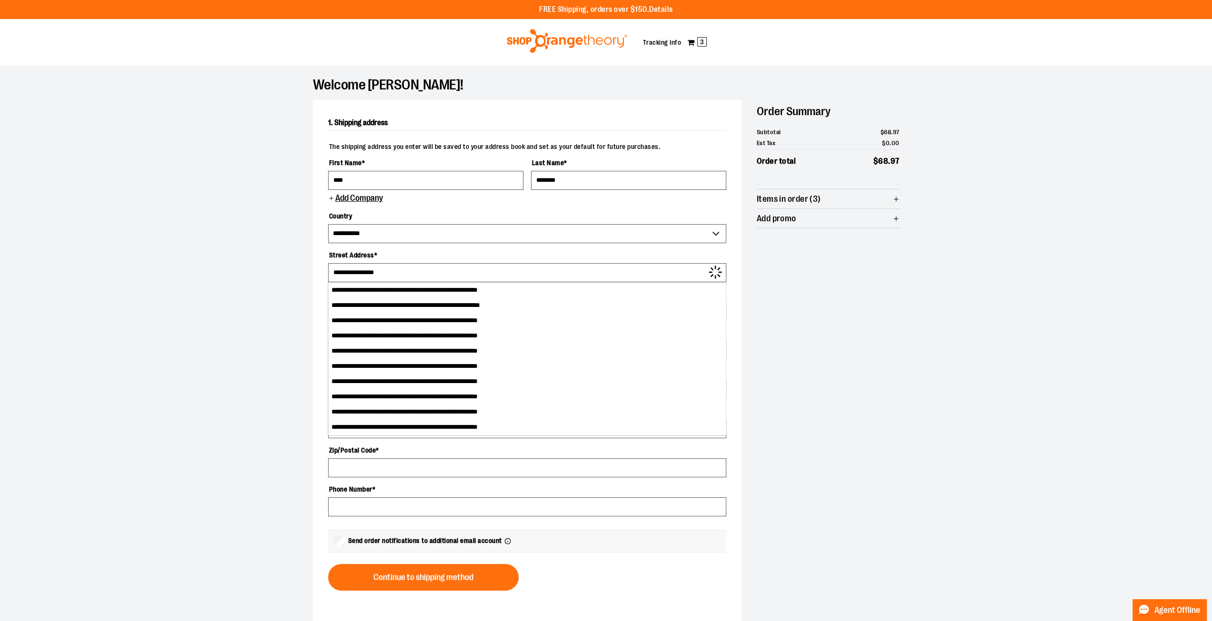
type input "**********"
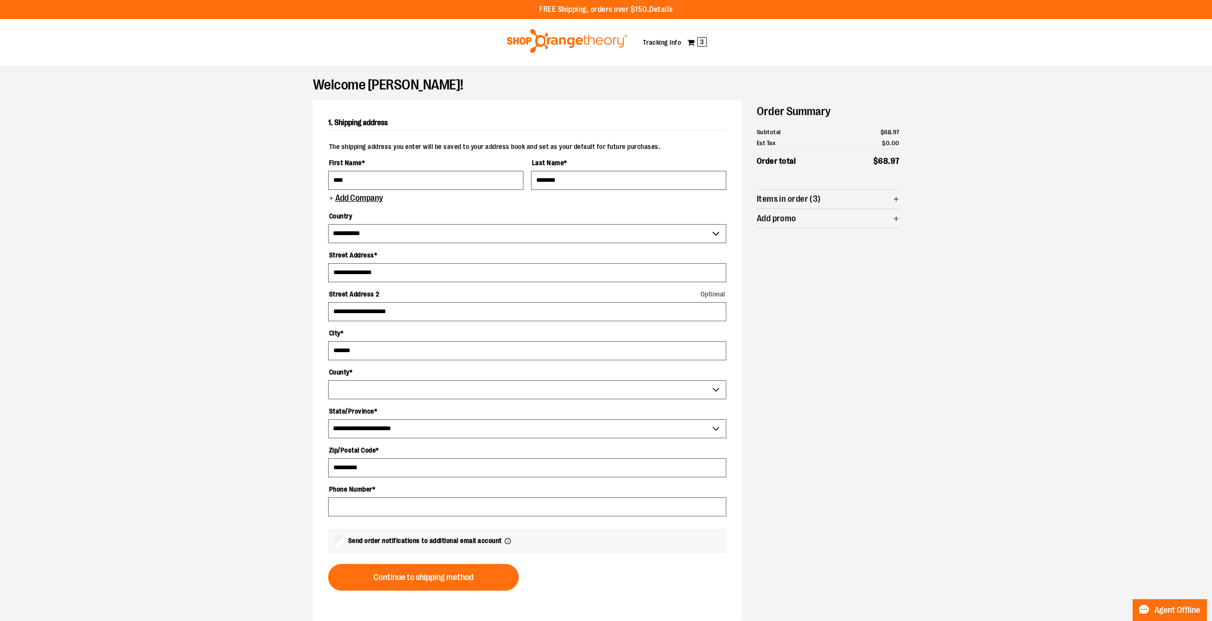
select select "******"
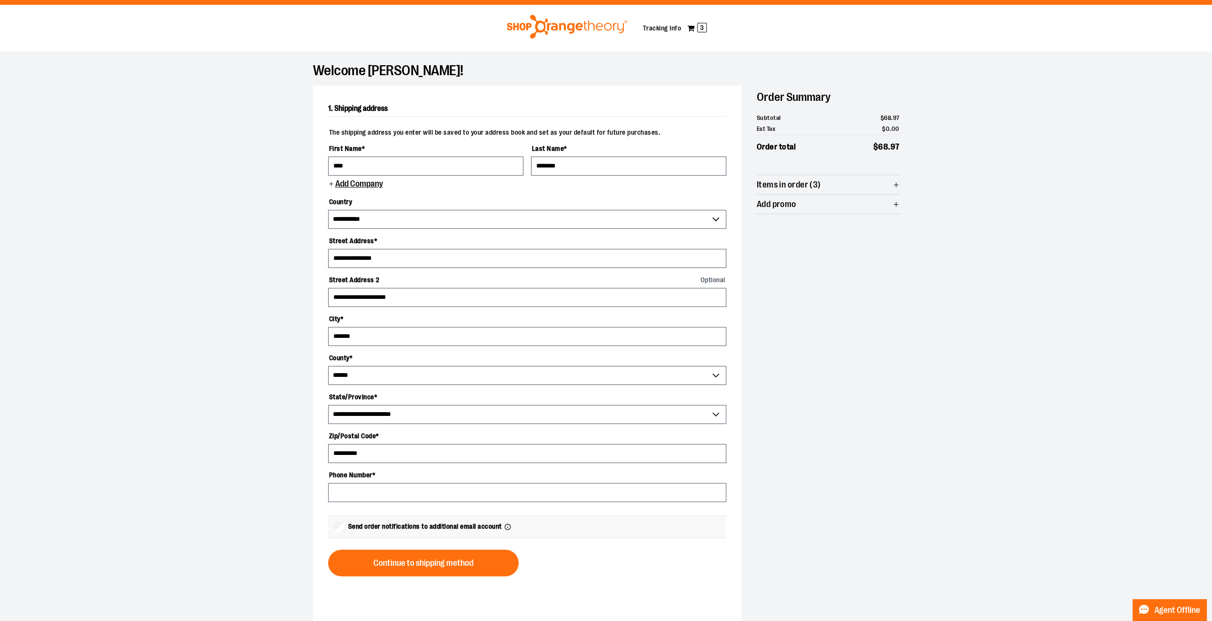
scroll to position [24, 0]
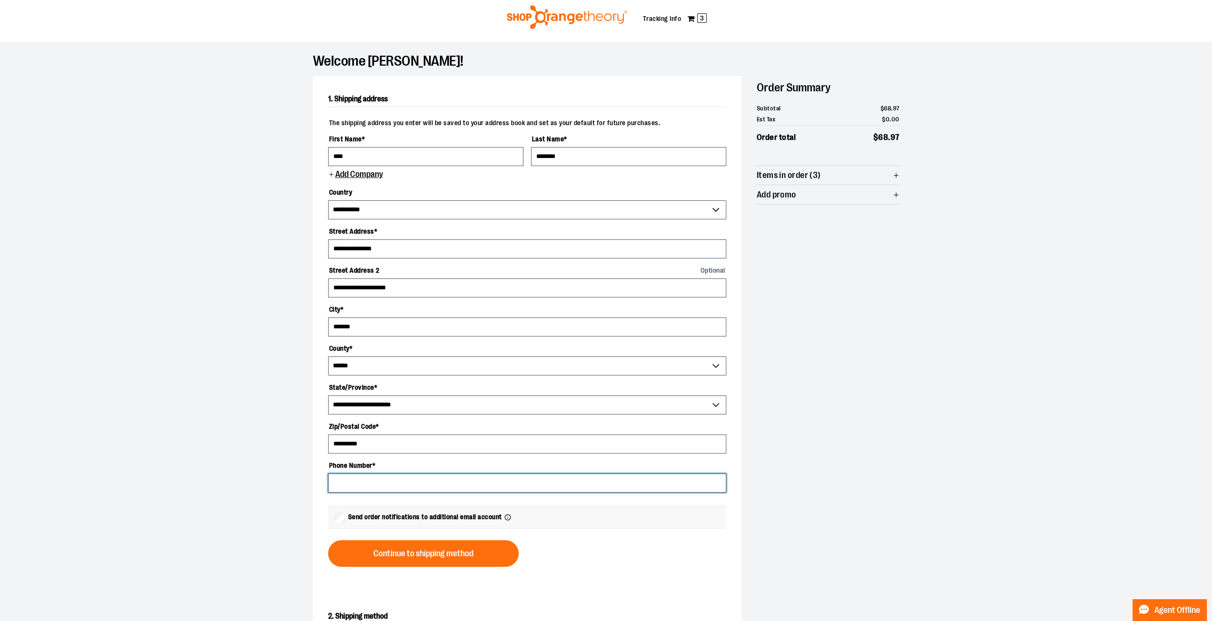
click at [344, 491] on input "Phone Number *" at bounding box center [527, 483] width 398 height 19
type input "**********"
click at [275, 502] on div "**********" at bounding box center [606, 379] width 686 height 675
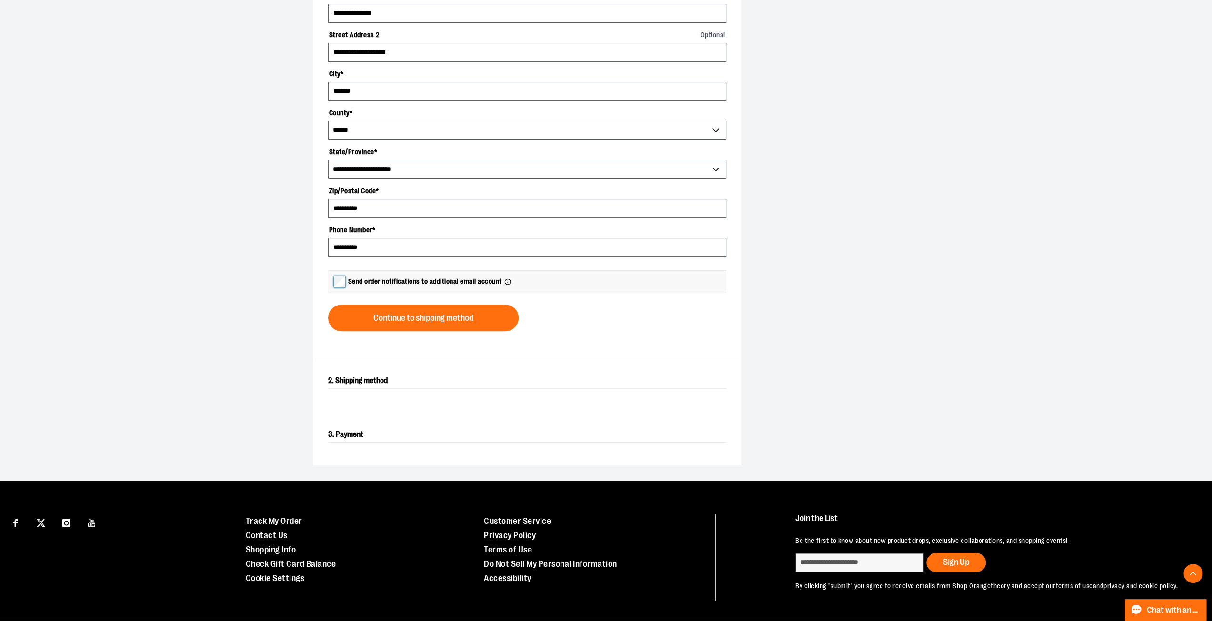
scroll to position [262, 0]
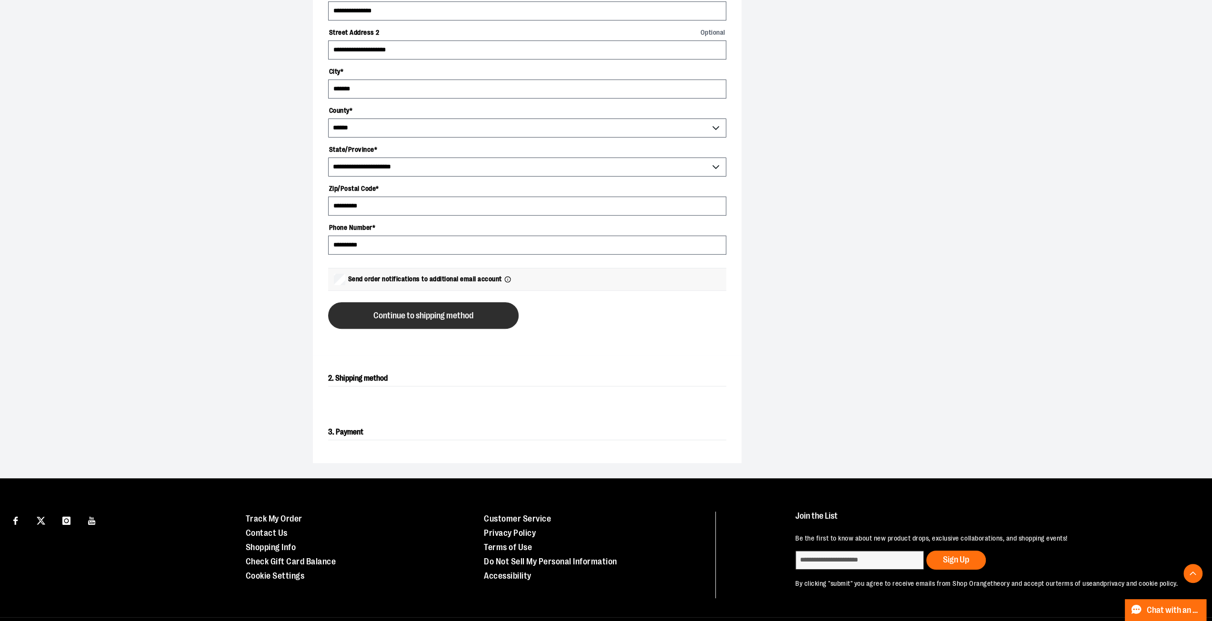
click at [351, 313] on button "Continue to shipping method" at bounding box center [423, 315] width 190 height 27
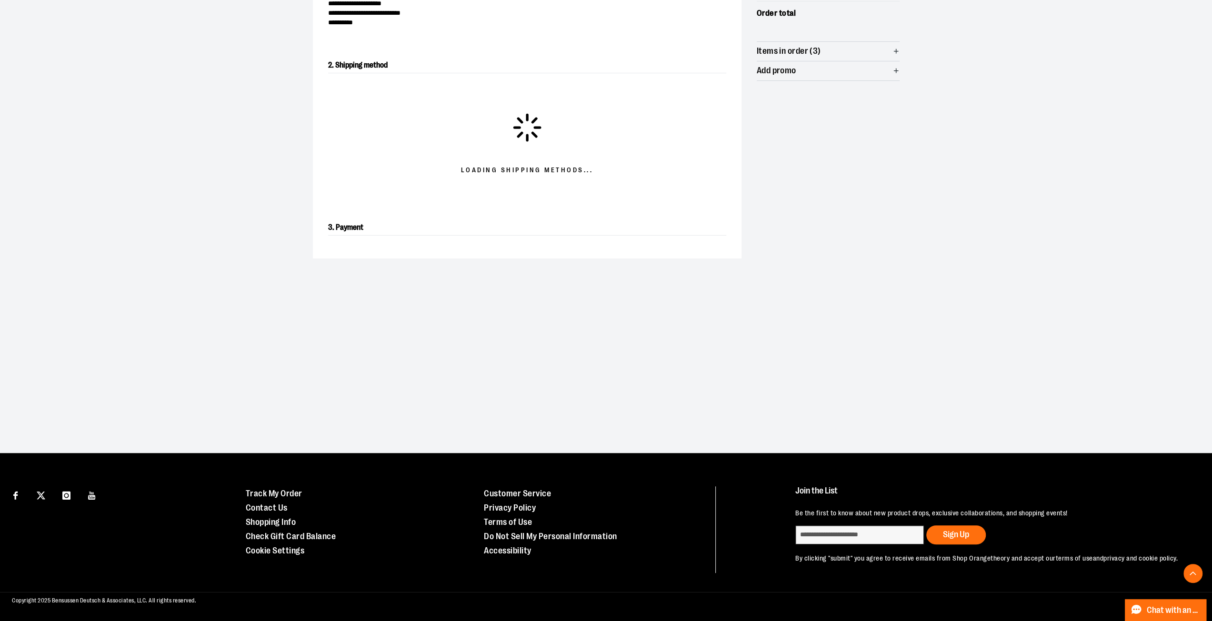
scroll to position [162, 0]
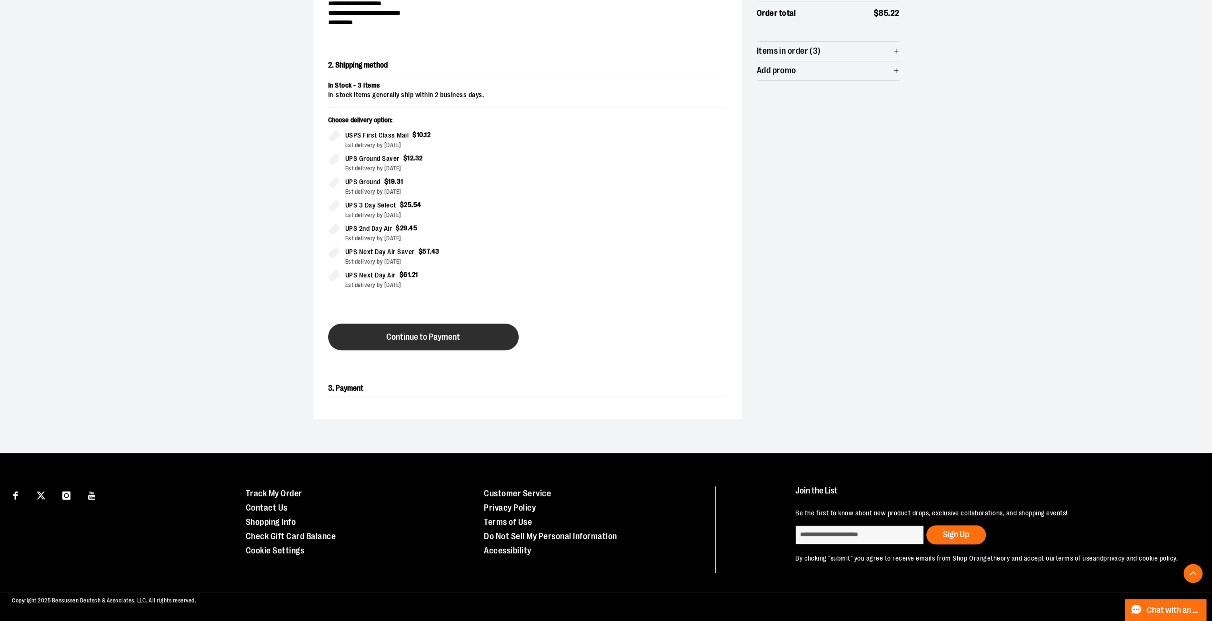
click at [408, 333] on span "Continue to Payment" at bounding box center [423, 337] width 74 height 9
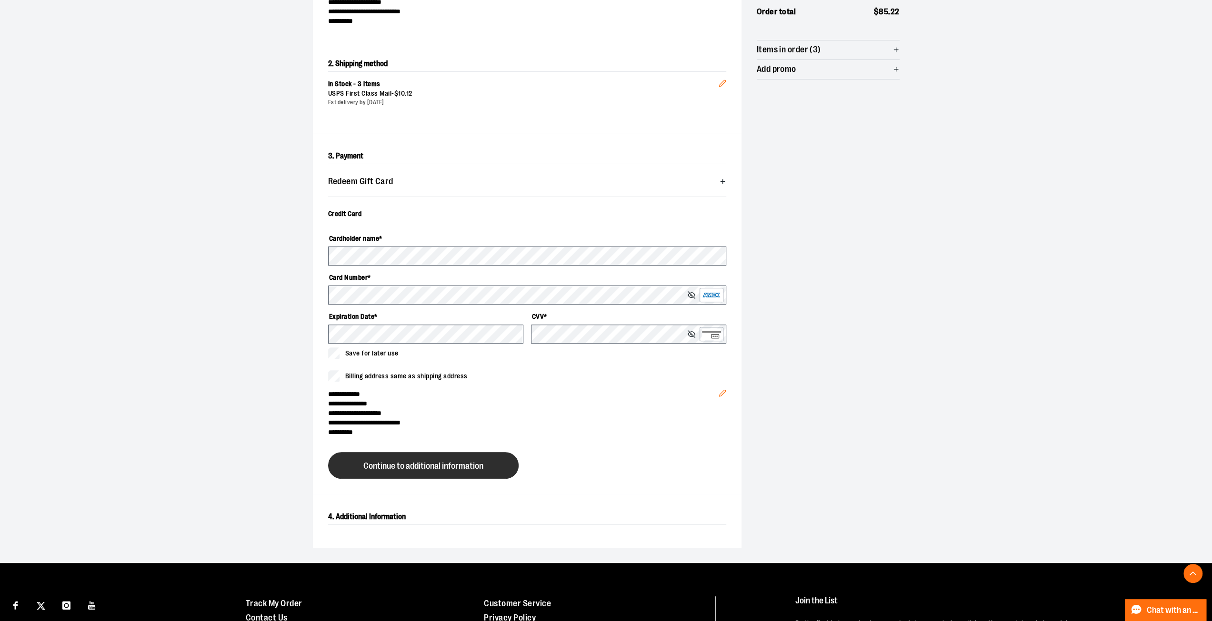
click at [411, 466] on span "Continue to additional information" at bounding box center [423, 466] width 120 height 9
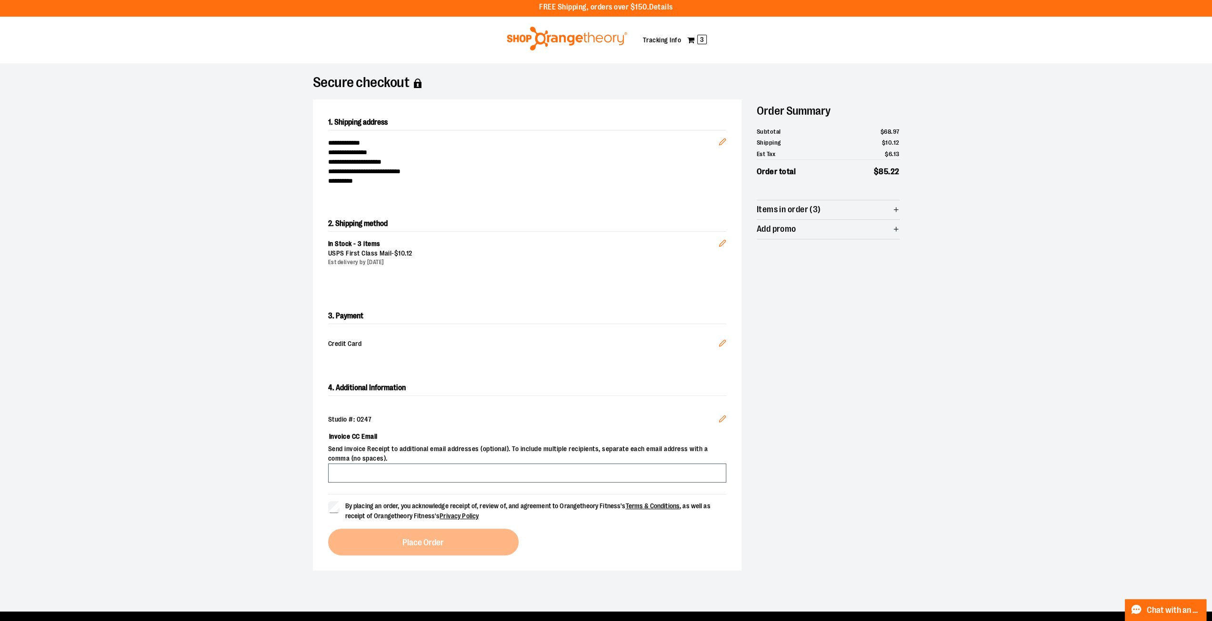
scroll to position [0, 0]
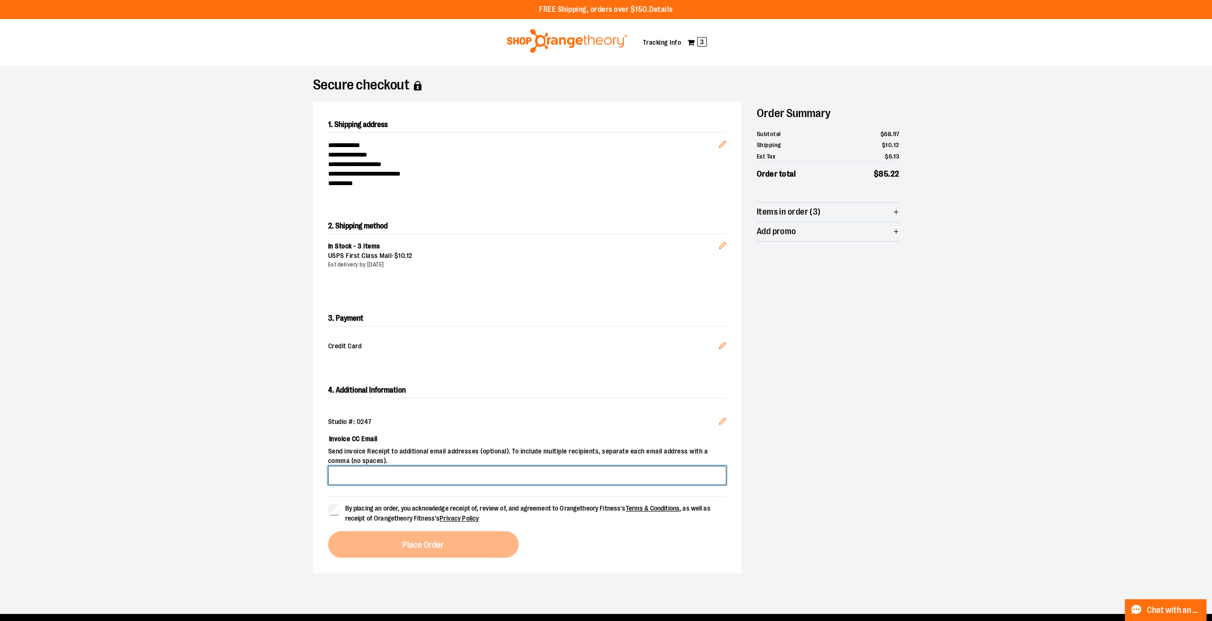
click at [397, 480] on input "Invoice CC Email" at bounding box center [527, 475] width 398 height 19
type input "**********"
click at [354, 542] on button "Place Order" at bounding box center [423, 544] width 190 height 27
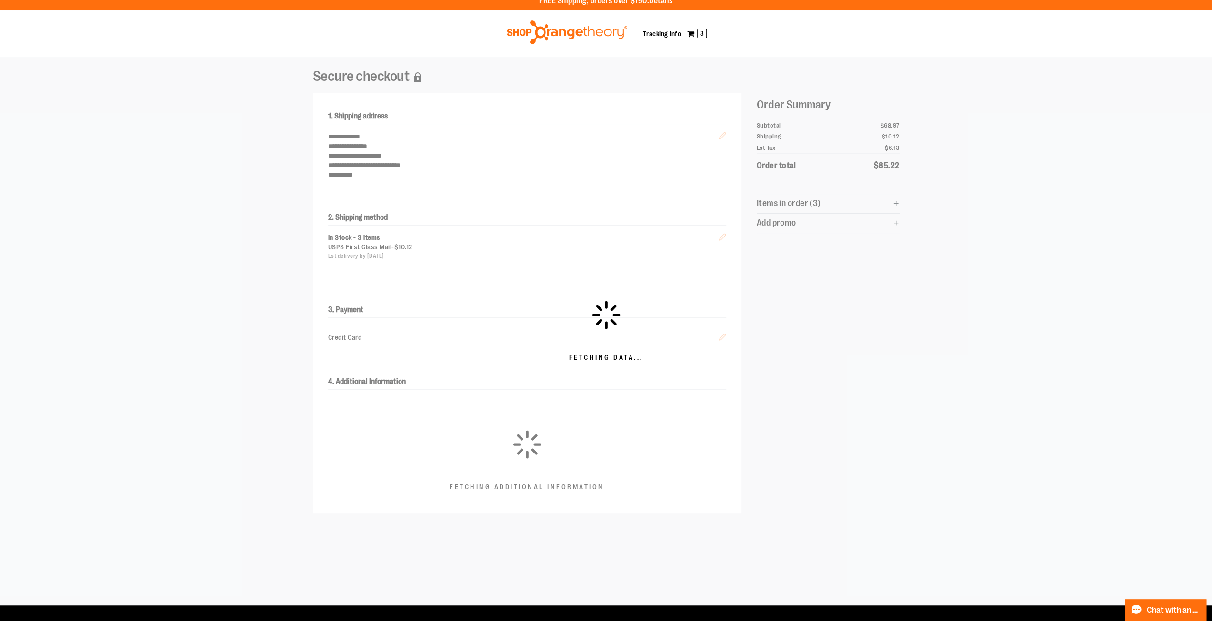
scroll to position [12, 0]
